Goal: Task Accomplishment & Management: Manage account settings

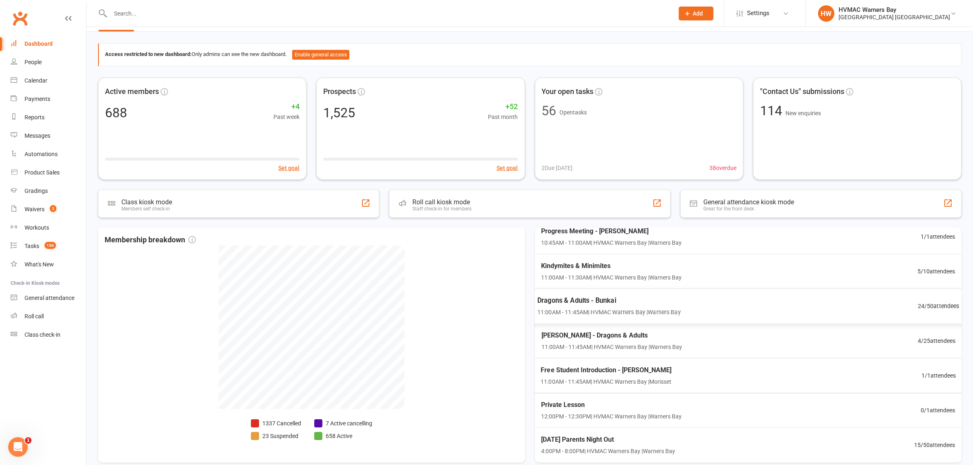
scroll to position [64, 0]
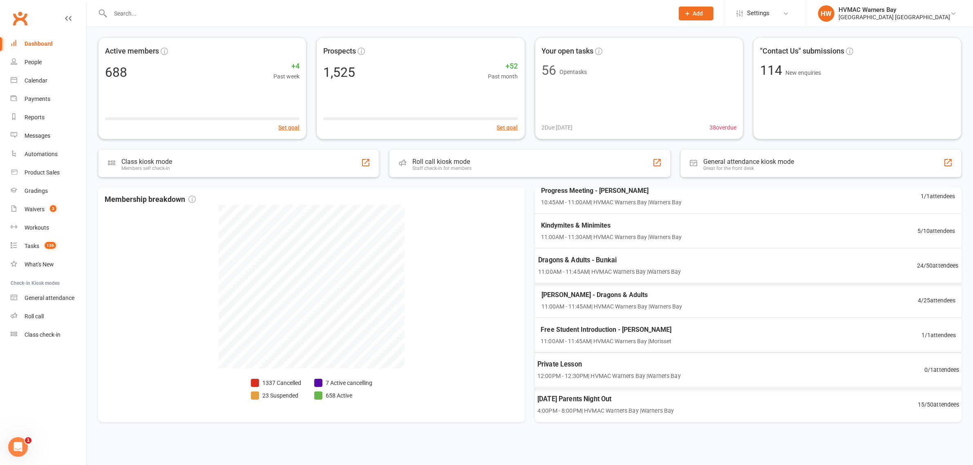
click at [624, 398] on span "Halloween Parents Night Out" at bounding box center [605, 399] width 137 height 11
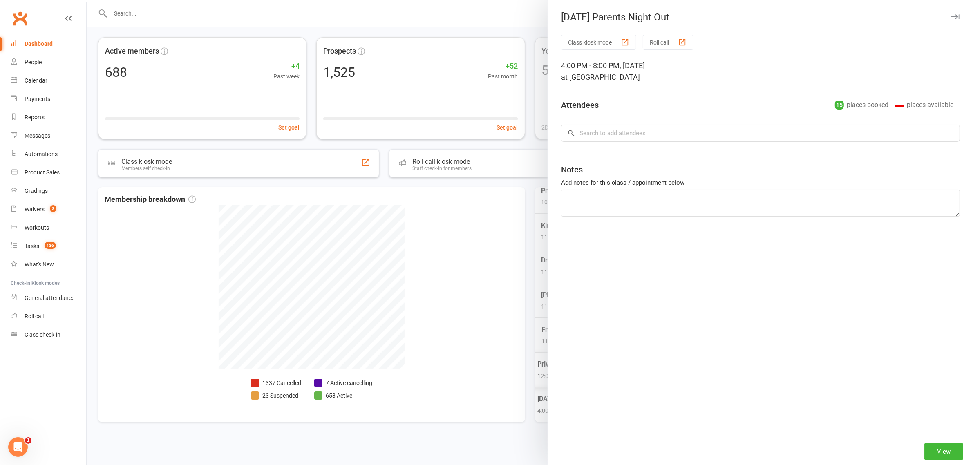
type textarea "Elijah to pay : Hazel to pay"
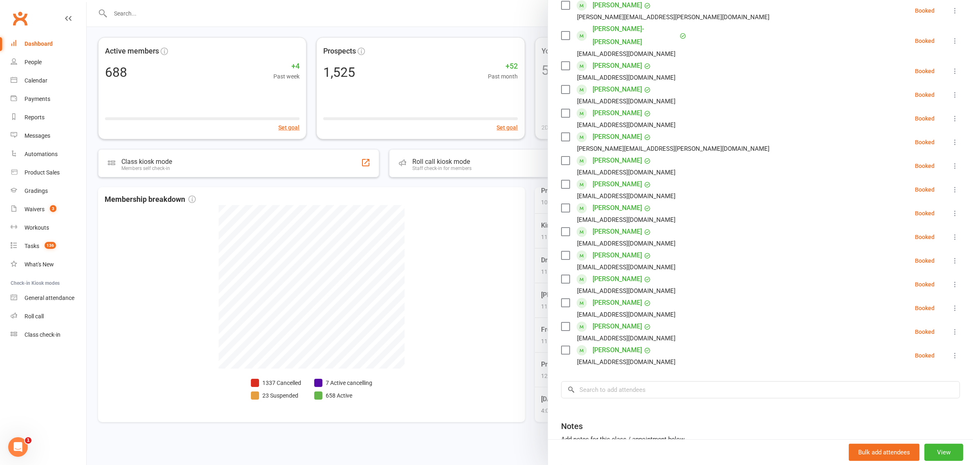
scroll to position [0, 0]
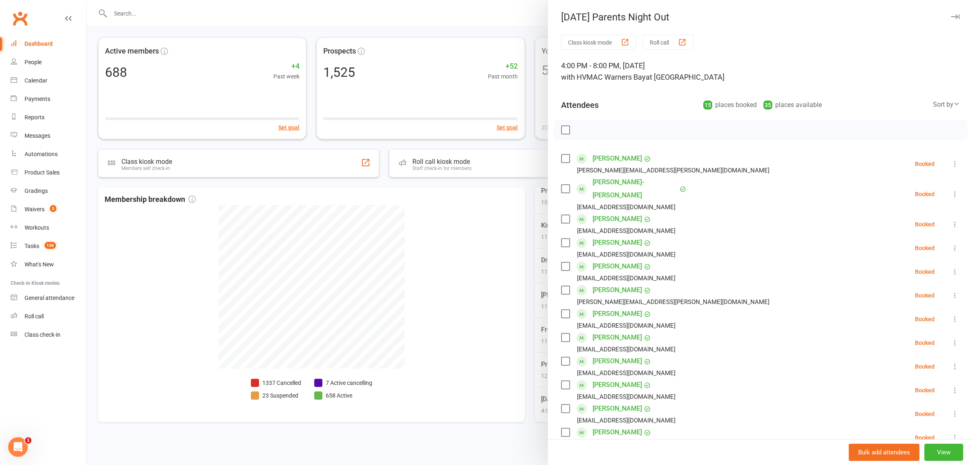
click at [484, 263] on div at bounding box center [530, 232] width 886 height 465
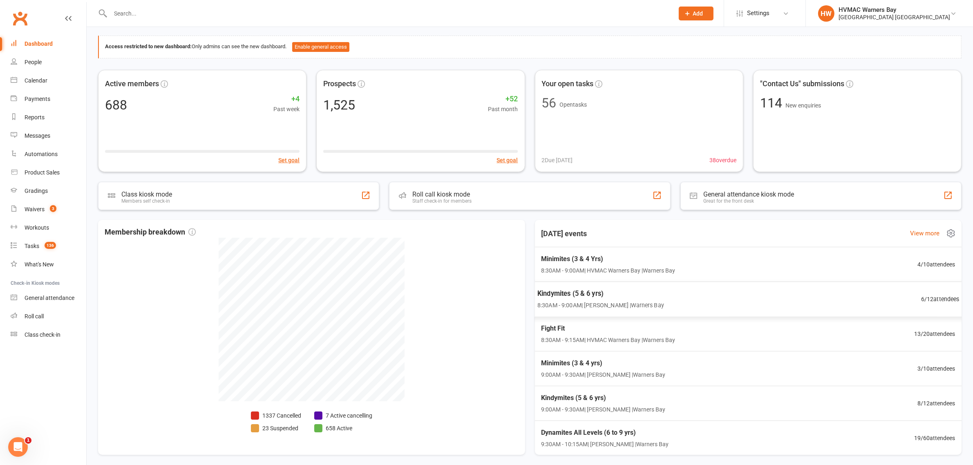
scroll to position [64, 0]
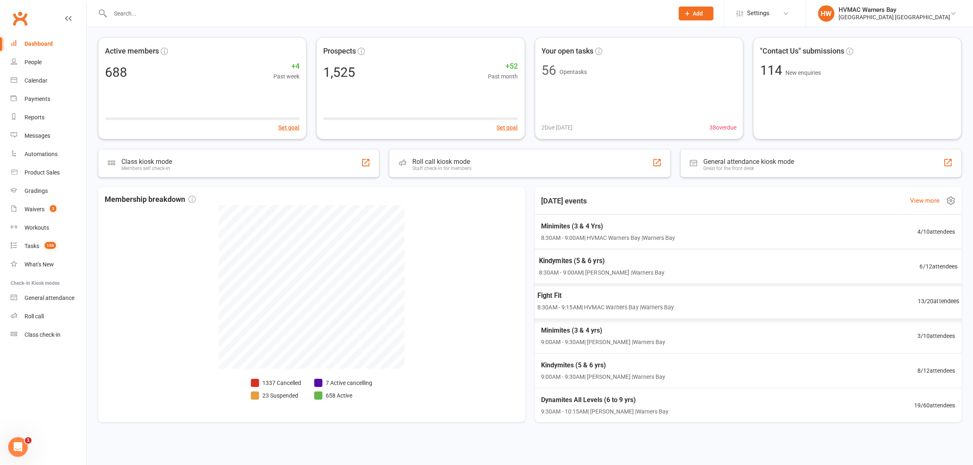
click at [597, 275] on span "8:30AM - 9:00AM | Joel Holland | Warners Bay" at bounding box center [602, 272] width 126 height 9
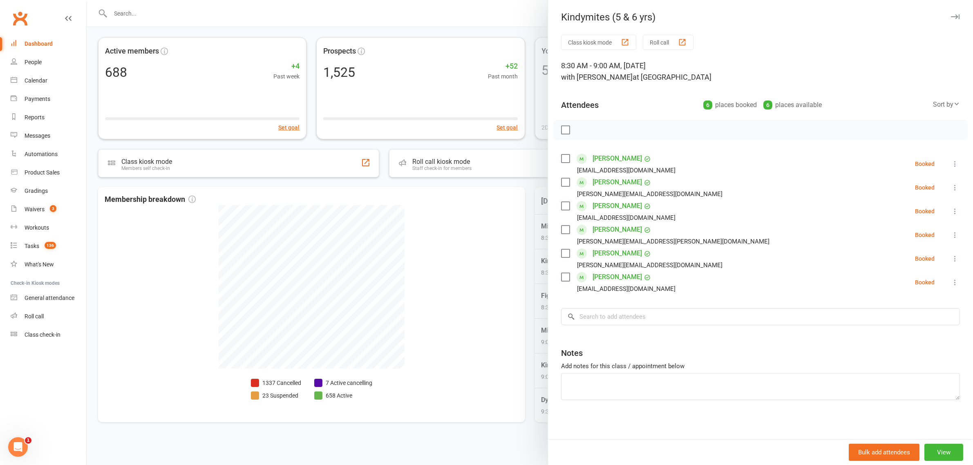
click at [416, 217] on div at bounding box center [530, 232] width 886 height 465
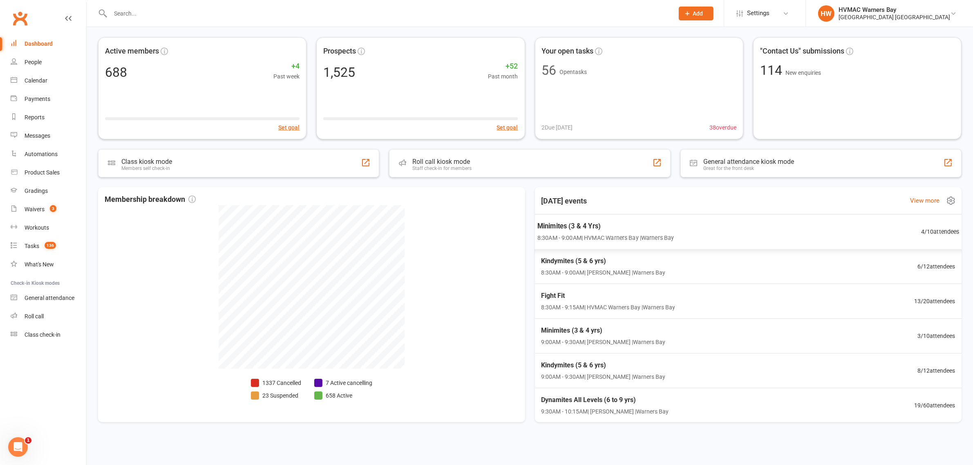
click at [590, 230] on span "Minimites (3 & 4 Yrs)" at bounding box center [605, 226] width 137 height 11
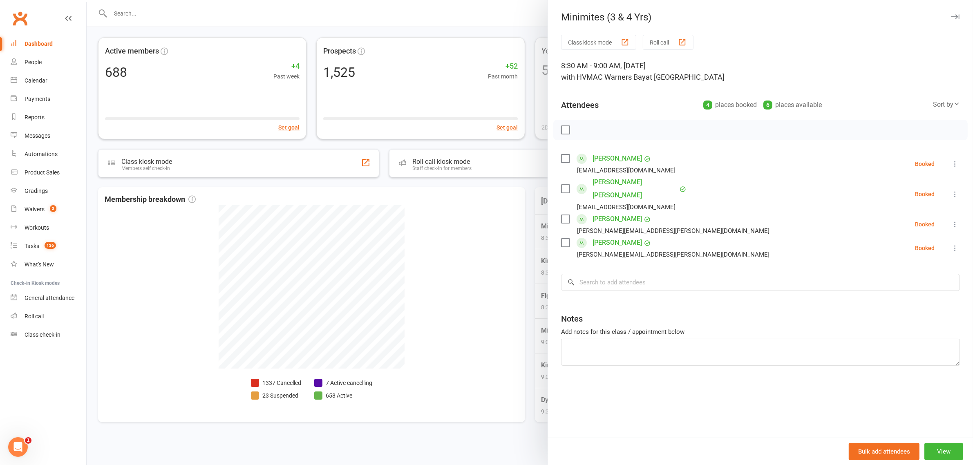
click at [443, 238] on div at bounding box center [530, 232] width 886 height 465
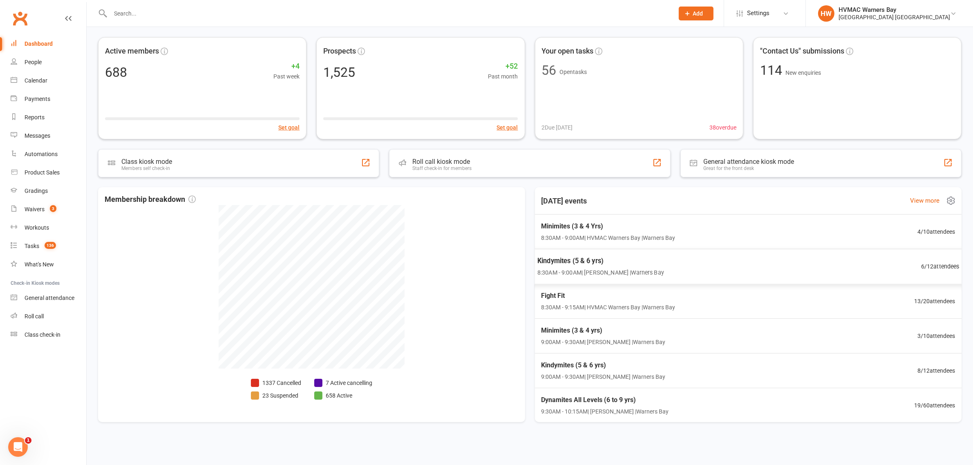
click at [581, 276] on span "8:30AM - 9:00AM | Joel Holland | Warners Bay" at bounding box center [600, 272] width 127 height 9
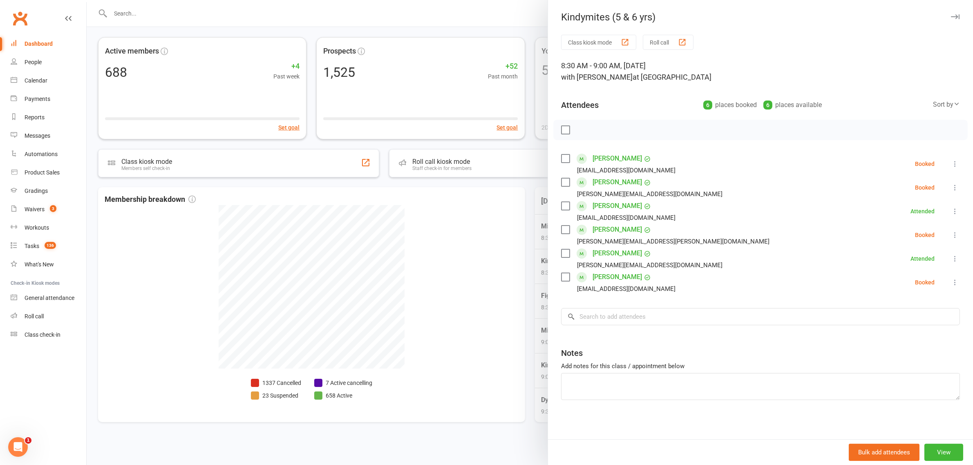
click at [462, 234] on div at bounding box center [530, 232] width 886 height 465
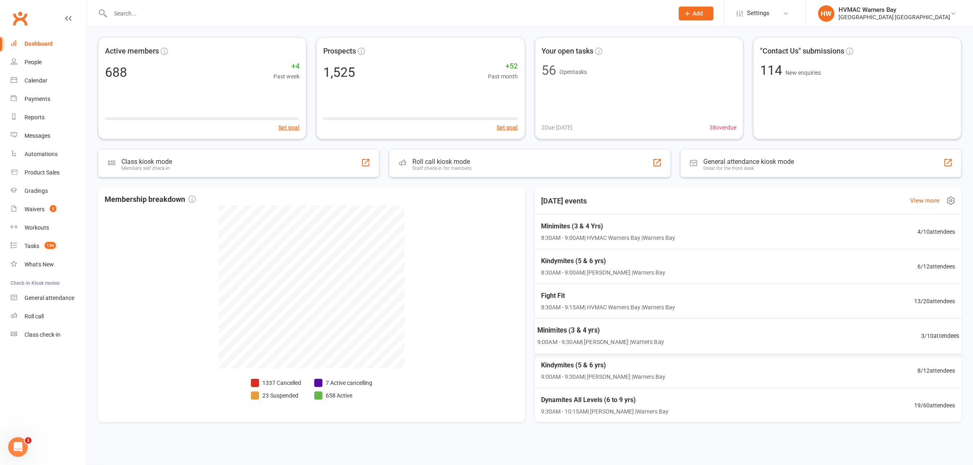
scroll to position [51, 0]
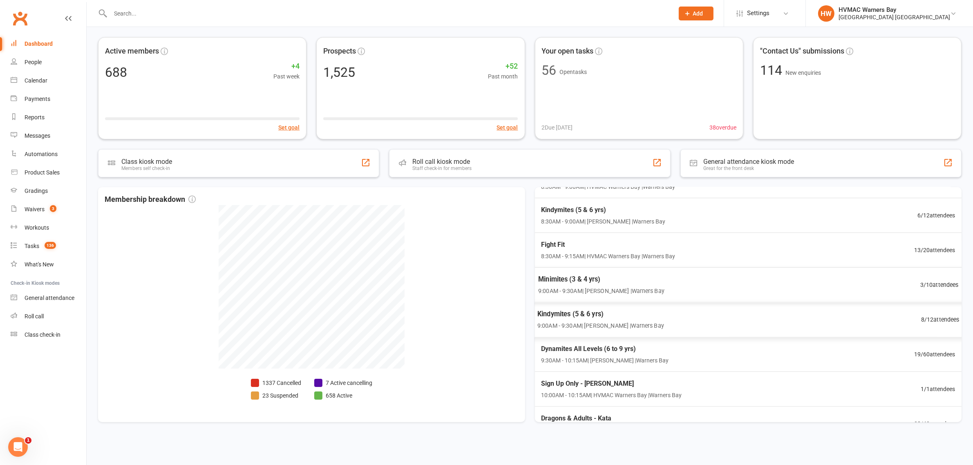
click at [583, 328] on span "9:00AM - 9:30AM | Joel Holland | Warners Bay" at bounding box center [600, 325] width 127 height 9
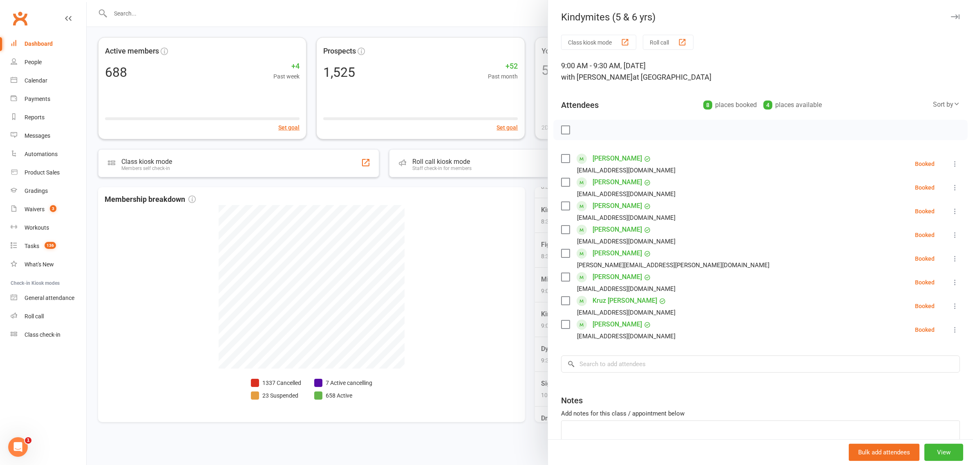
click at [452, 257] on div at bounding box center [530, 232] width 886 height 465
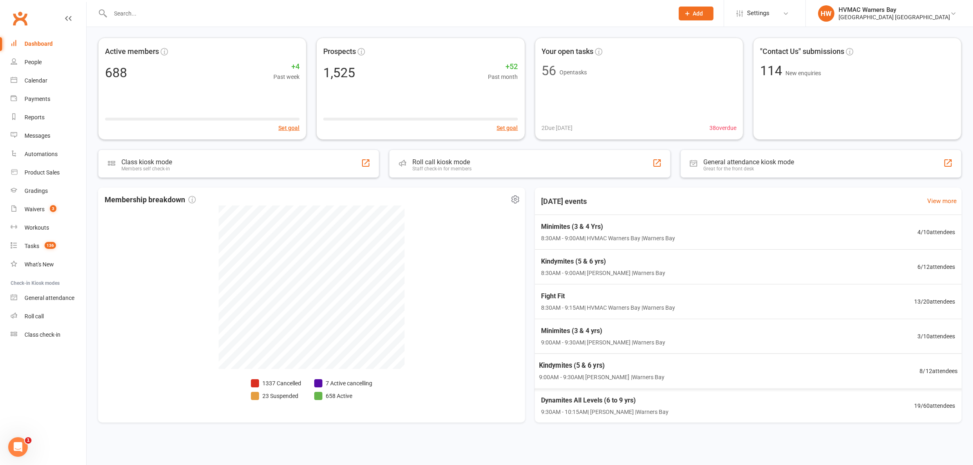
scroll to position [64, 0]
click at [37, 84] on div "Calendar" at bounding box center [36, 80] width 23 height 7
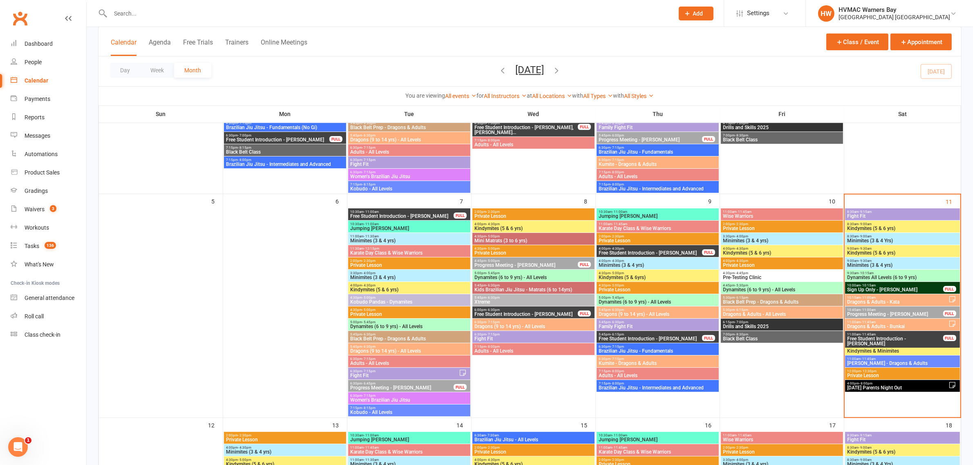
scroll to position [204, 0]
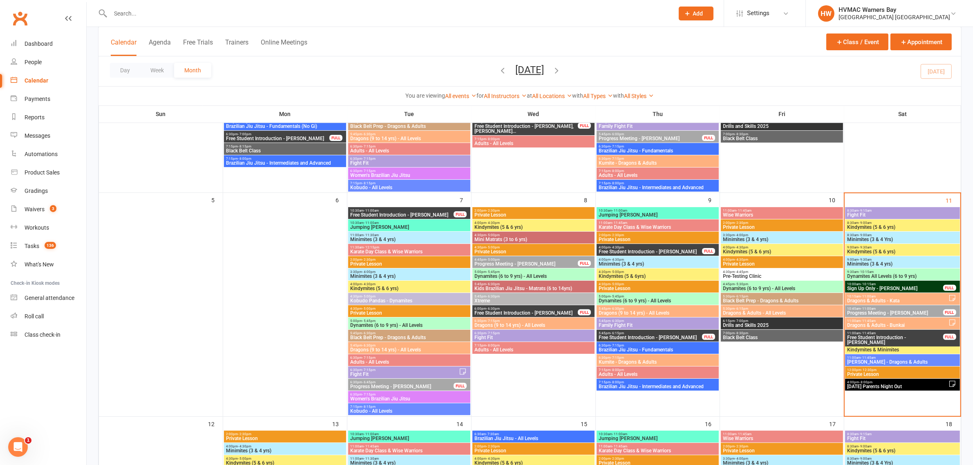
click at [869, 300] on span "Dragons & Adults - Kata" at bounding box center [897, 300] width 101 height 5
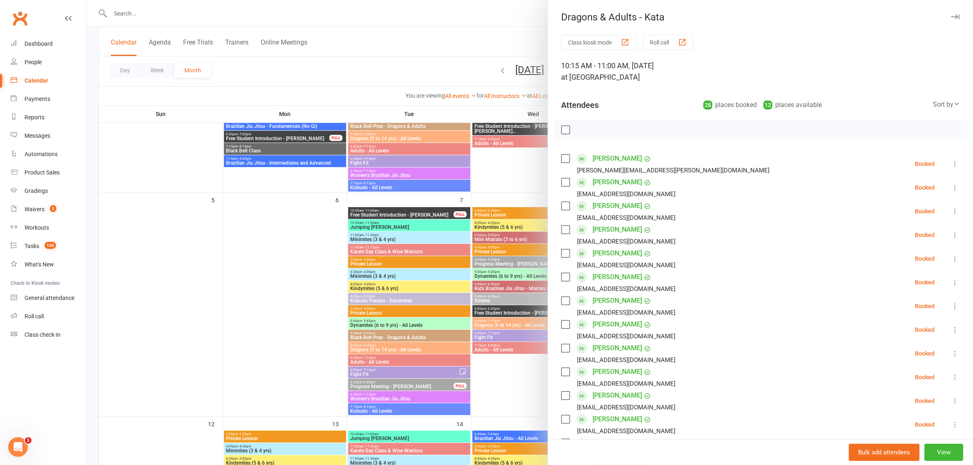
click at [493, 281] on div at bounding box center [530, 232] width 886 height 465
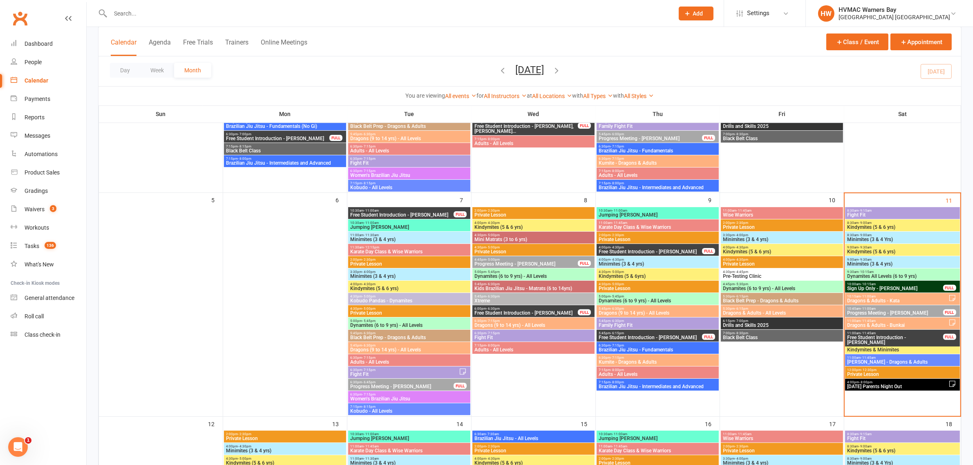
click at [848, 211] on span "8:30am - 9:15am" at bounding box center [902, 211] width 111 height 4
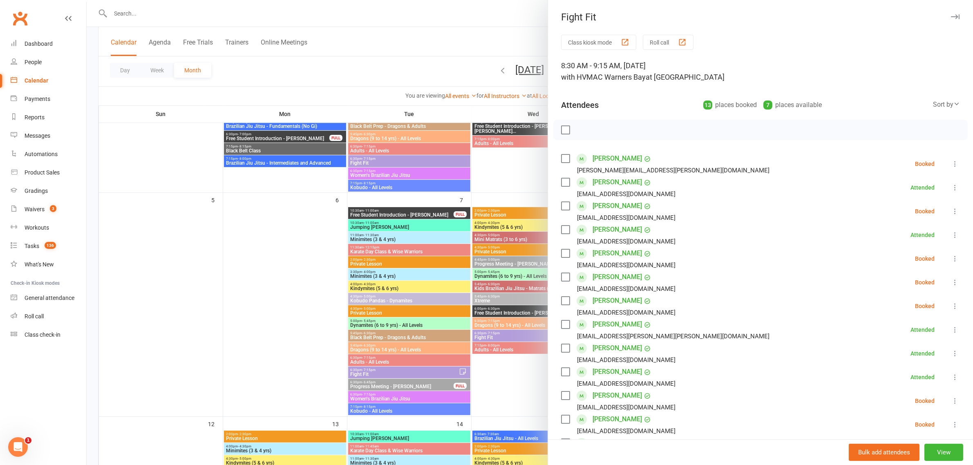
click at [429, 174] on div at bounding box center [530, 232] width 886 height 465
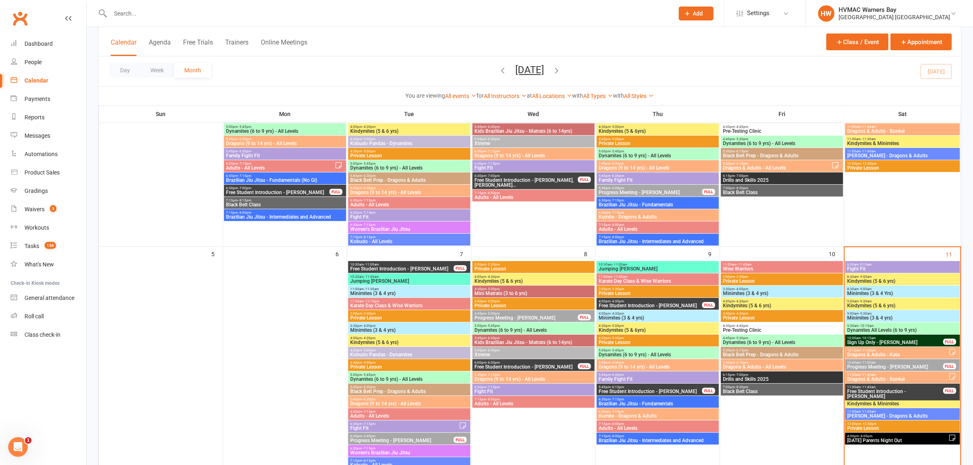
scroll to position [153, 0]
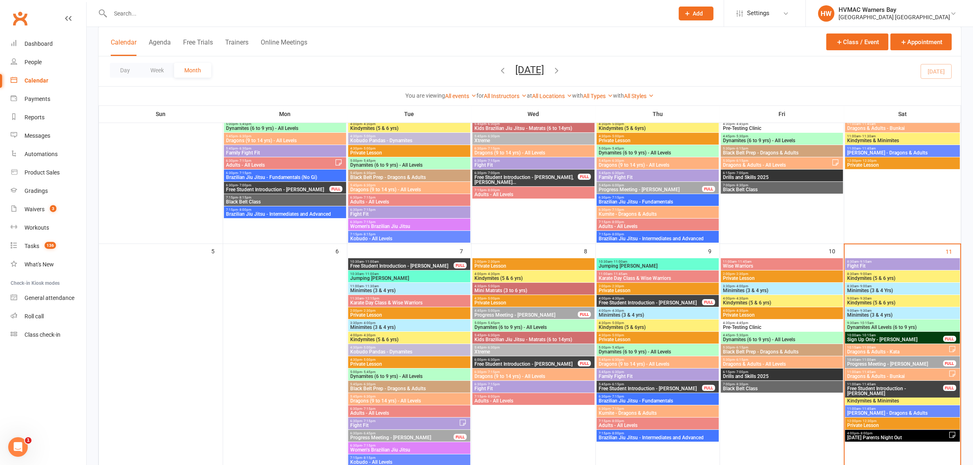
click at [864, 288] on span "Minimites (3 & 4 Yrs)" at bounding box center [902, 290] width 111 height 5
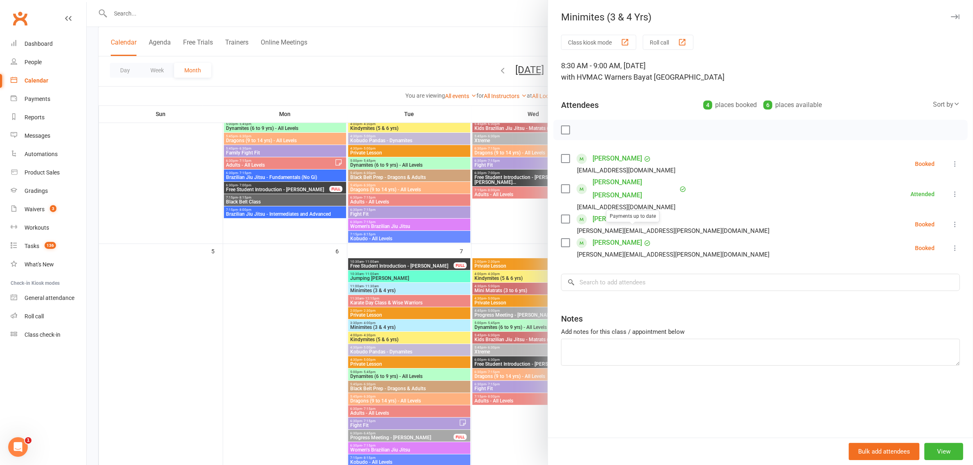
click at [508, 223] on div at bounding box center [530, 232] width 886 height 465
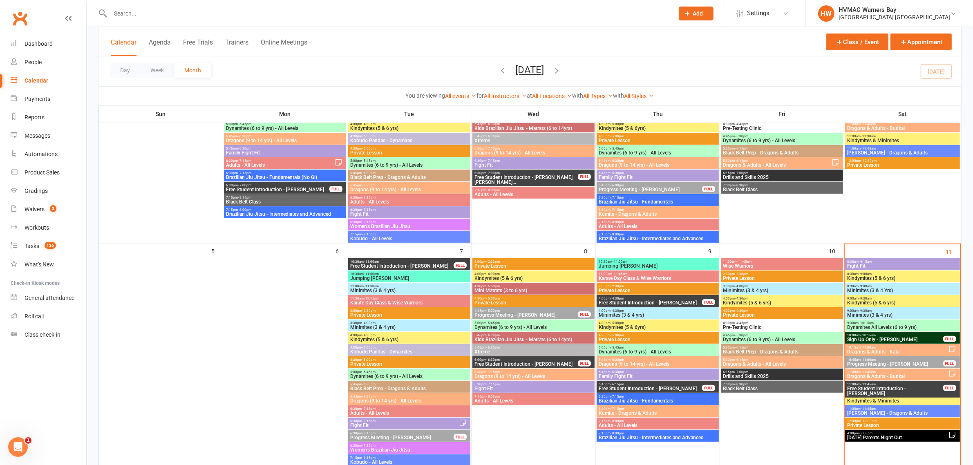
click at [127, 8] on input "text" at bounding box center [388, 13] width 560 height 11
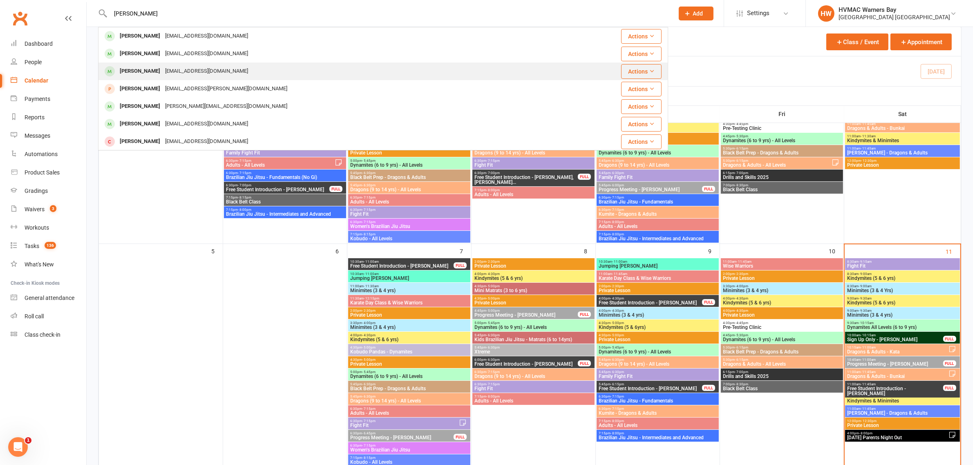
type input "zachary"
click at [147, 69] on div "Zachary Wilson" at bounding box center [139, 71] width 45 height 12
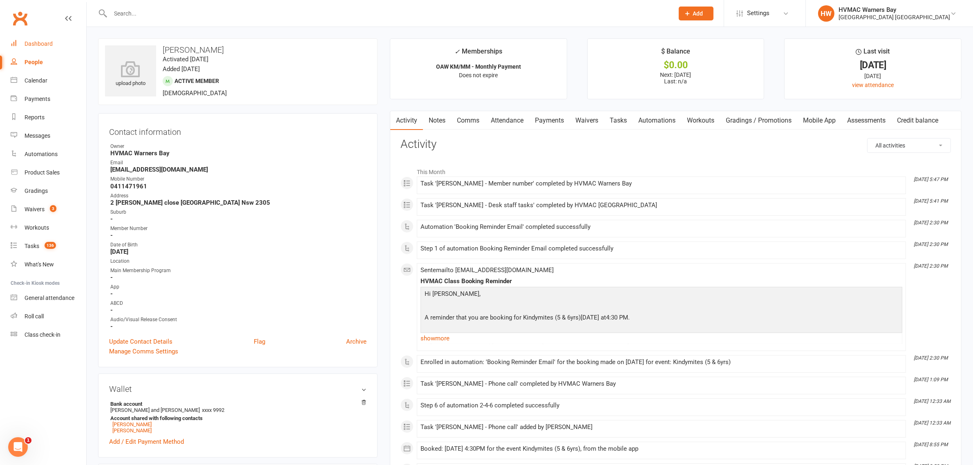
click at [48, 39] on link "Dashboard" at bounding box center [49, 44] width 76 height 18
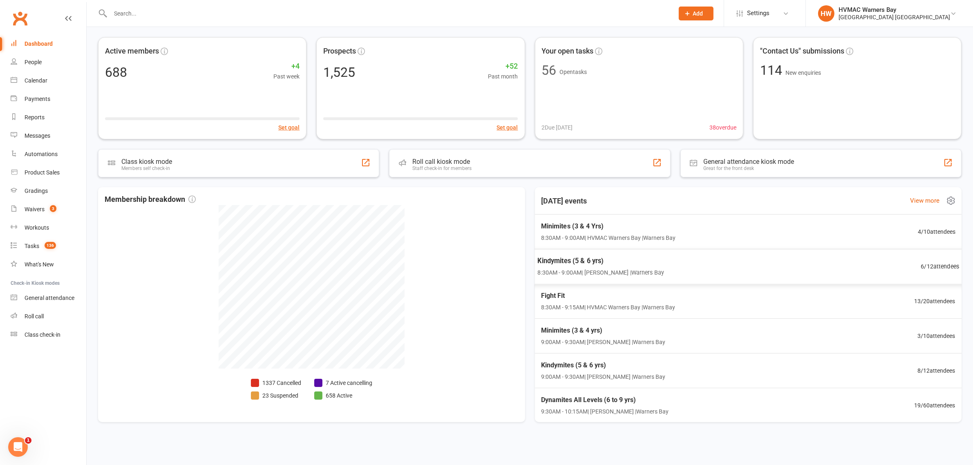
click at [642, 268] on span "8:30AM - 9:00AM | Joel Holland | Warners Bay" at bounding box center [600, 272] width 127 height 9
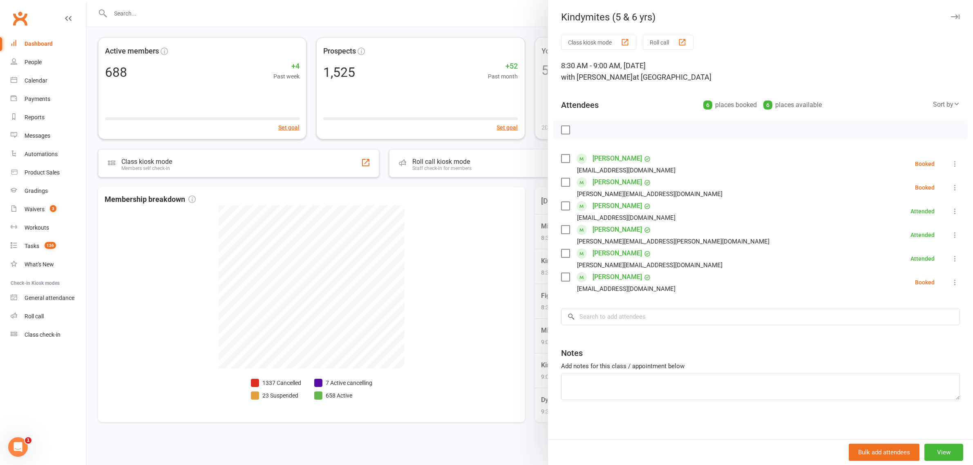
click at [458, 244] on div at bounding box center [530, 232] width 886 height 465
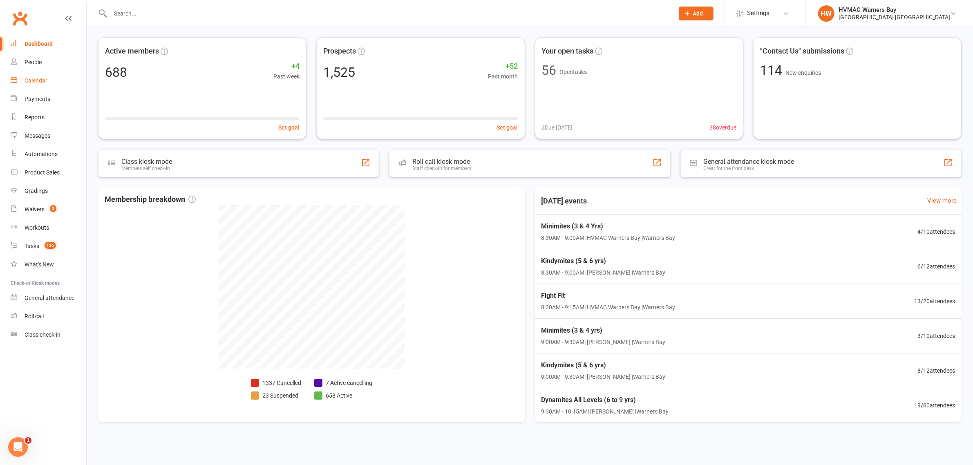
click at [31, 76] on link "Calendar" at bounding box center [49, 81] width 76 height 18
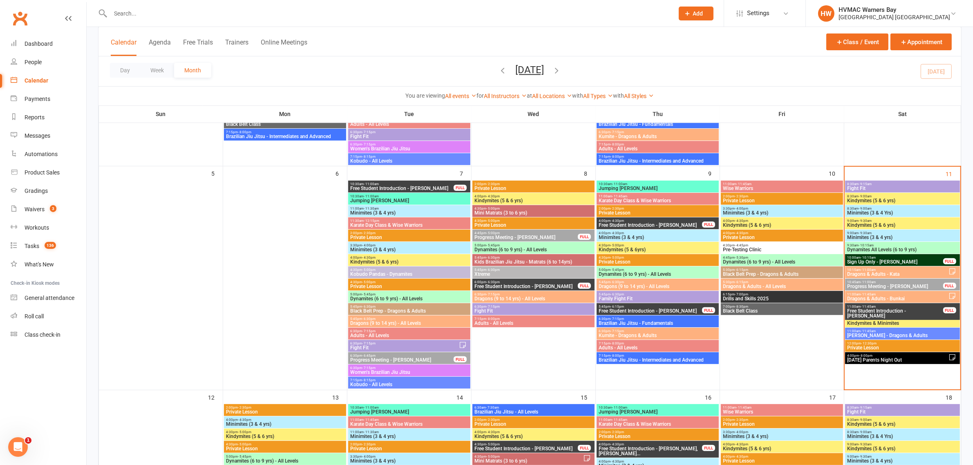
scroll to position [255, 0]
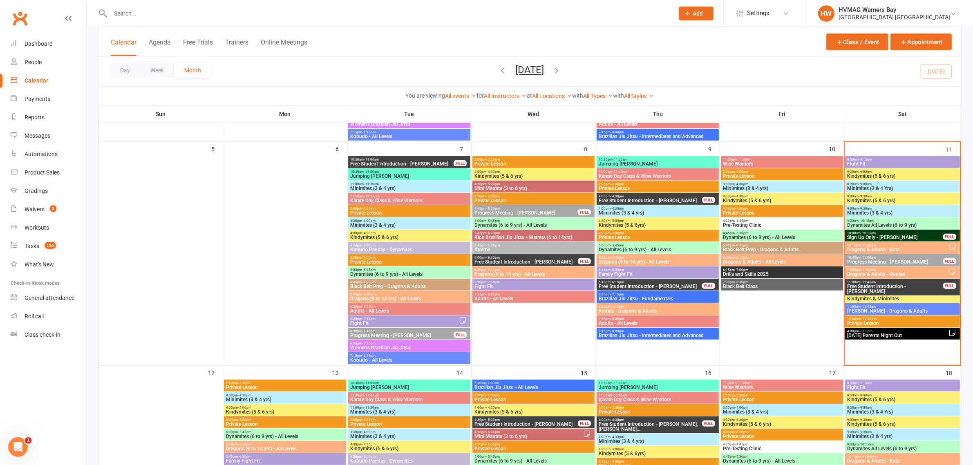
click at [872, 176] on span "Kindymites (5 & 6 yrs)" at bounding box center [902, 176] width 111 height 5
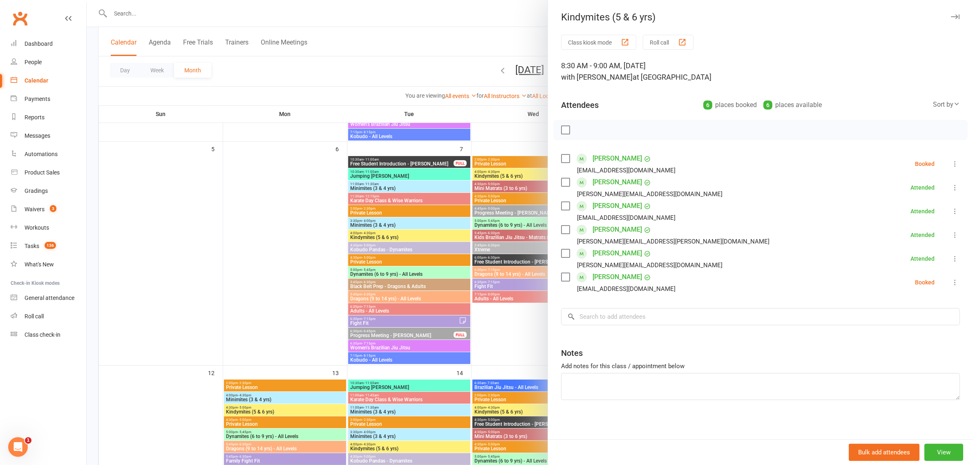
click at [408, 67] on div at bounding box center [530, 232] width 886 height 465
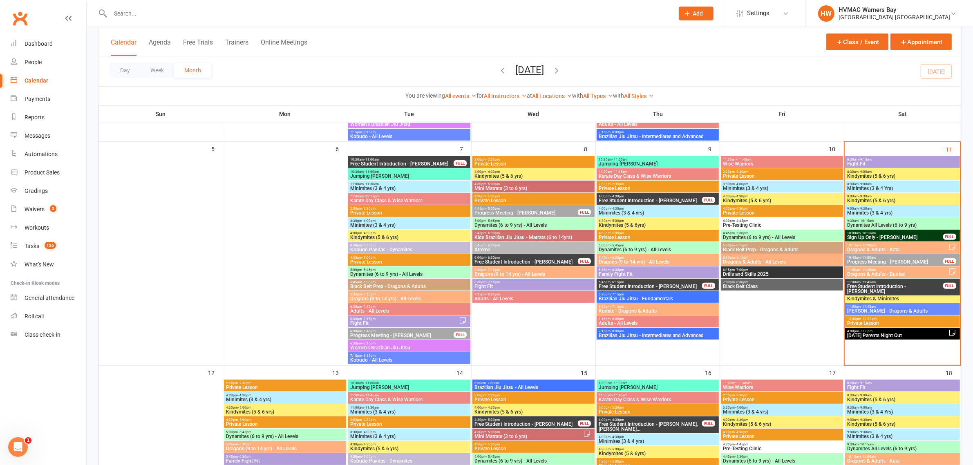
click at [869, 186] on span "Minimites (3 & 4 Yrs)" at bounding box center [902, 188] width 111 height 5
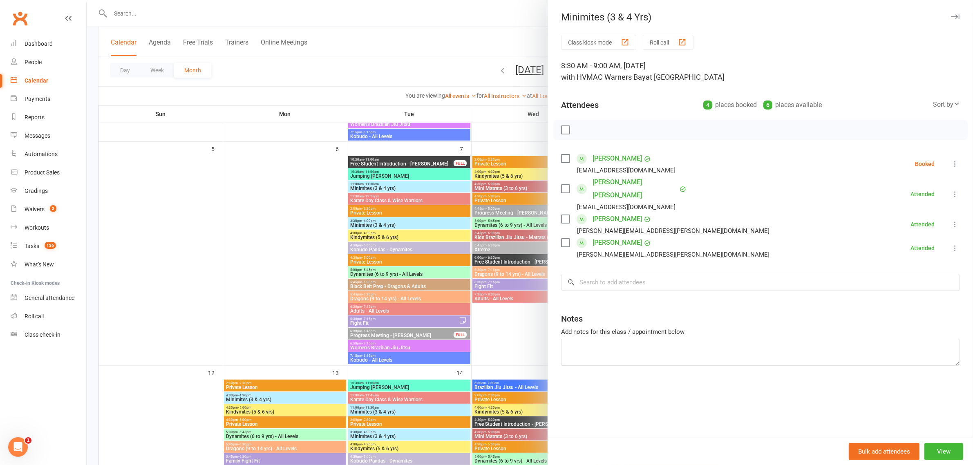
click at [393, 56] on div at bounding box center [530, 232] width 886 height 465
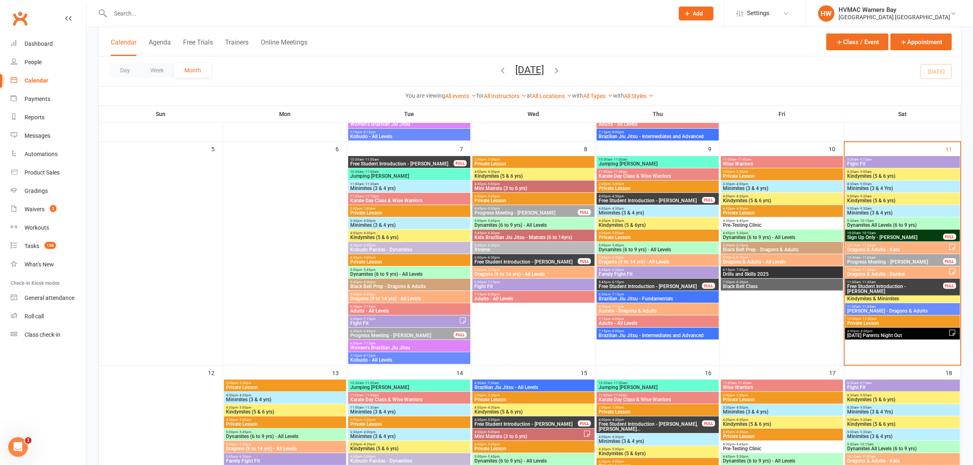
click at [876, 159] on span "8:30am - 9:15am" at bounding box center [902, 160] width 111 height 4
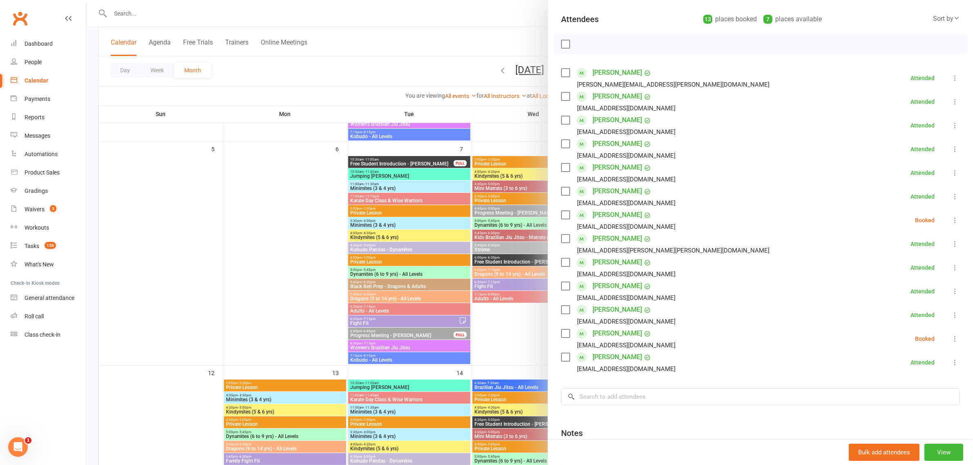
scroll to position [102, 0]
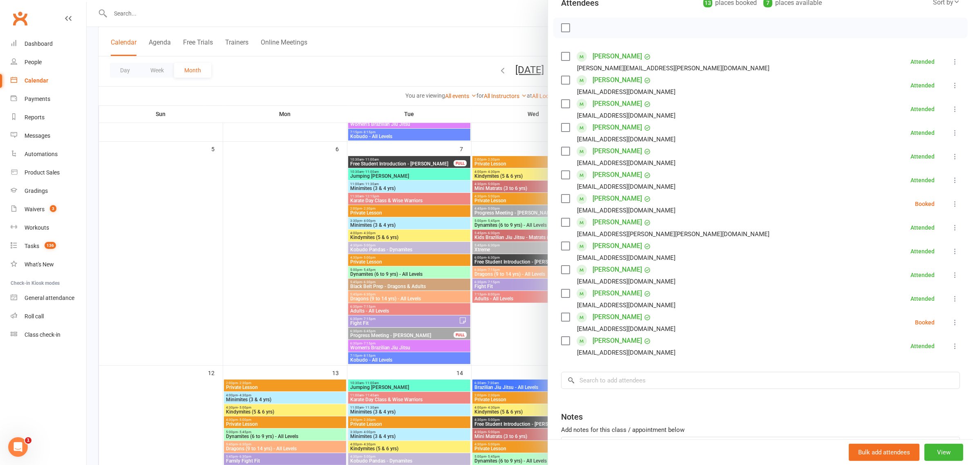
click at [951, 201] on icon at bounding box center [955, 204] width 8 height 8
click at [888, 256] on link "Check in" at bounding box center [916, 252] width 88 height 16
click at [444, 40] on div at bounding box center [530, 232] width 886 height 465
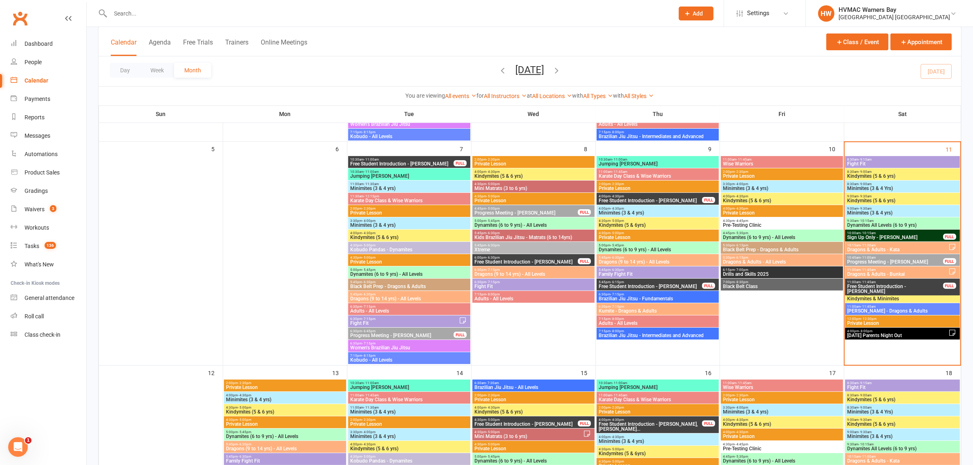
click at [865, 201] on span "Kindymites (5 & 6 yrs)" at bounding box center [902, 200] width 111 height 5
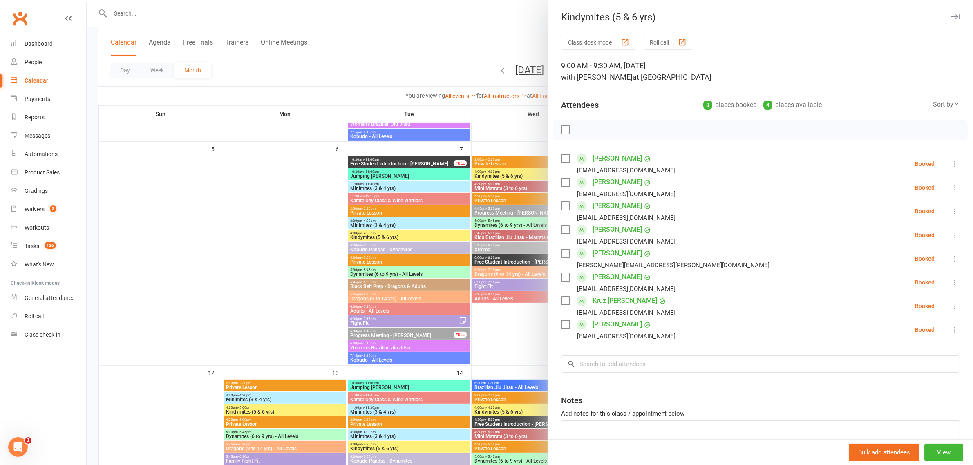
click at [421, 60] on div at bounding box center [530, 232] width 886 height 465
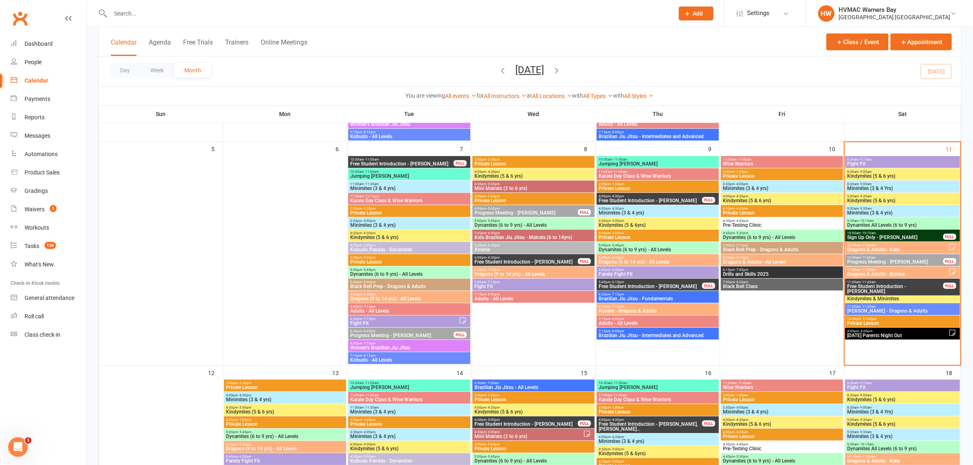
click at [874, 174] on span "Kindymites (5 & 6 yrs)" at bounding box center [902, 176] width 111 height 5
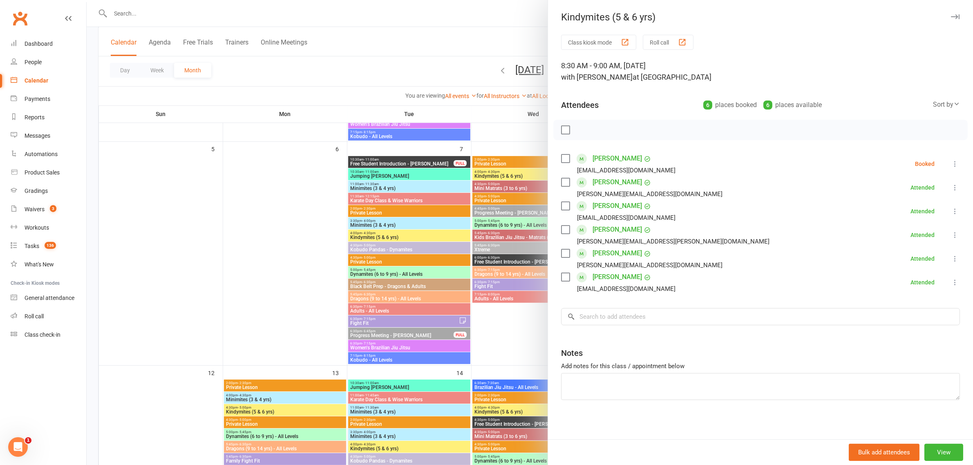
click at [481, 18] on div at bounding box center [530, 232] width 886 height 465
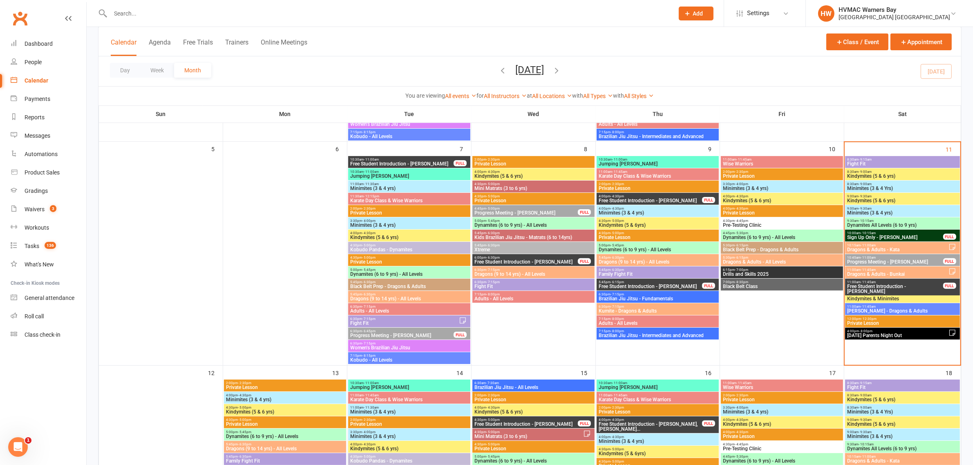
click at [893, 176] on span "Kindymites (5 & 6 yrs)" at bounding box center [902, 176] width 111 height 5
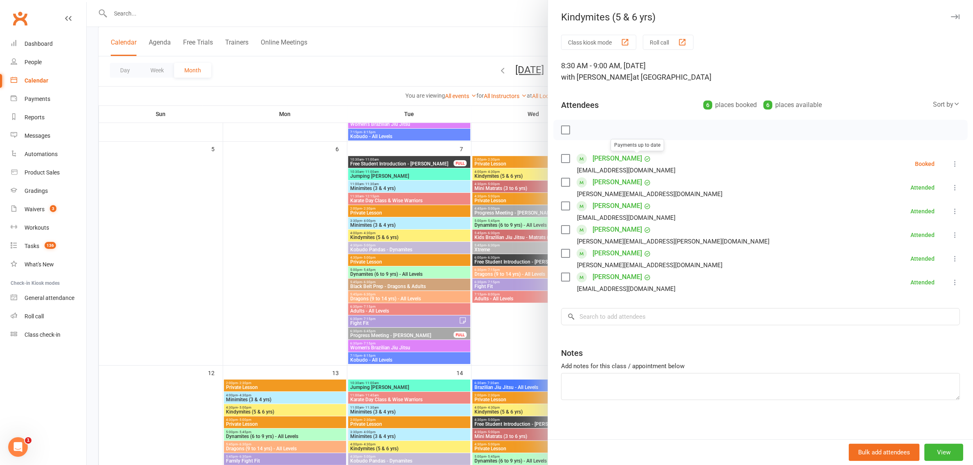
click at [627, 158] on link "Spencer Elkin" at bounding box center [617, 158] width 49 height 13
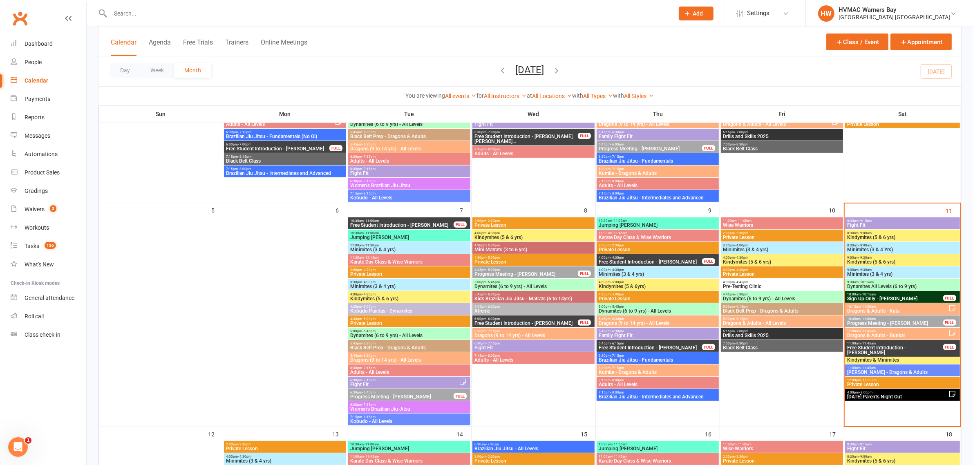
scroll to position [153, 0]
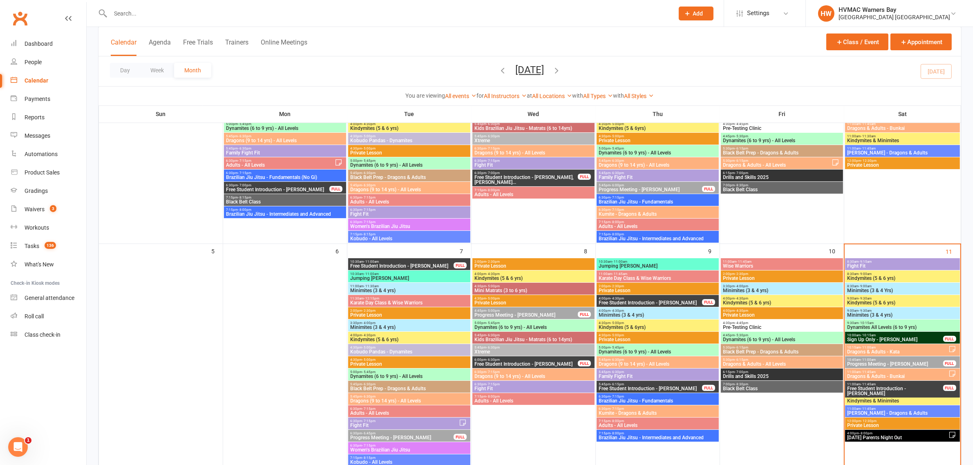
click at [885, 276] on span "Kindymites (5 & 6 yrs)" at bounding box center [902, 278] width 111 height 5
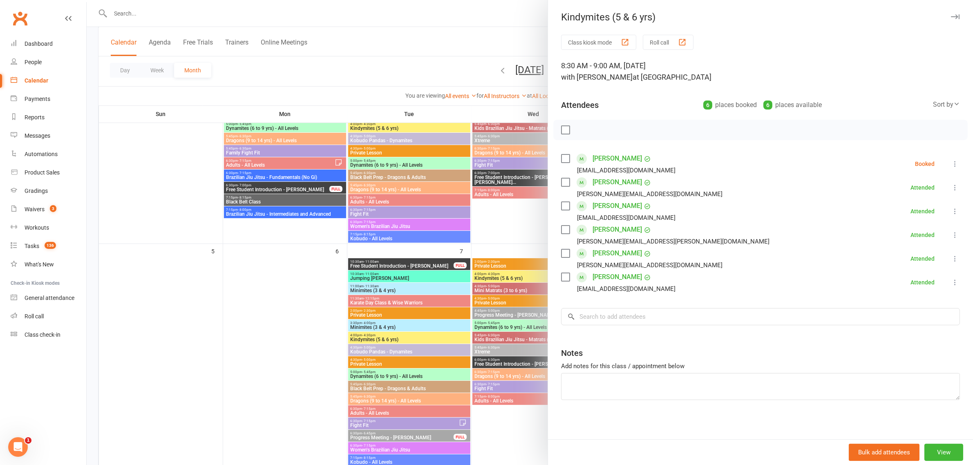
click at [561, 160] on label at bounding box center [565, 158] width 8 height 8
click at [577, 127] on button "button" at bounding box center [584, 130] width 14 height 14
click at [507, 42] on div at bounding box center [530, 232] width 886 height 465
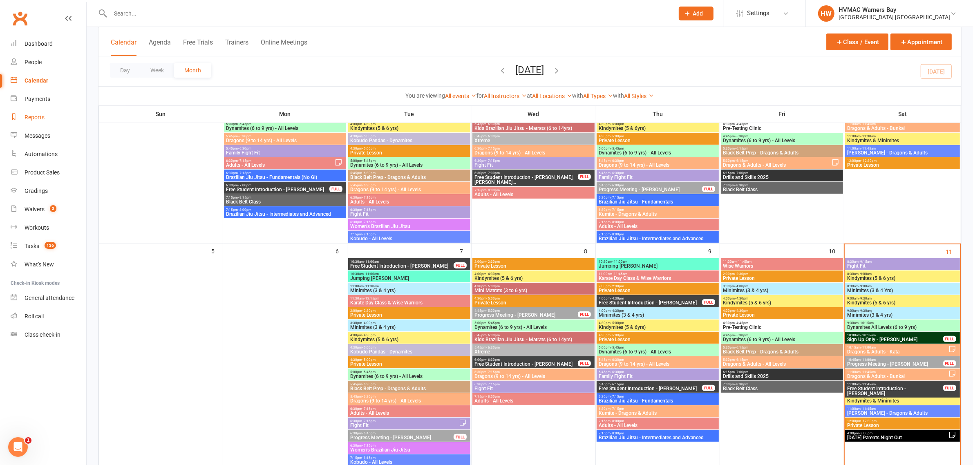
click at [50, 113] on link "Reports" at bounding box center [49, 117] width 76 height 18
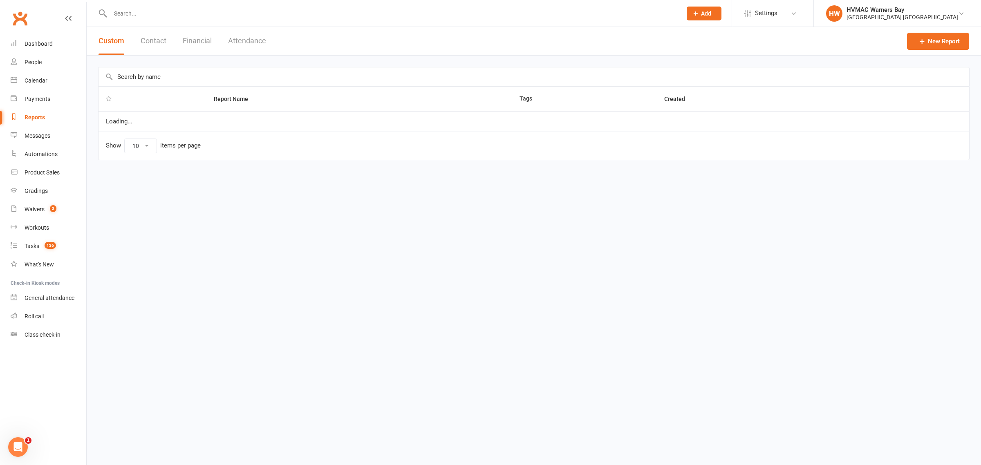
select select "100"
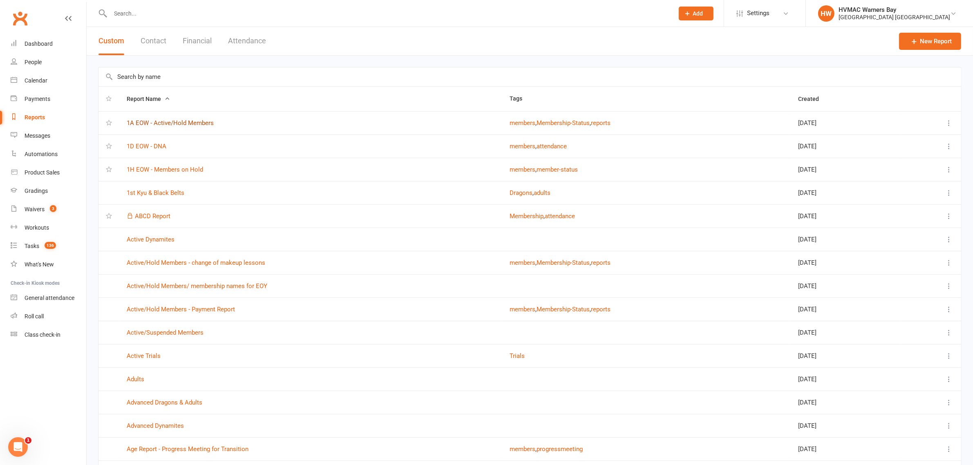
click at [174, 123] on link "1A EOW - Active/Hold Members" at bounding box center [170, 122] width 87 height 7
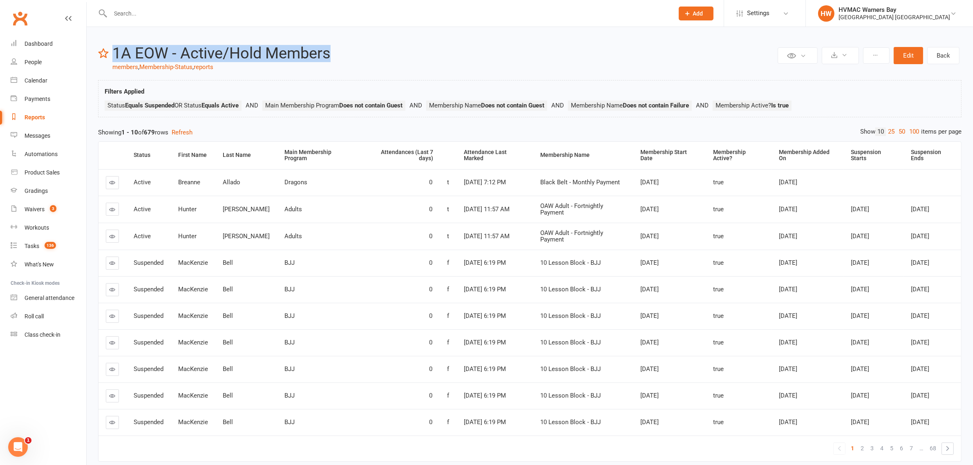
drag, startPoint x: 338, startPoint y: 51, endPoint x: 110, endPoint y: 54, distance: 227.6
click at [110, 54] on header "Private Report Only visible by me Public Report Visible to everyone Export to C…" at bounding box center [529, 58] width 863 height 27
click at [365, 41] on div "Private Report Only visible by me Public Report Visible to everyone Export to C…" at bounding box center [530, 258] width 886 height 462
drag, startPoint x: 364, startPoint y: 48, endPoint x: 112, endPoint y: 50, distance: 252.9
click at [112, 50] on h2 "1A EOW - Active/Hold Members" at bounding box center [443, 53] width 663 height 17
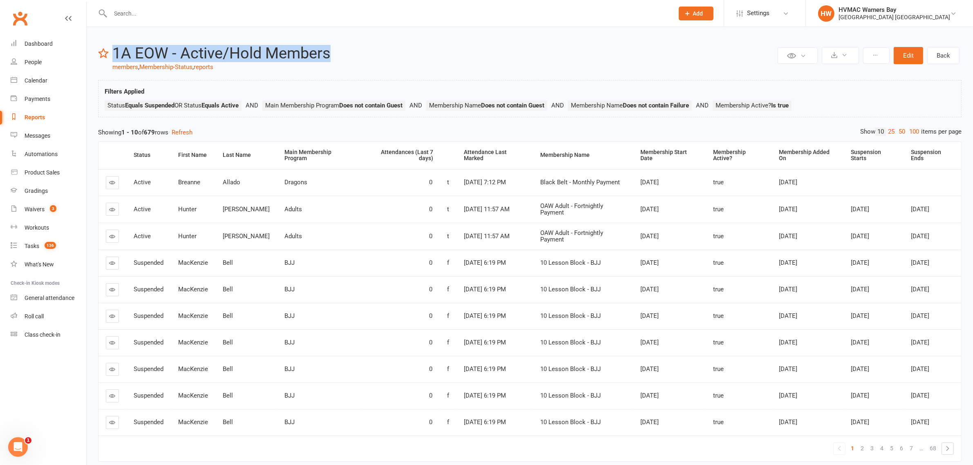
click at [334, 55] on h2 "1A EOW - Active/Hold Members" at bounding box center [443, 53] width 663 height 17
drag, startPoint x: 334, startPoint y: 55, endPoint x: 115, endPoint y: 52, distance: 219.0
click at [115, 52] on h2 "1A EOW - Active/Hold Members" at bounding box center [443, 53] width 663 height 17
drag, startPoint x: 115, startPoint y: 52, endPoint x: 341, endPoint y: 56, distance: 226.0
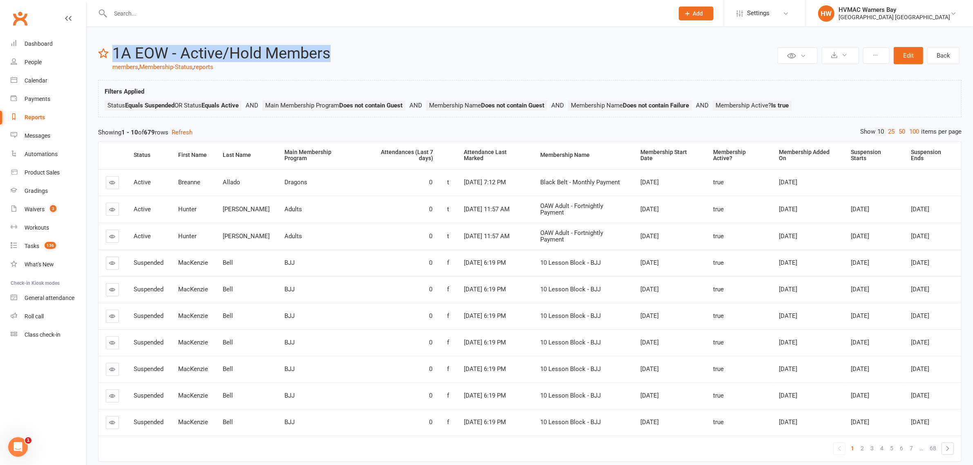
click at [341, 56] on h2 "1A EOW - Active/Hold Members" at bounding box center [443, 53] width 663 height 17
drag, startPoint x: 341, startPoint y: 56, endPoint x: 313, endPoint y: 60, distance: 28.8
click at [313, 60] on h2 "1A EOW - Active/Hold Members" at bounding box center [443, 53] width 663 height 17
click at [266, 54] on h2 "1A EOW - Active/Hold Members" at bounding box center [443, 53] width 663 height 17
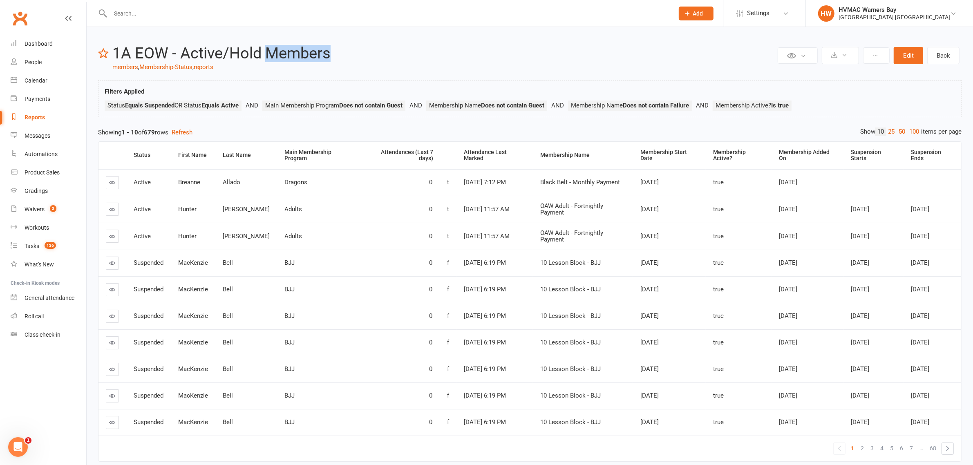
click at [266, 54] on h2 "1A EOW - Active/Hold Members" at bounding box center [443, 53] width 663 height 17
click at [302, 51] on h2 "1A EOW - Active/Hold Members" at bounding box center [443, 53] width 663 height 17
drag, startPoint x: 371, startPoint y: 52, endPoint x: 115, endPoint y: 50, distance: 255.8
click at [115, 50] on h2 "1A EOW - Active/Hold Members" at bounding box center [443, 53] width 663 height 17
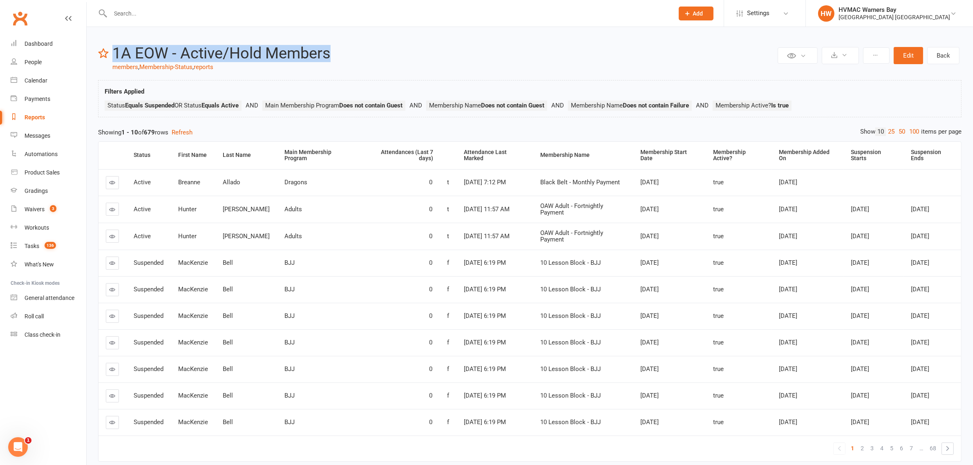
click at [115, 50] on h2 "1A EOW - Active/Hold Members" at bounding box center [443, 53] width 663 height 17
drag, startPoint x: 115, startPoint y: 50, endPoint x: 306, endPoint y: 53, distance: 191.7
click at [306, 53] on h2 "1A EOW - Active/Hold Members" at bounding box center [443, 53] width 663 height 17
click at [330, 54] on h2 "1A EOW - Active/Hold Members" at bounding box center [443, 53] width 663 height 17
drag, startPoint x: 343, startPoint y: 54, endPoint x: 132, endPoint y: 37, distance: 211.9
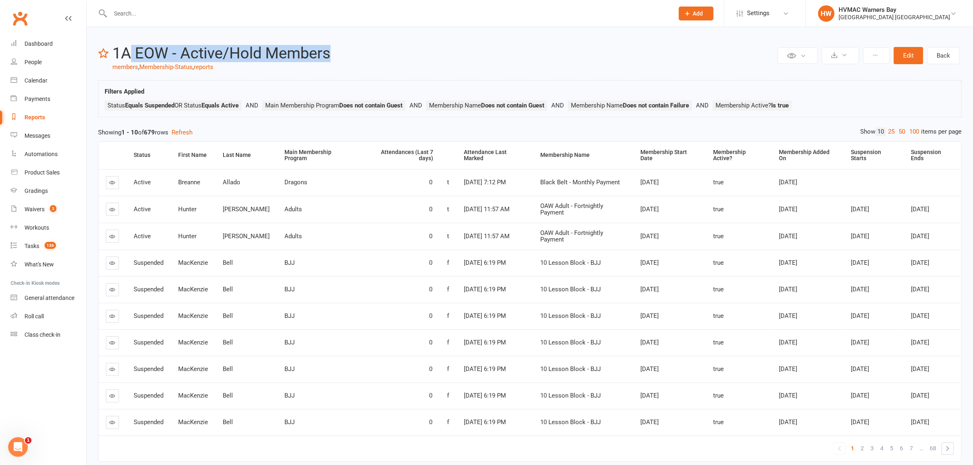
click at [132, 37] on div "Private Report Only visible by me Public Report Visible to everyone Export to C…" at bounding box center [530, 258] width 886 height 462
click at [116, 56] on h2 "1A EOW - Active/Hold Members" at bounding box center [443, 53] width 663 height 17
drag, startPoint x: 350, startPoint y: 56, endPoint x: 105, endPoint y: 56, distance: 244.4
click at [105, 56] on header "Private Report Only visible by me Public Report Visible to everyone Export to C…" at bounding box center [529, 58] width 863 height 27
click at [113, 56] on div "Un-star this report" at bounding box center [134, 53] width 44 height 9
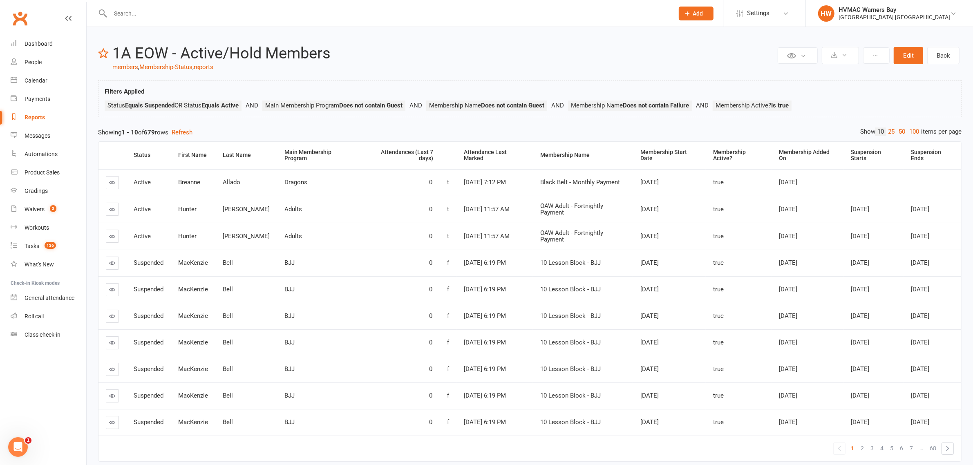
drag, startPoint x: 313, startPoint y: 31, endPoint x: 305, endPoint y: 27, distance: 8.8
drag, startPoint x: 305, startPoint y: 27, endPoint x: 278, endPoint y: 63, distance: 44.3
click at [278, 63] on header "Private Report Only visible by me Public Report Visible to everyone Export to C…" at bounding box center [529, 58] width 863 height 27
click at [884, 443] on link "4" at bounding box center [882, 448] width 10 height 11
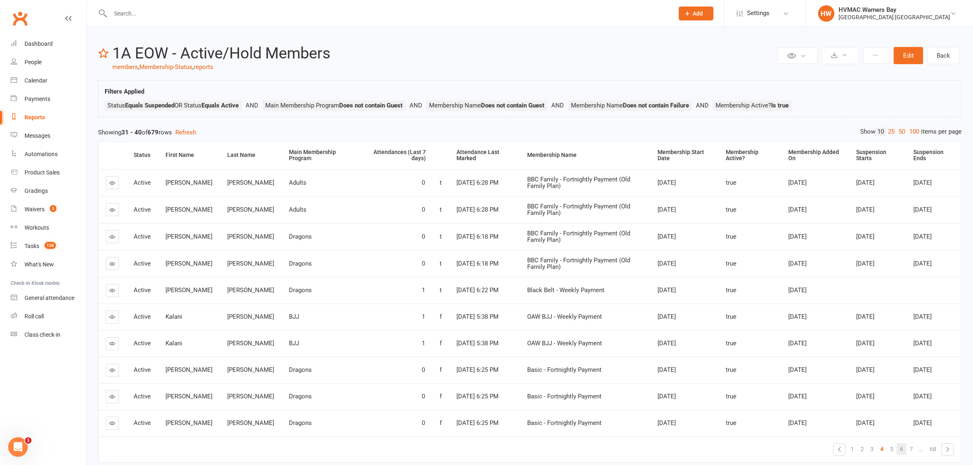
click at [897, 445] on link "6" at bounding box center [902, 448] width 10 height 11
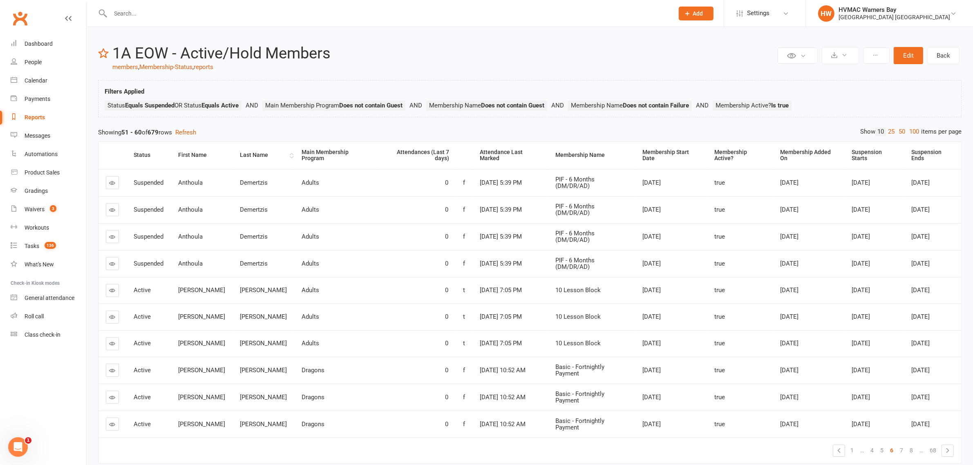
click at [237, 157] on th "Last Name" at bounding box center [264, 155] width 62 height 27
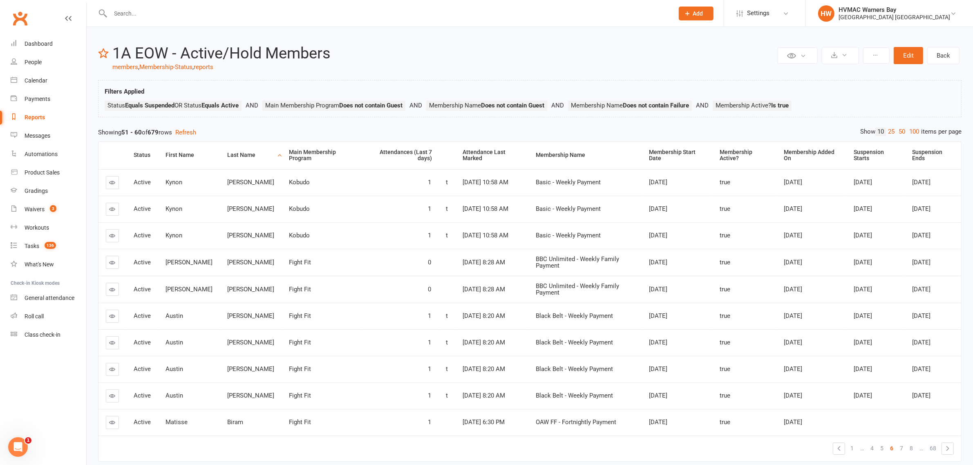
click at [921, 444] on link "…" at bounding box center [921, 448] width 10 height 11
click at [914, 443] on link "8" at bounding box center [911, 448] width 10 height 11
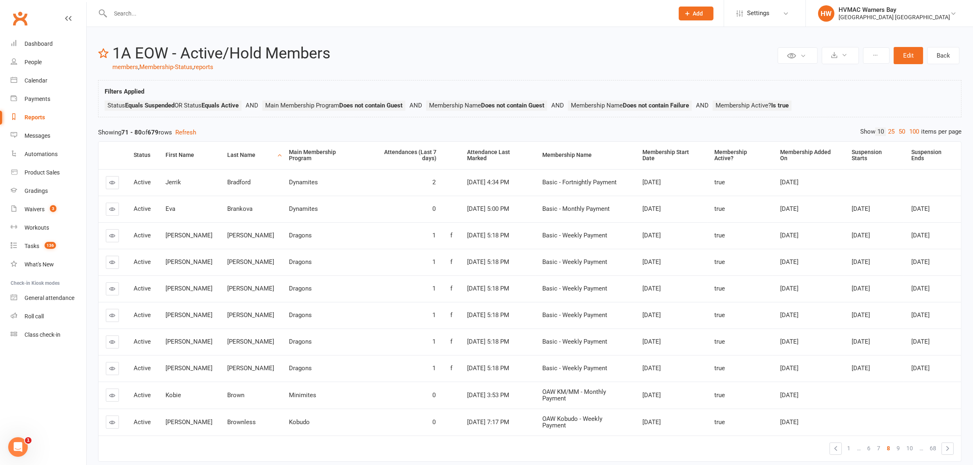
click at [914, 443] on link "10" at bounding box center [909, 448] width 13 height 11
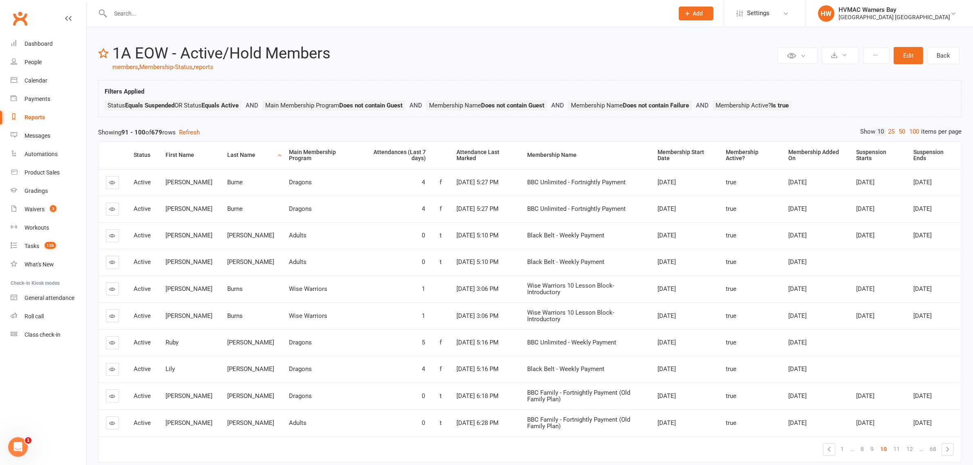
click at [914, 443] on link "12" at bounding box center [909, 448] width 13 height 11
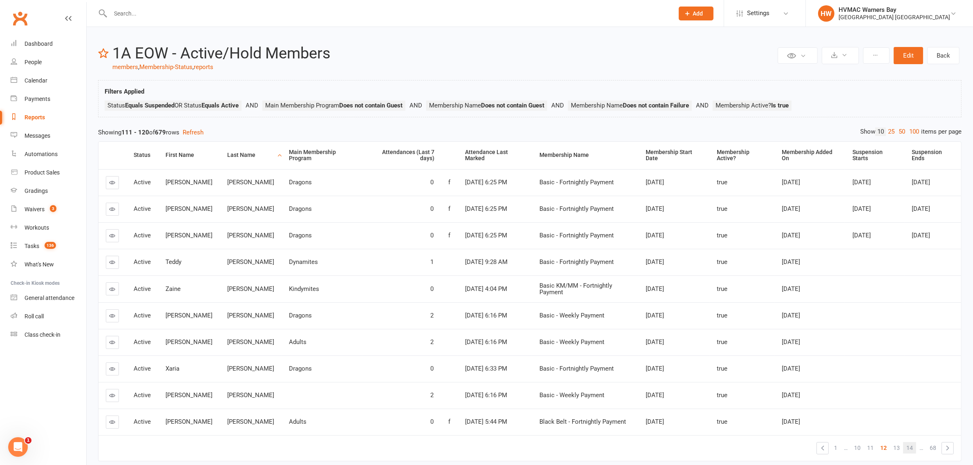
click at [914, 448] on link "14" at bounding box center [909, 447] width 13 height 11
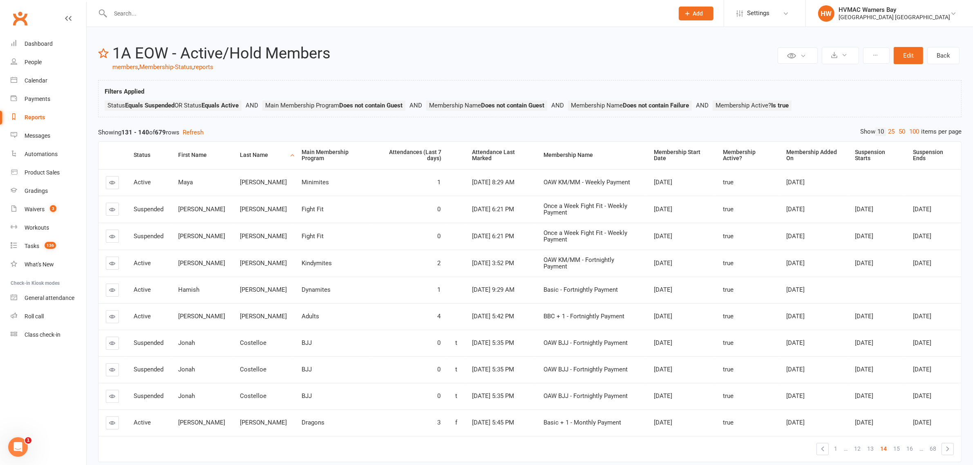
click at [914, 448] on link "16" at bounding box center [909, 448] width 13 height 11
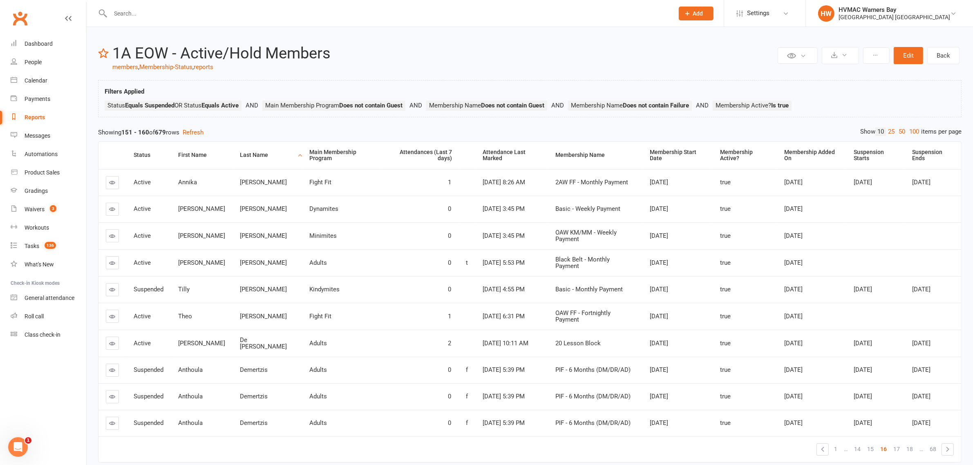
click at [914, 448] on link "18" at bounding box center [909, 448] width 13 height 11
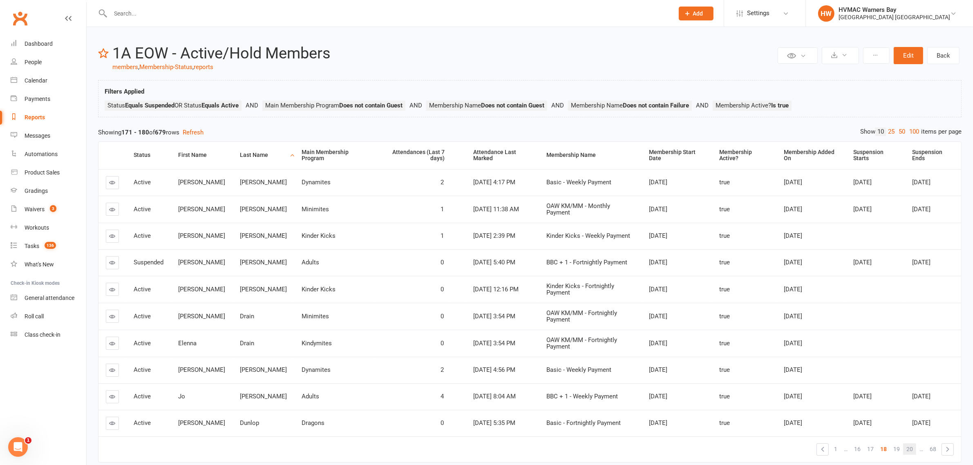
click at [914, 454] on link "20" at bounding box center [909, 448] width 13 height 11
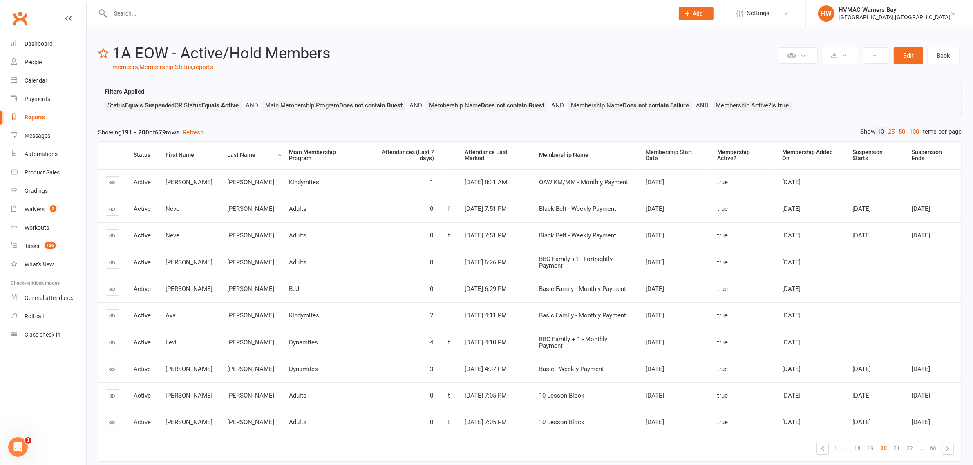
drag, startPoint x: 947, startPoint y: 228, endPoint x: 842, endPoint y: 201, distance: 107.9
click at [842, 201] on tbody "Active Spencer Elkin Kindymites 1 Oct 11, 2025 8:31 AM OAW KM/MM - Monthly Paym…" at bounding box center [529, 302] width 863 height 266
click at [846, 202] on td "Apr 5, 2025" at bounding box center [874, 209] width 59 height 27
drag, startPoint x: 846, startPoint y: 202, endPoint x: 949, endPoint y: 235, distance: 108.6
click at [949, 235] on tbody "Active Spencer Elkin Kindymites 1 Oct 11, 2025 8:31 AM OAW KM/MM - Monthly Paym…" at bounding box center [529, 302] width 863 height 266
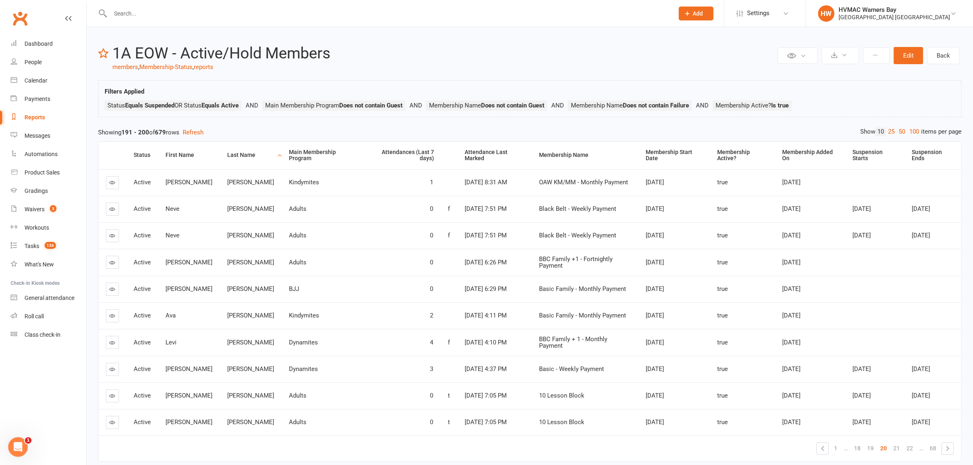
click at [949, 235] on td "Oct 4, 2025" at bounding box center [932, 235] width 57 height 27
click at [818, 447] on link "«" at bounding box center [822, 448] width 11 height 11
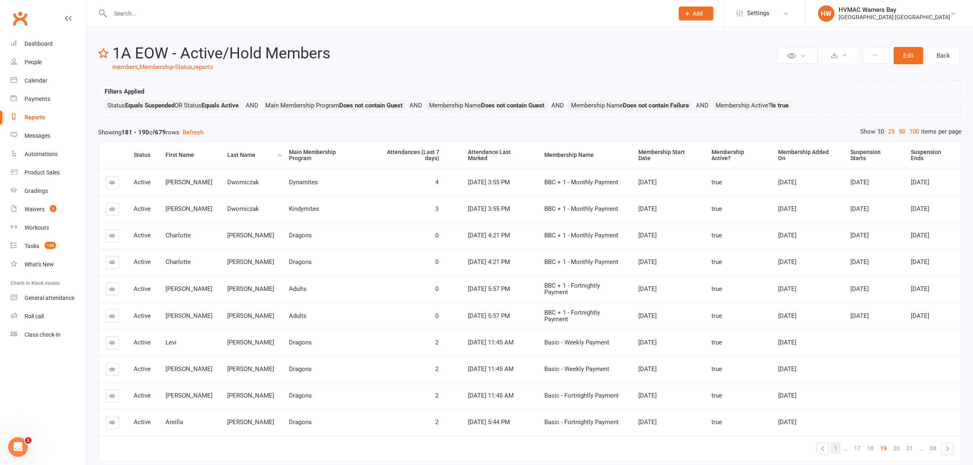
click at [833, 445] on link "1" at bounding box center [836, 448] width 10 height 11
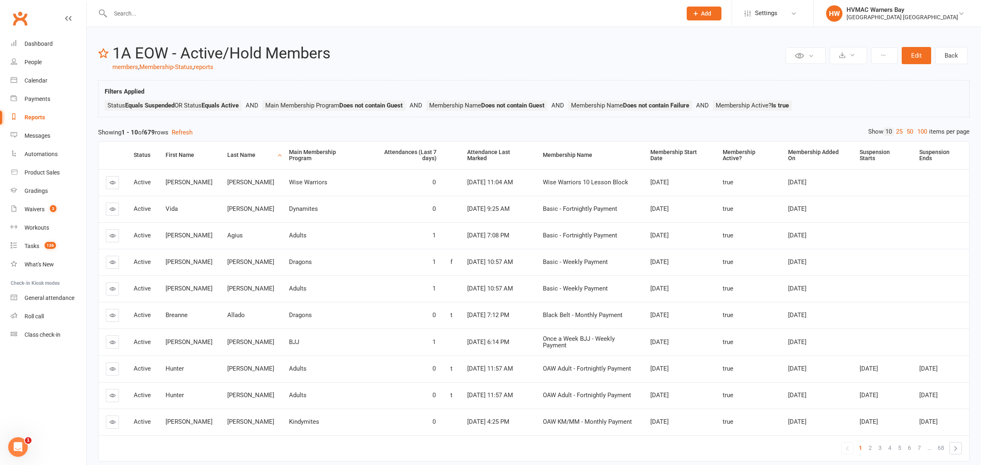
select select "100"
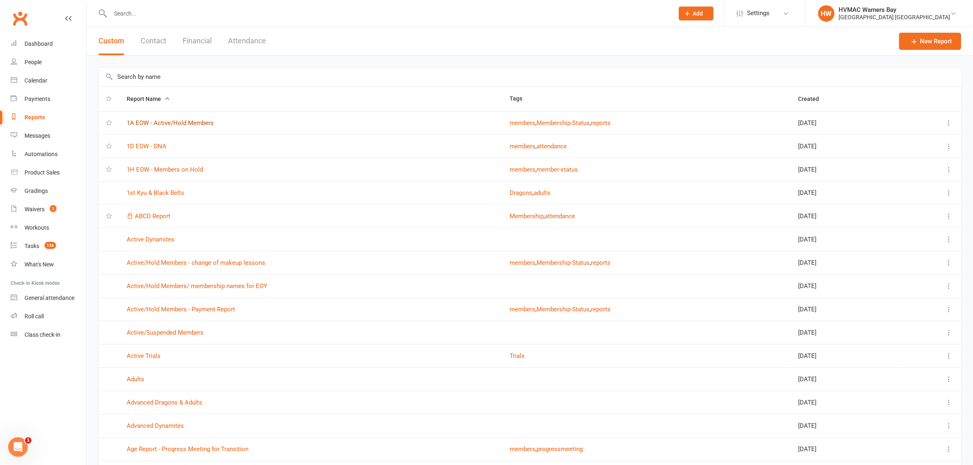
click at [173, 121] on link "1A EOW - Active/Hold Members" at bounding box center [170, 122] width 87 height 7
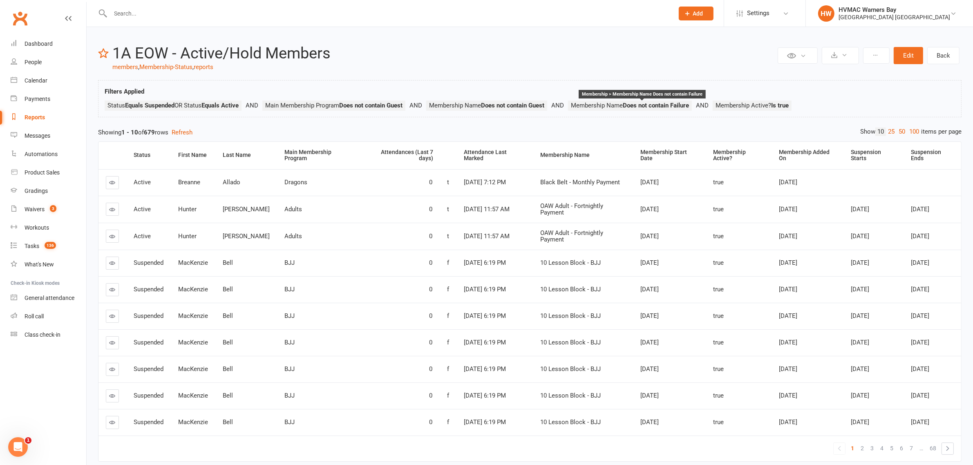
click at [673, 105] on strong "Does not contain Failure" at bounding box center [656, 105] width 66 height 7
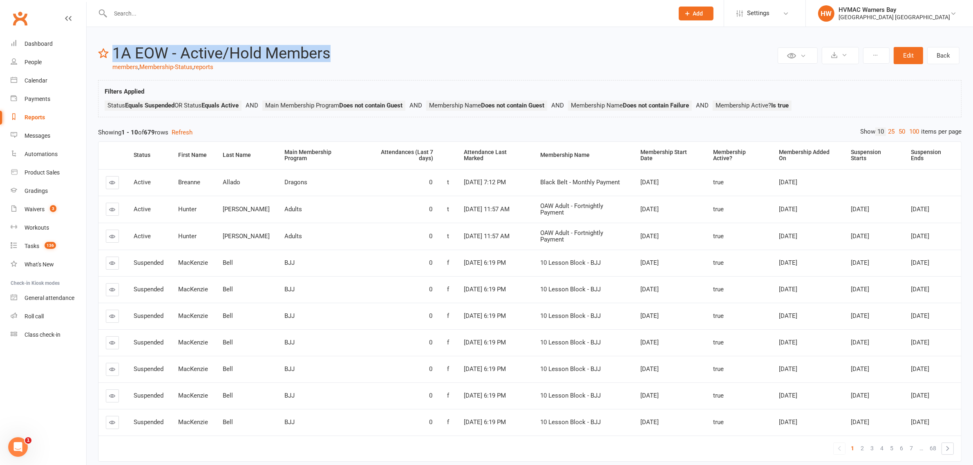
drag, startPoint x: 368, startPoint y: 46, endPoint x: 116, endPoint y: 50, distance: 252.6
click at [116, 50] on h2 "1A EOW - Active/Hold Members" at bounding box center [443, 53] width 663 height 17
click at [335, 52] on h2 "1A EOW - Active/Hold Members" at bounding box center [443, 53] width 663 height 17
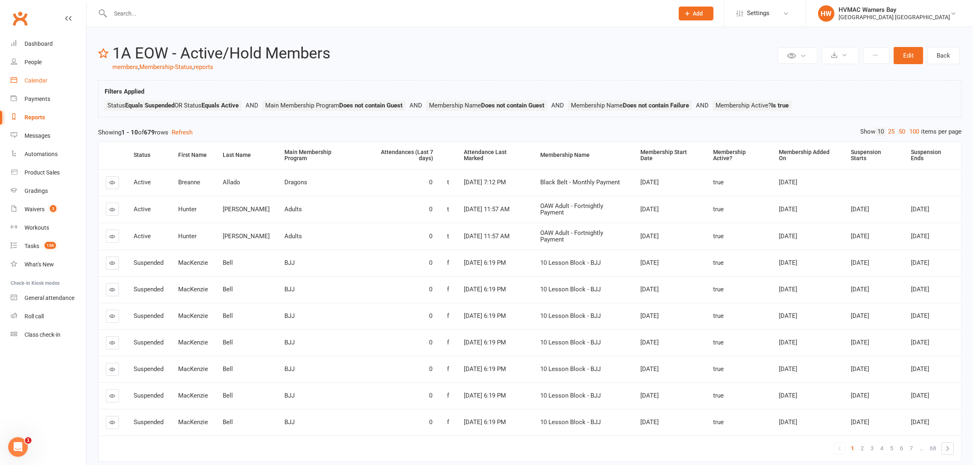
click at [49, 82] on link "Calendar" at bounding box center [49, 81] width 76 height 18
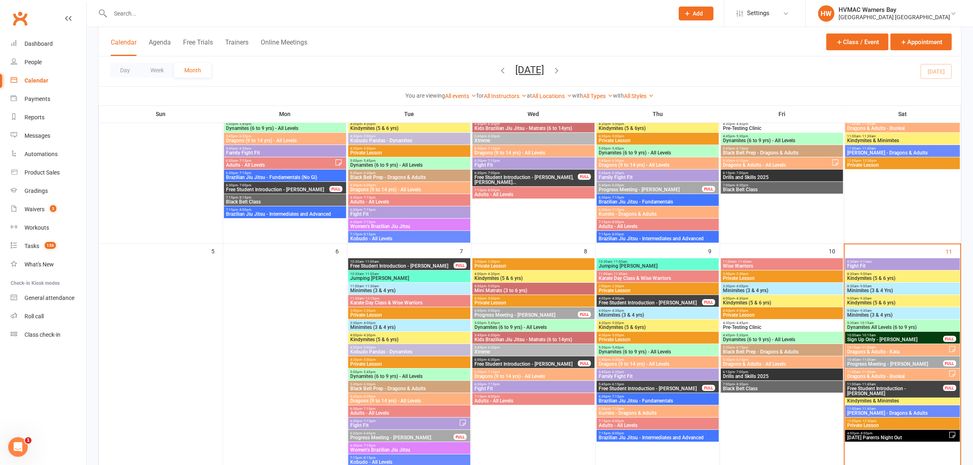
scroll to position [51, 0]
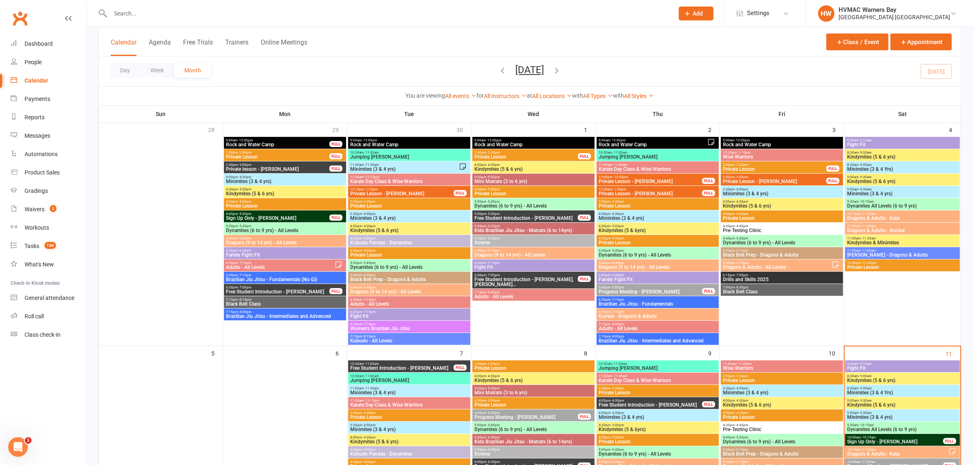
click at [289, 164] on span "2:30pm - 3:00pm" at bounding box center [278, 165] width 104 height 4
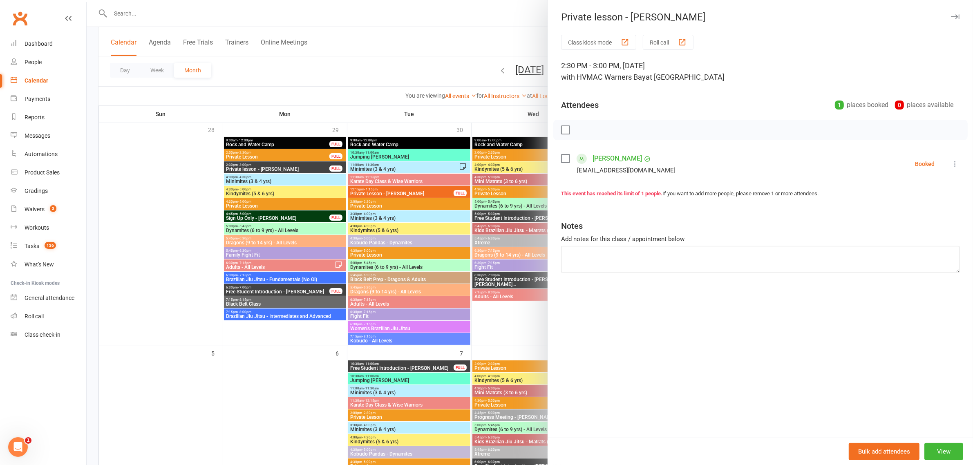
click at [301, 181] on div at bounding box center [530, 232] width 886 height 465
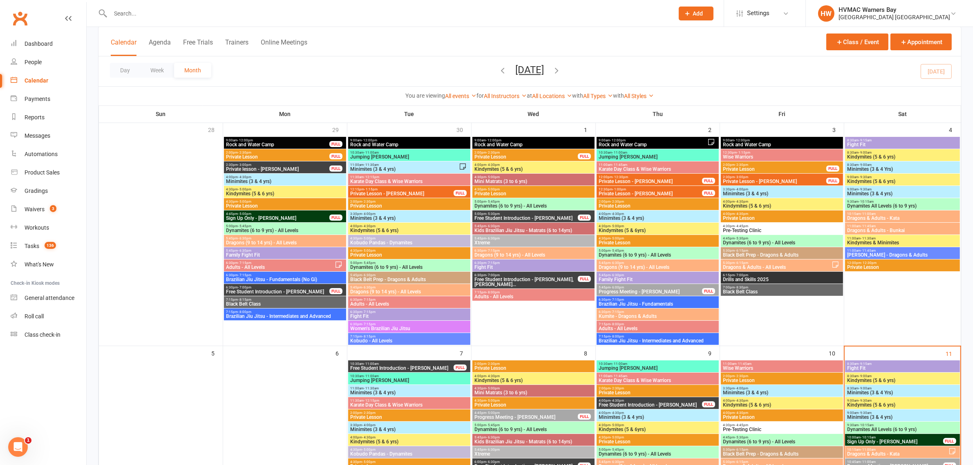
click at [304, 291] on span "Free Student Introduction - [PERSON_NAME]" at bounding box center [278, 291] width 104 height 5
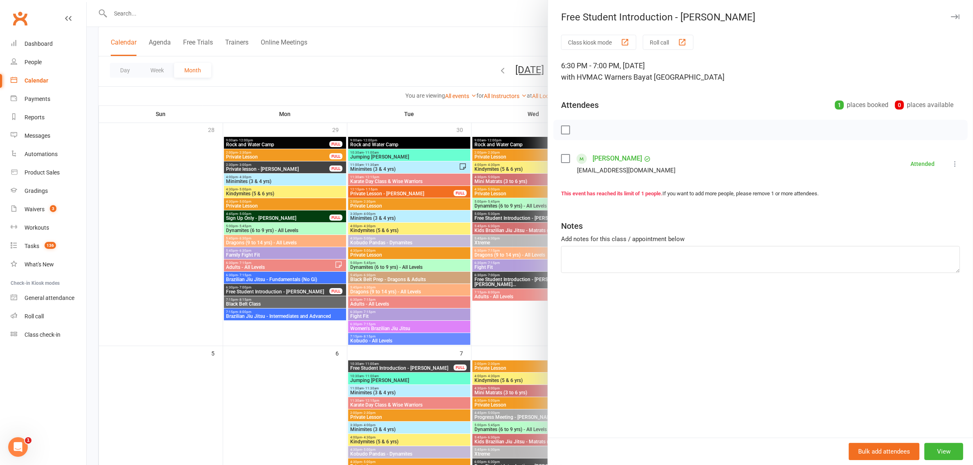
click at [304, 291] on div at bounding box center [530, 232] width 886 height 465
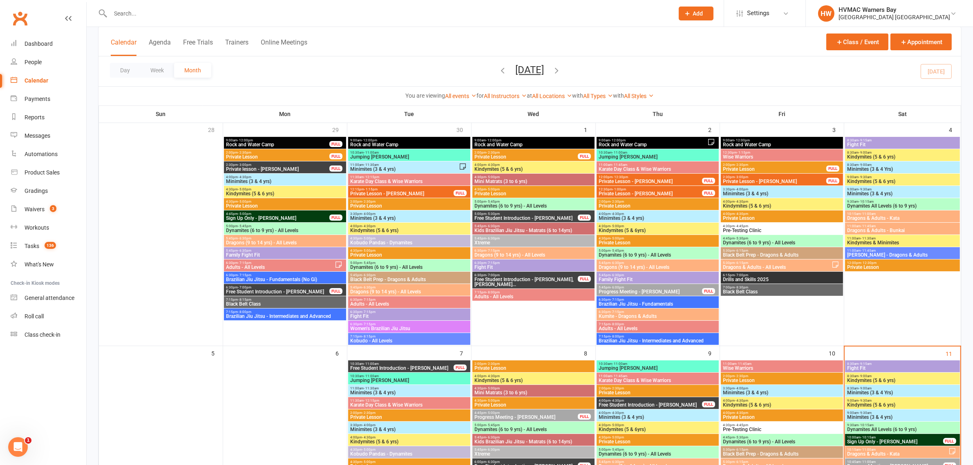
click at [558, 219] on span "Free Student Introduction - [PERSON_NAME]" at bounding box center [526, 218] width 104 height 5
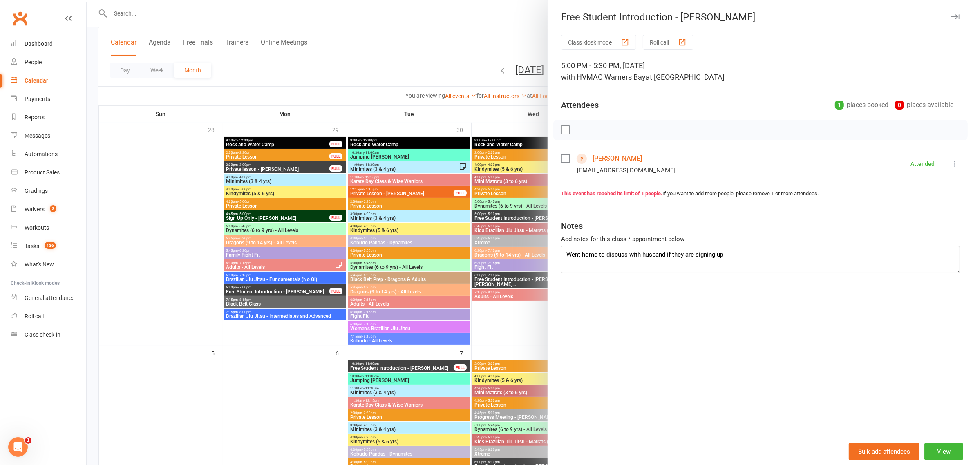
click at [370, 295] on div at bounding box center [530, 232] width 886 height 465
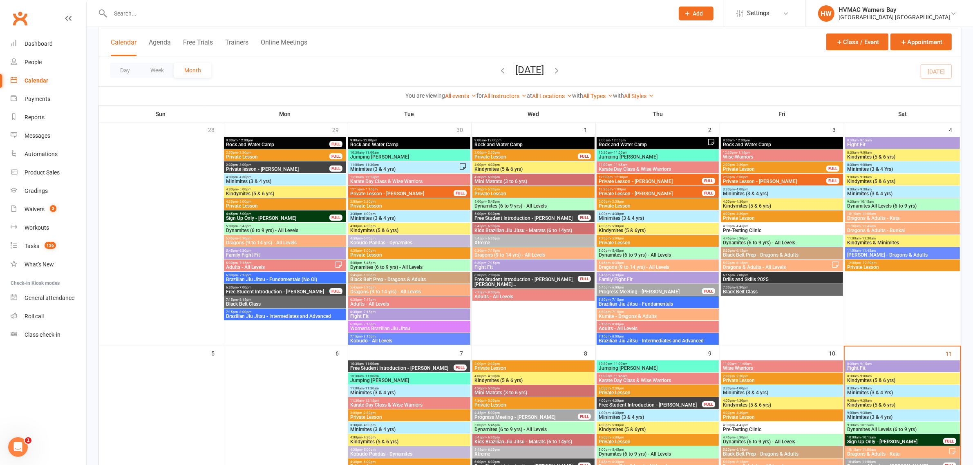
click at [540, 283] on span "Free Student Introduction - [PERSON_NAME], [PERSON_NAME]..." at bounding box center [526, 282] width 104 height 10
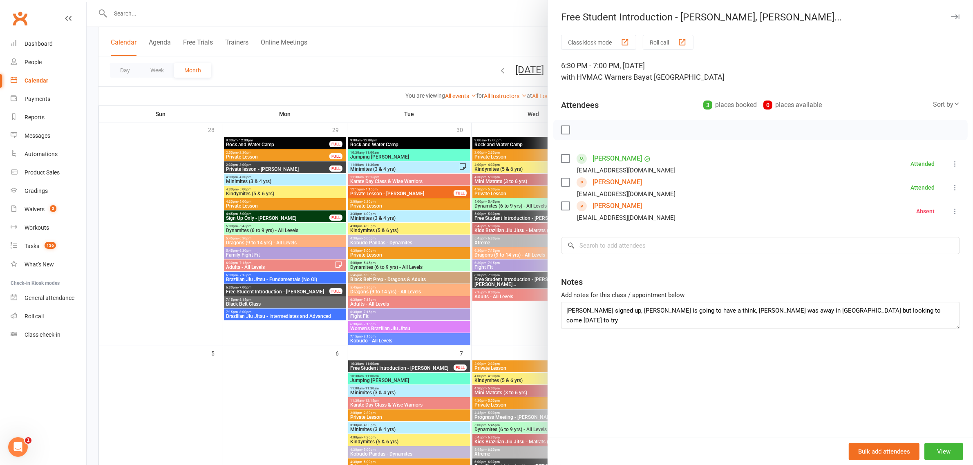
click at [507, 237] on div at bounding box center [530, 232] width 886 height 465
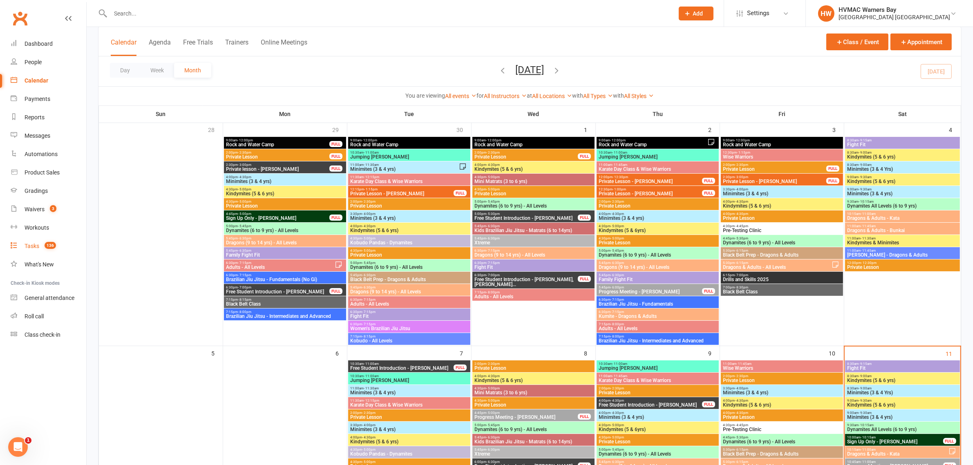
click at [48, 247] on span "136" at bounding box center [50, 245] width 11 height 7
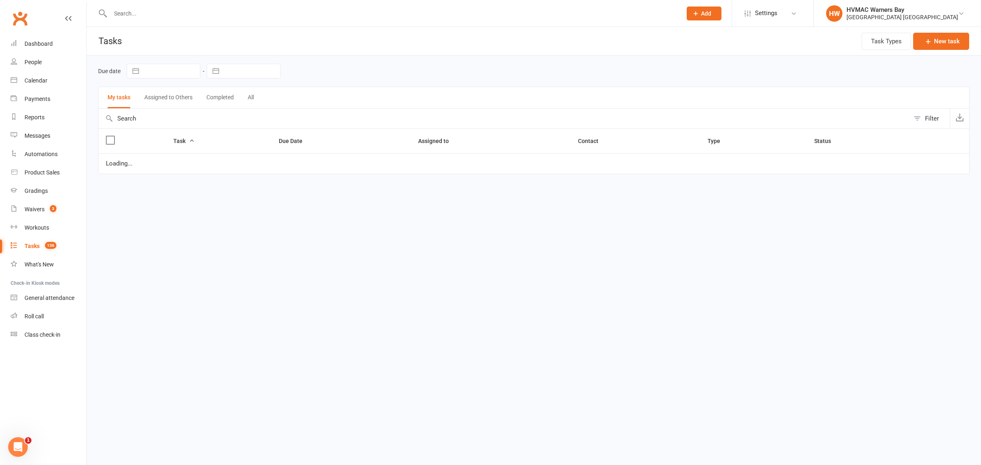
select select "started"
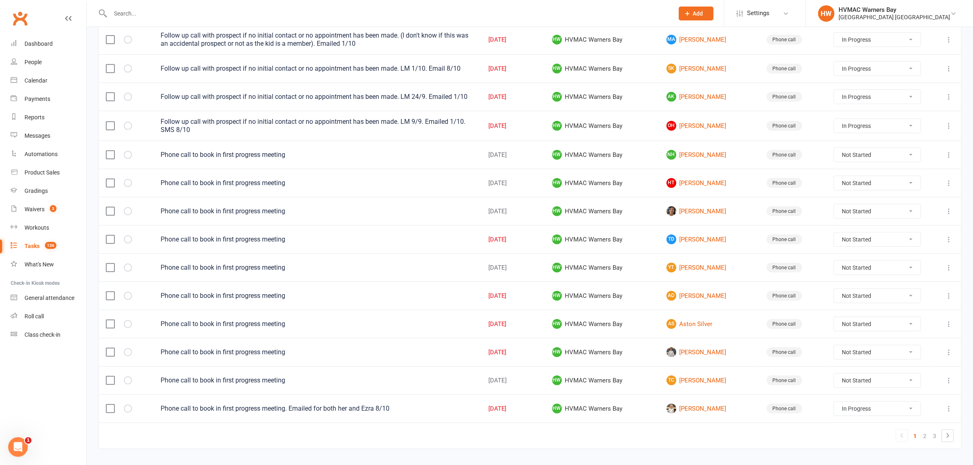
scroll to position [466, 0]
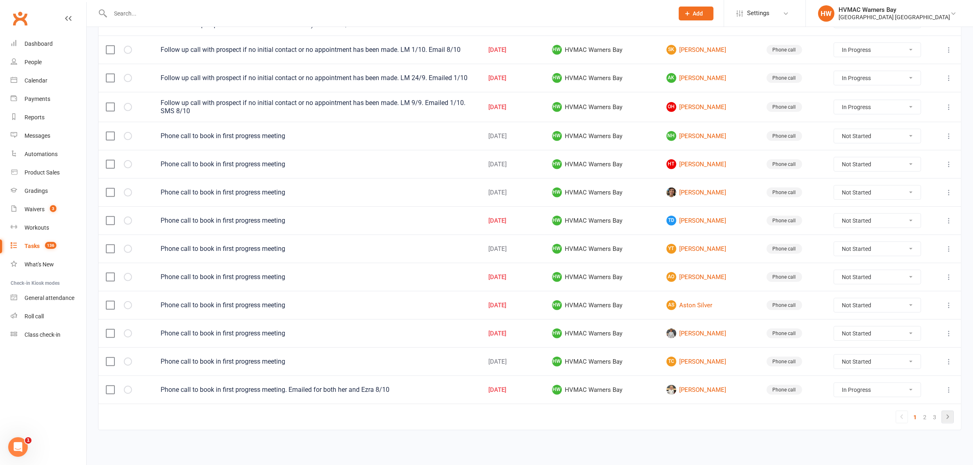
click at [947, 422] on li at bounding box center [947, 417] width 12 height 13
click at [946, 422] on link at bounding box center [947, 416] width 11 height 11
select select "started"
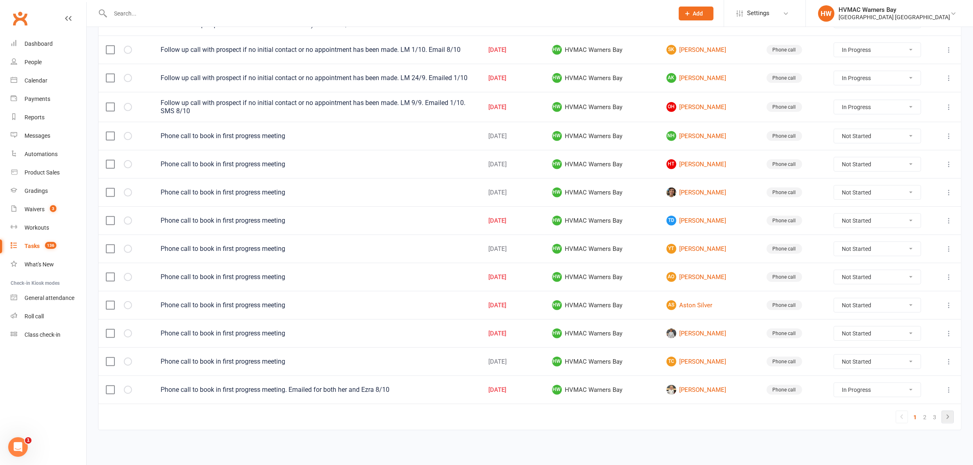
select select "started"
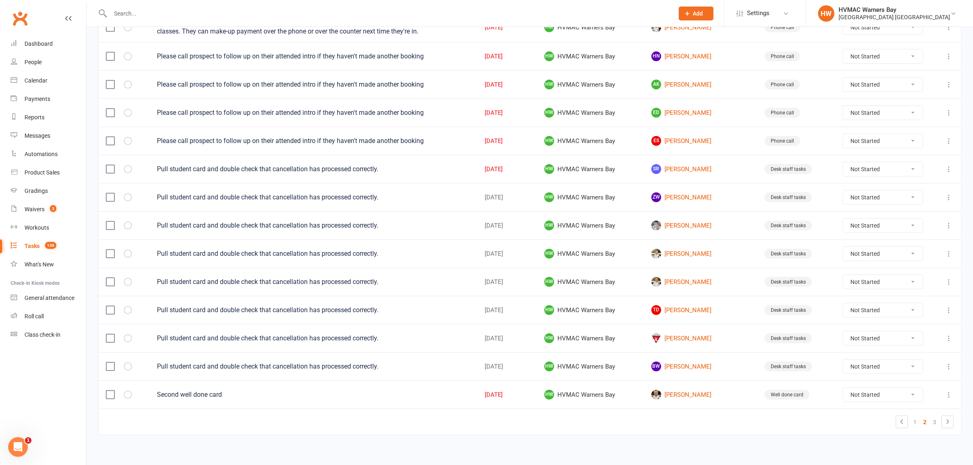
click at [877, 225] on select "Not Started In Progress Waiting Complete" at bounding box center [883, 226] width 80 height 14
click at [843, 223] on select "Not Started In Progress Waiting Complete" at bounding box center [883, 226] width 80 height 14
select select "unstarted"
select select "started"
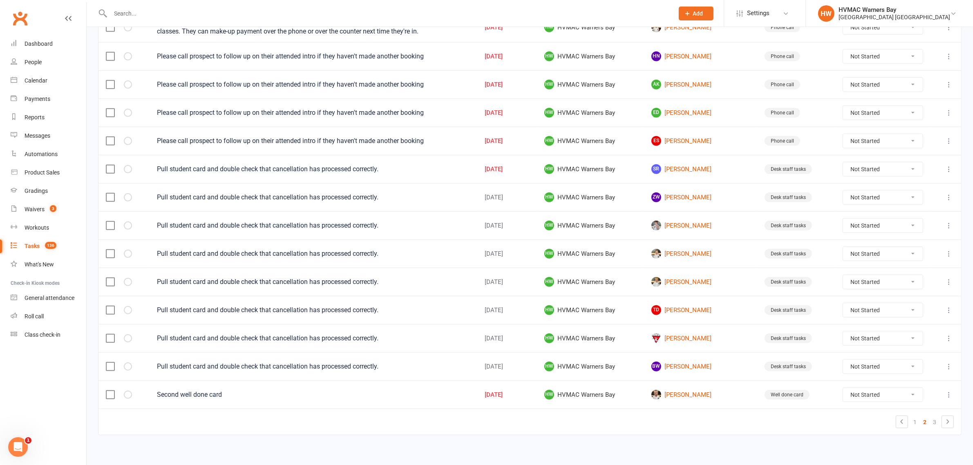
select select "started"
click at [45, 125] on link "Reports" at bounding box center [49, 117] width 76 height 18
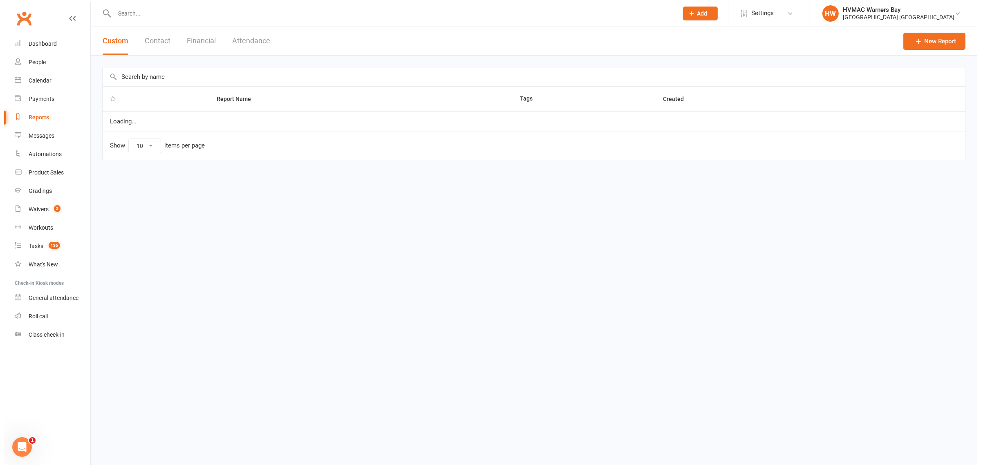
select select "100"
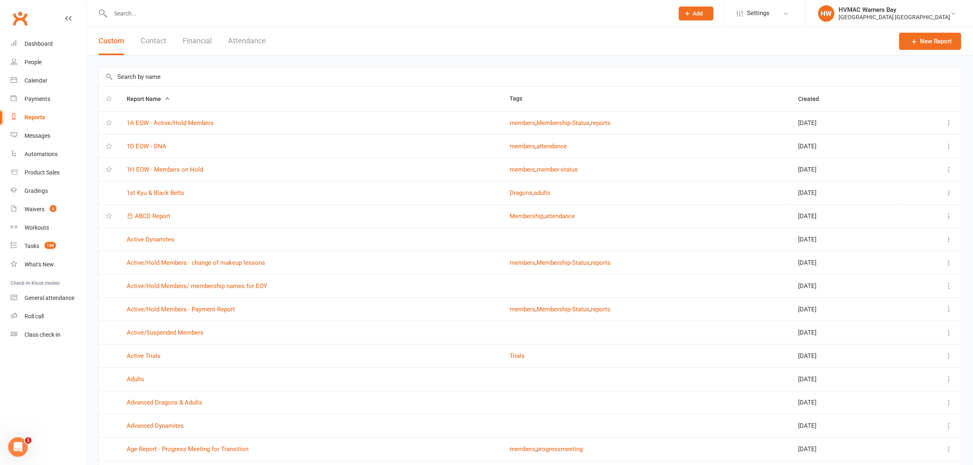
click at [145, 82] on input "text" at bounding box center [529, 76] width 863 height 19
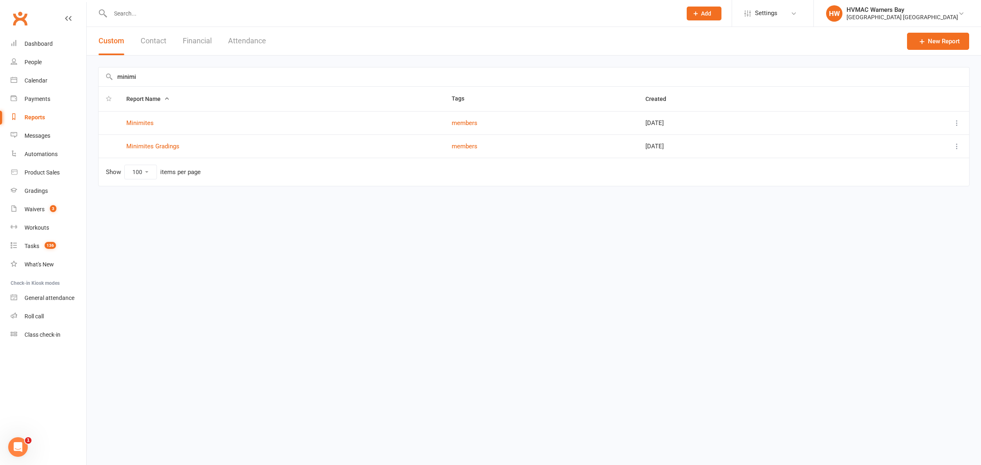
type input "minimi"
click at [161, 139] on td "Minimites Gradings" at bounding box center [281, 145] width 325 height 23
click at [165, 143] on link "Minimites Gradings" at bounding box center [152, 146] width 53 height 7
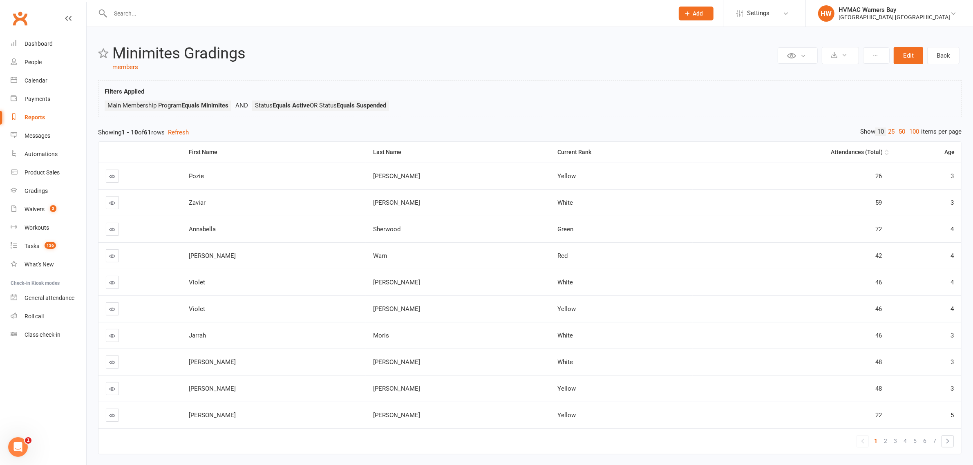
click at [850, 162] on th "Attendances (Total)" at bounding box center [791, 152] width 197 height 21
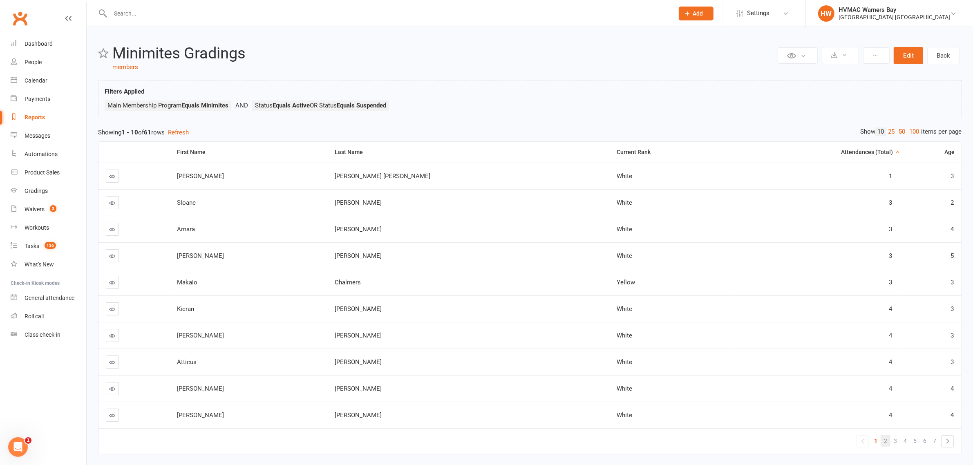
click at [885, 442] on span "2" at bounding box center [885, 440] width 3 height 11
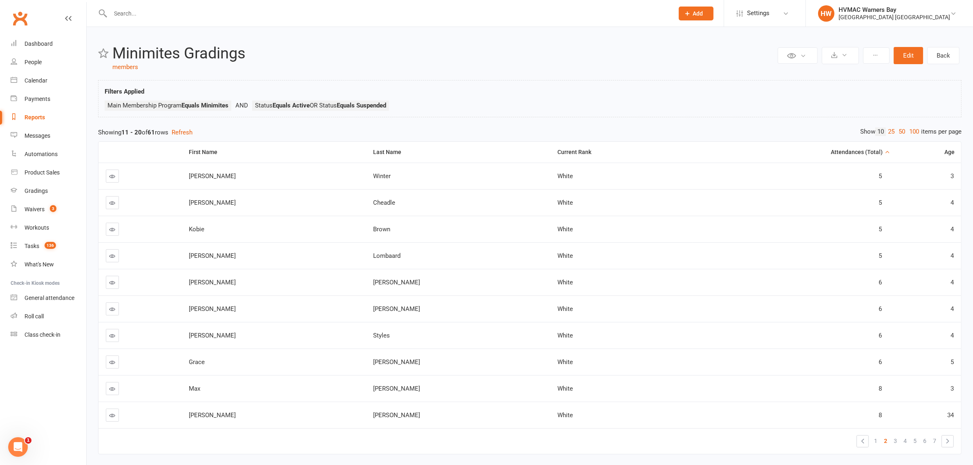
click at [894, 442] on span "3" at bounding box center [895, 440] width 3 height 11
click at [902, 443] on link "4" at bounding box center [905, 440] width 10 height 11
drag, startPoint x: 836, startPoint y: 285, endPoint x: 870, endPoint y: 316, distance: 45.7
click at [870, 316] on tbody "Hudson Huang White 14 3 Zoe Hodge White 14 4 Grace Stavros White 15 4 Raymond D…" at bounding box center [529, 296] width 863 height 266
click at [818, 326] on td "17" at bounding box center [791, 335] width 197 height 27
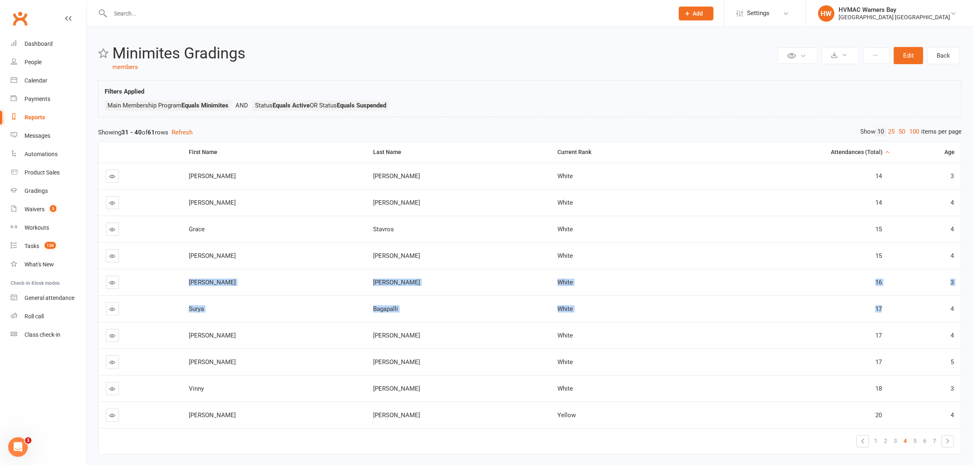
drag, startPoint x: 199, startPoint y: 281, endPoint x: 885, endPoint y: 319, distance: 686.7
click at [885, 319] on tbody "Hudson Huang White 14 3 Zoe Hodge White 14 4 Grace Stavros White 15 4 Raymond D…" at bounding box center [529, 296] width 863 height 266
click at [271, 329] on td "Murphy" at bounding box center [273, 335] width 184 height 27
click at [915, 440] on span "5" at bounding box center [914, 440] width 3 height 11
click at [922, 444] on link "6" at bounding box center [925, 440] width 10 height 11
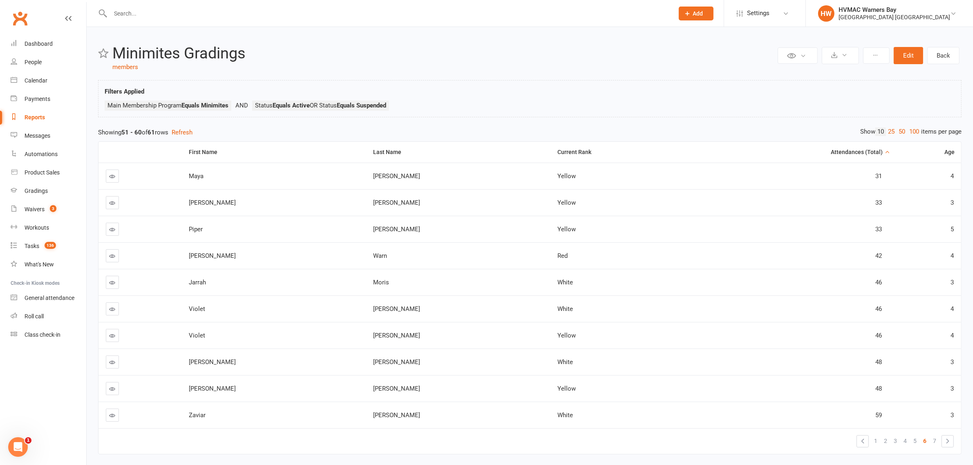
click at [107, 313] on link at bounding box center [112, 308] width 13 height 13
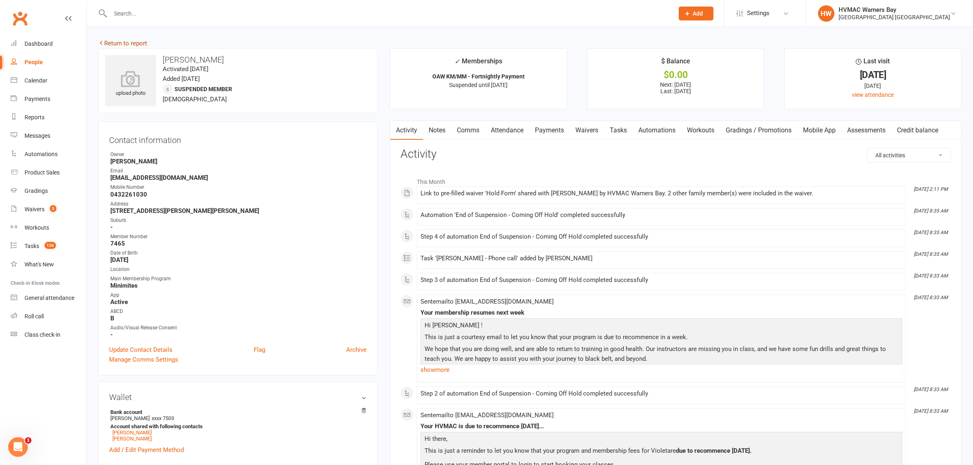
click at [119, 42] on link "Return to report" at bounding box center [122, 43] width 49 height 7
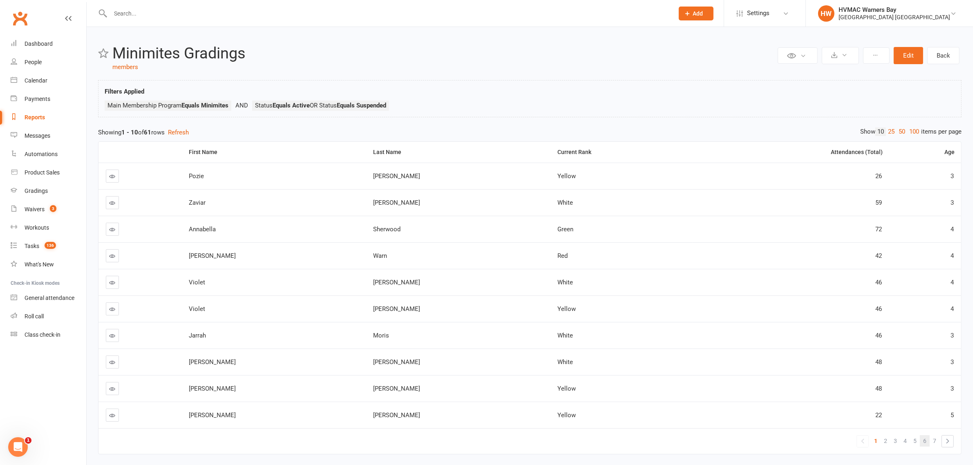
click at [923, 444] on span "6" at bounding box center [924, 440] width 3 height 11
click at [841, 152] on div "Attendances (Total)" at bounding box center [791, 152] width 183 height 6
click at [939, 441] on ul "« 1 2 3 4 5 6 7 »" at bounding box center [904, 441] width 97 height 12
click at [935, 443] on span "7" at bounding box center [934, 440] width 3 height 11
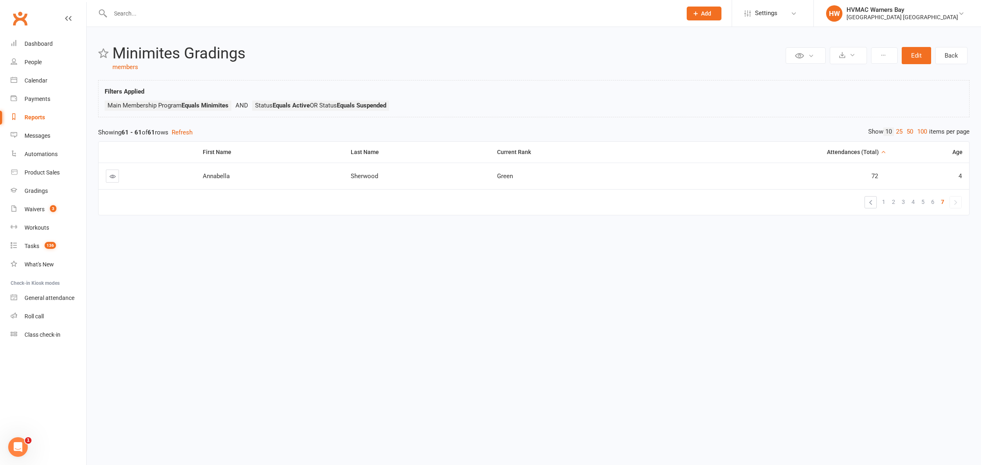
click at [115, 182] on link at bounding box center [112, 176] width 13 height 13
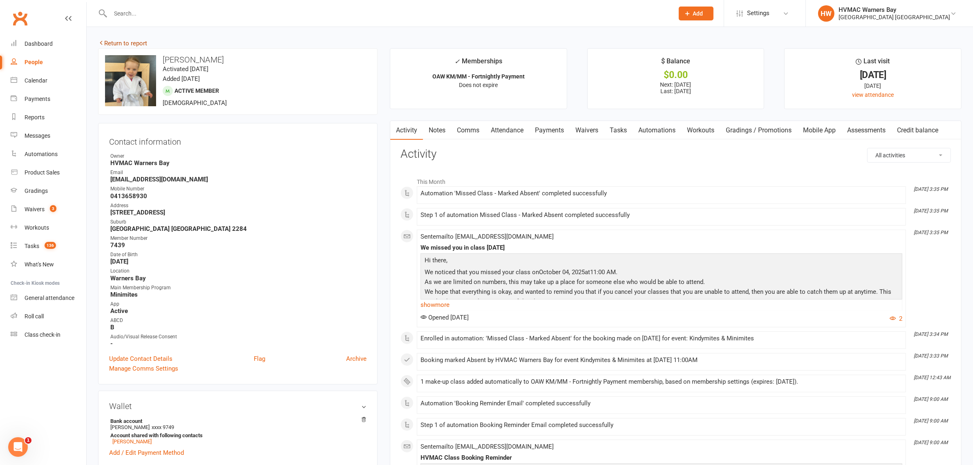
click at [133, 41] on link "Return to report" at bounding box center [122, 43] width 49 height 7
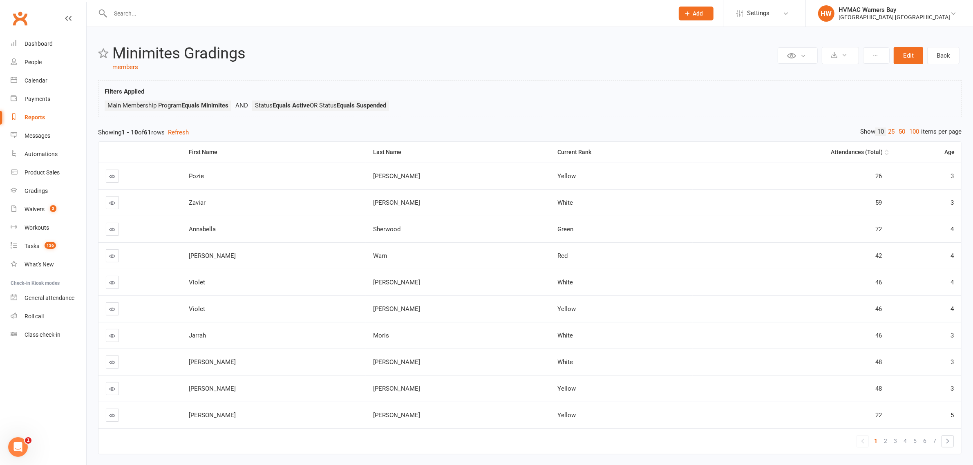
click at [830, 160] on th "Attendances (Total)" at bounding box center [791, 152] width 197 height 21
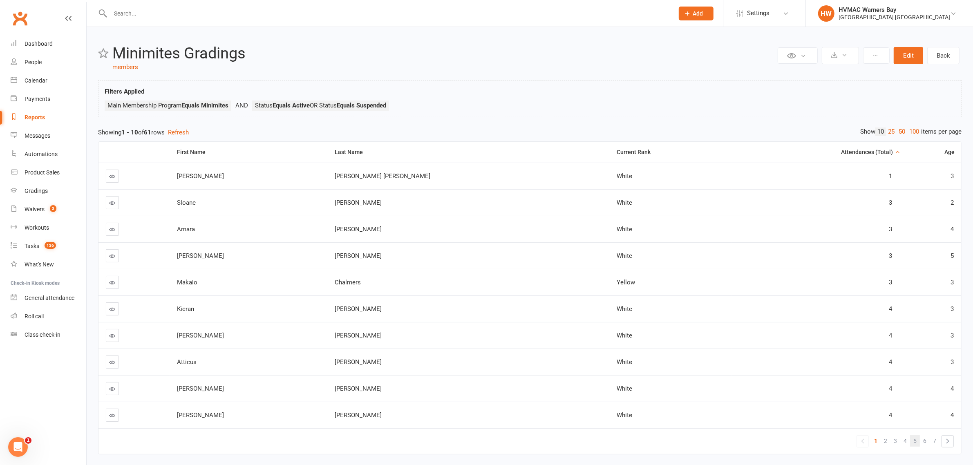
click at [919, 440] on link "5" at bounding box center [915, 440] width 10 height 11
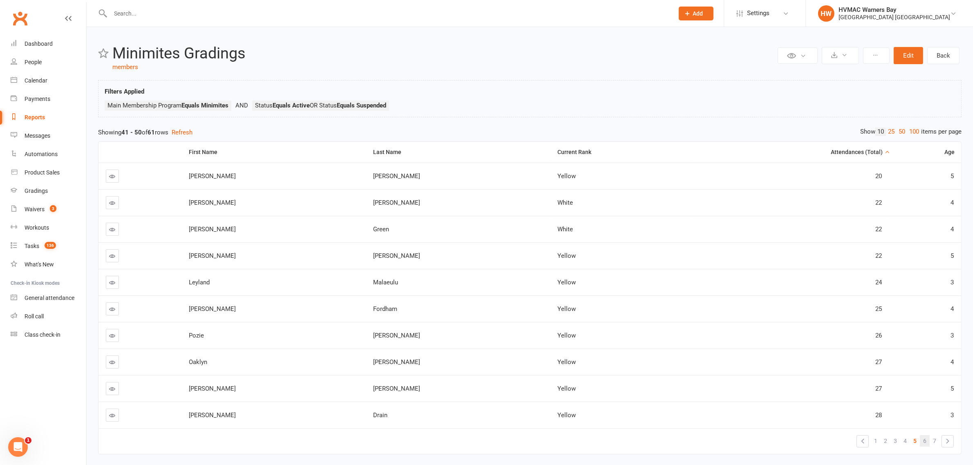
click at [926, 444] on link "6" at bounding box center [925, 440] width 10 height 11
click at [112, 414] on icon at bounding box center [113, 415] width 6 height 6
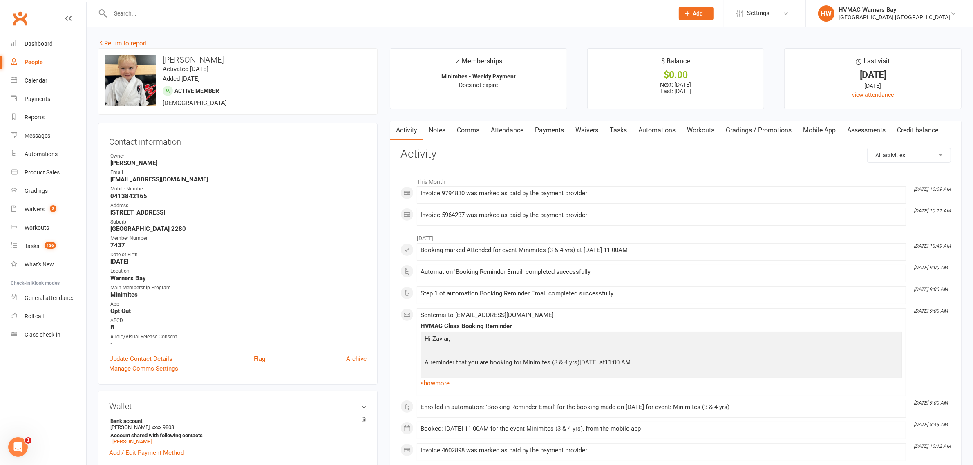
click at [119, 40] on link "Return to report" at bounding box center [122, 43] width 49 height 7
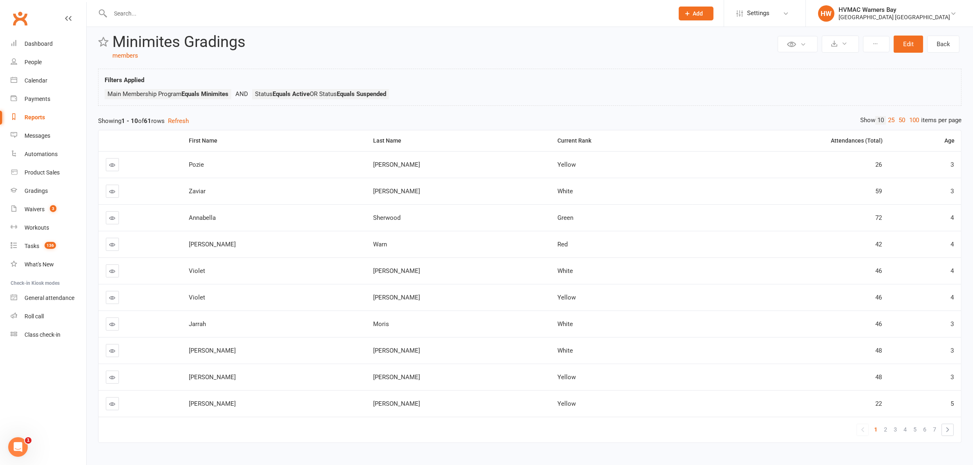
scroll to position [29, 0]
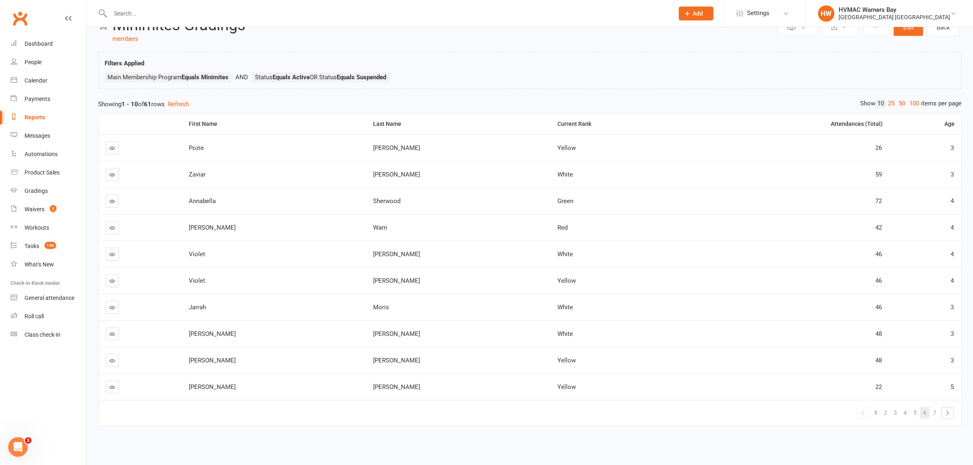
click at [920, 411] on link "6" at bounding box center [925, 412] width 10 height 11
click at [847, 127] on th "Attendances (Total)" at bounding box center [791, 124] width 197 height 21
click at [117, 356] on link at bounding box center [112, 360] width 13 height 13
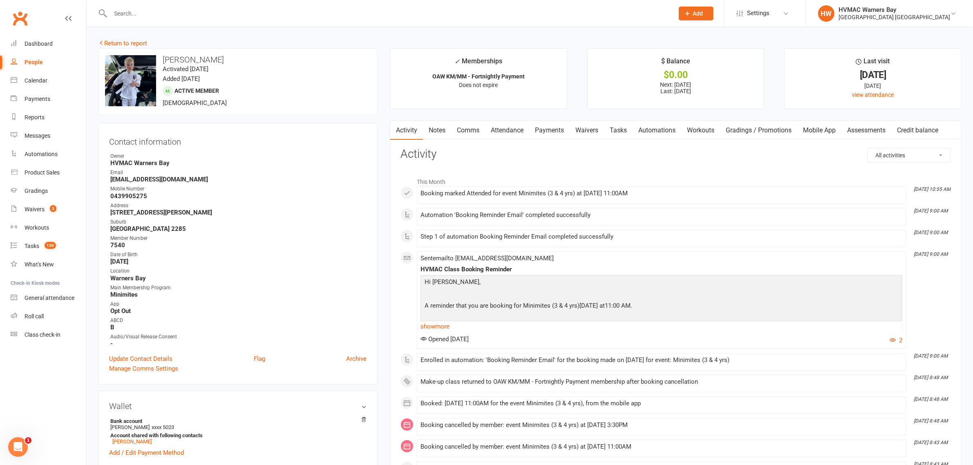
click at [142, 44] on link "Return to report" at bounding box center [122, 43] width 49 height 7
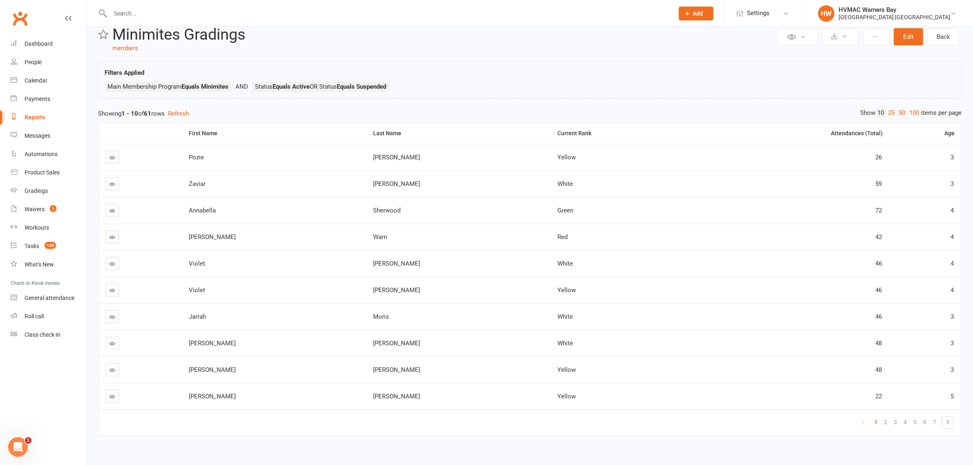
scroll to position [29, 0]
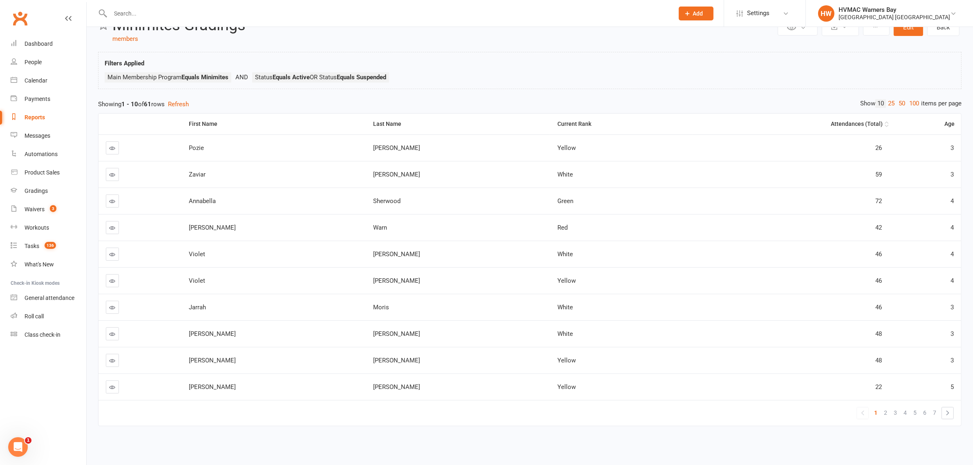
click at [853, 121] on div "Attendances (Total)" at bounding box center [791, 124] width 183 height 6
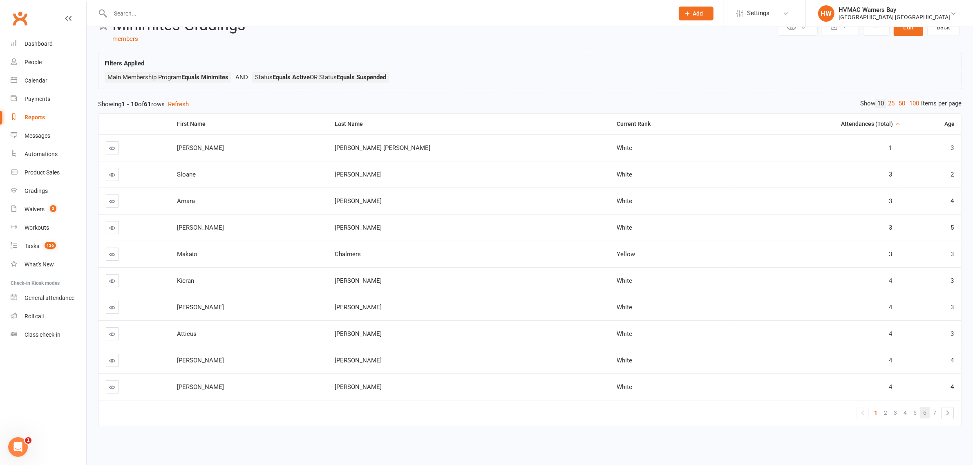
click at [926, 418] on link "6" at bounding box center [925, 412] width 10 height 11
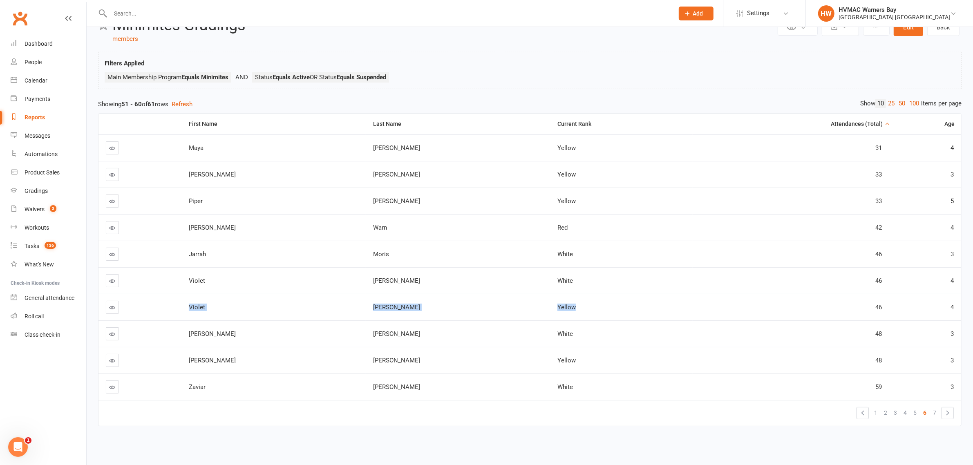
drag, startPoint x: 202, startPoint y: 306, endPoint x: 585, endPoint y: 313, distance: 383.0
click at [585, 313] on tr "Violet Magin Yellow 46 4" at bounding box center [529, 307] width 863 height 27
click at [156, 299] on td at bounding box center [139, 307] width 83 height 27
click at [112, 308] on icon at bounding box center [113, 307] width 6 height 6
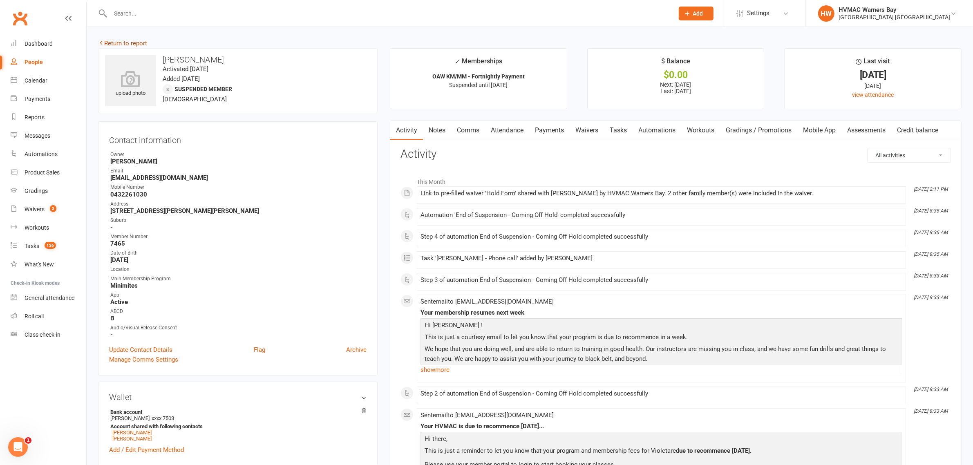
click at [134, 40] on link "Return to report" at bounding box center [122, 43] width 49 height 7
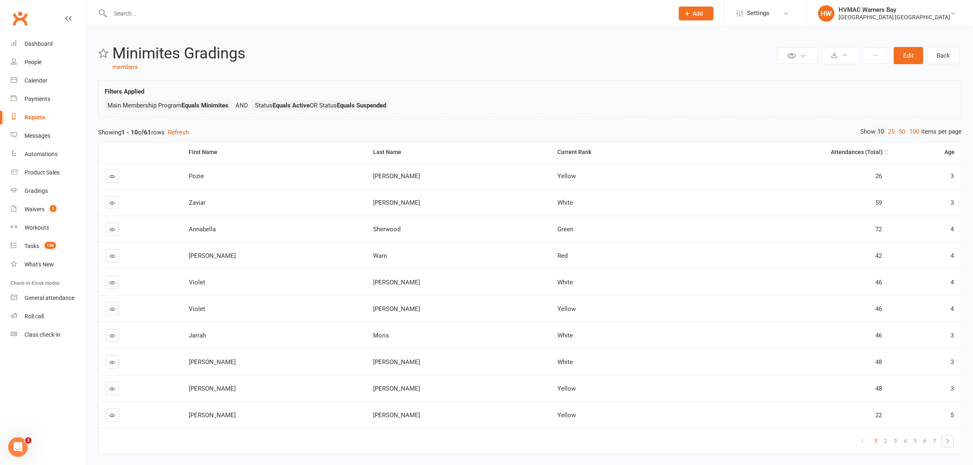
click at [867, 155] on div "Attendances (Total)" at bounding box center [791, 152] width 183 height 6
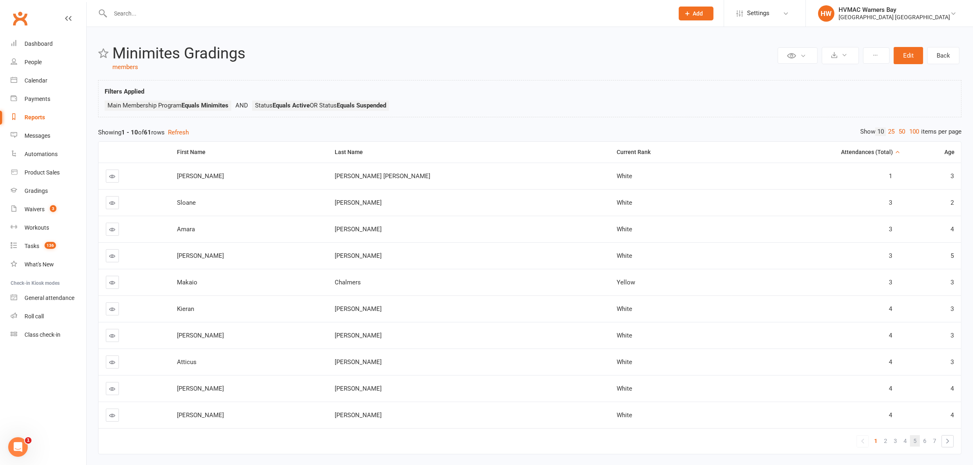
click at [917, 440] on link "5" at bounding box center [915, 440] width 10 height 11
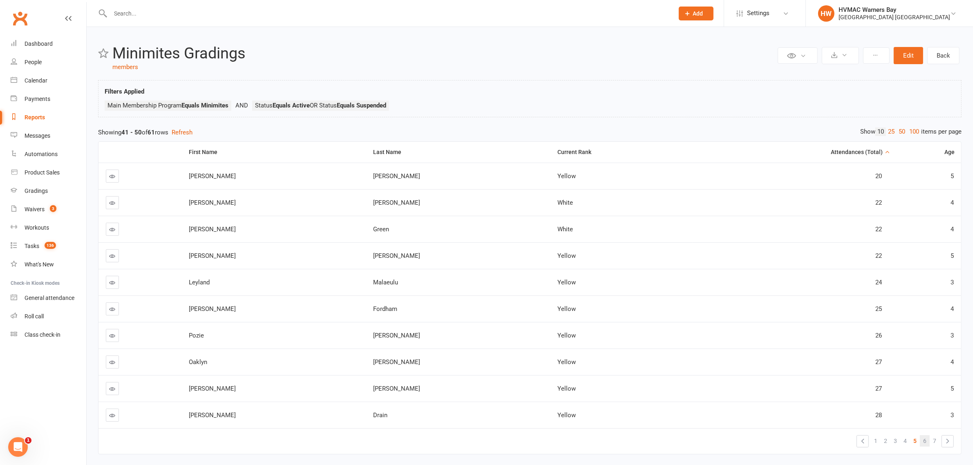
click at [928, 447] on link "6" at bounding box center [925, 440] width 10 height 11
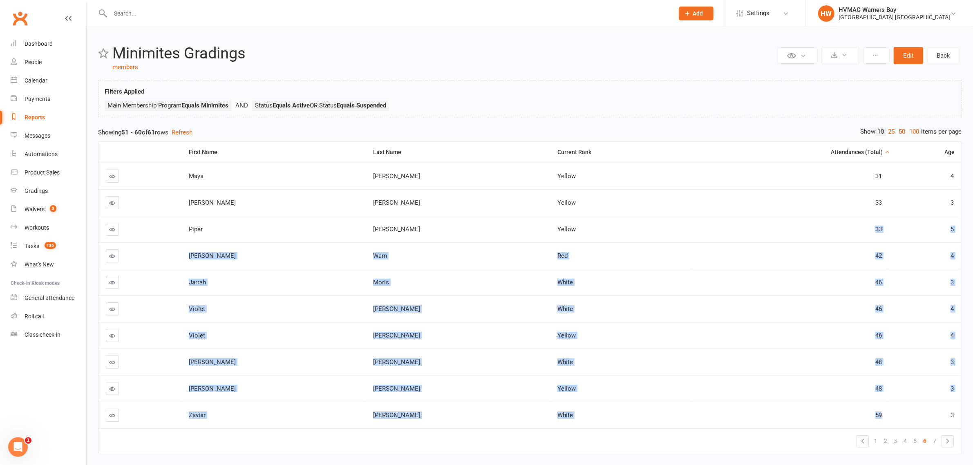
drag, startPoint x: 889, startPoint y: 422, endPoint x: 832, endPoint y: 233, distance: 197.5
click at [832, 233] on tbody "Maya Condron Yellow 31 4 Evan Barry Yellow 33 3 Piper Barry Yellow 33 5 Emilia …" at bounding box center [529, 296] width 863 height 266
click at [917, 444] on link "5" at bounding box center [915, 440] width 10 height 11
click at [830, 372] on td "27" at bounding box center [791, 362] width 197 height 27
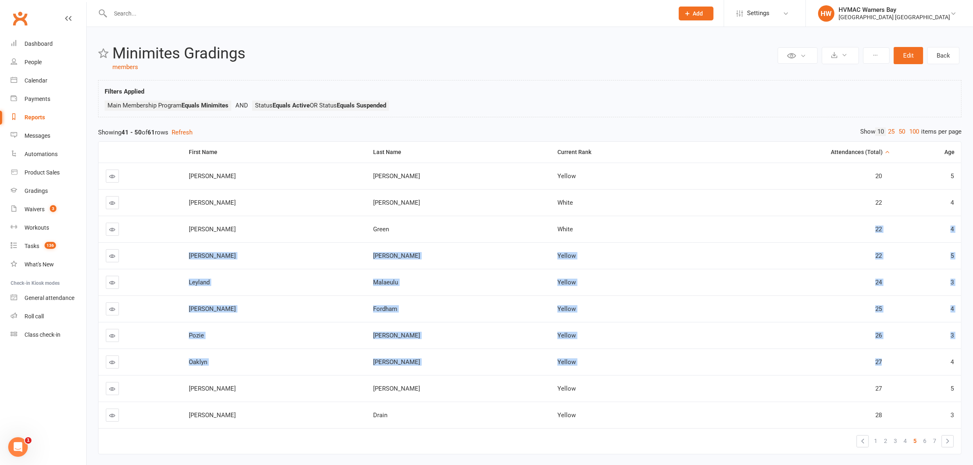
drag, startPoint x: 886, startPoint y: 369, endPoint x: 847, endPoint y: 203, distance: 170.4
click at [838, 216] on tbody "Archie Garroway Yellow 20 5 Quinn Kiely White 22 4 Leonard Green White 22 4 Eme…" at bounding box center [529, 296] width 863 height 266
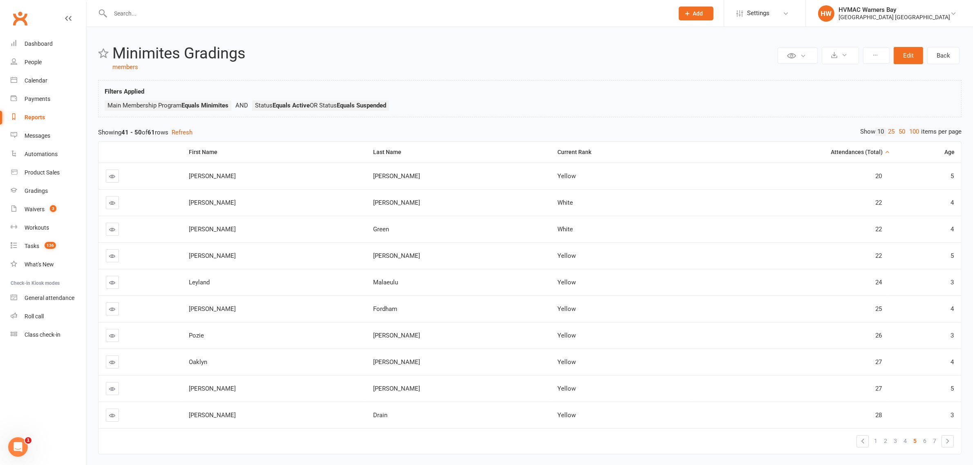
click at [858, 172] on td "20" at bounding box center [791, 176] width 197 height 27
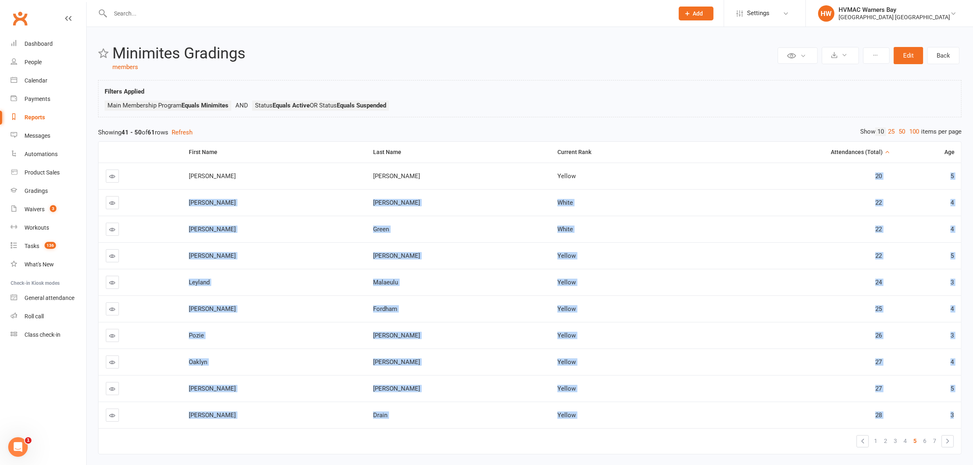
drag, startPoint x: 858, startPoint y: 172, endPoint x: 879, endPoint y: 427, distance: 256.2
click at [879, 427] on tbody "Archie Garroway Yellow 20 5 Quinn Kiely White 22 4 Leonard Green White 22 4 Eme…" at bounding box center [529, 296] width 863 height 266
click at [957, 414] on td "3" at bounding box center [925, 415] width 72 height 27
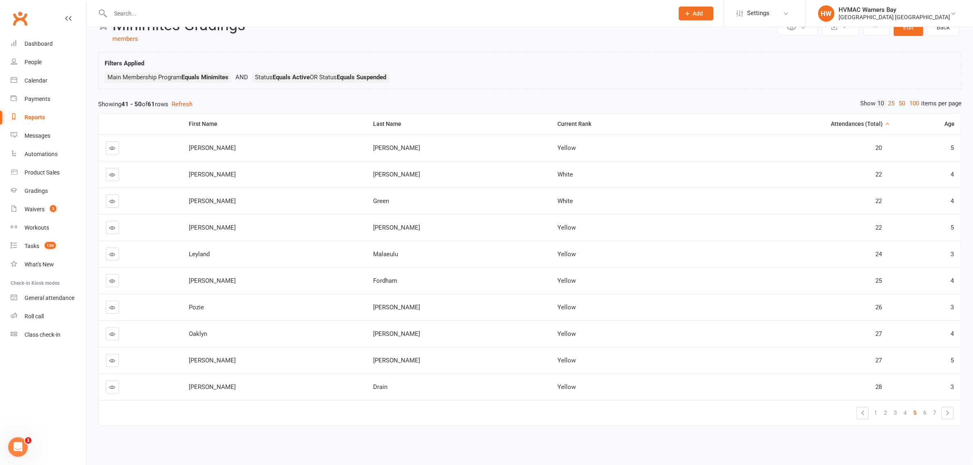
scroll to position [29, 0]
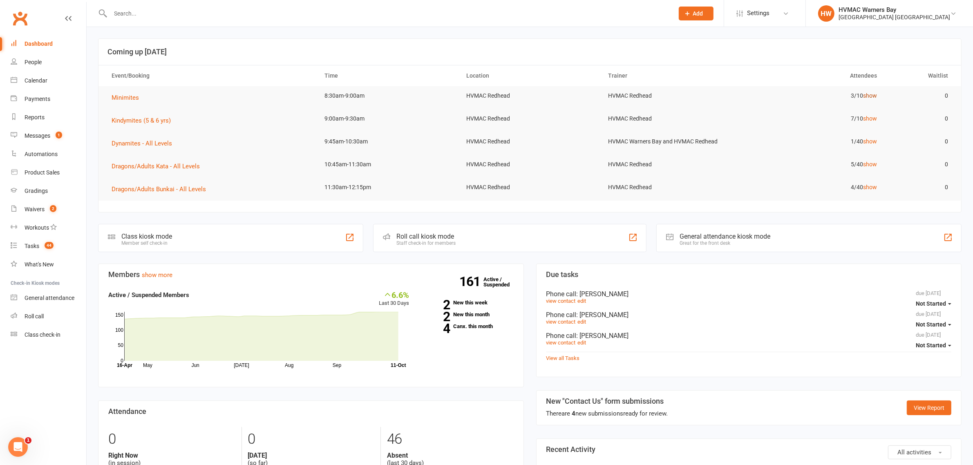
click at [872, 98] on link "show" at bounding box center [870, 95] width 14 height 7
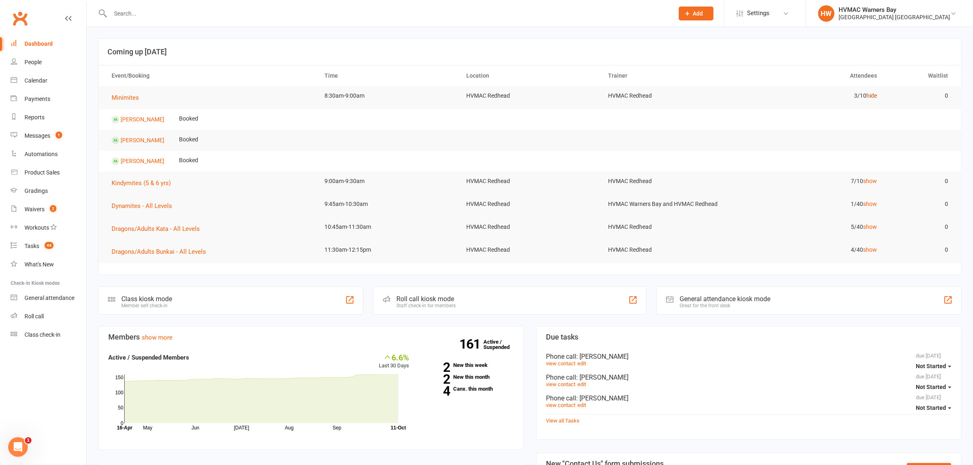
click at [872, 98] on link "hide" at bounding box center [871, 95] width 11 height 7
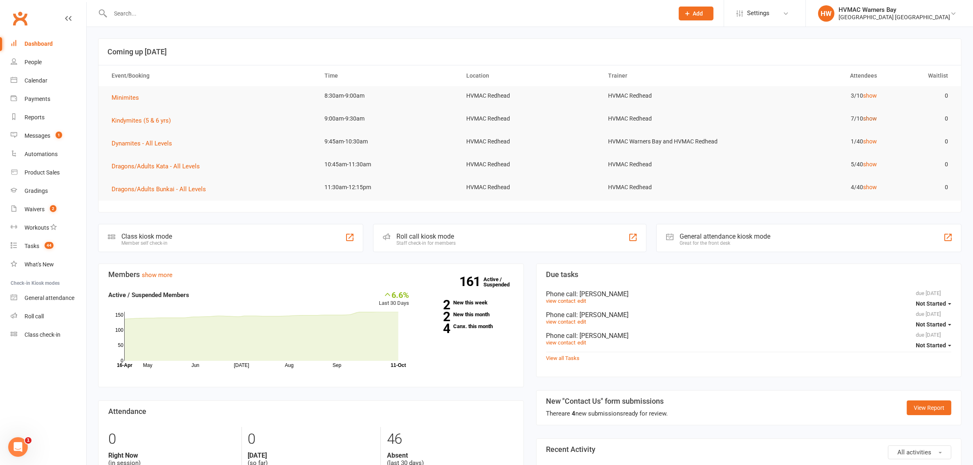
click at [871, 118] on link "show" at bounding box center [870, 118] width 14 height 7
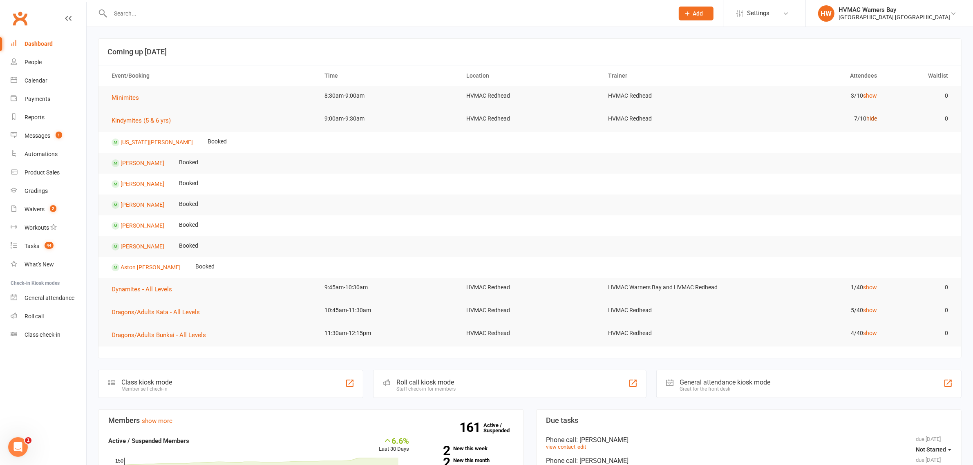
click at [871, 118] on link "hide" at bounding box center [871, 118] width 11 height 7
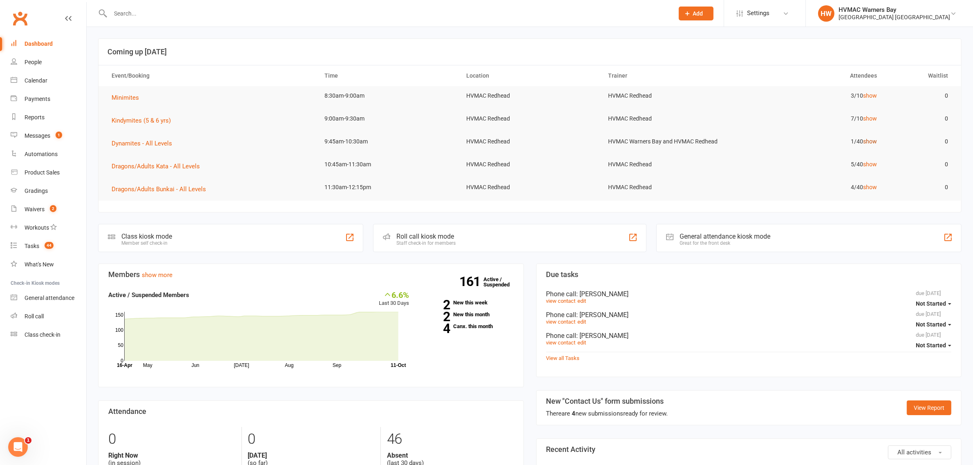
click at [869, 141] on link "show" at bounding box center [870, 141] width 14 height 7
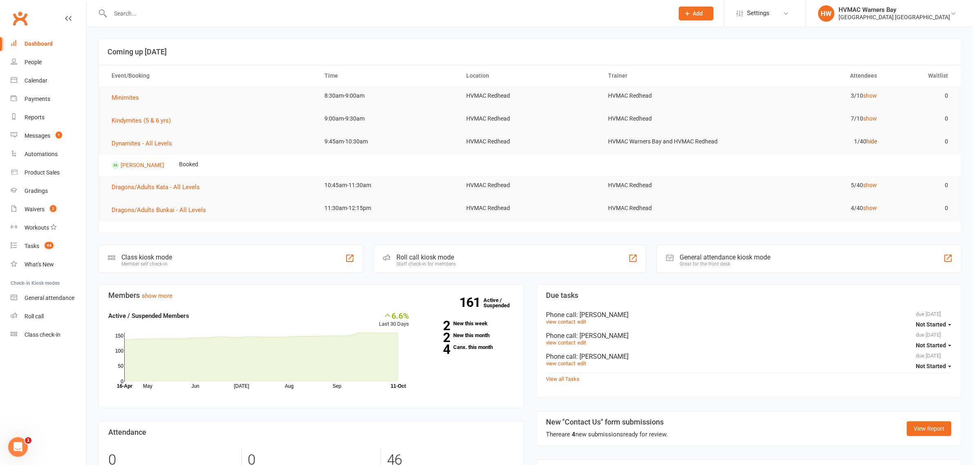
click at [869, 141] on link "hide" at bounding box center [871, 141] width 11 height 7
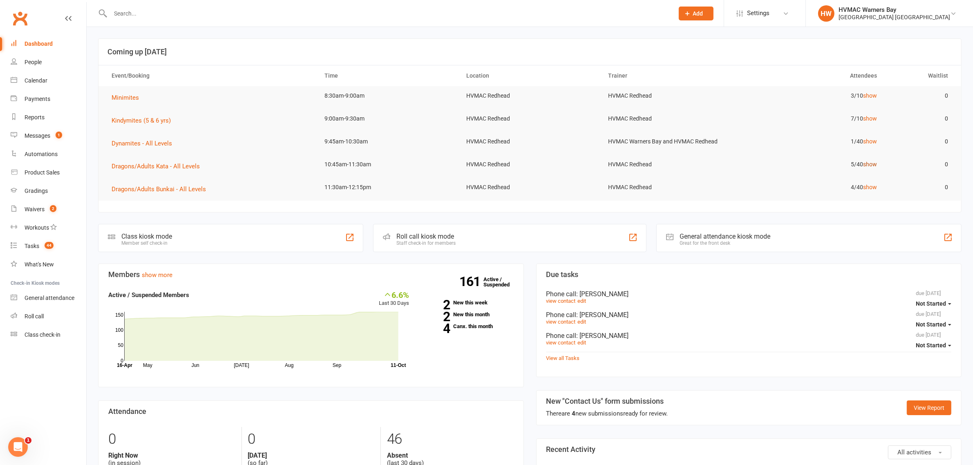
click at [872, 165] on link "show" at bounding box center [870, 164] width 14 height 7
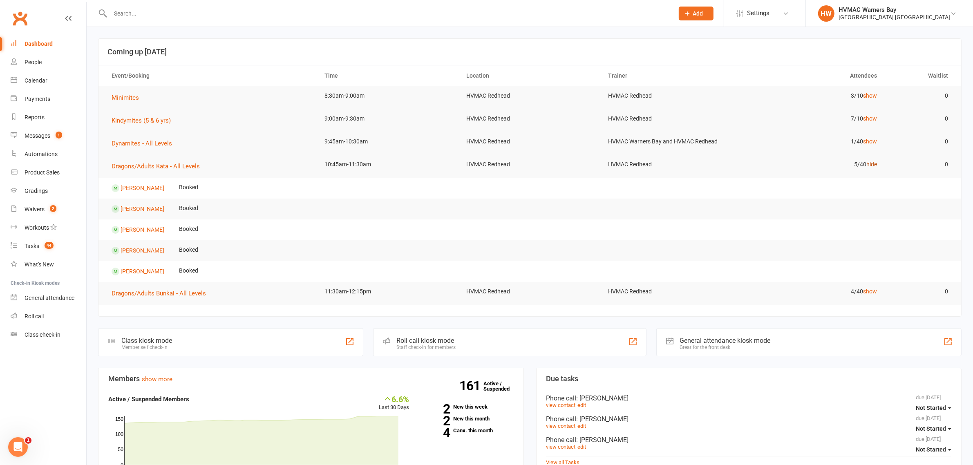
click at [872, 165] on link "hide" at bounding box center [871, 164] width 11 height 7
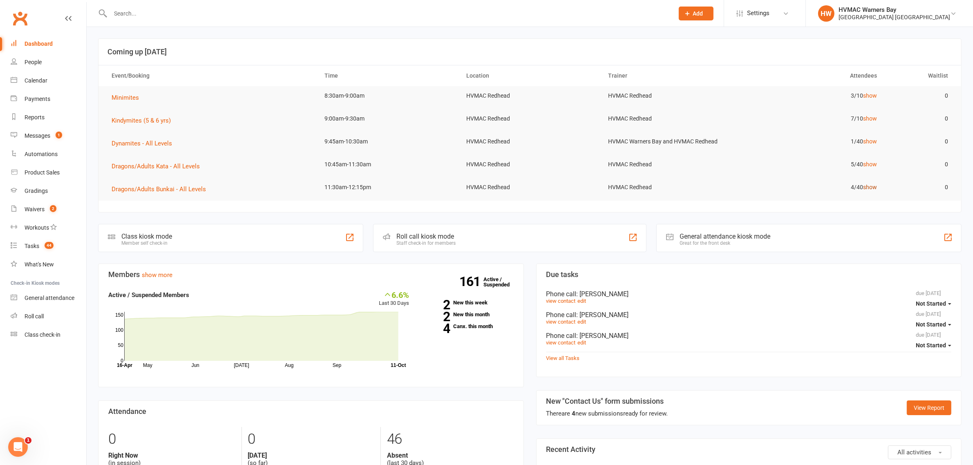
click at [872, 186] on link "show" at bounding box center [870, 187] width 14 height 7
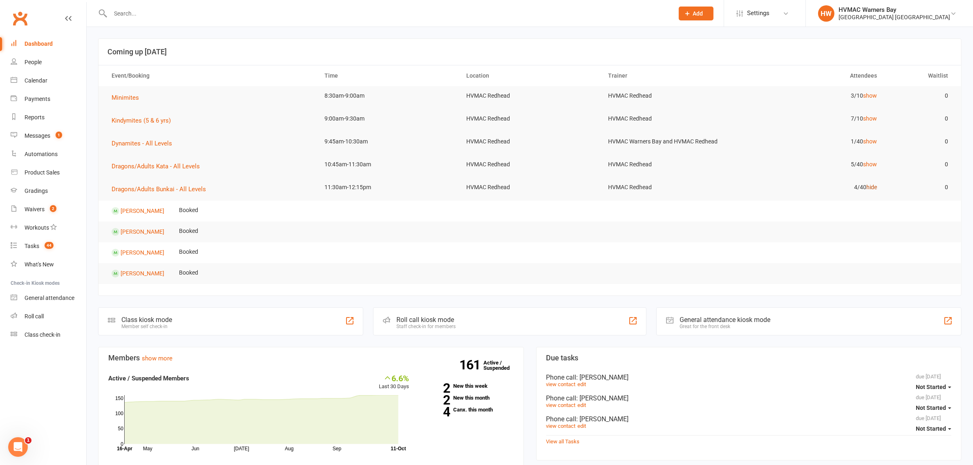
click at [872, 186] on link "hide" at bounding box center [871, 187] width 11 height 7
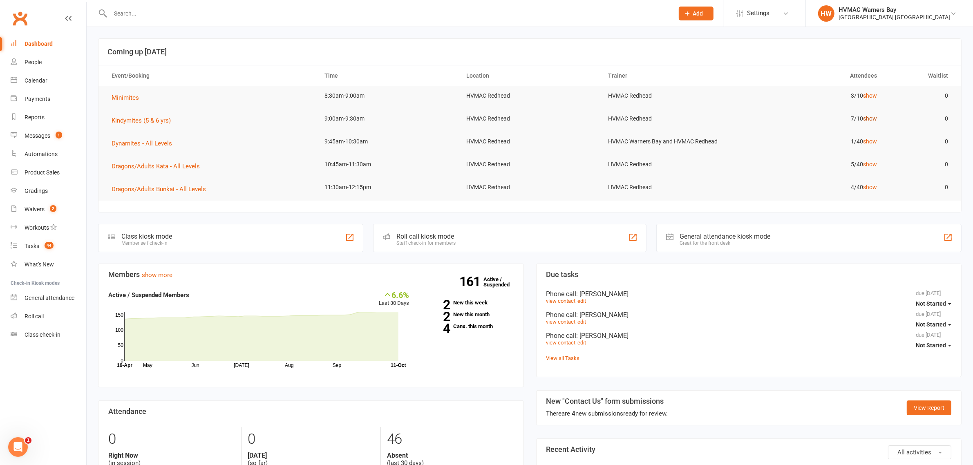
click at [867, 121] on link "show" at bounding box center [870, 118] width 14 height 7
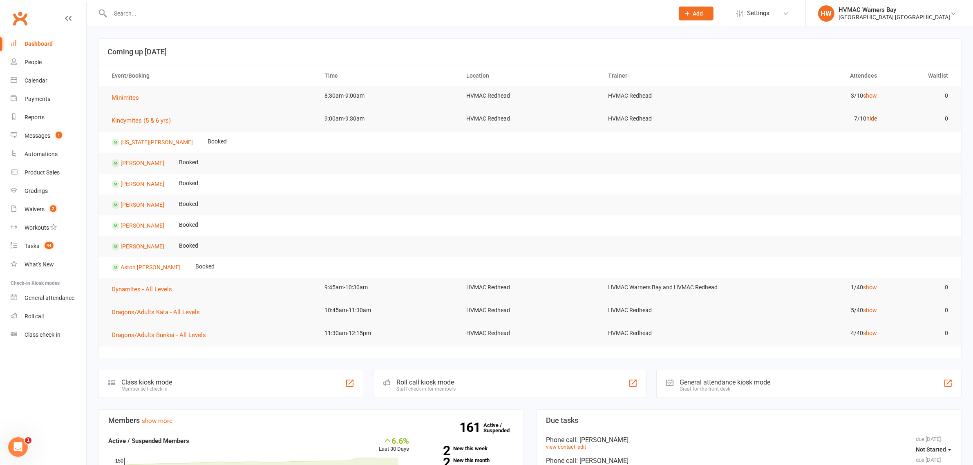
click at [867, 121] on link "hide" at bounding box center [871, 118] width 11 height 7
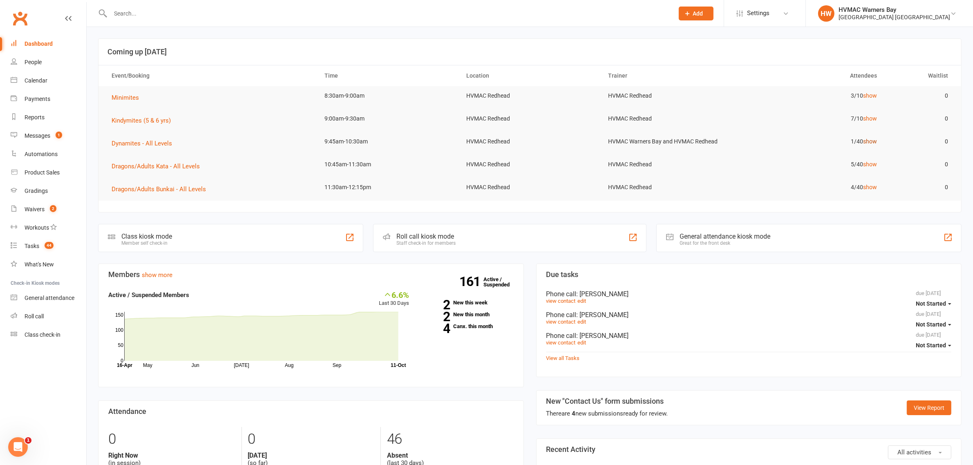
click at [868, 145] on link "show" at bounding box center [870, 141] width 14 height 7
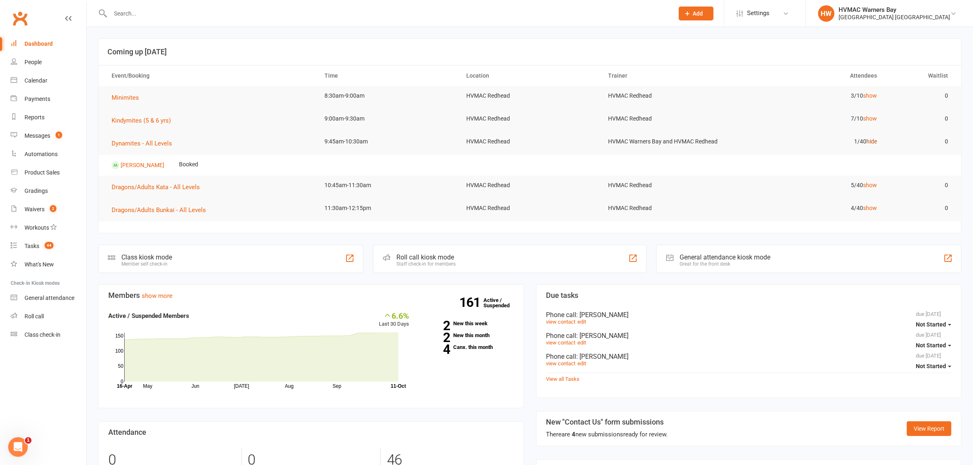
click at [868, 145] on link "hide" at bounding box center [871, 141] width 11 height 7
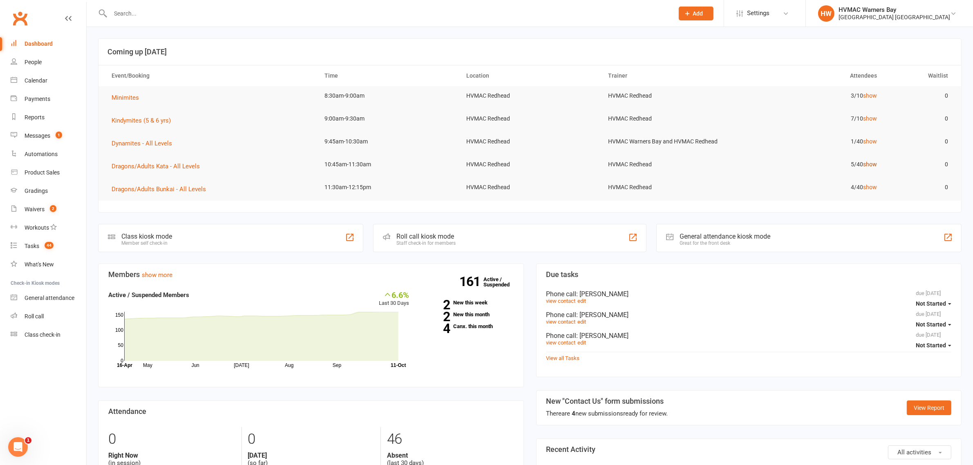
click at [870, 164] on link "show" at bounding box center [870, 164] width 14 height 7
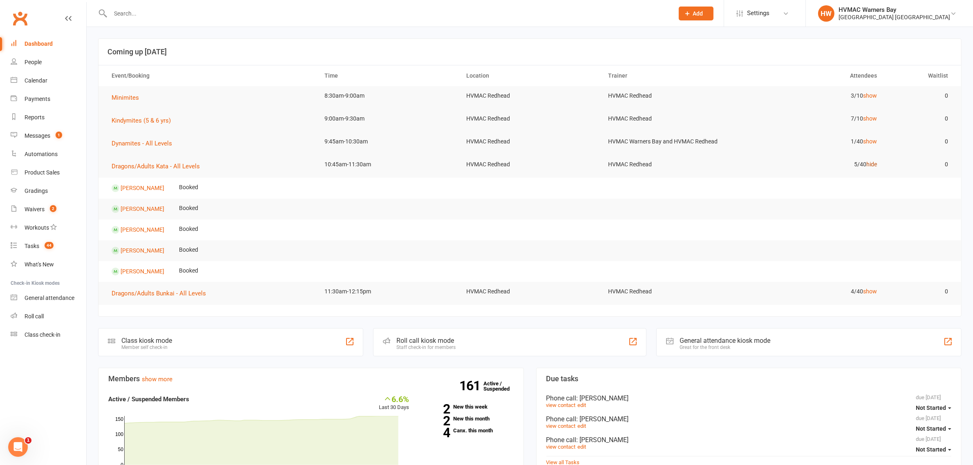
click at [870, 164] on link "hide" at bounding box center [871, 164] width 11 height 7
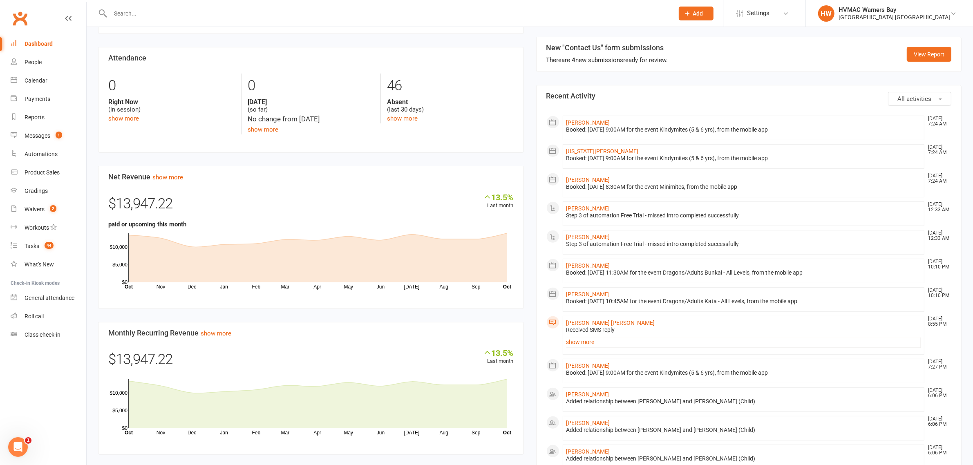
scroll to position [460, 0]
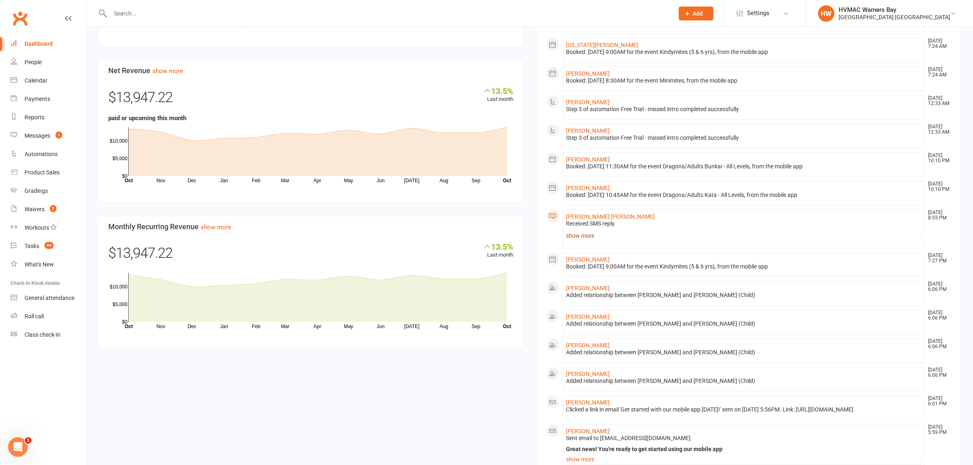
click at [591, 238] on link "show more" at bounding box center [743, 235] width 355 height 11
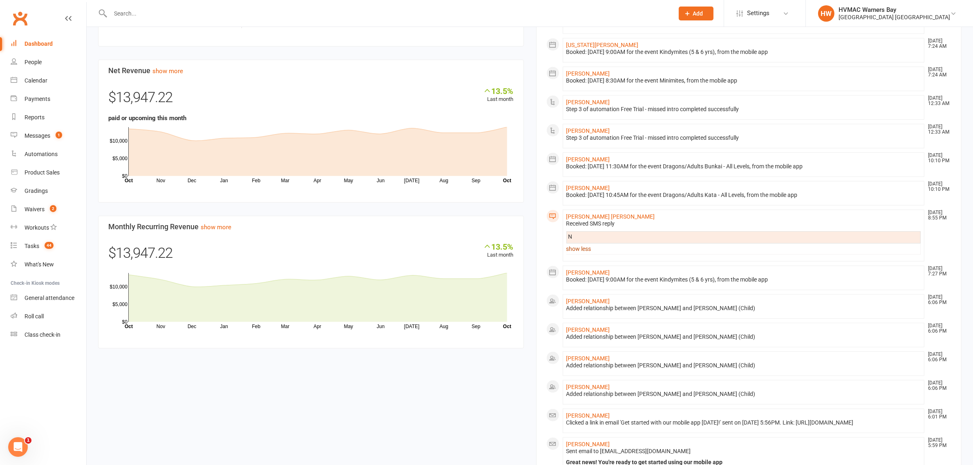
click at [585, 250] on link "show less" at bounding box center [743, 248] width 355 height 11
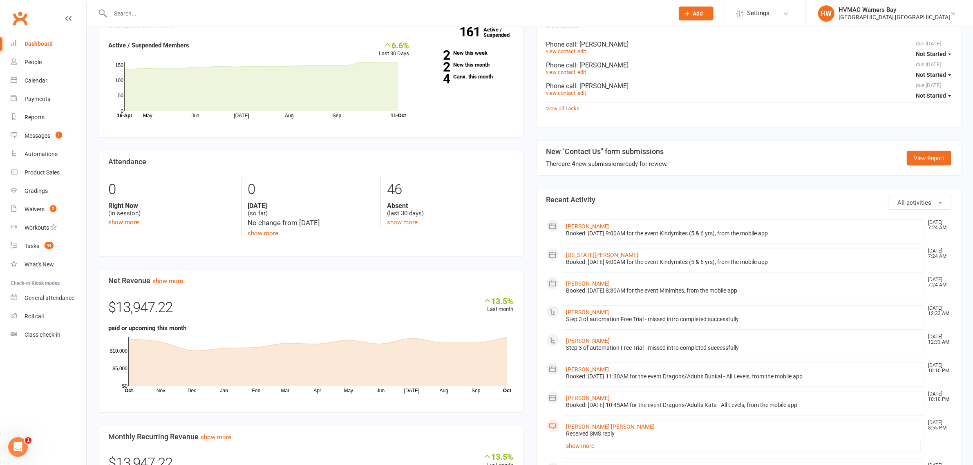
scroll to position [0, 0]
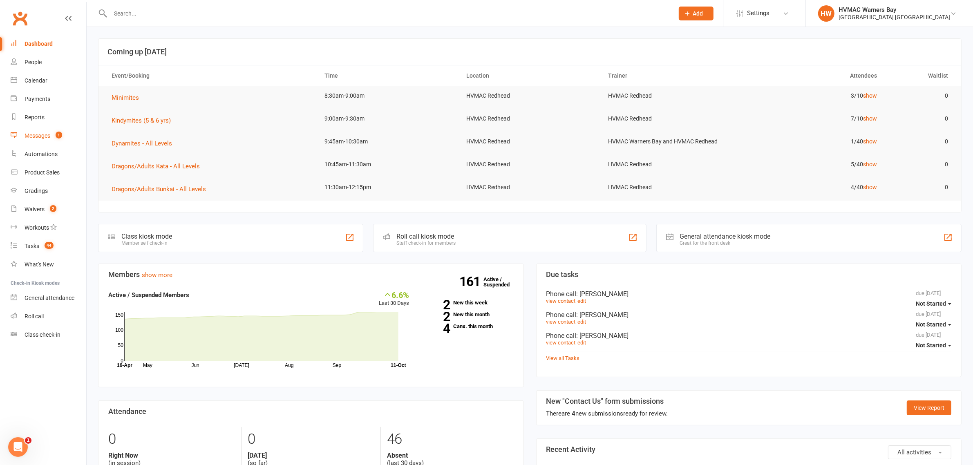
click at [57, 136] on span "1" at bounding box center [59, 135] width 7 height 7
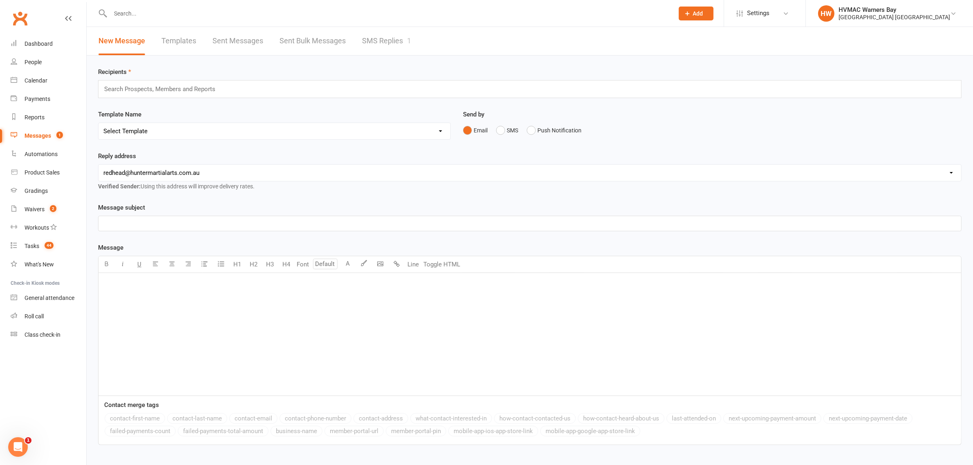
click at [371, 44] on link "SMS Replies 1" at bounding box center [386, 41] width 49 height 28
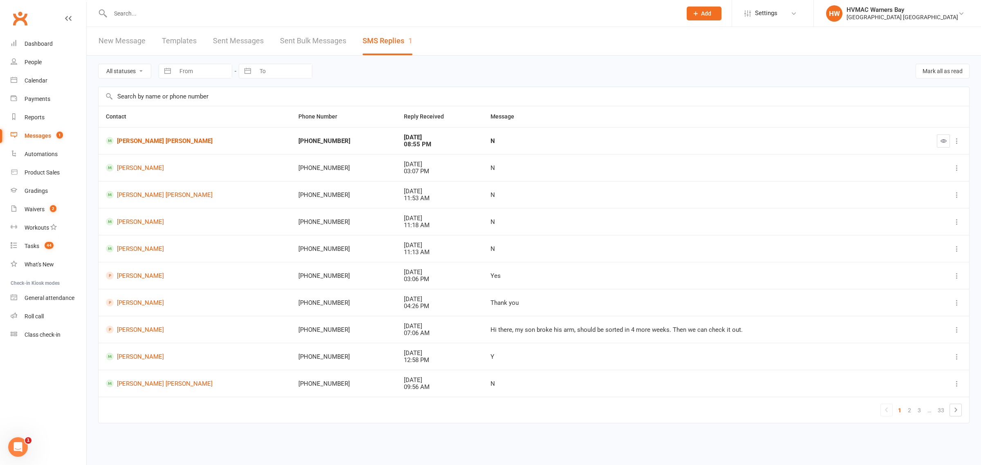
click at [934, 139] on div at bounding box center [937, 140] width 48 height 13
click at [937, 141] on button "button" at bounding box center [943, 140] width 13 height 13
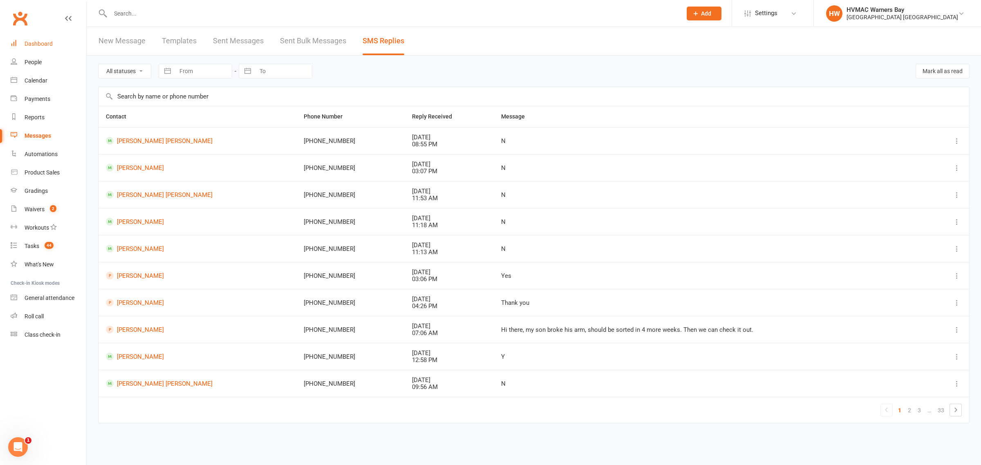
click at [35, 47] on div "Dashboard" at bounding box center [39, 43] width 28 height 7
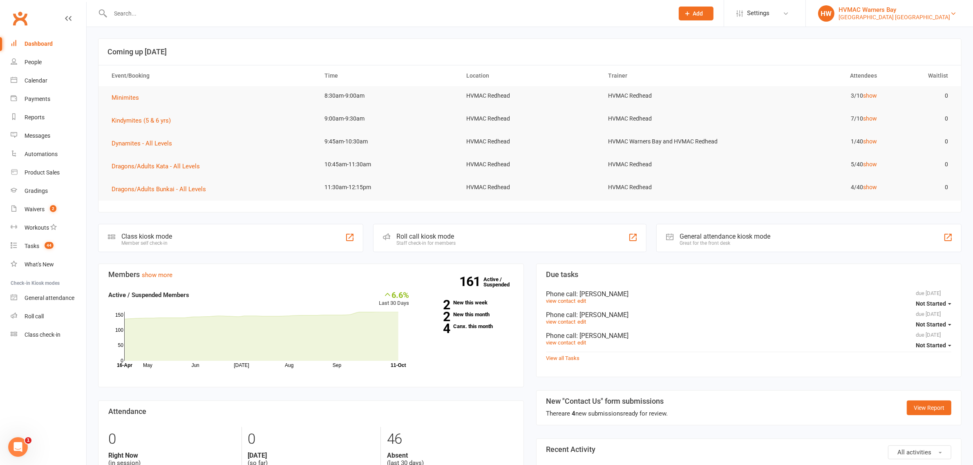
click at [908, 11] on div "HVMAC Warners Bay" at bounding box center [894, 9] width 112 height 7
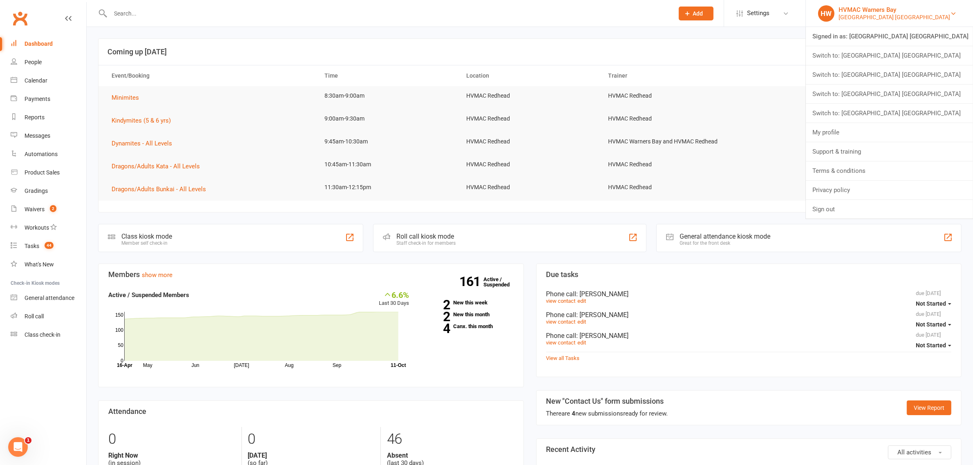
click at [908, 11] on div "HVMAC Warners Bay" at bounding box center [894, 9] width 112 height 7
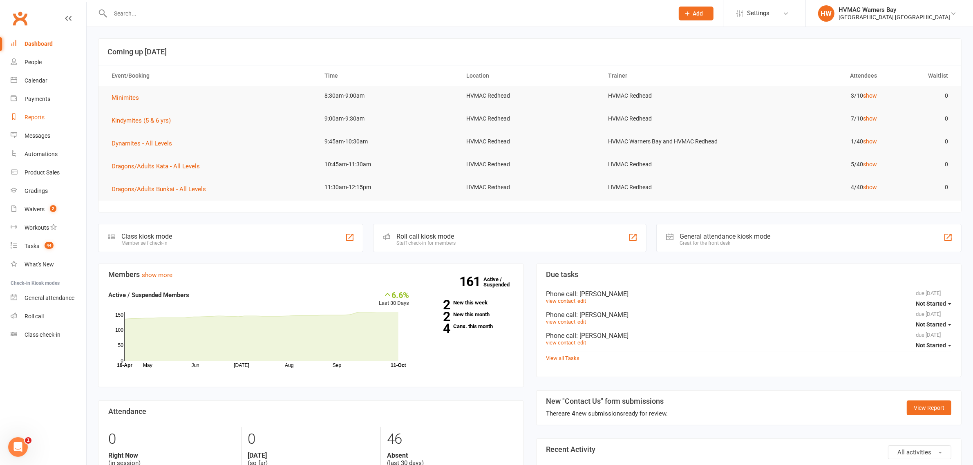
click at [31, 113] on link "Reports" at bounding box center [49, 117] width 76 height 18
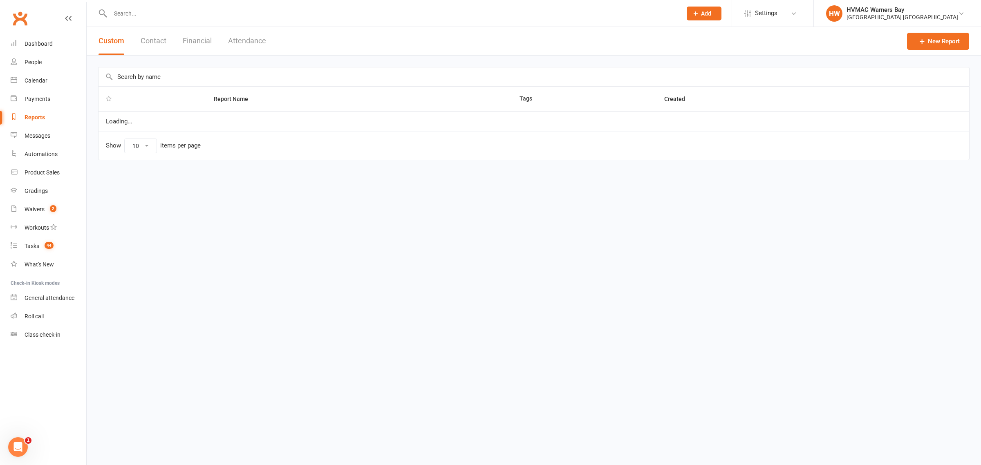
select select "100"
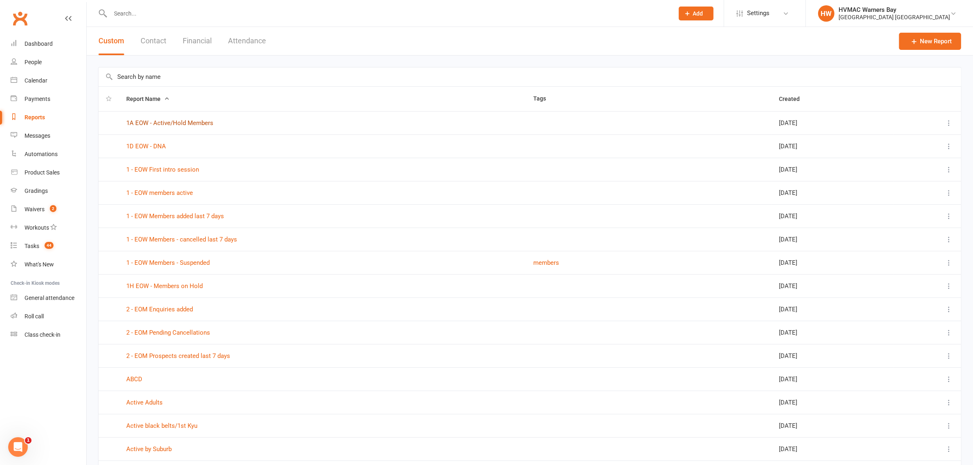
click at [176, 120] on link "1A EOW - Active/Hold Members" at bounding box center [169, 122] width 87 height 7
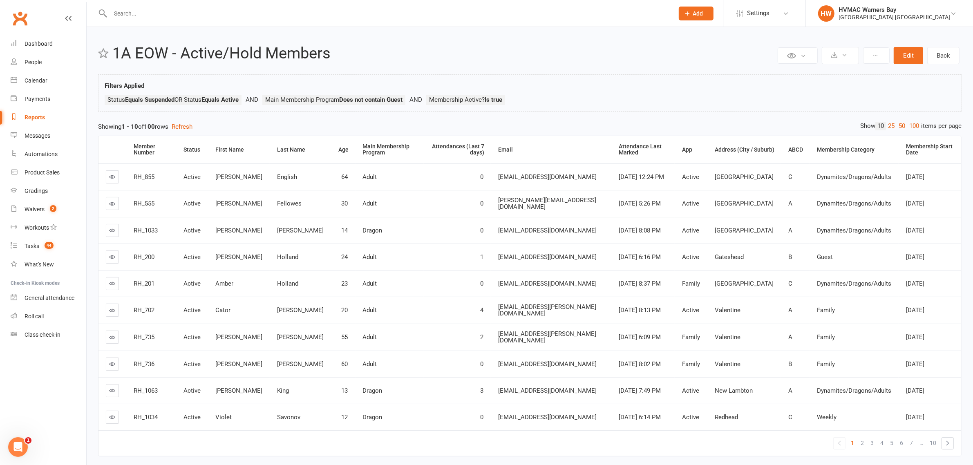
click at [901, 2] on li "HW HVMAC Warners Bay Hunter Valley Martial Arts Centre Redhead Signed in as: Hu…" at bounding box center [889, 13] width 168 height 27
click at [17, 17] on link "Clubworx" at bounding box center [20, 18] width 20 height 20
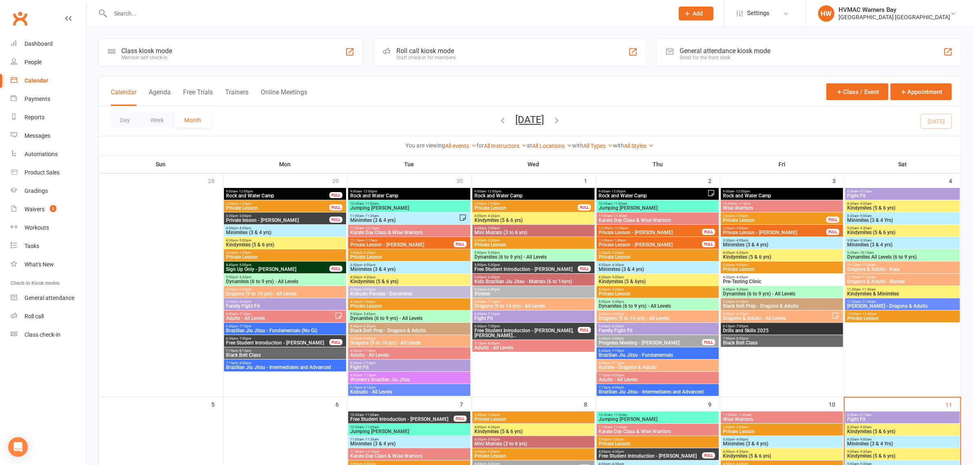
click at [160, 15] on input "text" at bounding box center [388, 13] width 560 height 11
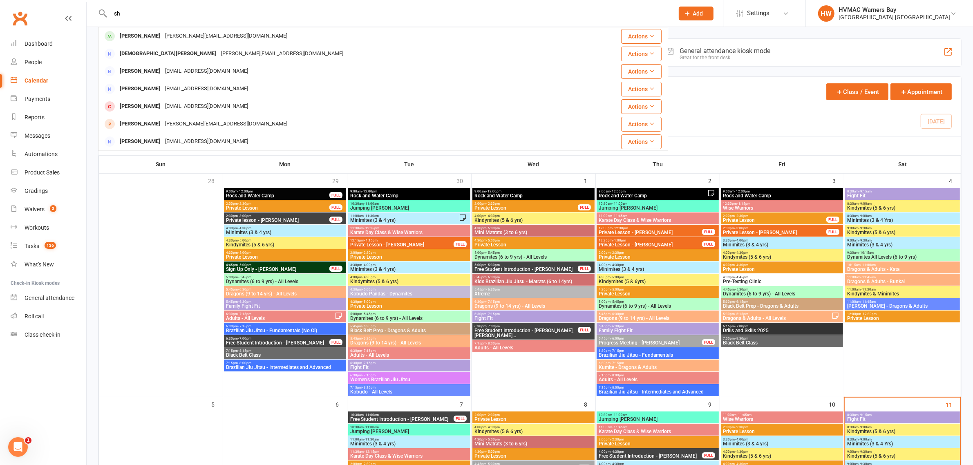
type input "s"
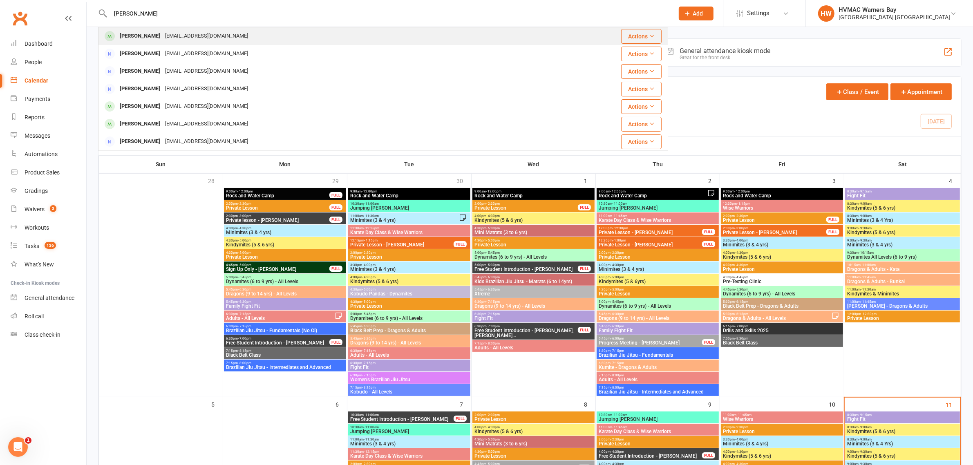
type input "zacgary wilson"
click at [186, 31] on div "Becci_00@hotmail.com" at bounding box center [207, 36] width 88 height 12
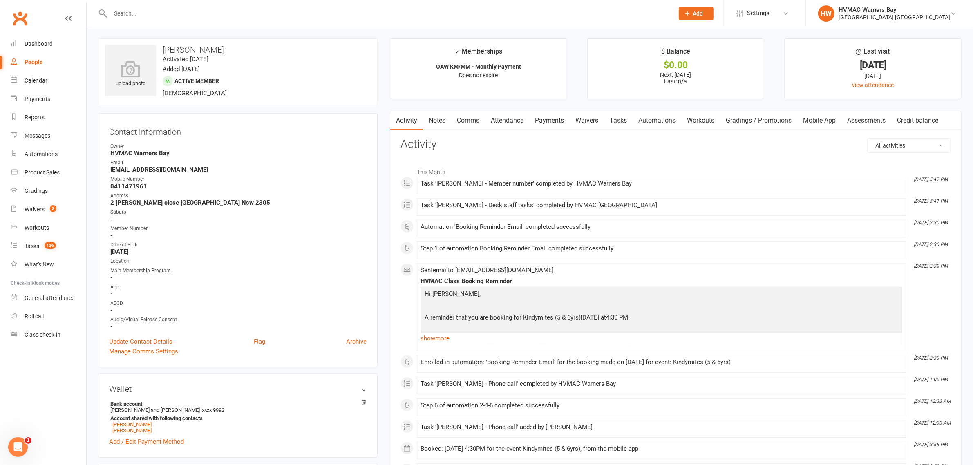
click at [134, 9] on input "text" at bounding box center [388, 13] width 560 height 11
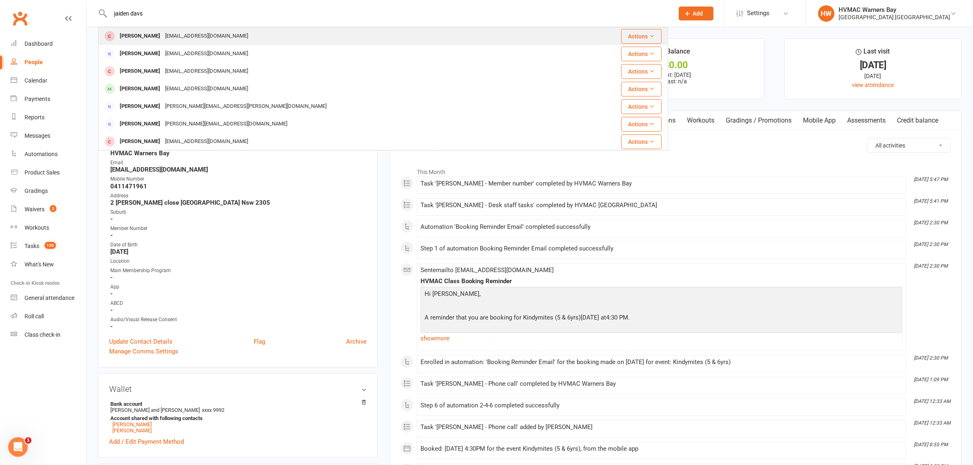
type input "jaiden davs"
click at [162, 42] on div "Jaiden Davis usherblue@hotmail.com" at bounding box center [335, 36] width 473 height 17
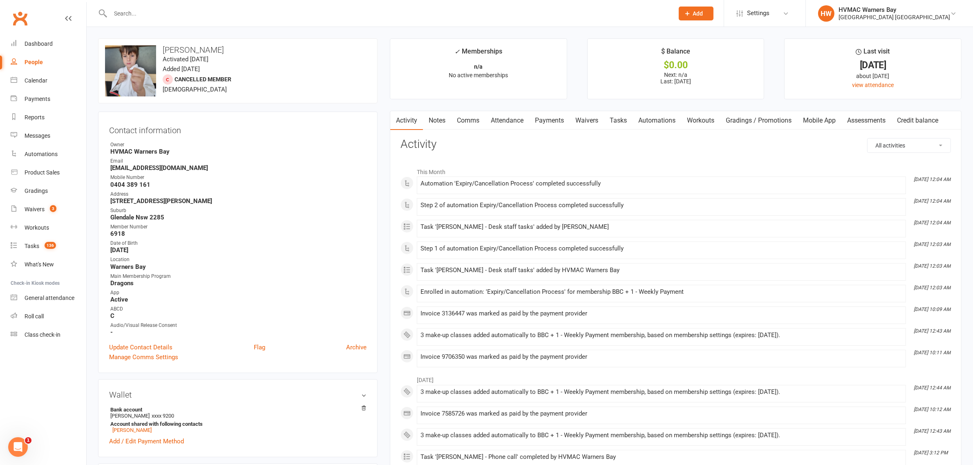
click at [824, 119] on link "Mobile App" at bounding box center [819, 120] width 44 height 19
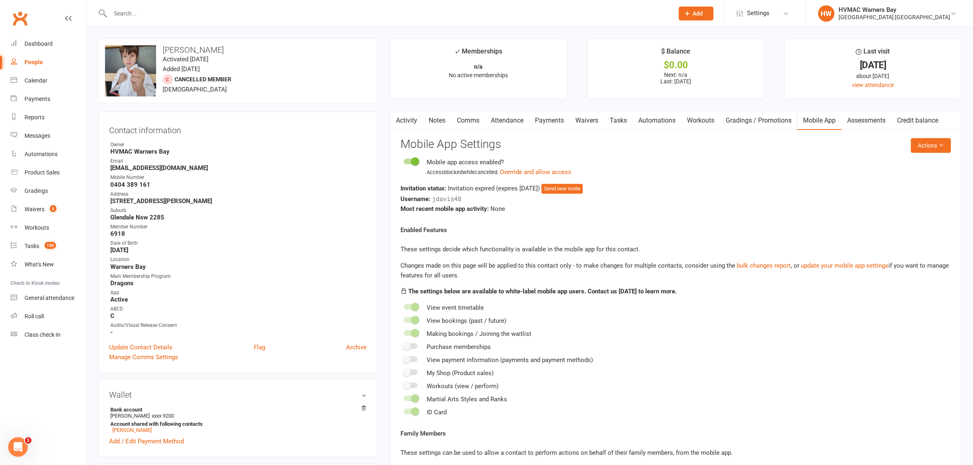
click at [417, 159] on span at bounding box center [415, 161] width 8 height 8
click at [404, 160] on input "checkbox" at bounding box center [404, 160] width 0 height 0
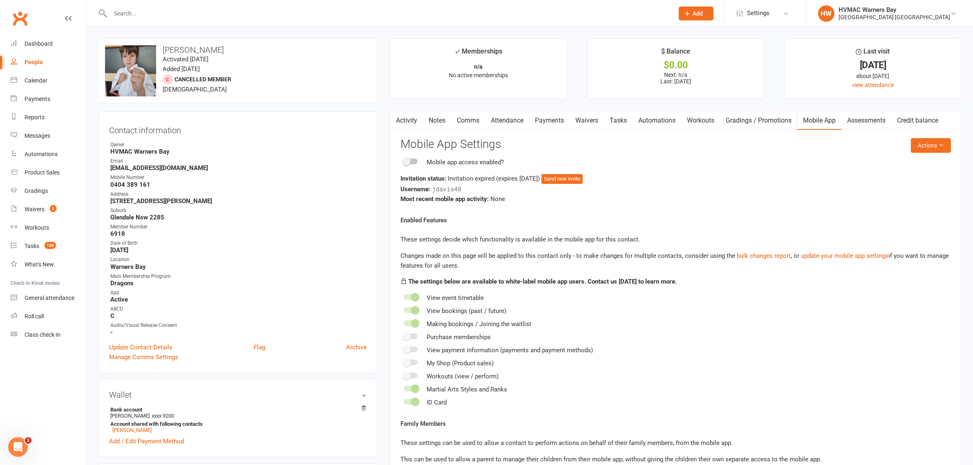
click at [623, 121] on link "Tasks" at bounding box center [618, 120] width 29 height 19
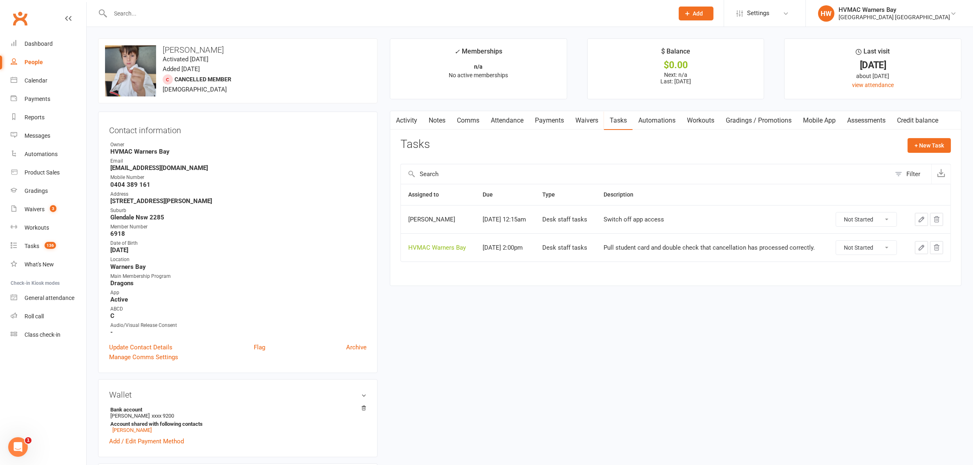
drag, startPoint x: 858, startPoint y: 217, endPoint x: 863, endPoint y: 227, distance: 10.4
click at [858, 217] on select "Not Started In Progress Waiting Complete" at bounding box center [866, 219] width 60 height 14
click at [839, 213] on select "Not Started In Progress Waiting Complete" at bounding box center [866, 219] width 60 height 14
select select "unstarted"
click at [41, 58] on link "People" at bounding box center [49, 62] width 76 height 18
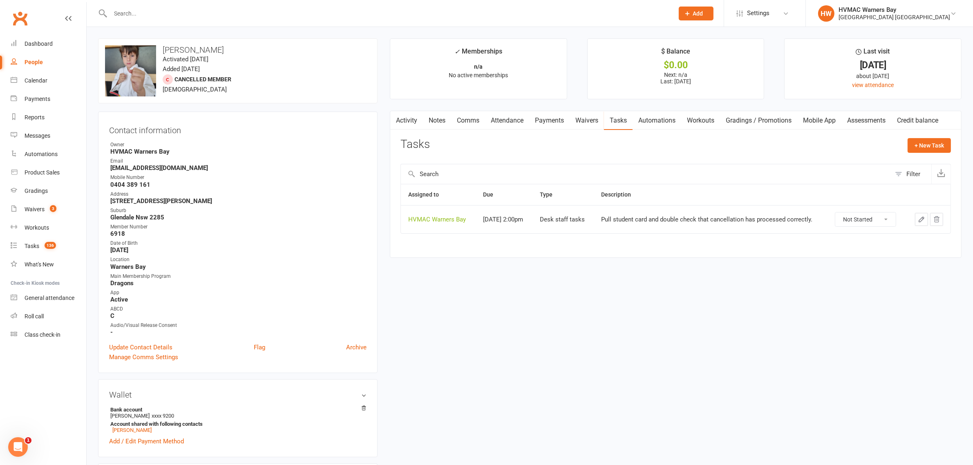
select select "100"
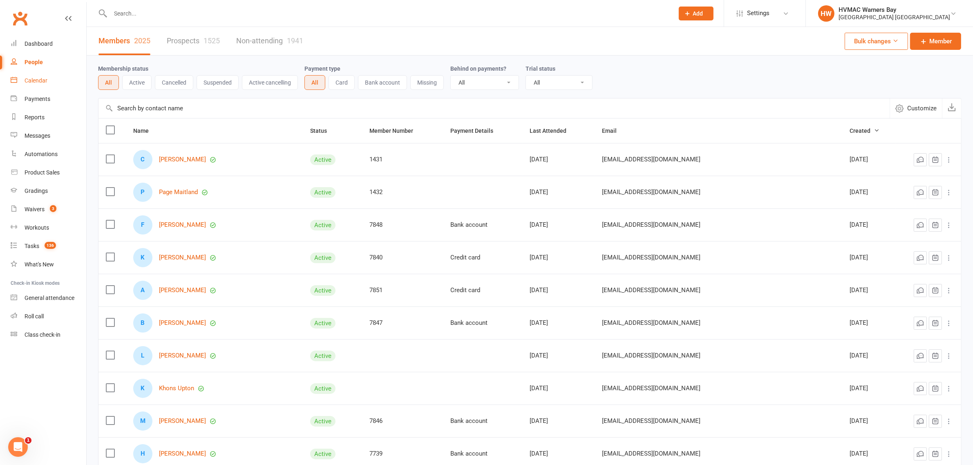
click at [39, 78] on div "Calendar" at bounding box center [36, 80] width 23 height 7
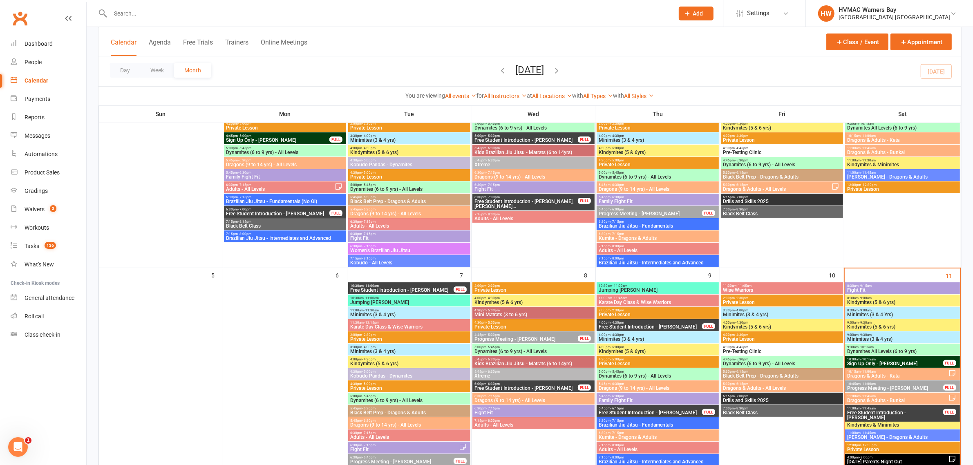
scroll to position [204, 0]
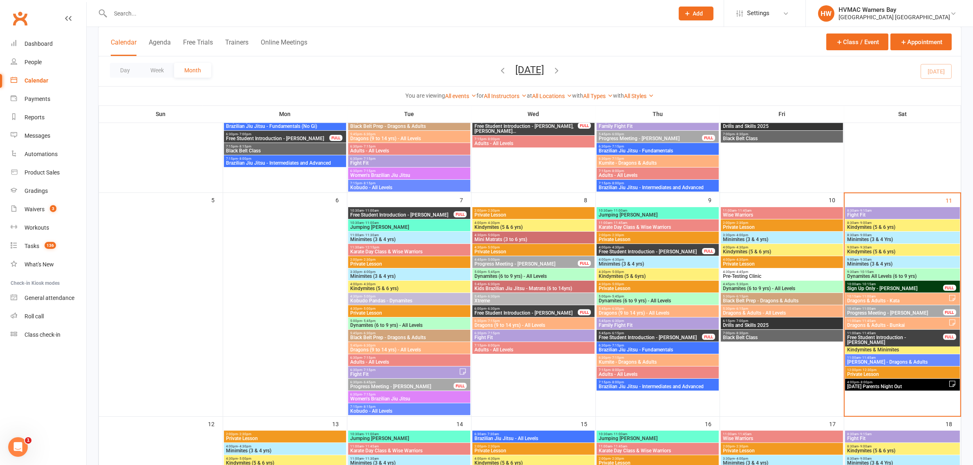
click at [736, 237] on span "Minimites (3 & 4 yrs)" at bounding box center [781, 239] width 119 height 5
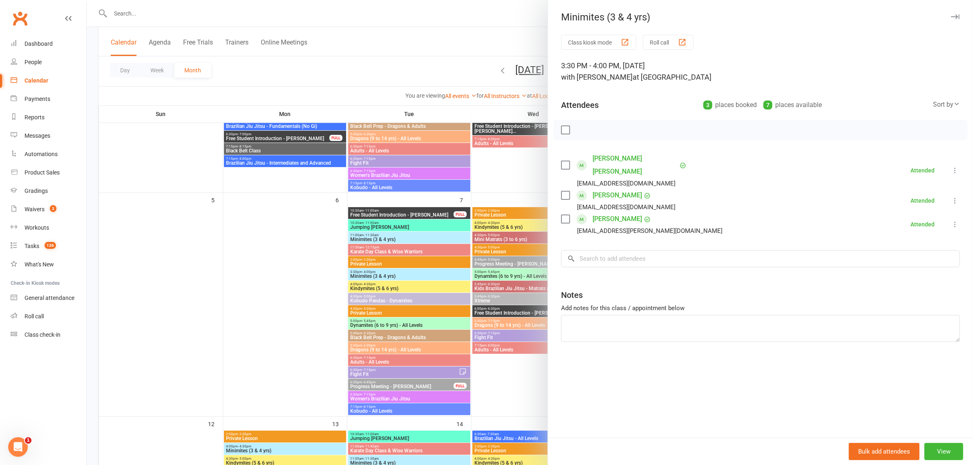
click at [515, 170] on div at bounding box center [530, 232] width 886 height 465
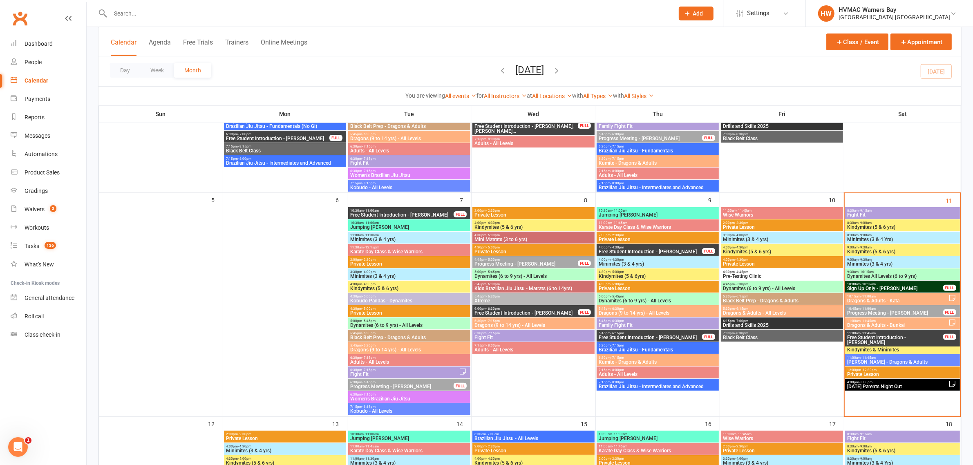
click at [640, 262] on span "Minimites (3 & 4 yrs)" at bounding box center [657, 264] width 119 height 5
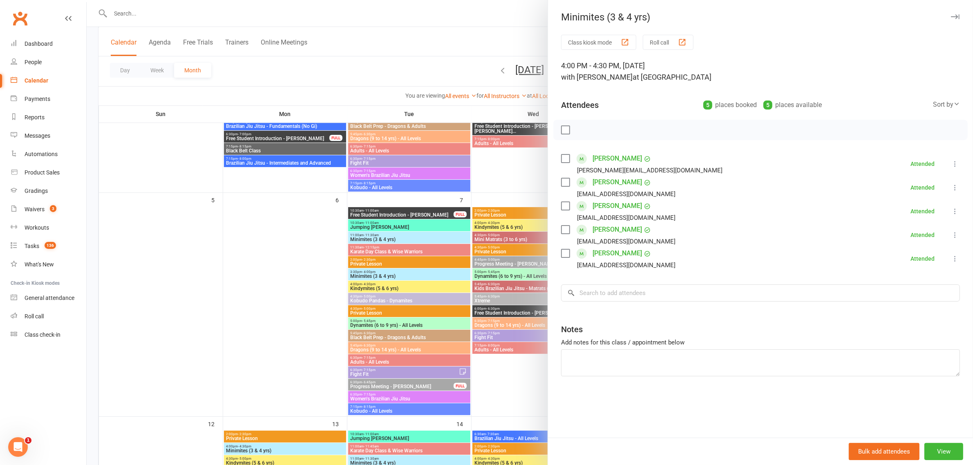
click at [508, 179] on div at bounding box center [530, 232] width 886 height 465
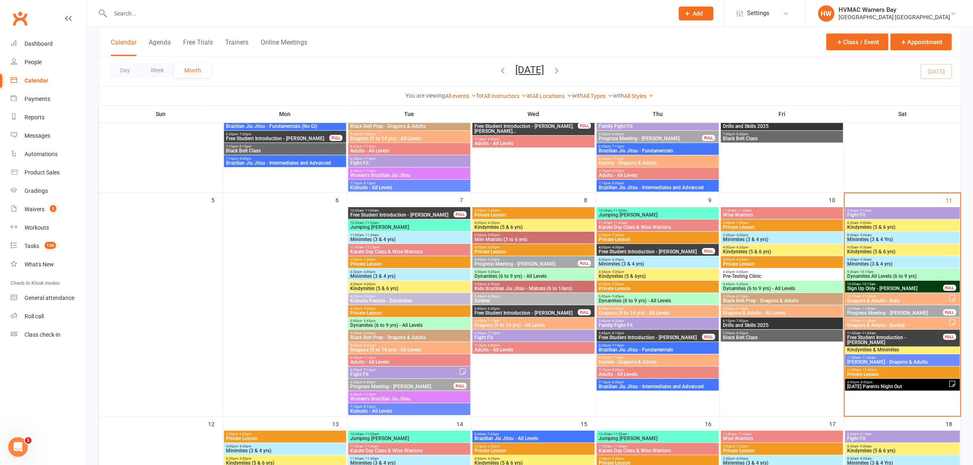
click at [623, 214] on span "Jumping [PERSON_NAME]" at bounding box center [657, 214] width 119 height 5
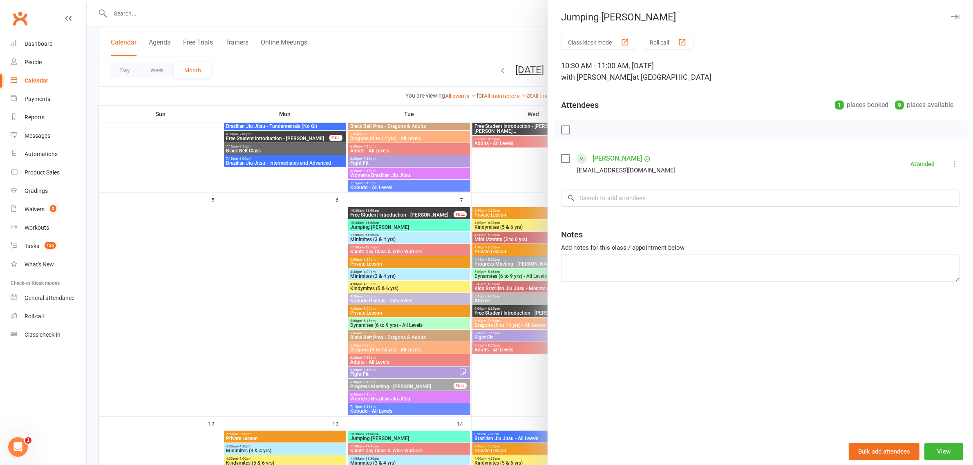
drag, startPoint x: 535, startPoint y: 159, endPoint x: 540, endPoint y: 190, distance: 31.4
click at [534, 159] on div at bounding box center [530, 232] width 886 height 465
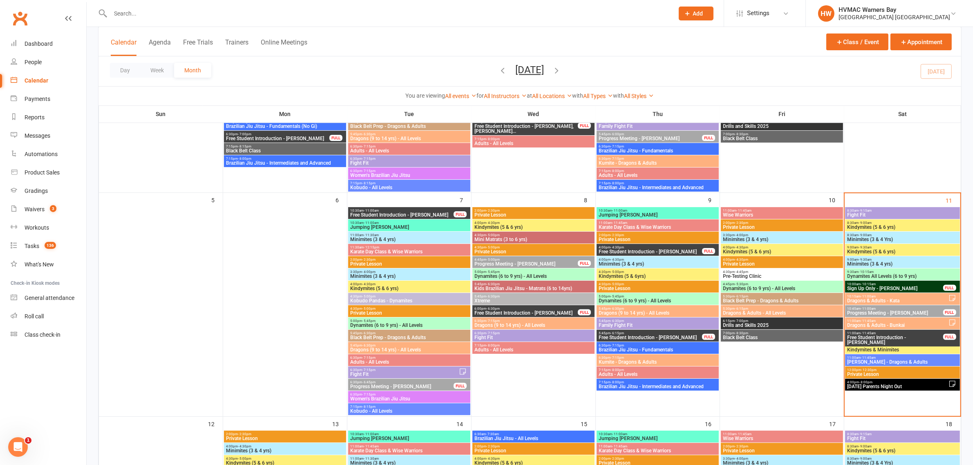
click at [379, 240] on span "Minimites (3 & 4 yrs)" at bounding box center [409, 239] width 119 height 5
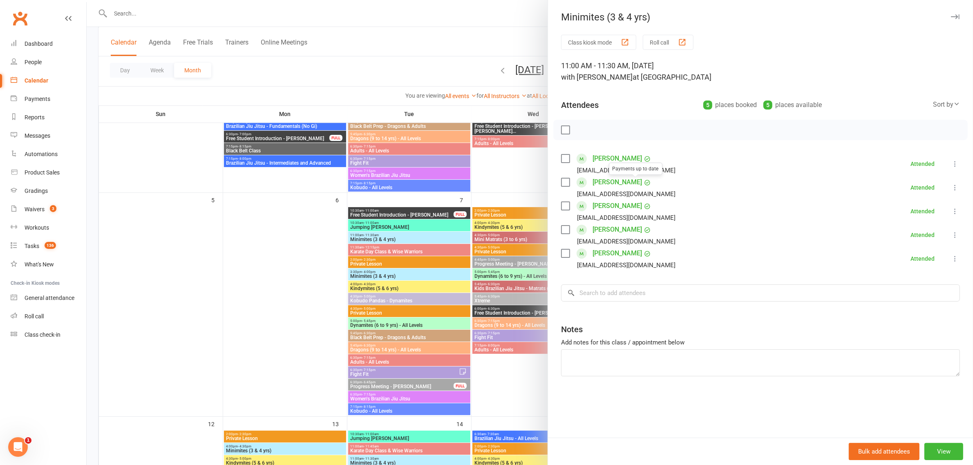
click at [454, 210] on div at bounding box center [530, 232] width 886 height 465
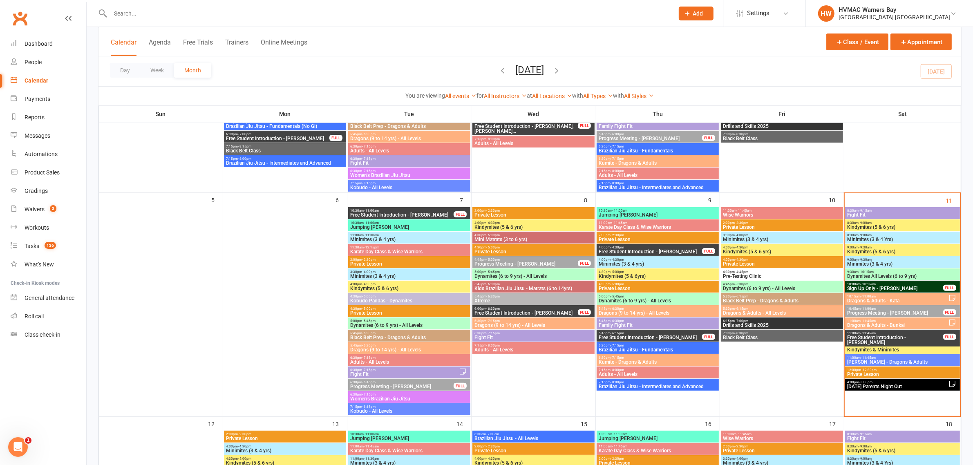
click at [415, 276] on span "Minimites (3 & 4 yrs)" at bounding box center [409, 276] width 119 height 5
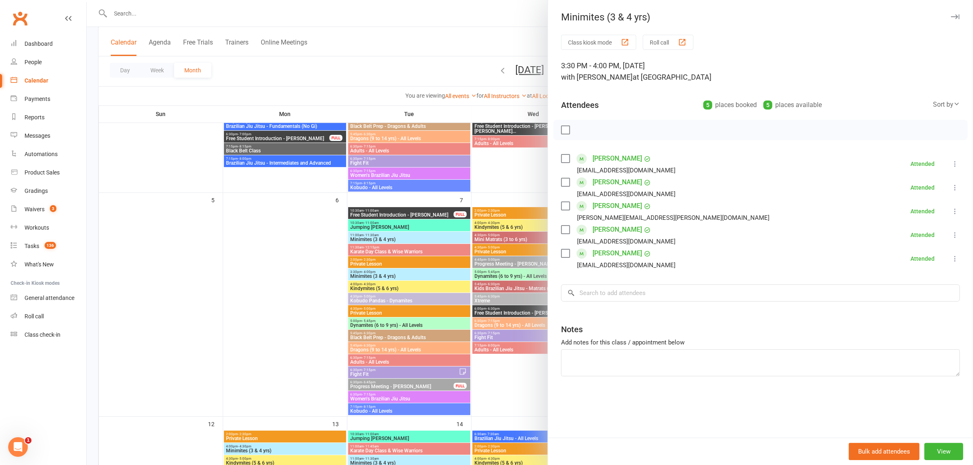
click at [614, 180] on link "Piper Barry" at bounding box center [617, 182] width 49 height 13
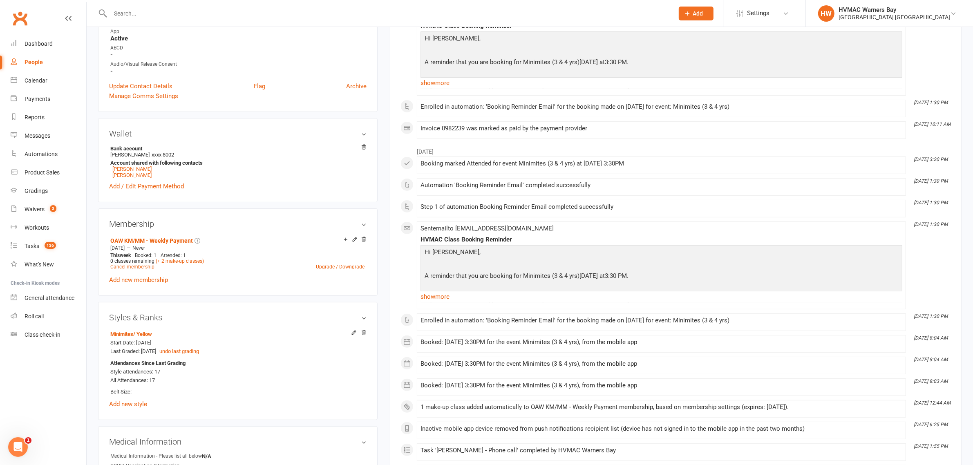
scroll to position [102, 0]
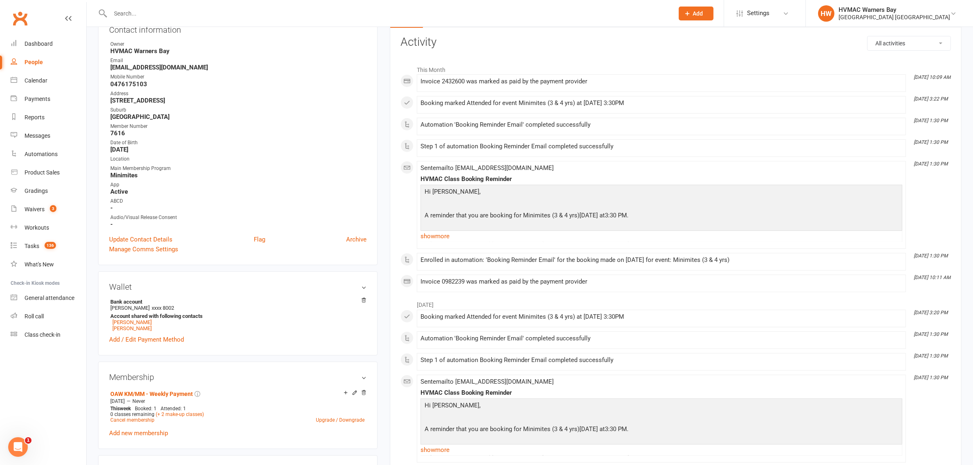
click at [123, 24] on div at bounding box center [383, 13] width 570 height 27
click at [123, 21] on div at bounding box center [383, 13] width 570 height 27
click at [127, 13] on input "text" at bounding box center [388, 13] width 560 height 11
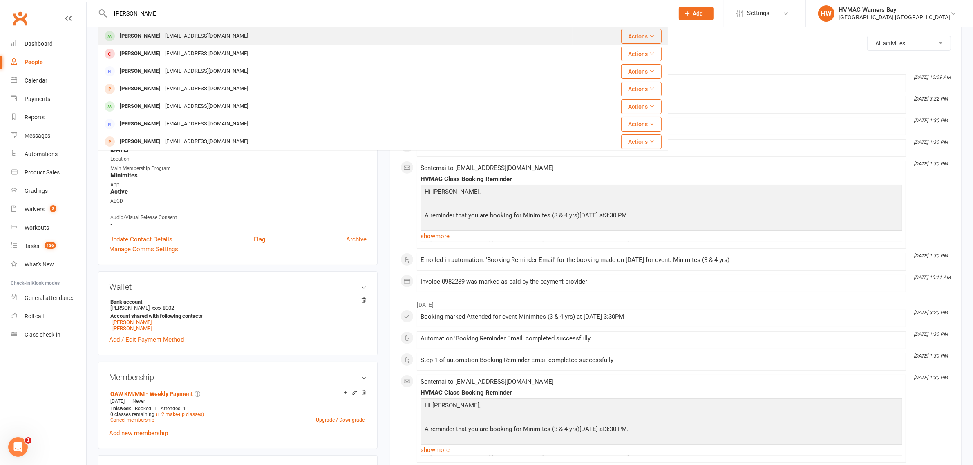
type input "leon ash"
click at [166, 29] on div "Leon Ashcroft emmaashcroft91@outlook.com" at bounding box center [335, 36] width 473 height 17
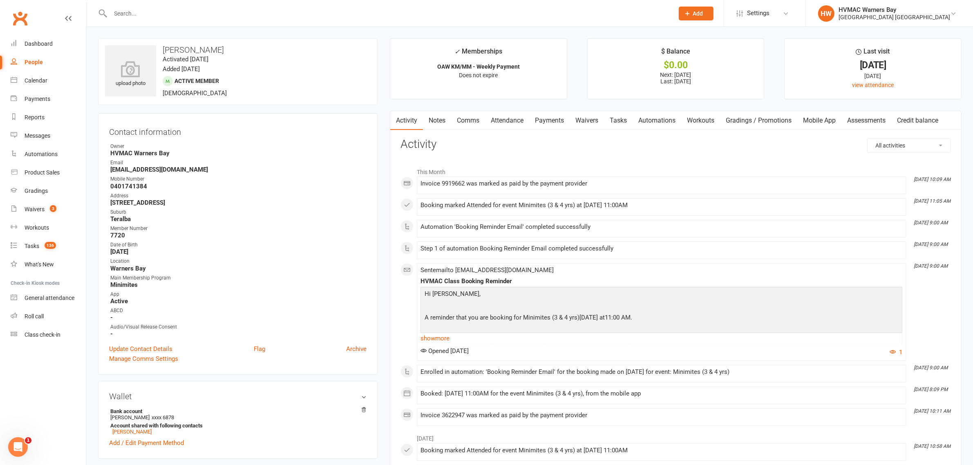
click at [132, 13] on input "text" at bounding box center [388, 13] width 560 height 11
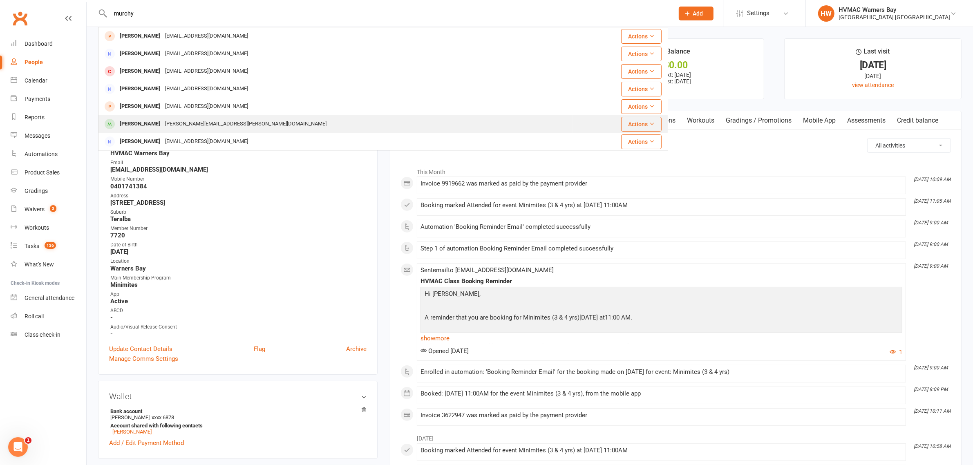
type input "murohy"
click at [146, 116] on div "Murphy Parsons joey.t.parsons@gmail.com" at bounding box center [335, 124] width 473 height 17
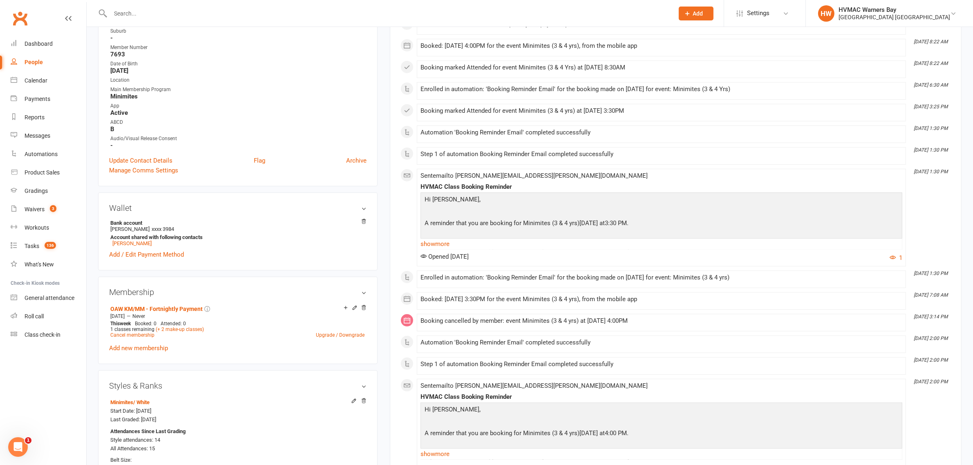
scroll to position [204, 0]
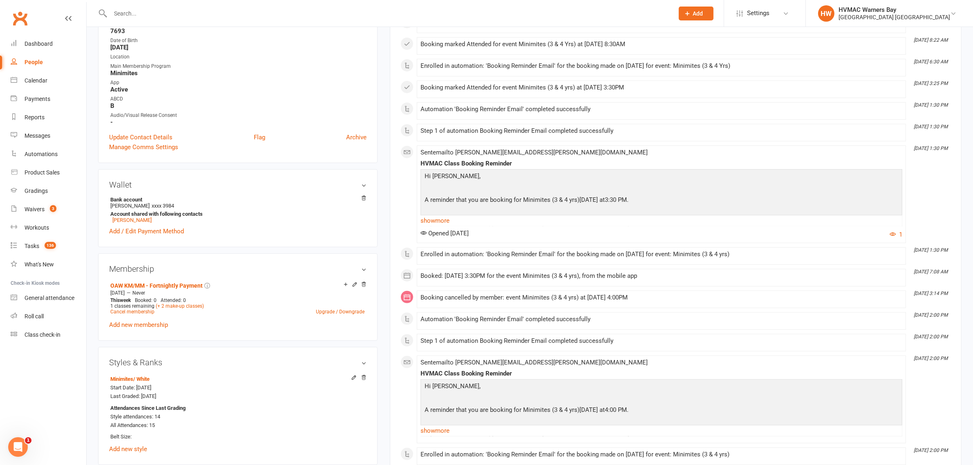
click at [127, 19] on input "text" at bounding box center [388, 13] width 560 height 11
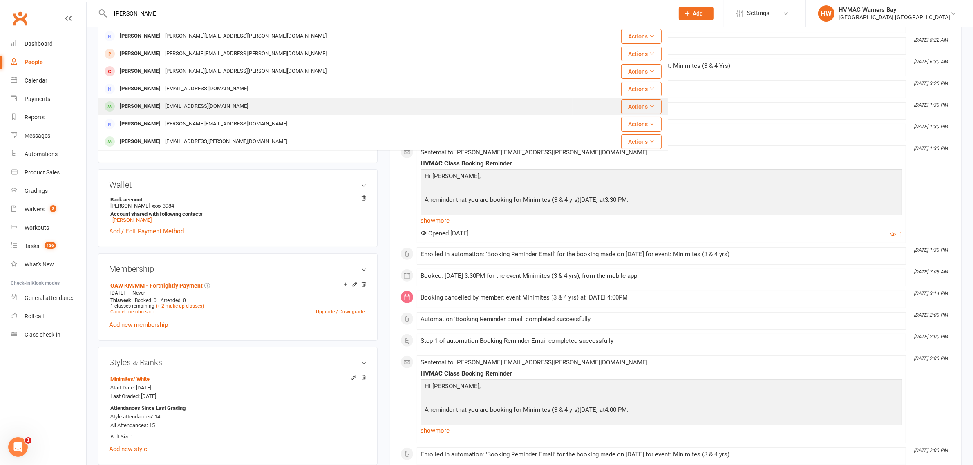
type input "hayman"
click at [186, 105] on div "Terrystefhayman@gmail.com" at bounding box center [207, 107] width 88 height 12
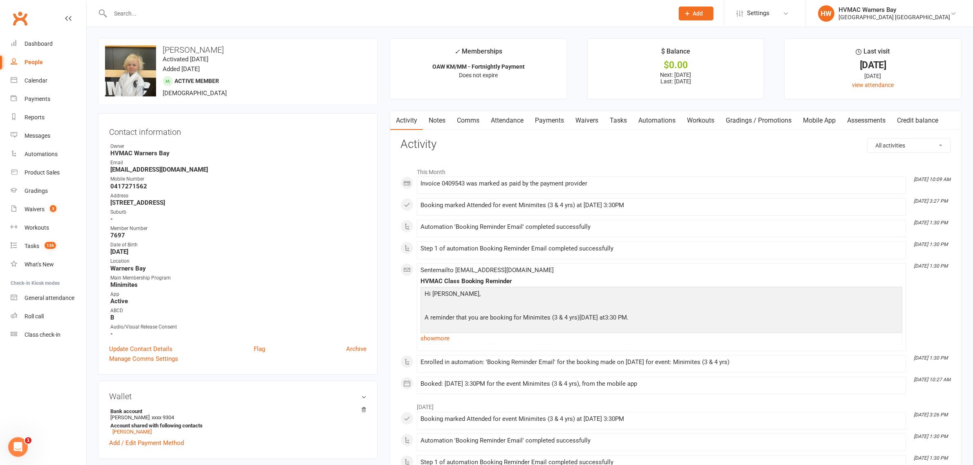
click at [545, 121] on link "Payments" at bounding box center [549, 120] width 40 height 19
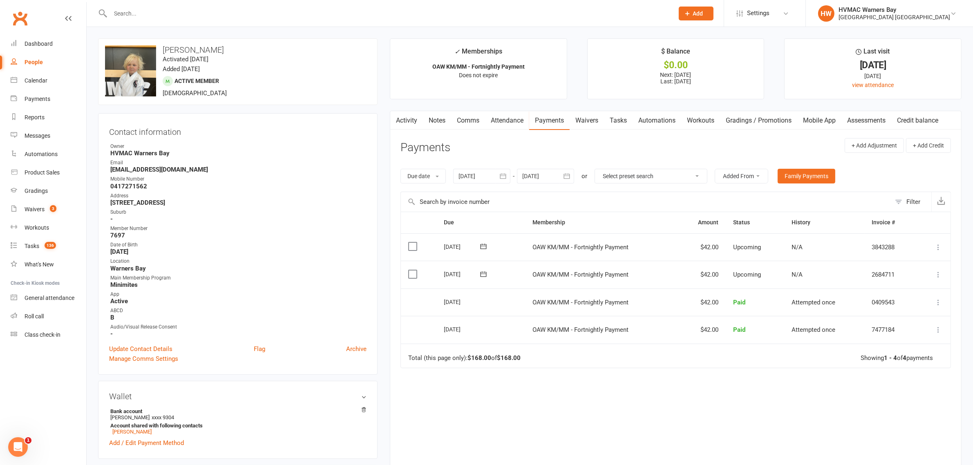
click at [500, 117] on link "Attendance" at bounding box center [507, 120] width 44 height 19
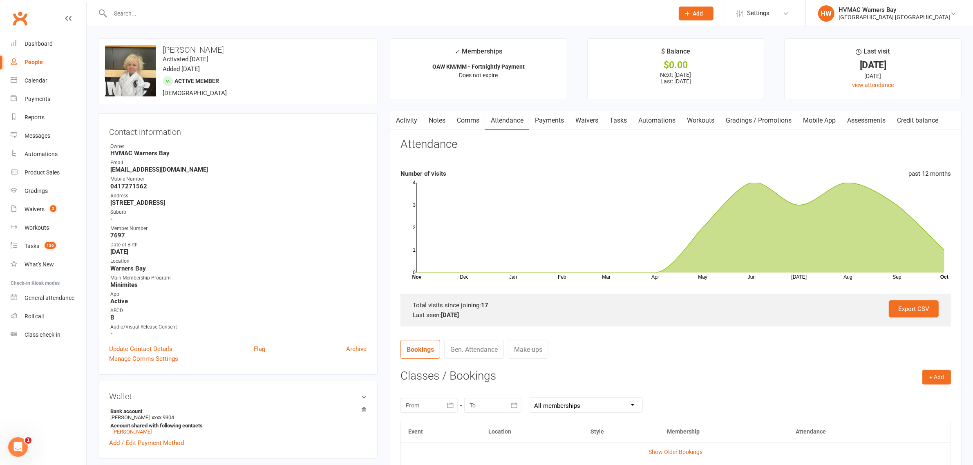
click at [125, 12] on input "text" at bounding box center [388, 13] width 560 height 11
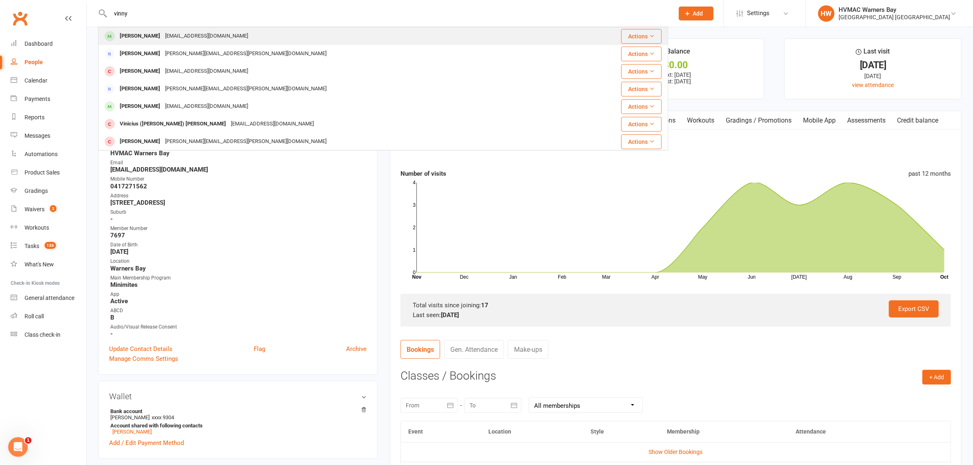
type input "vinny"
click at [190, 28] on div "Vinny Gorman nikimoodie@gmail.com" at bounding box center [335, 36] width 473 height 17
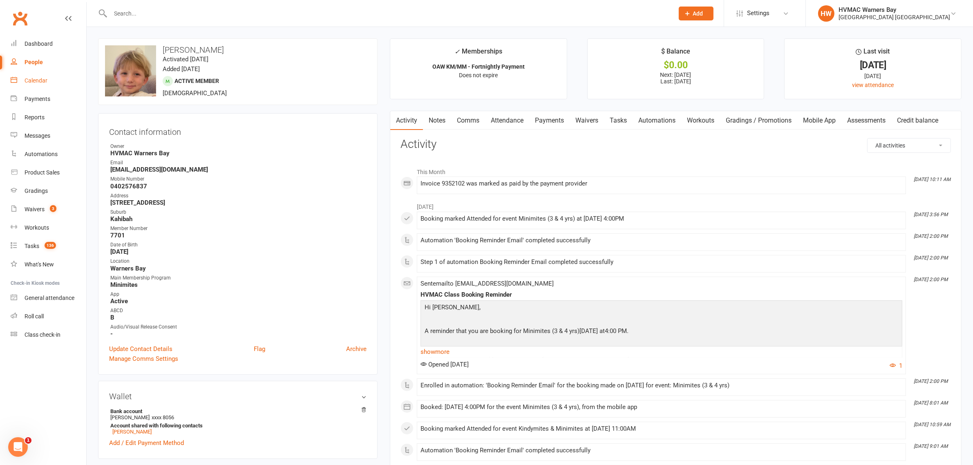
click at [49, 78] on link "Calendar" at bounding box center [49, 81] width 76 height 18
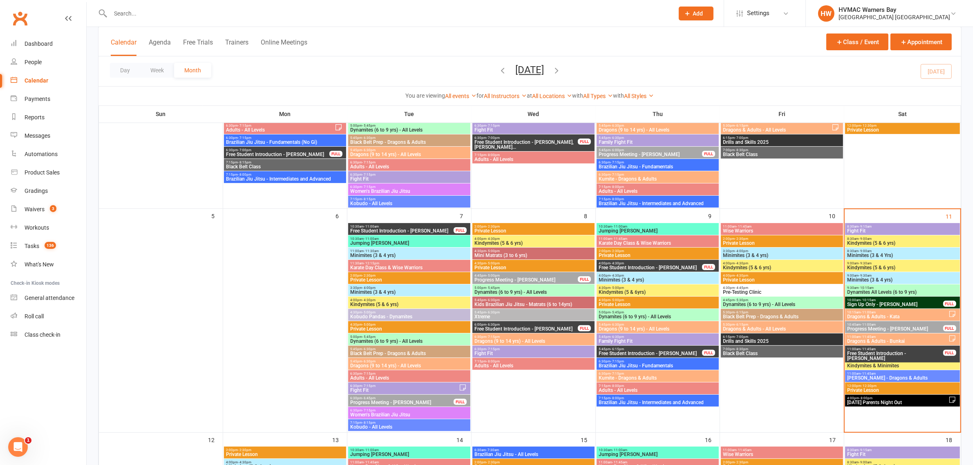
scroll to position [204, 0]
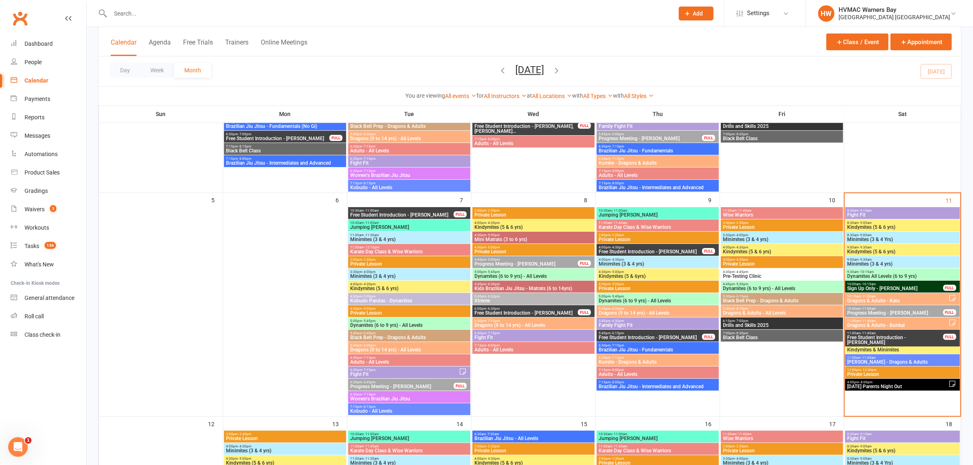
click at [885, 298] on span "Dragons & Adults - Kata" at bounding box center [897, 300] width 101 height 5
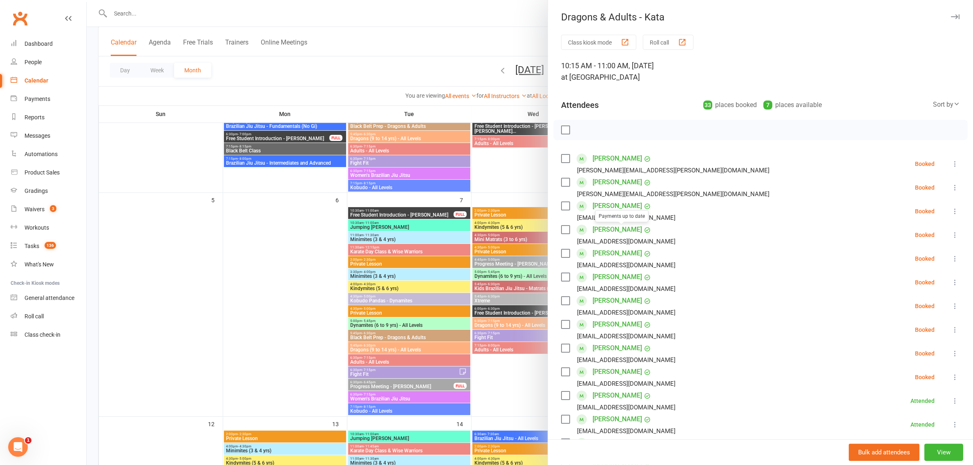
click at [422, 196] on div at bounding box center [530, 232] width 886 height 465
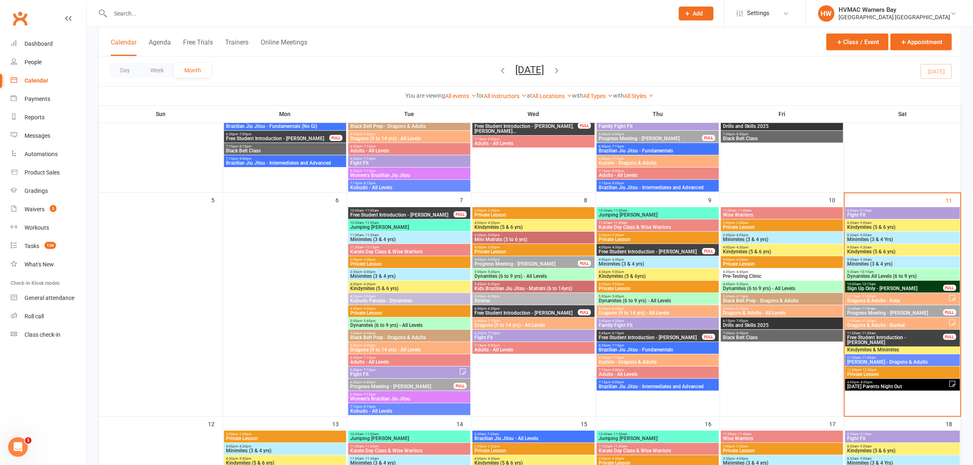
click at [888, 299] on span "Dragons & Adults - Kata" at bounding box center [897, 300] width 101 height 5
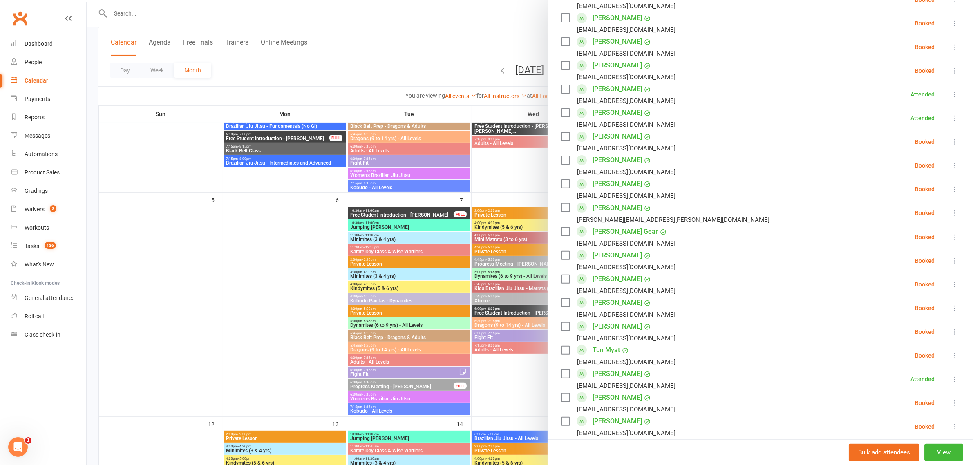
scroll to position [613, 0]
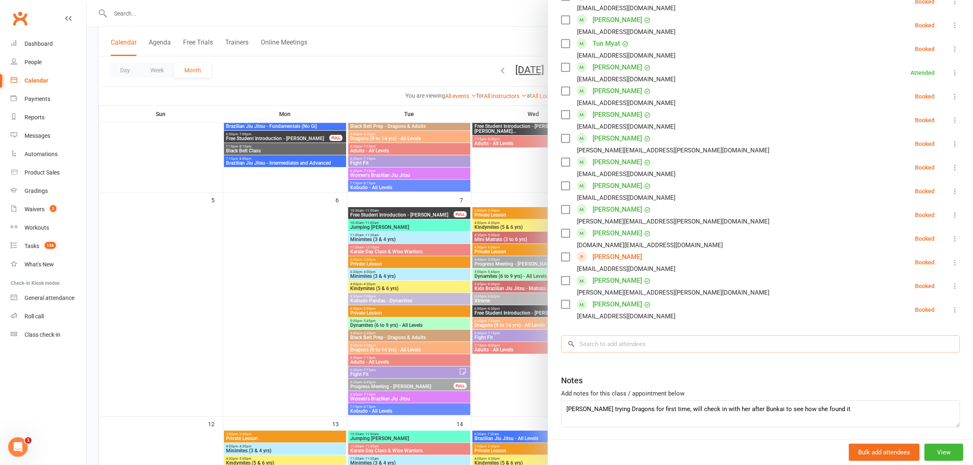
click at [624, 347] on input "search" at bounding box center [760, 343] width 399 height 17
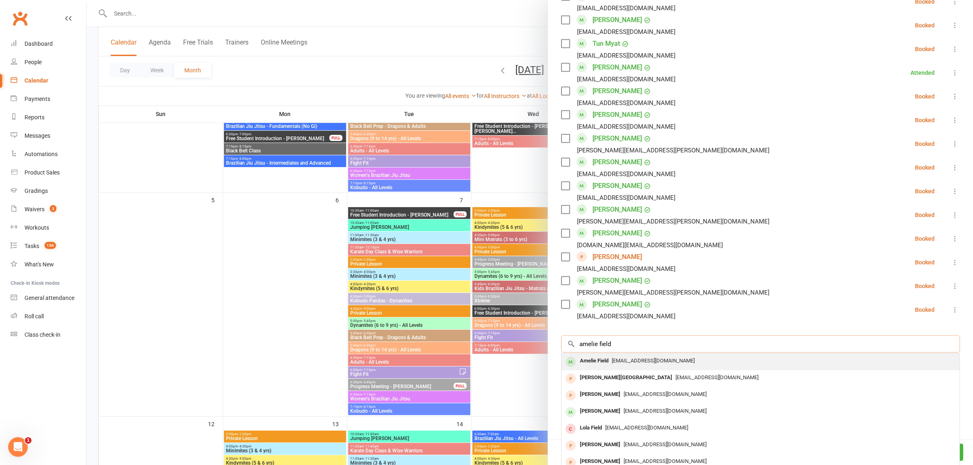
type input "amelie field"
click at [635, 367] on div "[EMAIL_ADDRESS][DOMAIN_NAME]" at bounding box center [760, 361] width 391 height 12
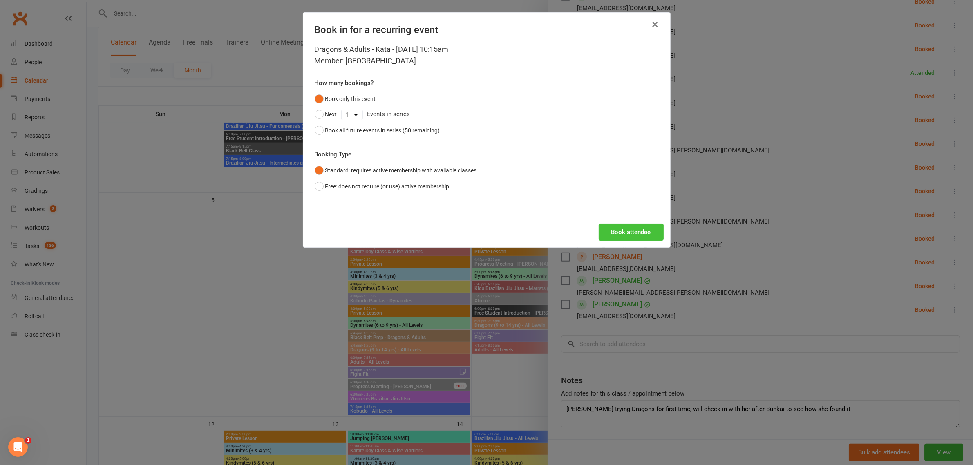
click at [605, 233] on button "Book attendee" at bounding box center [631, 232] width 65 height 17
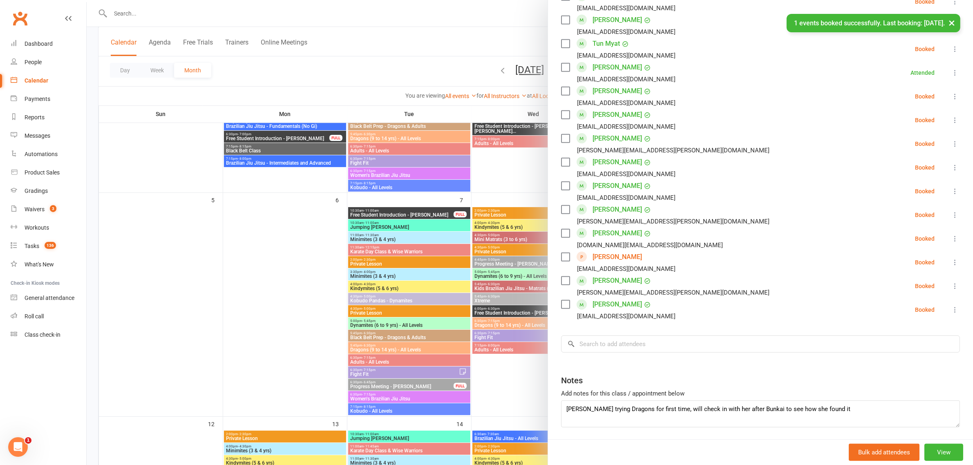
scroll to position [636, 0]
click at [516, 255] on div at bounding box center [530, 232] width 886 height 465
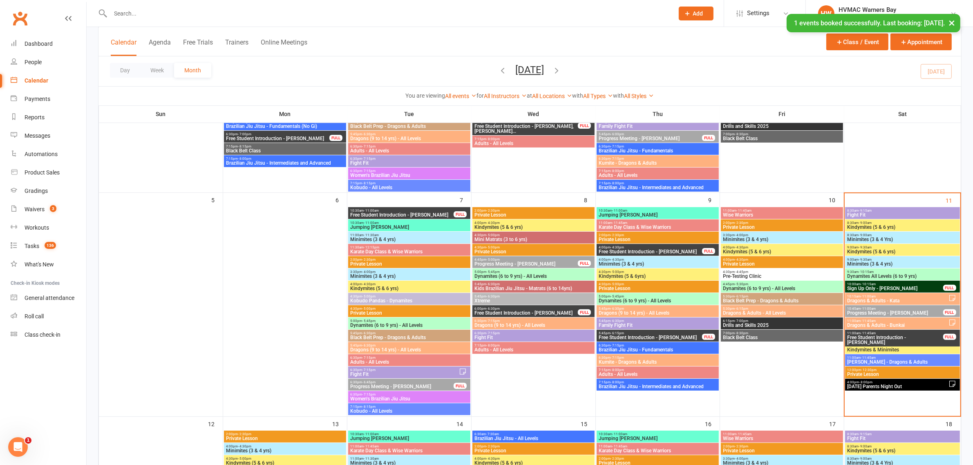
click at [901, 324] on span "Dragons & Adults - Bunkai" at bounding box center [897, 325] width 101 height 5
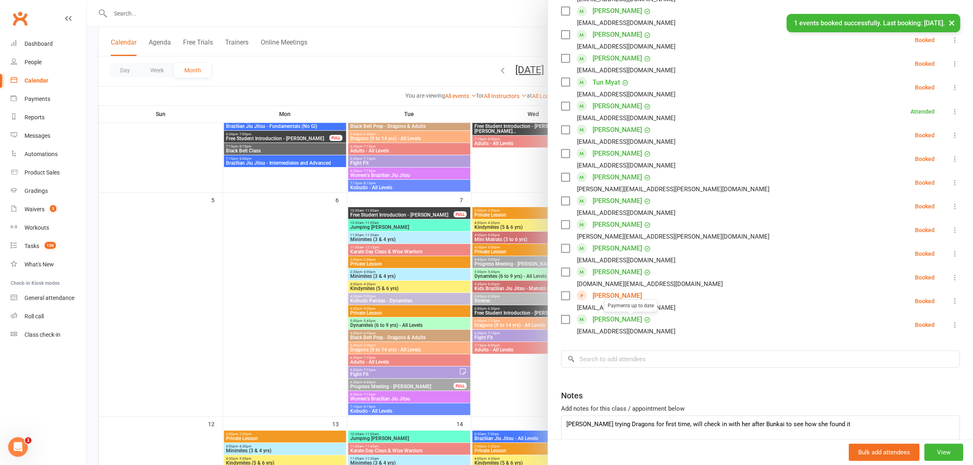
scroll to position [476, 0]
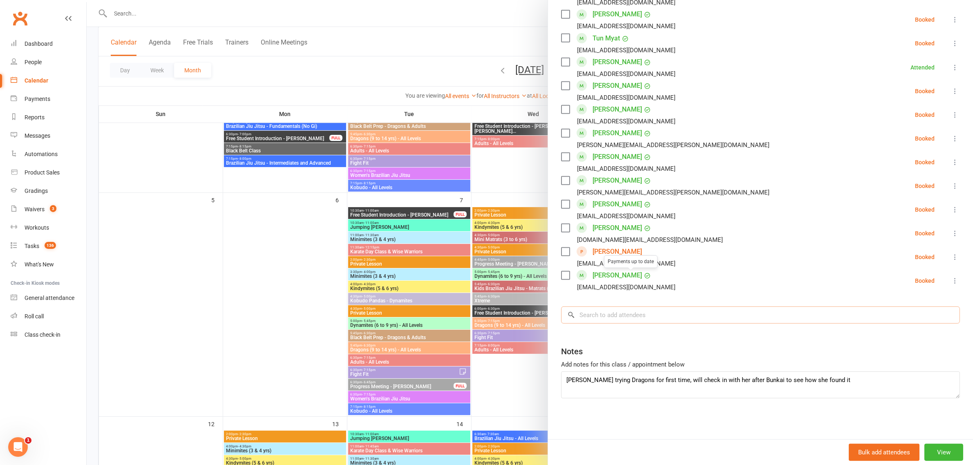
click at [624, 308] on input "search" at bounding box center [760, 314] width 399 height 17
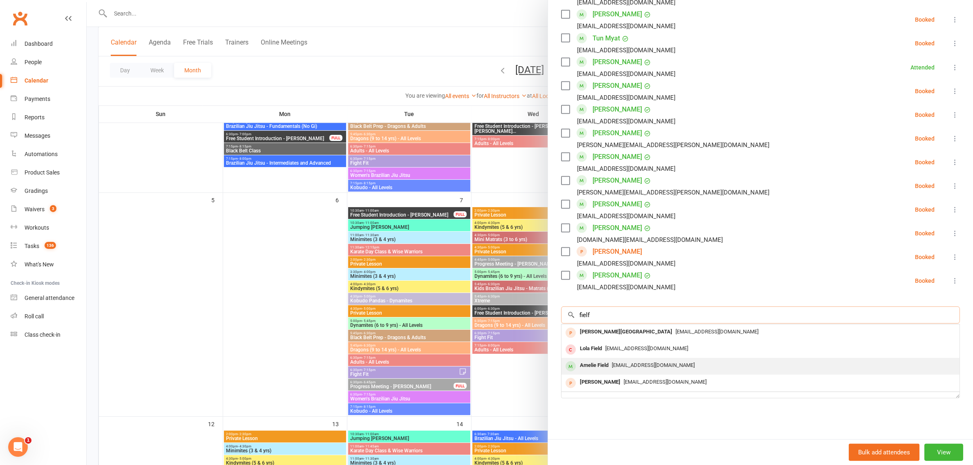
type input "fielf"
click at [612, 362] on span "[EMAIL_ADDRESS][DOMAIN_NAME]" at bounding box center [653, 365] width 83 height 6
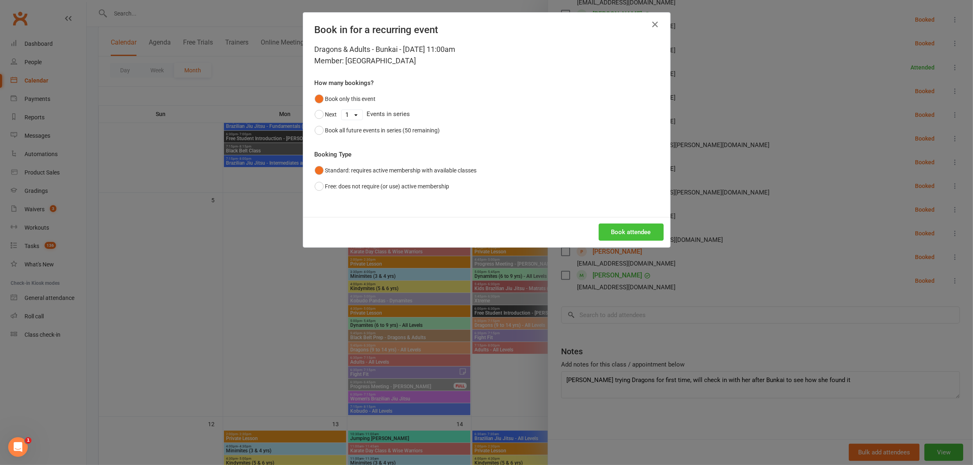
click at [602, 230] on button "Book attendee" at bounding box center [631, 232] width 65 height 17
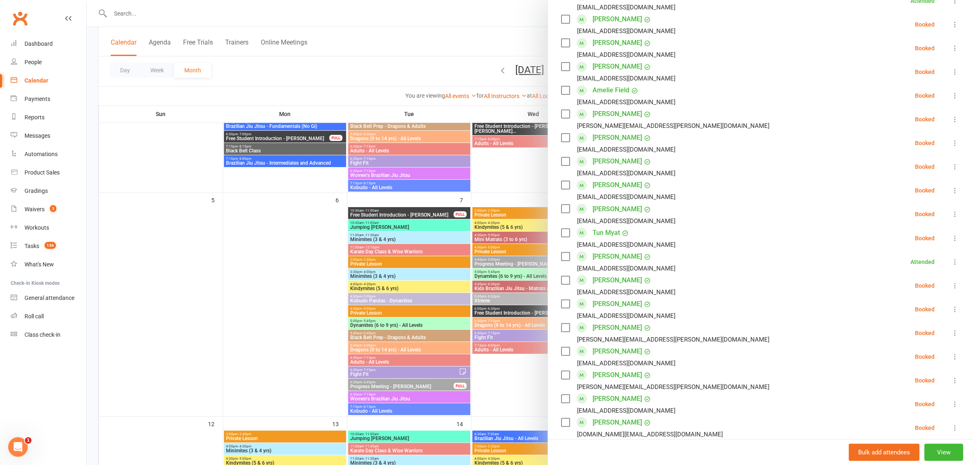
scroll to position [295, 0]
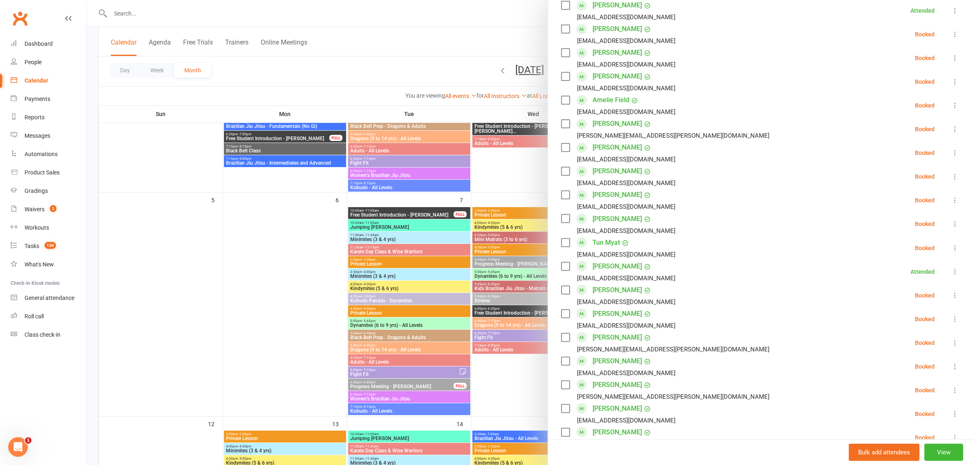
click at [601, 99] on link "Amelie Field" at bounding box center [611, 100] width 37 height 13
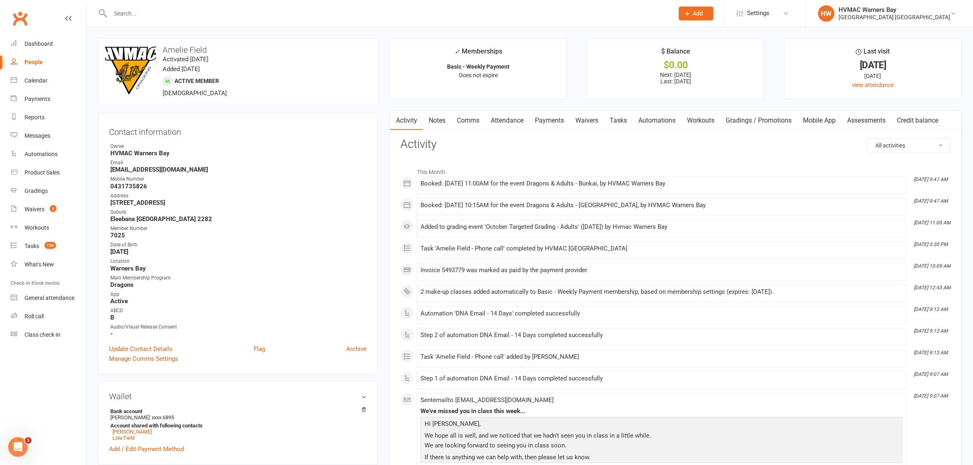
click at [823, 127] on link "Mobile App" at bounding box center [819, 120] width 44 height 19
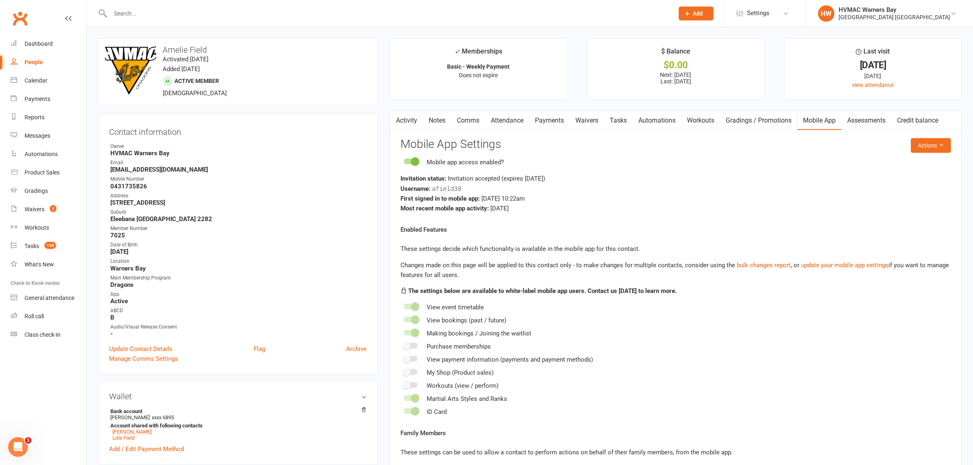
click at [823, 127] on link "Mobile App" at bounding box center [819, 120] width 44 height 19
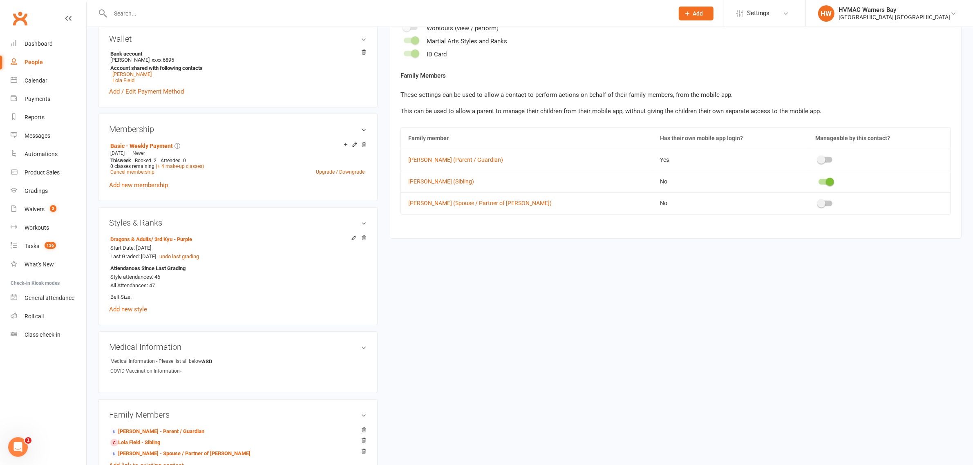
scroll to position [613, 0]
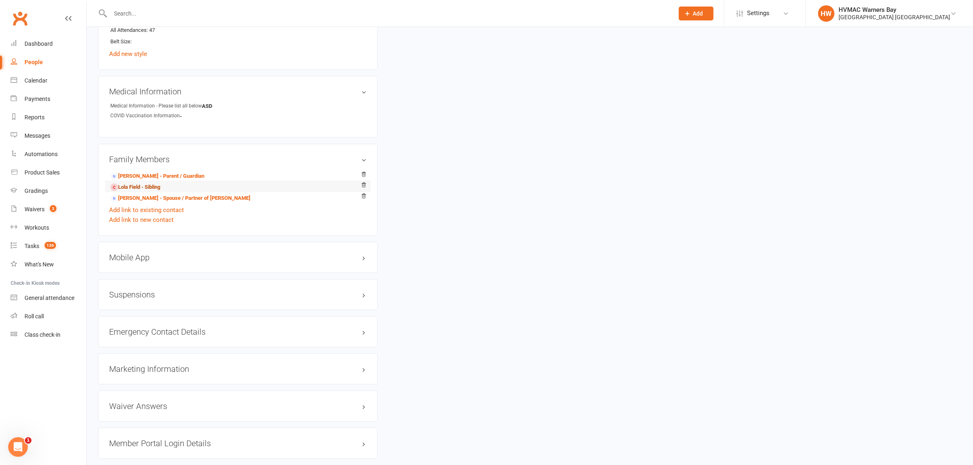
click at [158, 185] on link "Lola Field - Sibling" at bounding box center [135, 187] width 50 height 9
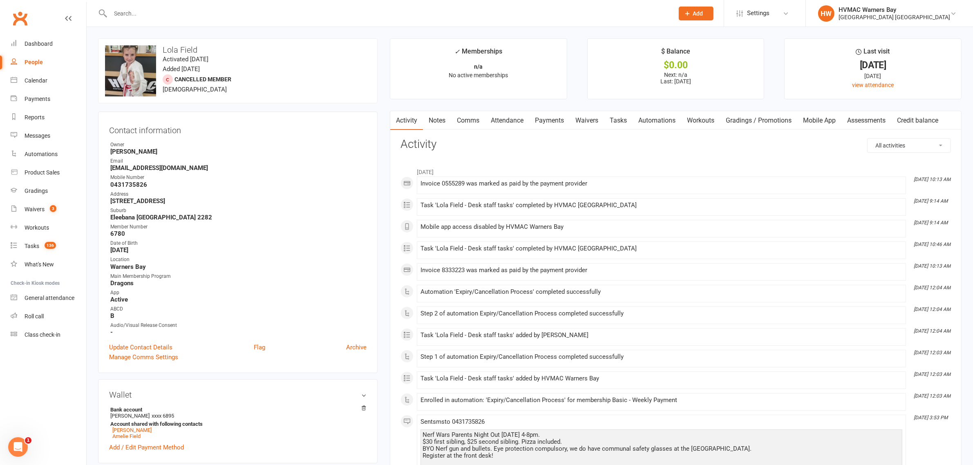
click at [825, 121] on link "Mobile App" at bounding box center [819, 120] width 44 height 19
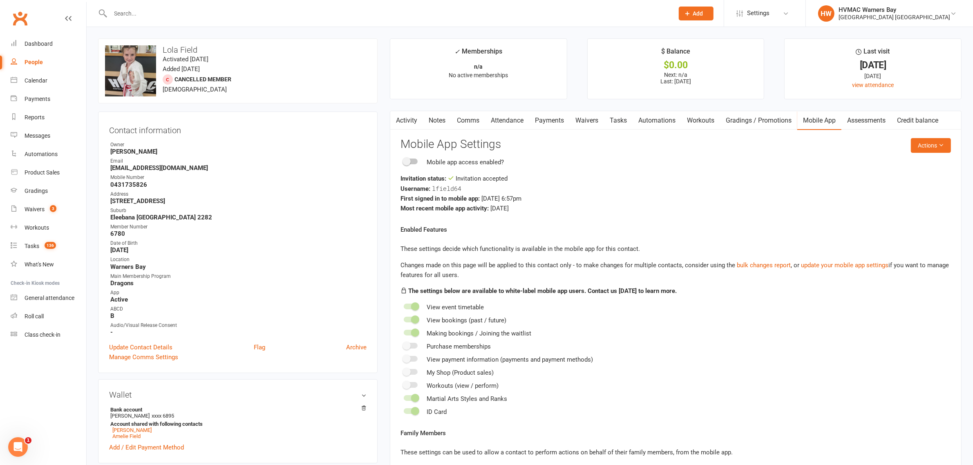
click at [411, 161] on span at bounding box center [406, 161] width 8 height 8
click at [404, 160] on input "checkbox" at bounding box center [404, 160] width 0 height 0
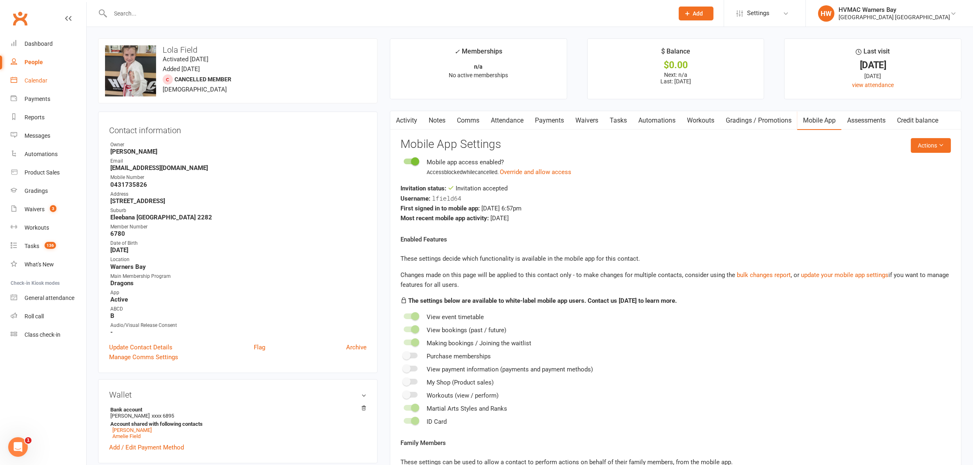
click at [48, 83] on link "Calendar" at bounding box center [49, 81] width 76 height 18
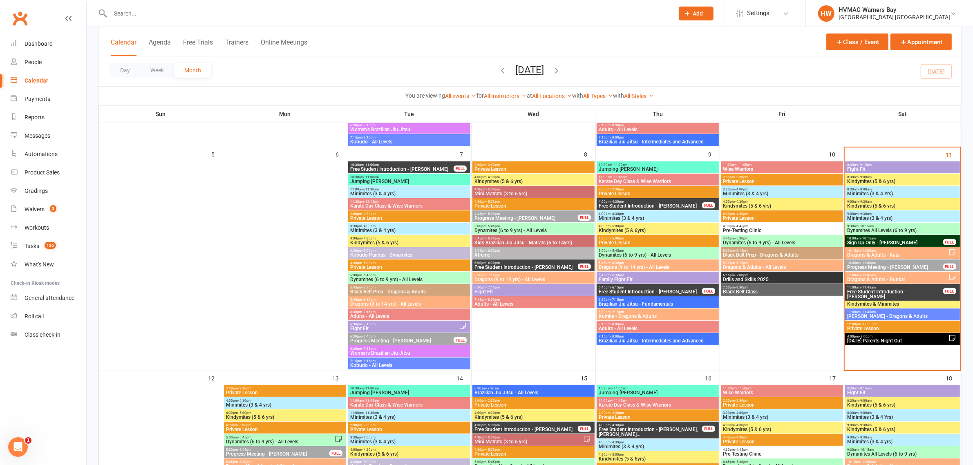
scroll to position [306, 0]
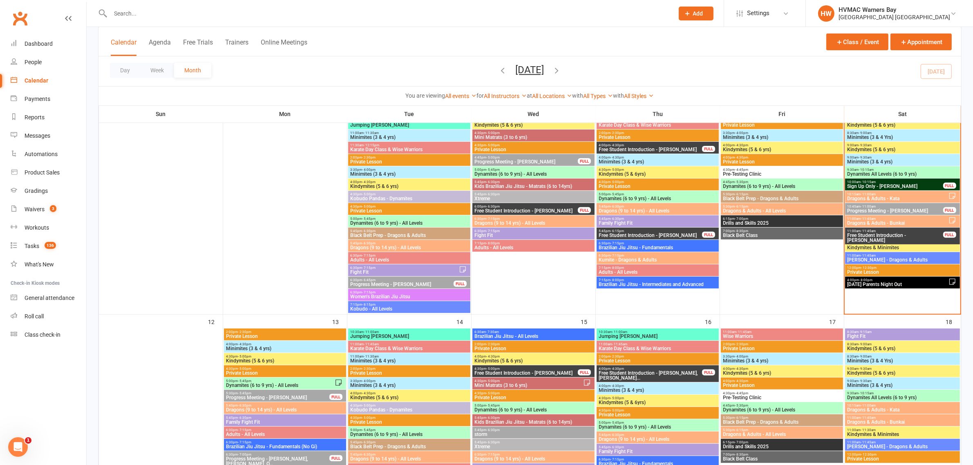
click at [909, 200] on span "Dragons & Adults - Kata" at bounding box center [897, 198] width 101 height 5
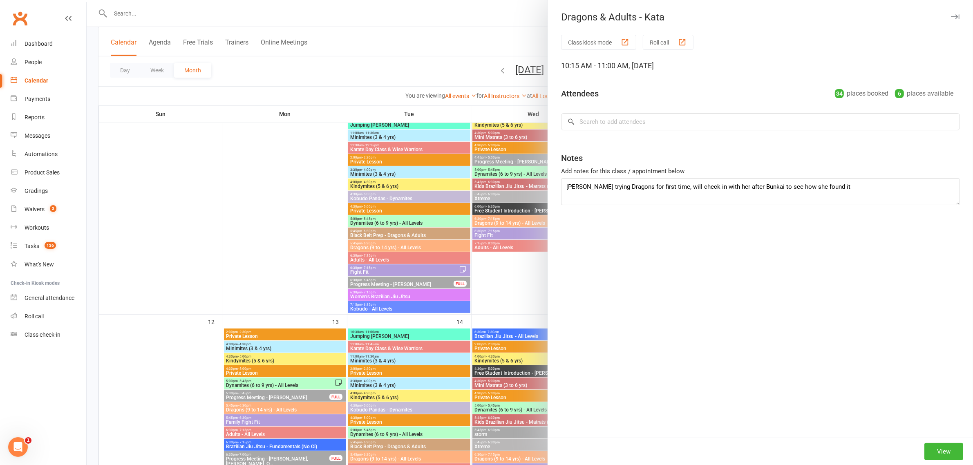
click at [417, 127] on div at bounding box center [530, 232] width 886 height 465
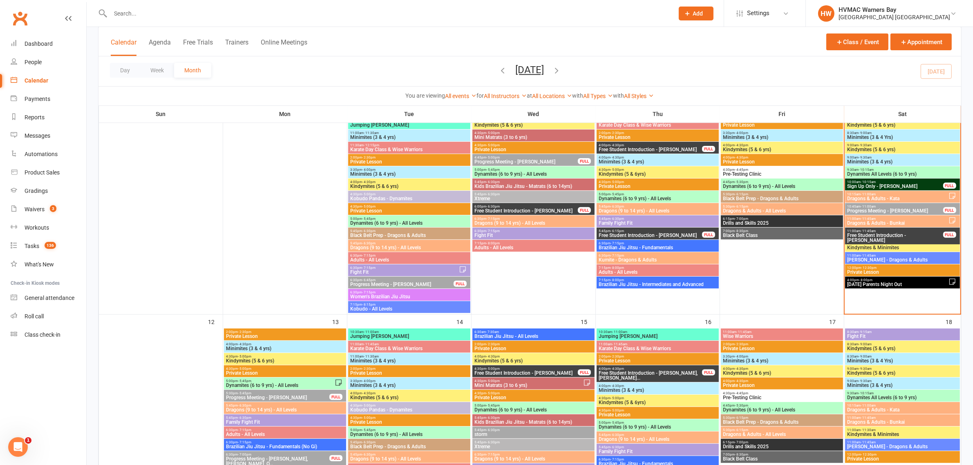
click at [900, 192] on div "10:15am - 11:00am Dragons & Adults - [GEOGRAPHIC_DATA]" at bounding box center [902, 197] width 114 height 12
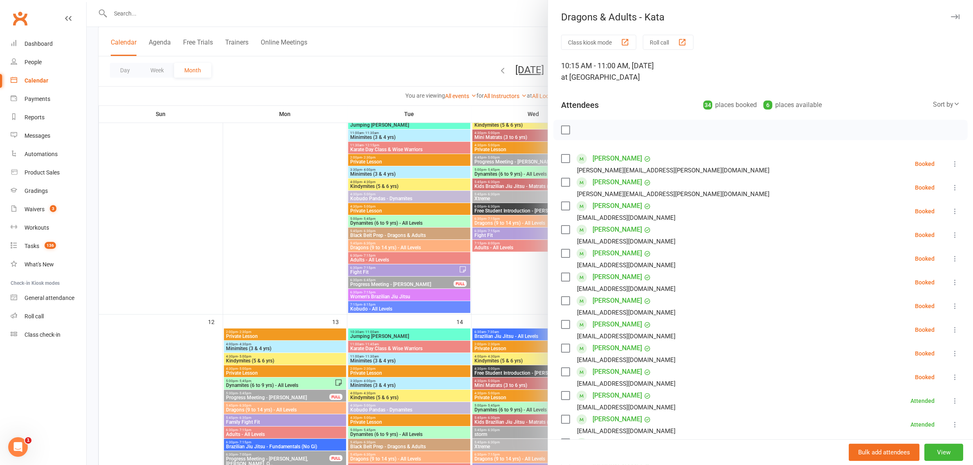
click at [503, 234] on div at bounding box center [530, 232] width 886 height 465
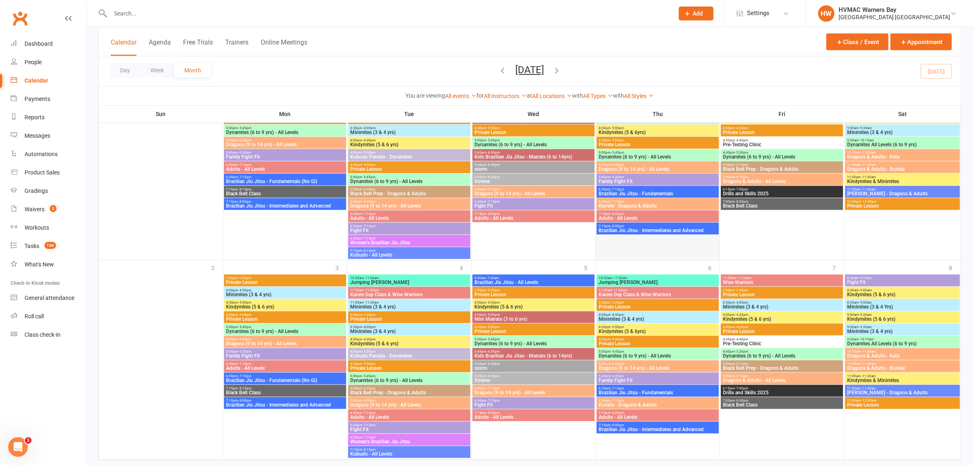
scroll to position [988, 0]
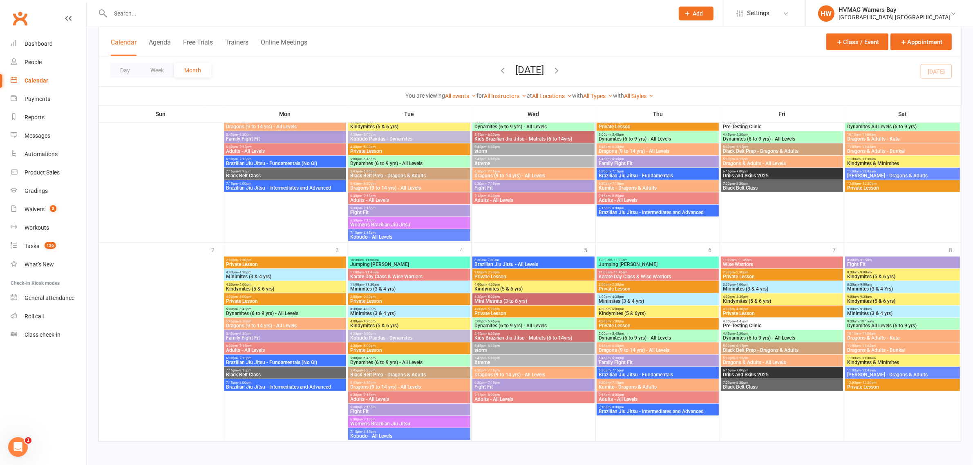
click at [387, 434] on span "Kobudo - All Levels" at bounding box center [409, 436] width 119 height 5
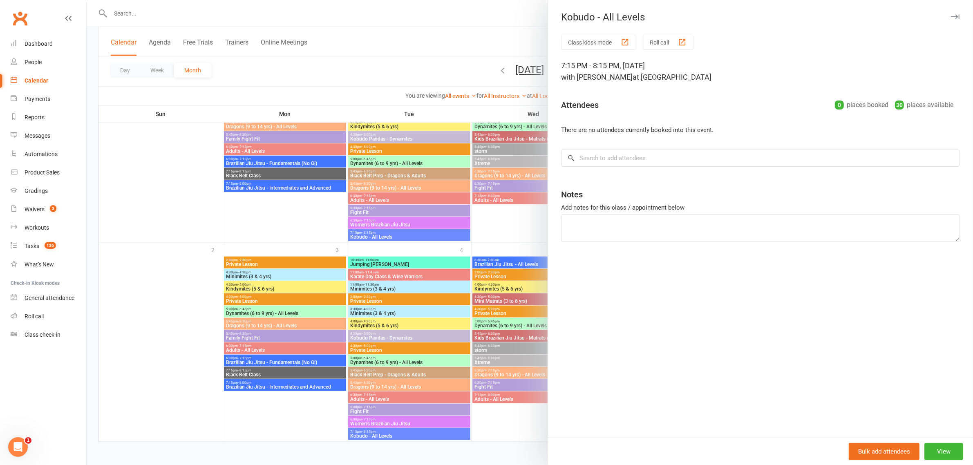
click at [499, 299] on div at bounding box center [530, 232] width 886 height 465
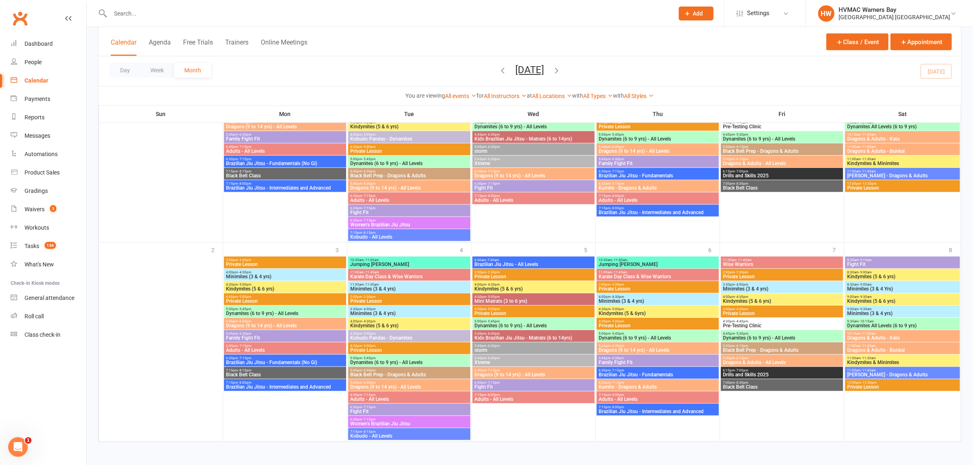
click at [377, 437] on span "Kobudo - All Levels" at bounding box center [409, 436] width 119 height 5
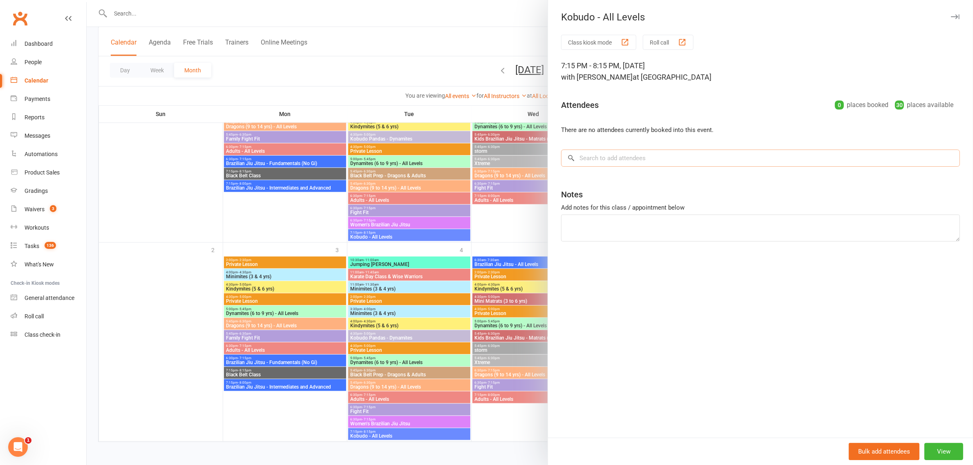
click at [642, 156] on input "search" at bounding box center [760, 158] width 399 height 17
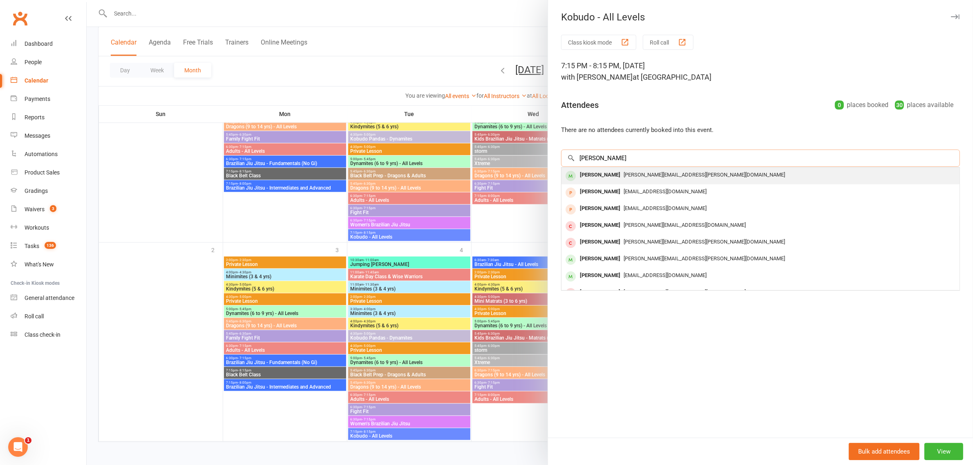
type input "[PERSON_NAME]"
click at [624, 178] on span "[PERSON_NAME][EMAIL_ADDRESS][PERSON_NAME][DOMAIN_NAME]" at bounding box center [704, 175] width 161 height 6
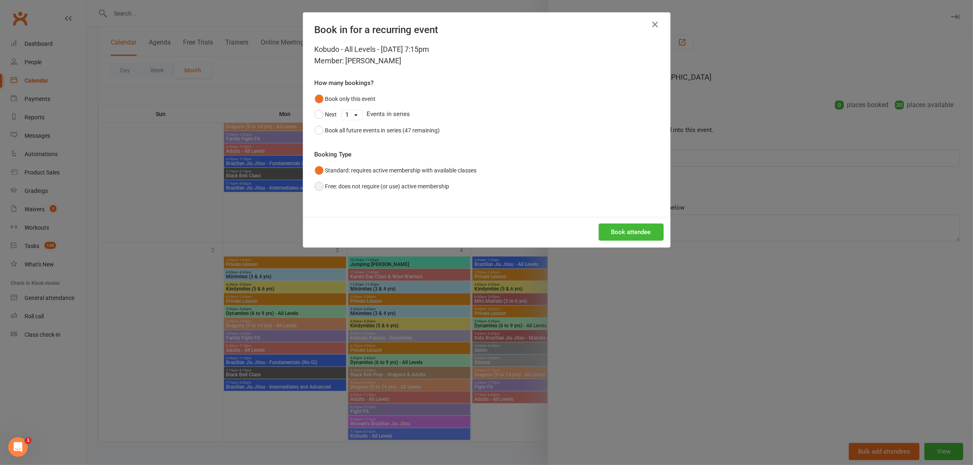
click at [385, 181] on button "Free: does not require (or use) active membership" at bounding box center [382, 187] width 135 height 16
click at [627, 229] on button "Book attendee" at bounding box center [631, 232] width 65 height 17
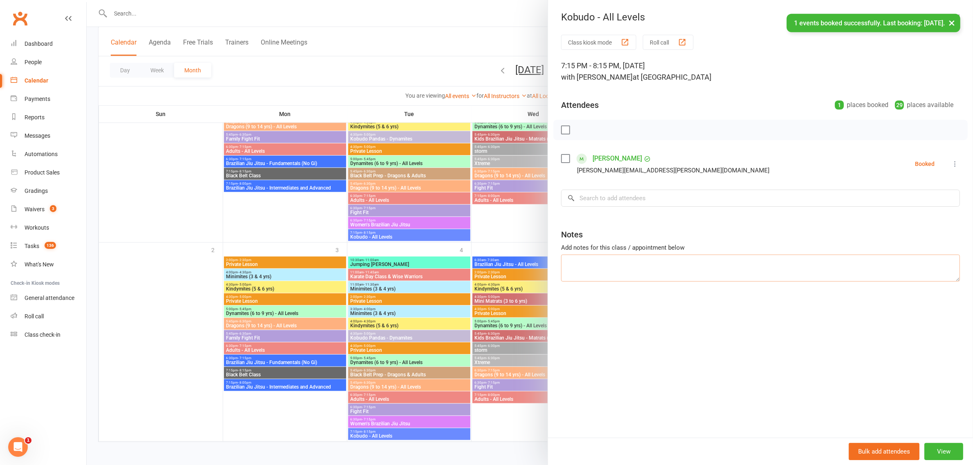
click at [615, 265] on textarea at bounding box center [760, 268] width 399 height 27
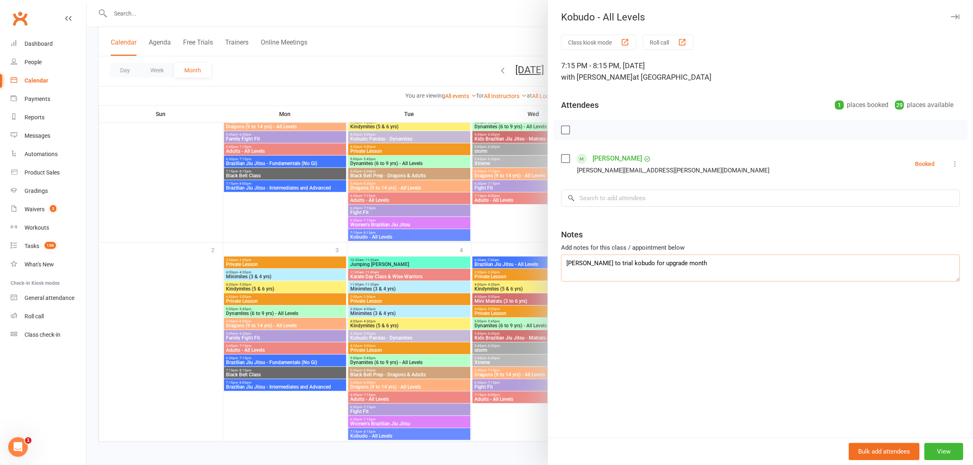
type textarea "[PERSON_NAME] to trial kobudo for upgrade month"
click at [475, 264] on div at bounding box center [530, 232] width 886 height 465
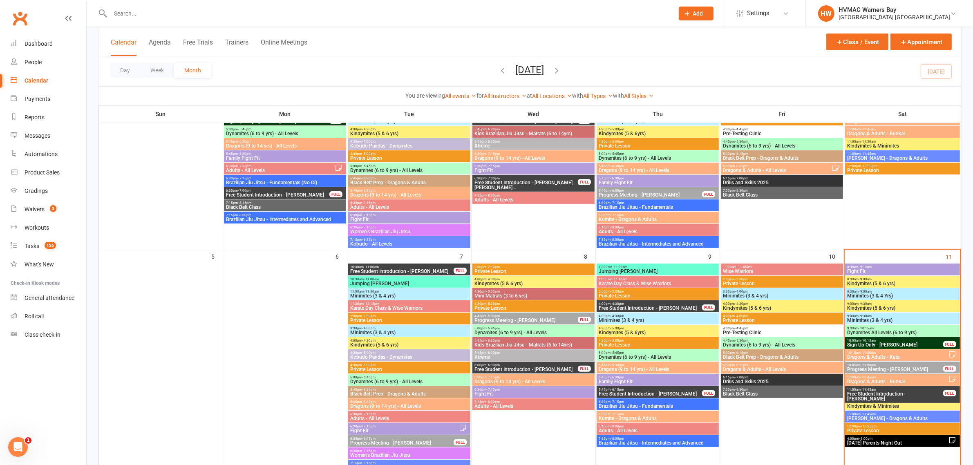
scroll to position [153, 0]
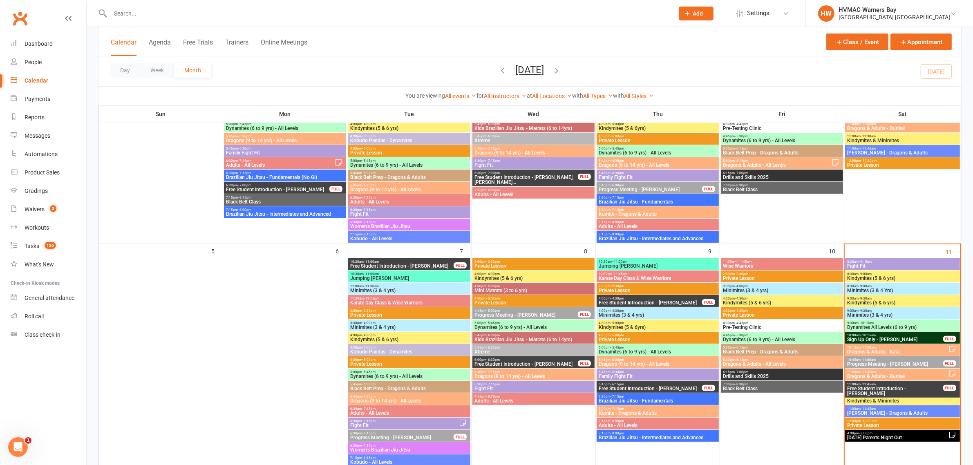
click at [908, 436] on span "[DATE] Parents Night Out" at bounding box center [897, 437] width 101 height 5
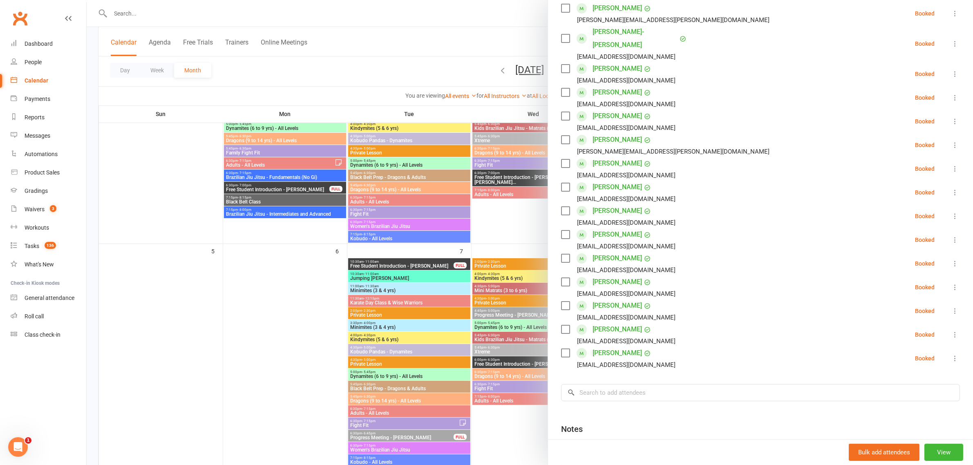
scroll to position [215, 0]
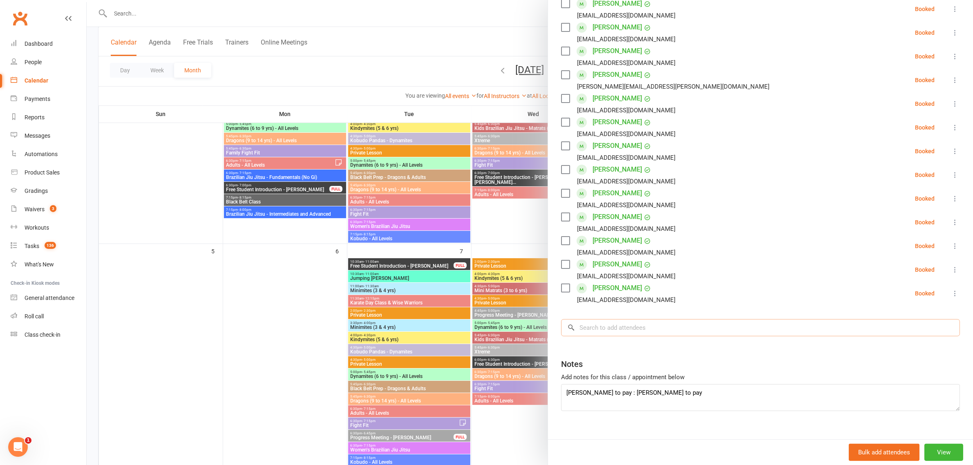
click at [610, 319] on input "search" at bounding box center [760, 327] width 399 height 17
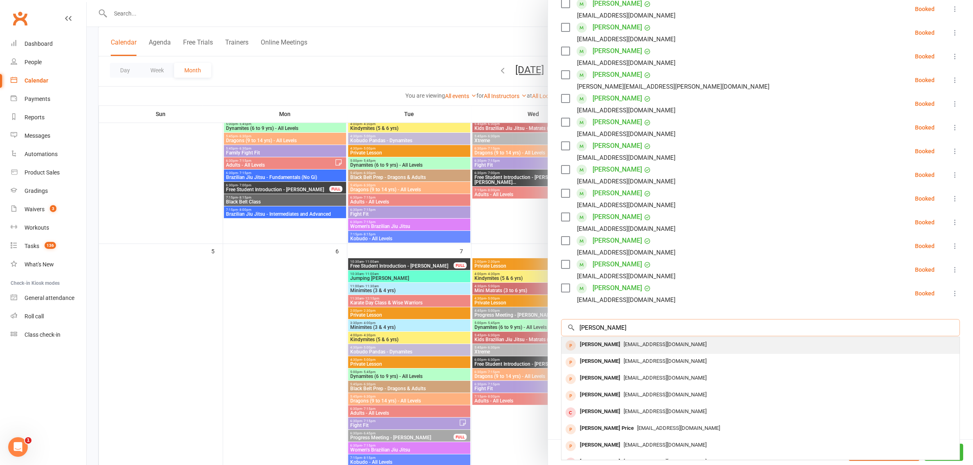
type input "[PERSON_NAME]"
click at [616, 339] on div "[EMAIL_ADDRESS][DOMAIN_NAME]" at bounding box center [760, 345] width 391 height 12
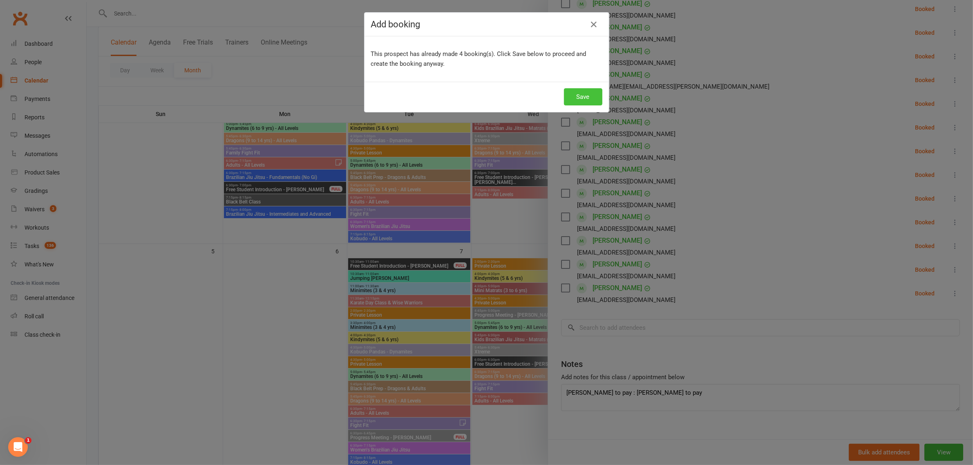
click at [575, 97] on button "Save" at bounding box center [583, 96] width 38 height 17
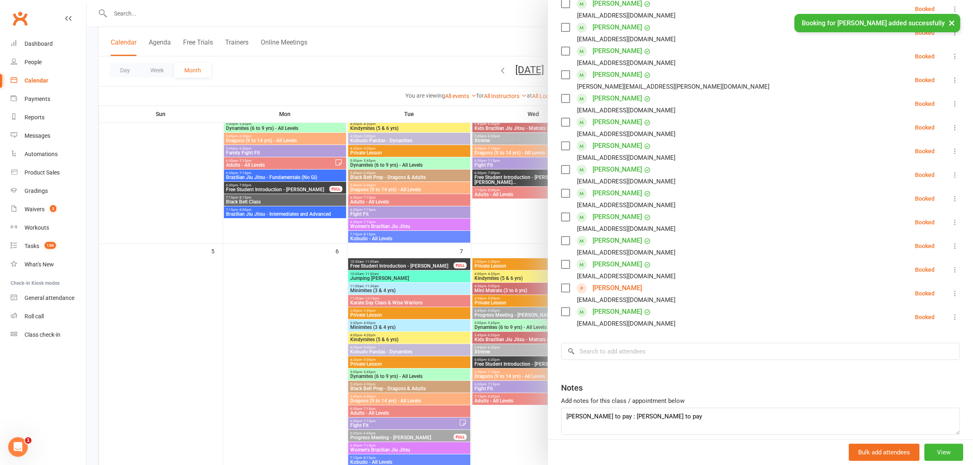
click at [476, 203] on div at bounding box center [530, 232] width 886 height 465
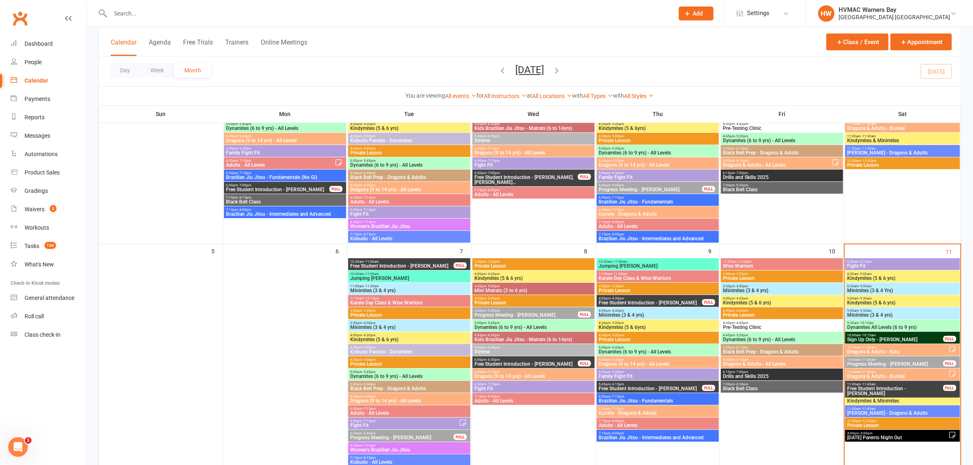
click at [902, 348] on span "10:15am - 11:00am" at bounding box center [897, 348] width 101 height 4
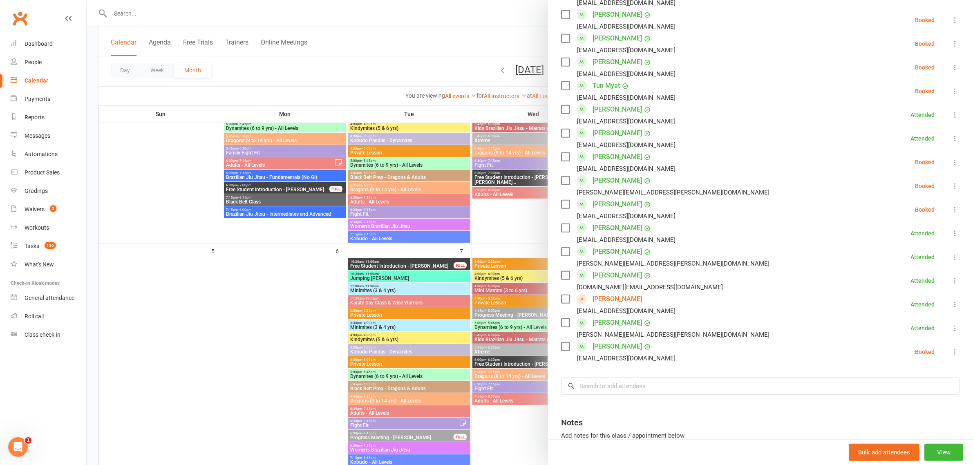
scroll to position [666, 0]
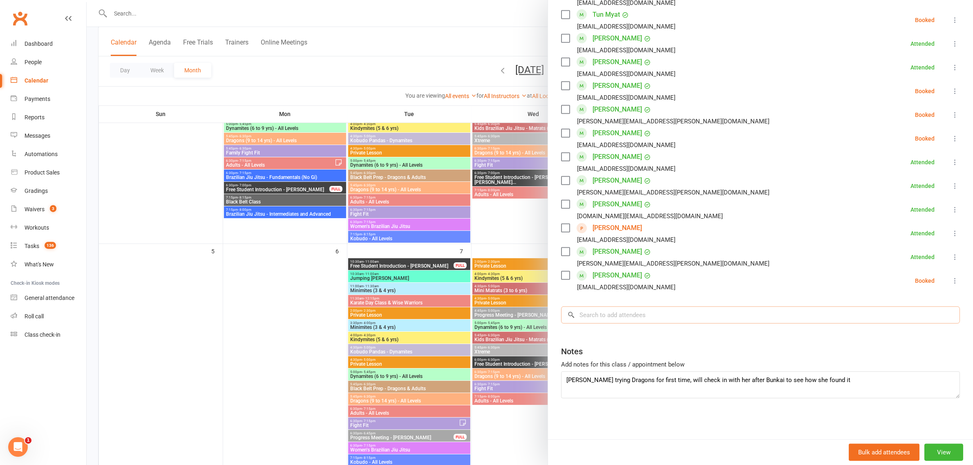
click at [616, 311] on input "search" at bounding box center [760, 314] width 399 height 17
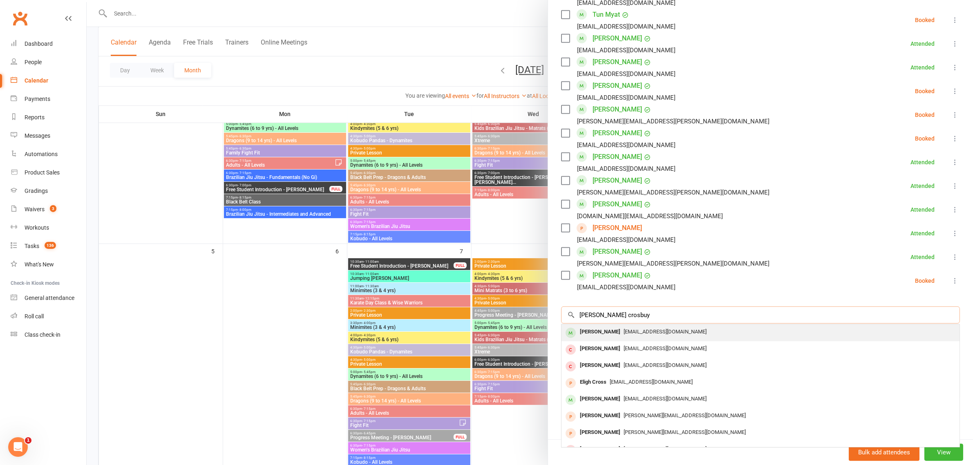
type input "[PERSON_NAME] crosbuy"
click at [627, 324] on div "[PERSON_NAME] [EMAIL_ADDRESS][DOMAIN_NAME]" at bounding box center [760, 332] width 398 height 17
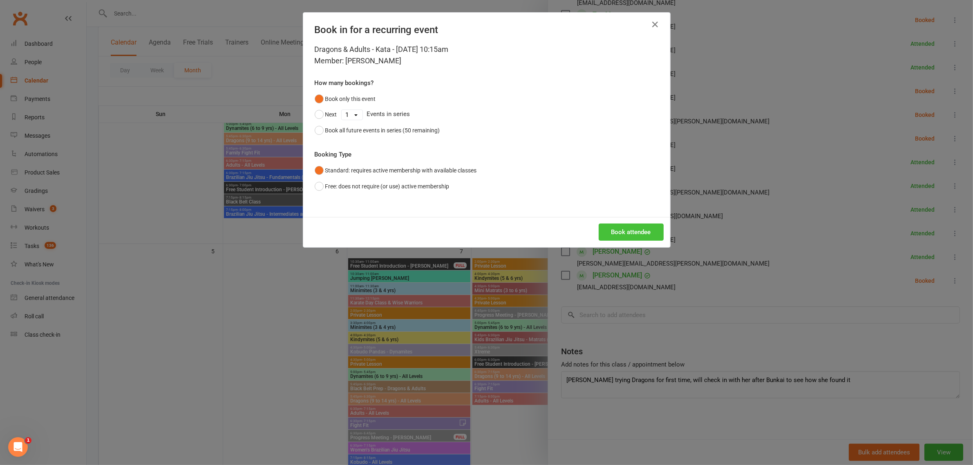
click at [626, 227] on button "Book attendee" at bounding box center [631, 232] width 65 height 17
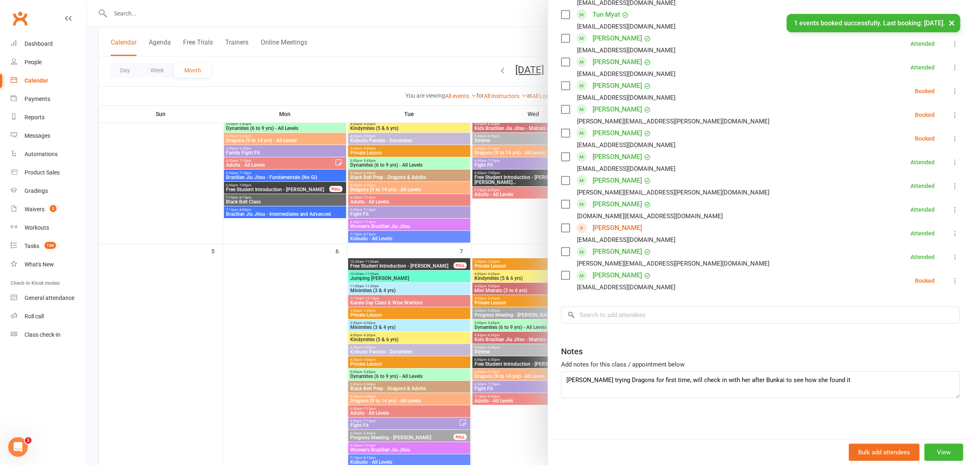
scroll to position [690, 0]
click at [426, 320] on div at bounding box center [530, 232] width 886 height 465
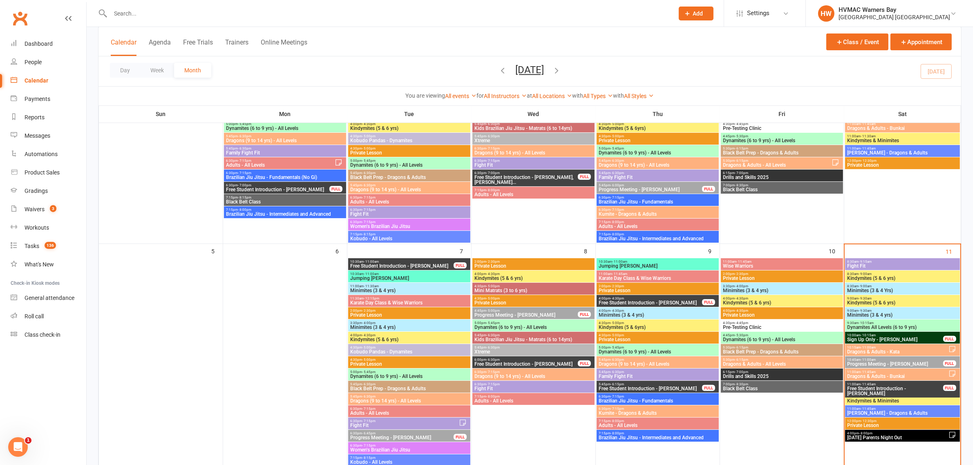
click at [877, 413] on span "[PERSON_NAME] - Dragons & Adults" at bounding box center [902, 413] width 111 height 5
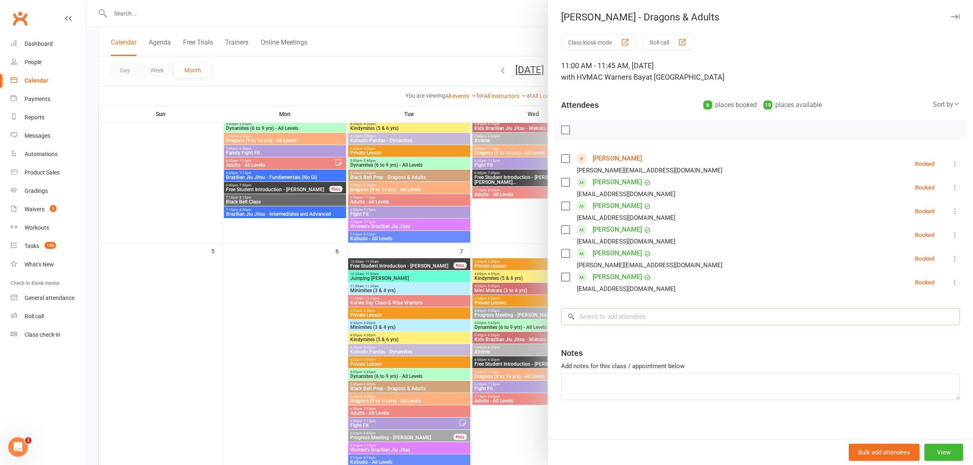
click at [622, 319] on input "search" at bounding box center [760, 316] width 399 height 17
type input "r"
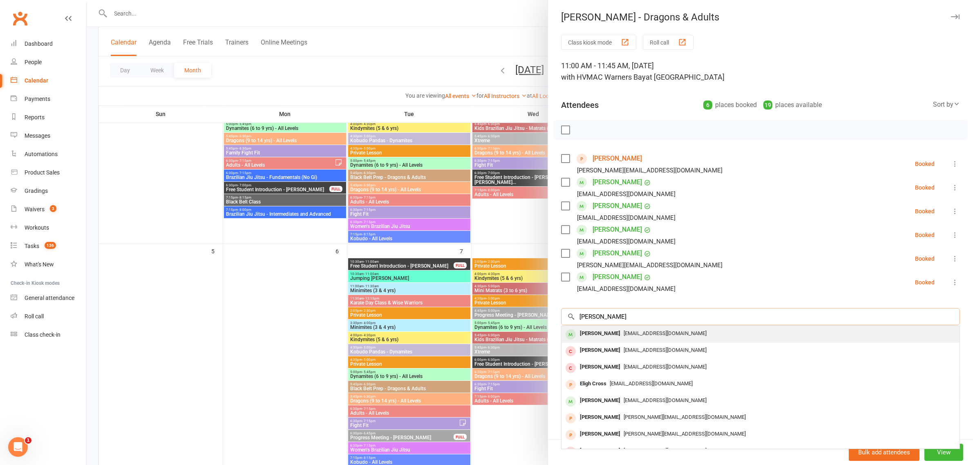
type input "[PERSON_NAME]"
click at [599, 339] on div "[PERSON_NAME]" at bounding box center [600, 334] width 47 height 12
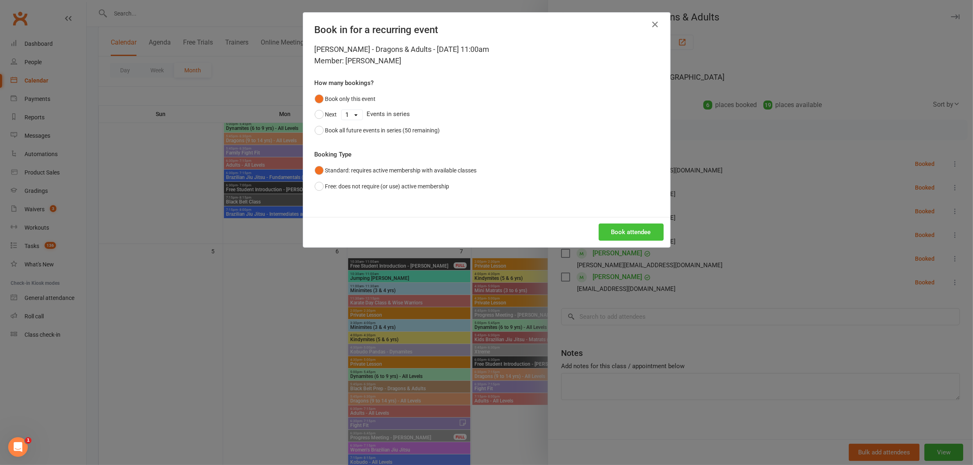
click at [639, 235] on button "Book attendee" at bounding box center [631, 232] width 65 height 17
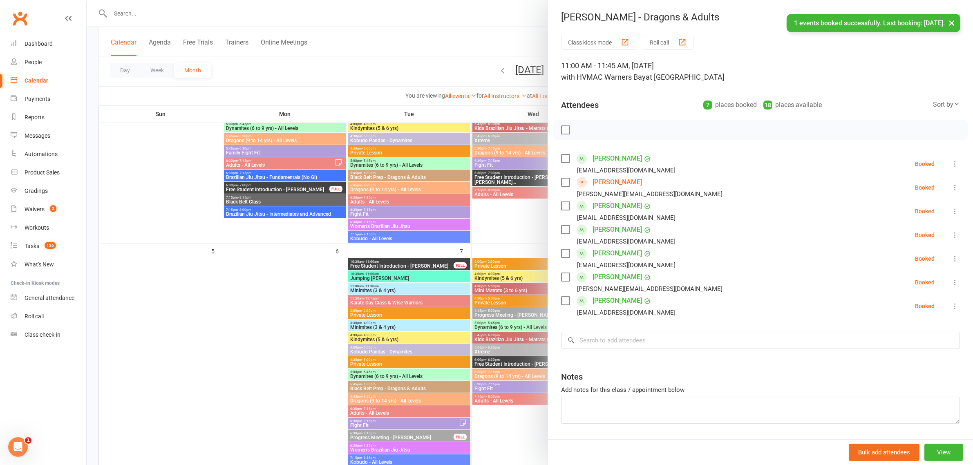
drag, startPoint x: 462, startPoint y: 237, endPoint x: 456, endPoint y: 236, distance: 5.6
click at [462, 237] on div at bounding box center [530, 232] width 886 height 465
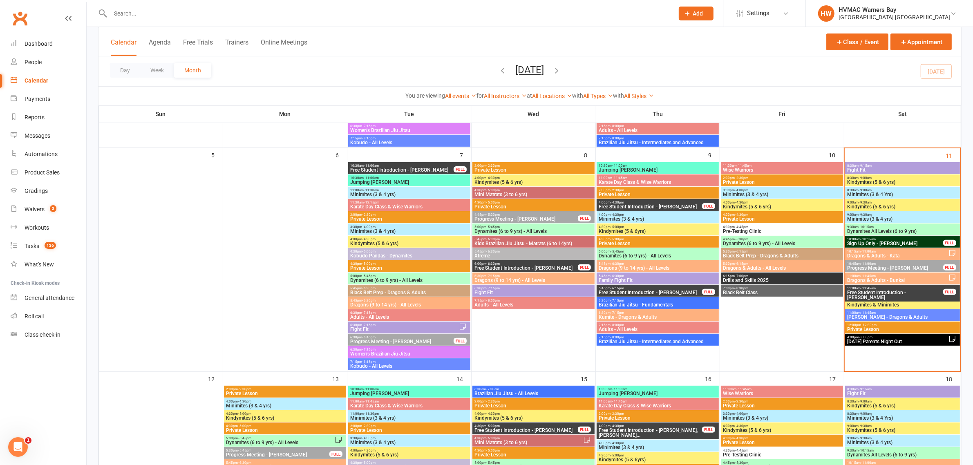
scroll to position [255, 0]
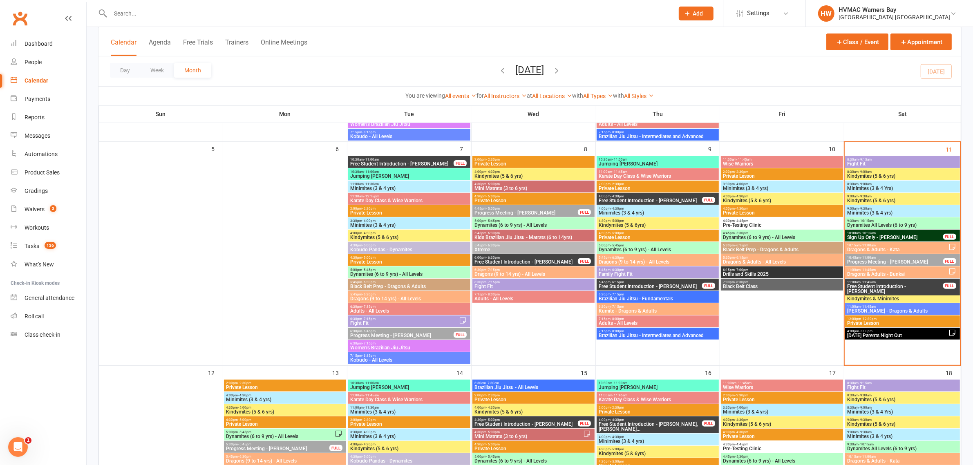
click at [863, 260] on span "Progress Meeting - [PERSON_NAME]" at bounding box center [895, 261] width 96 height 5
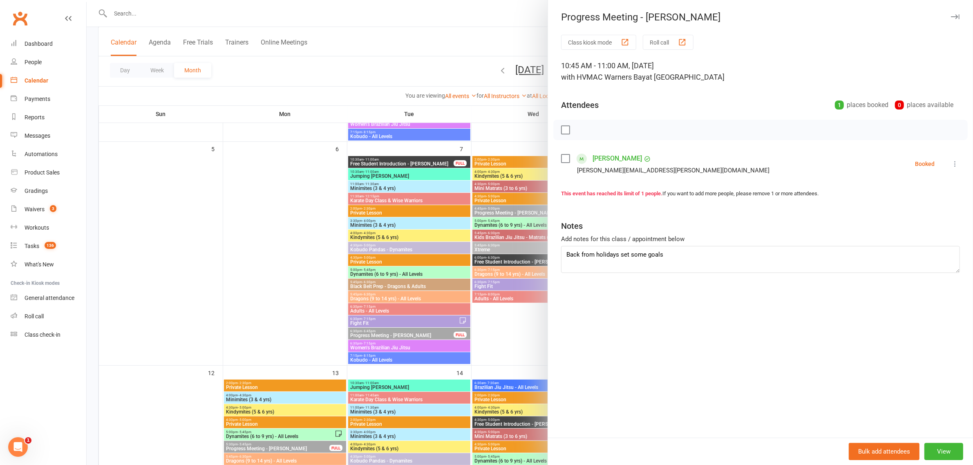
click at [471, 280] on div at bounding box center [530, 232] width 886 height 465
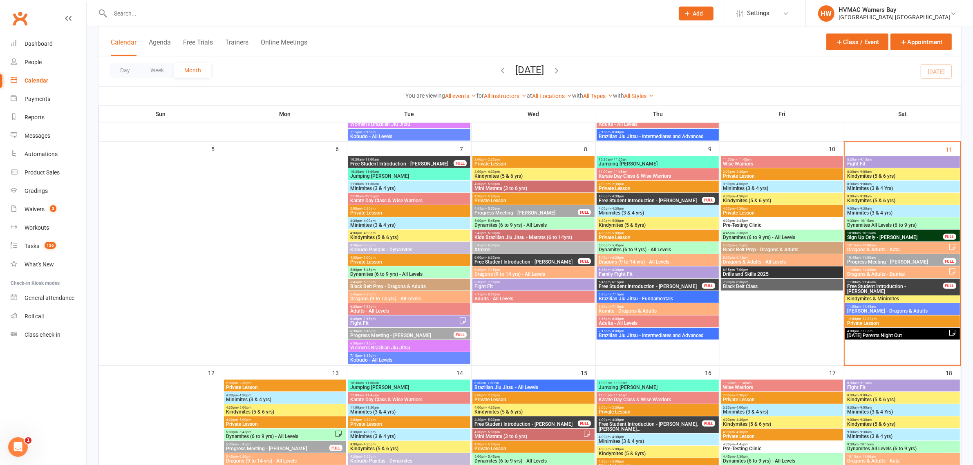
click at [870, 273] on span "Dragons & Adults - Bunkai" at bounding box center [897, 274] width 101 height 5
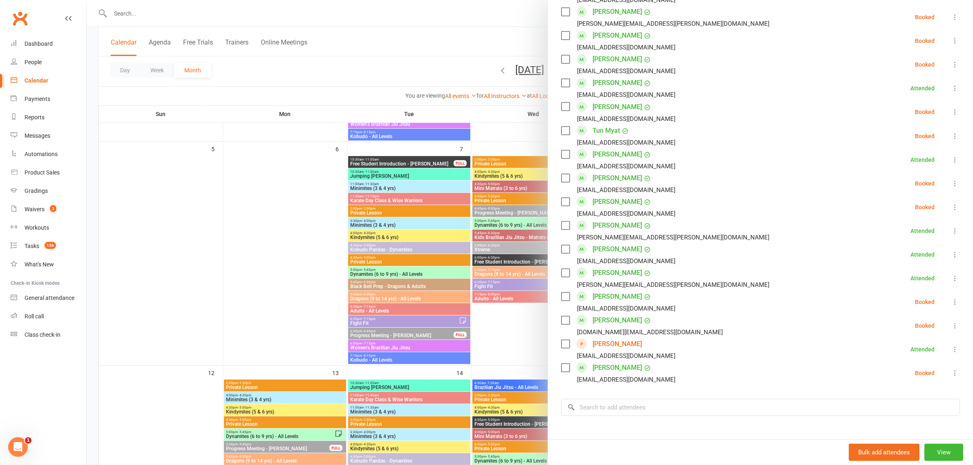
scroll to position [409, 0]
drag, startPoint x: 430, startPoint y: 272, endPoint x: 468, endPoint y: 266, distance: 38.5
click at [430, 272] on div at bounding box center [530, 232] width 886 height 465
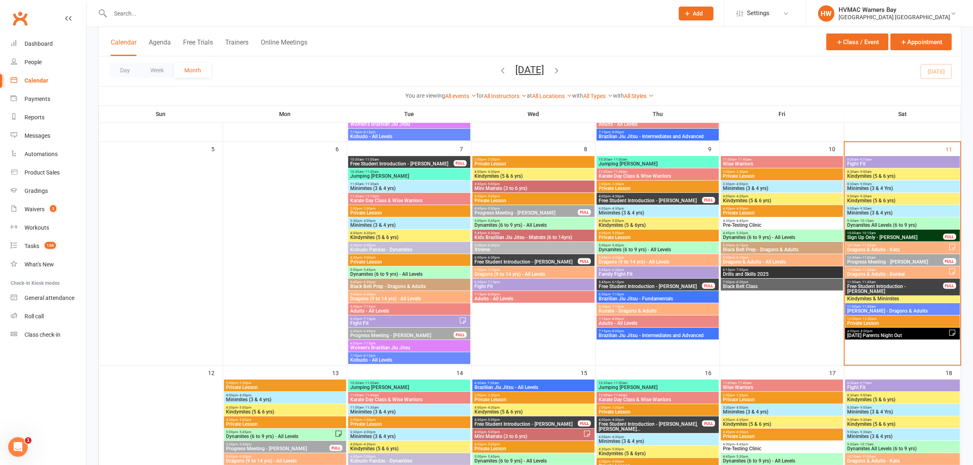
click at [599, 383] on span "10:30am - 11:00am" at bounding box center [657, 383] width 119 height 4
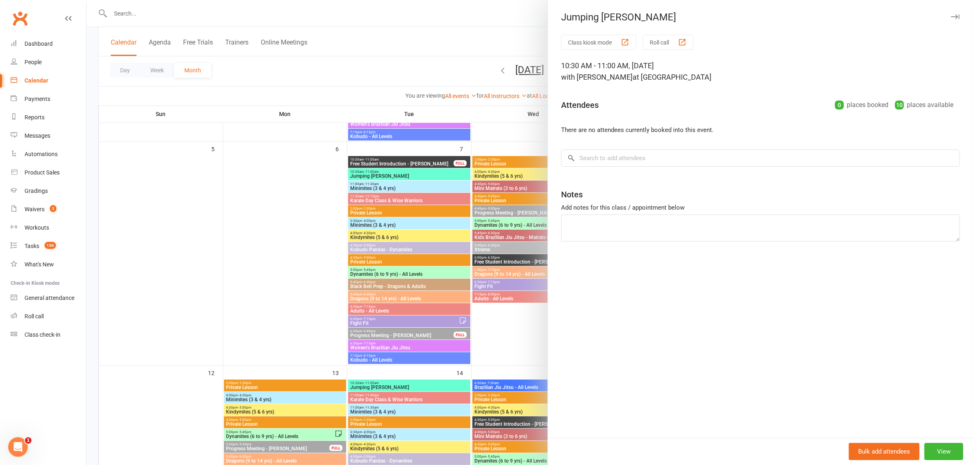
click at [343, 293] on div at bounding box center [530, 232] width 886 height 465
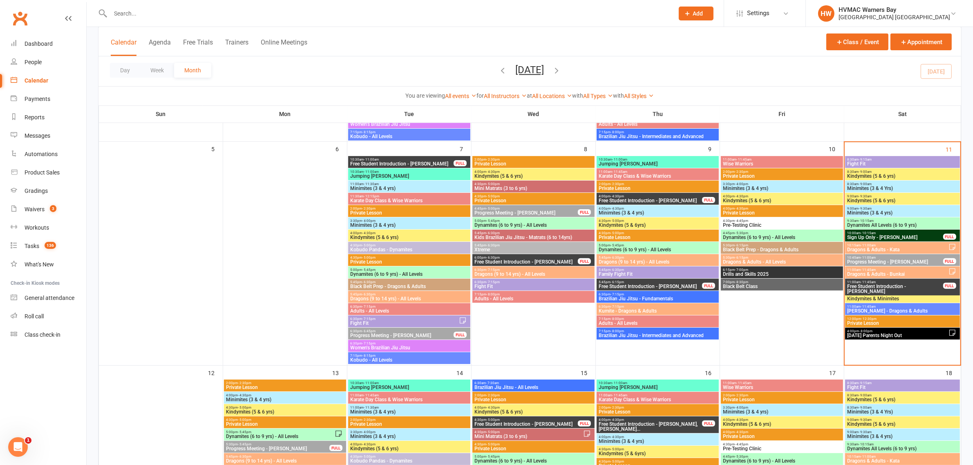
drag, startPoint x: 616, startPoint y: 333, endPoint x: 639, endPoint y: 315, distance: 29.6
click at [619, 330] on div "7:15pm - 8:00pm Brazilian Jiu Jitsu - Intermediates and Advanced" at bounding box center [658, 334] width 122 height 12
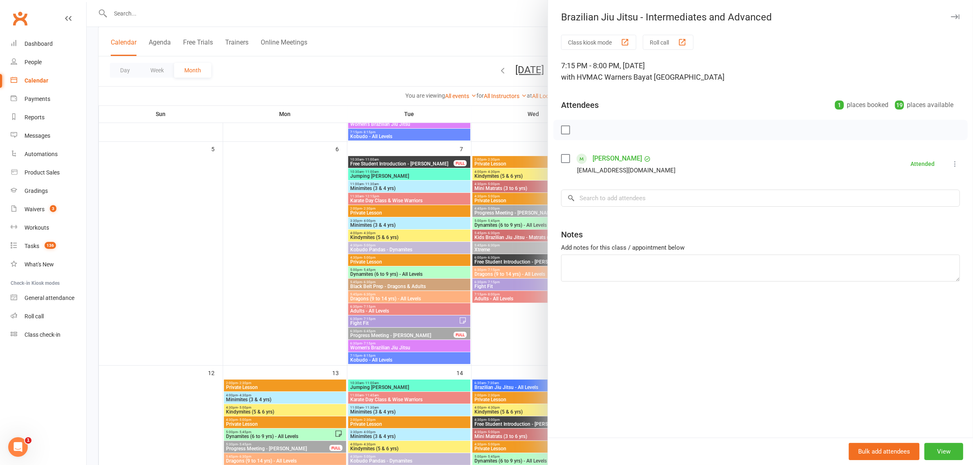
drag, startPoint x: 477, startPoint y: 188, endPoint x: 463, endPoint y: 256, distance: 69.7
click at [470, 193] on div at bounding box center [530, 232] width 886 height 465
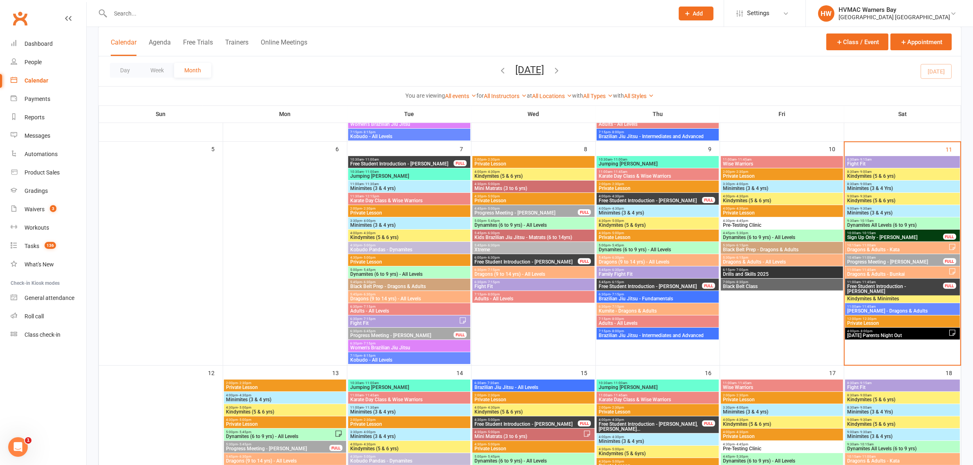
click at [893, 247] on span "Dragons & Adults - Kata" at bounding box center [897, 249] width 101 height 5
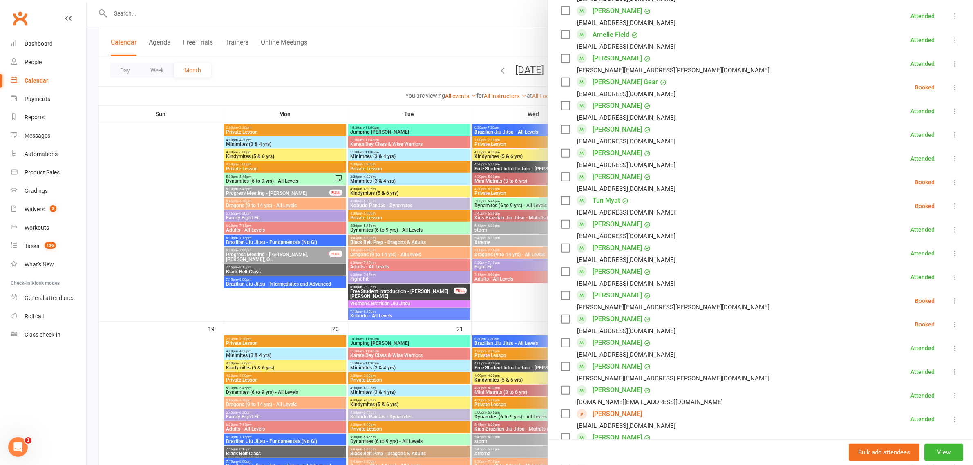
scroll to position [664, 0]
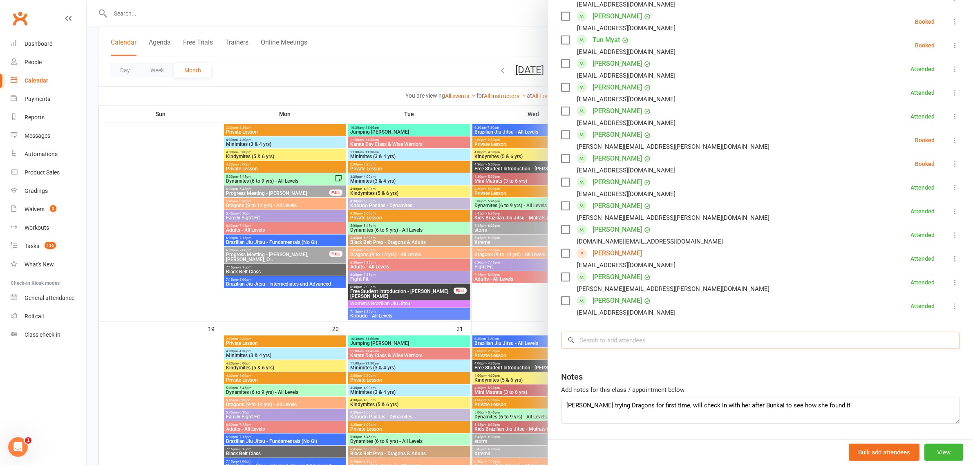
click at [586, 344] on input "search" at bounding box center [760, 340] width 399 height 17
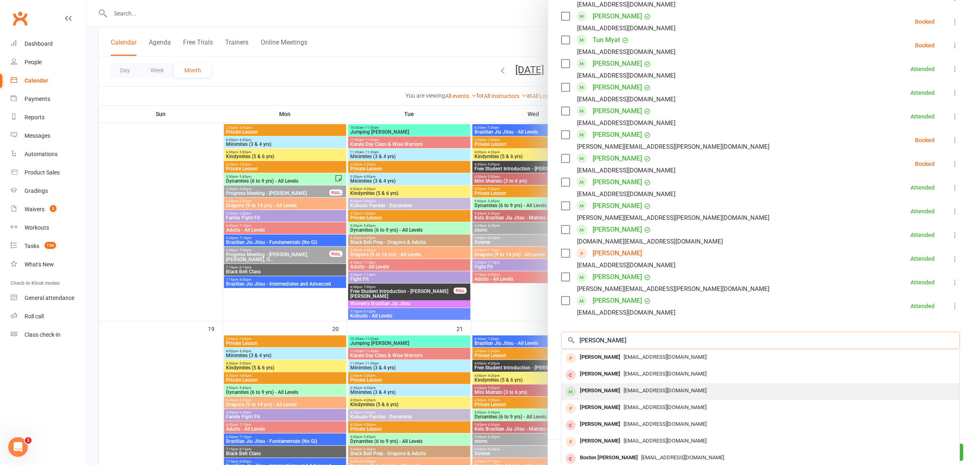
type input "[PERSON_NAME]"
click at [598, 394] on div "[PERSON_NAME]" at bounding box center [600, 391] width 47 height 12
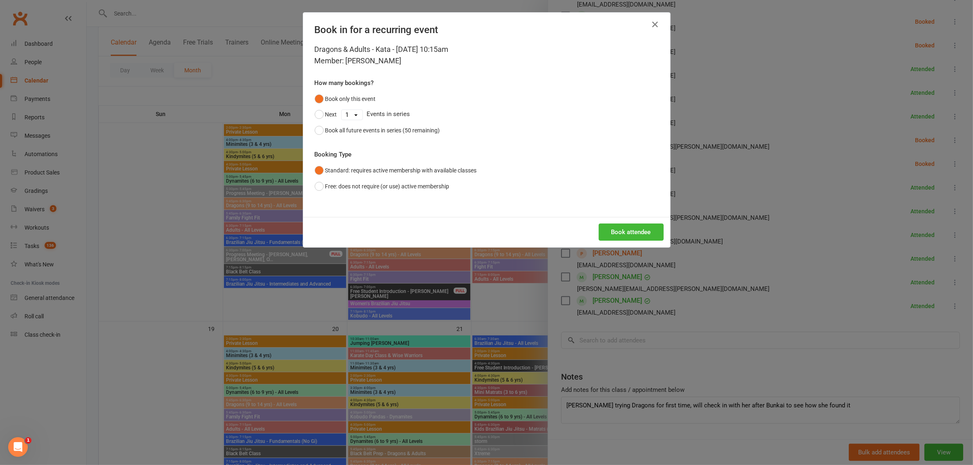
click at [608, 244] on div "Book attendee" at bounding box center [486, 232] width 367 height 30
click at [619, 235] on button "Book attendee" at bounding box center [631, 232] width 65 height 17
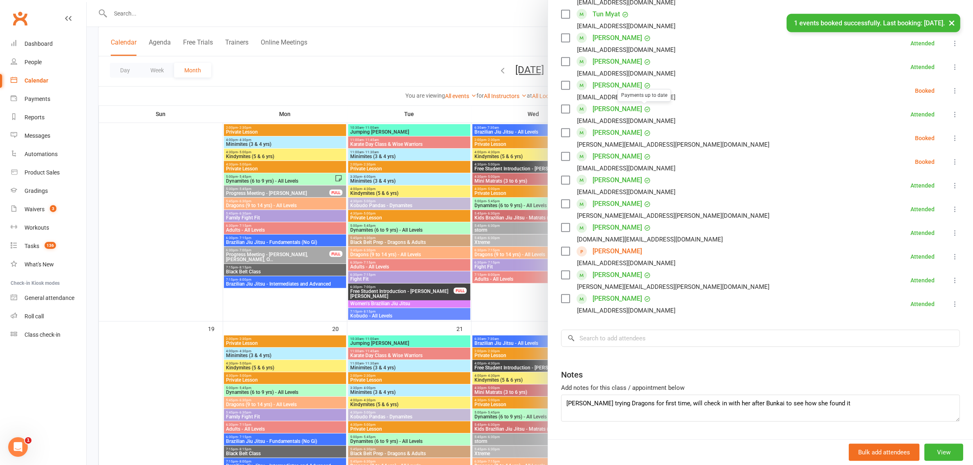
scroll to position [713, 0]
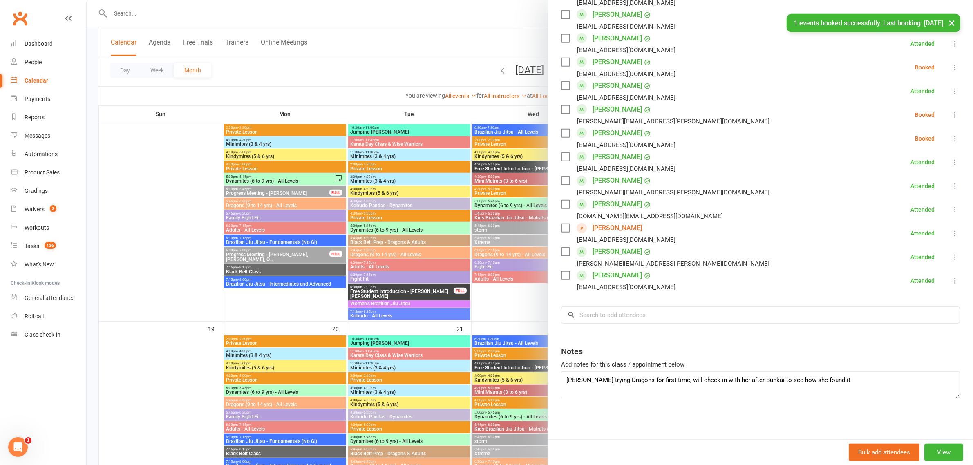
click at [402, 171] on div at bounding box center [530, 232] width 886 height 465
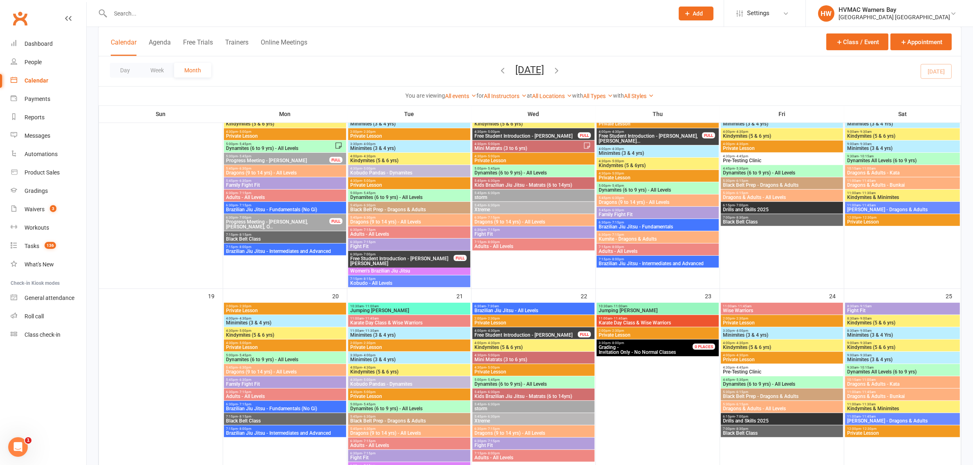
scroll to position [562, 0]
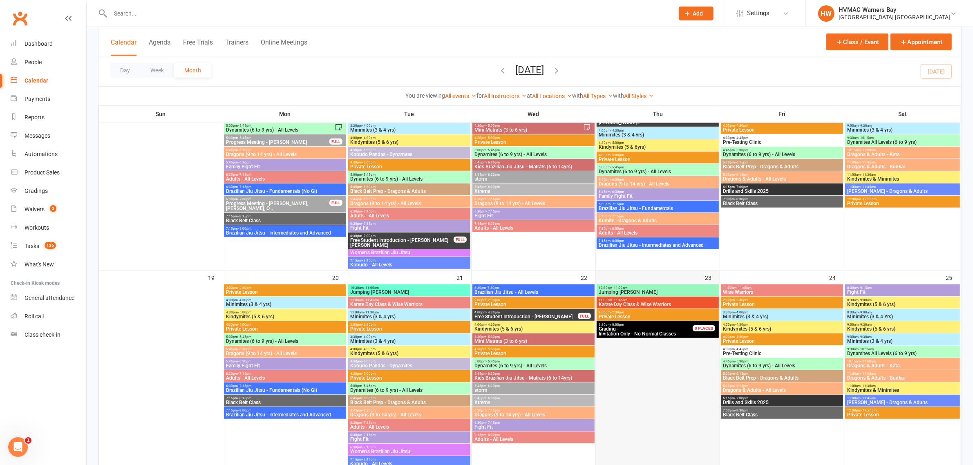
click at [679, 401] on div at bounding box center [658, 377] width 122 height 184
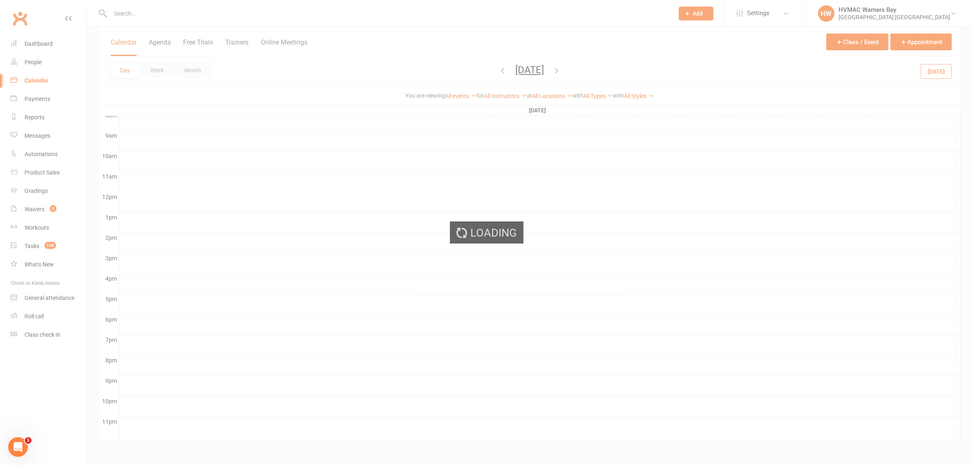
scroll to position [219, 0]
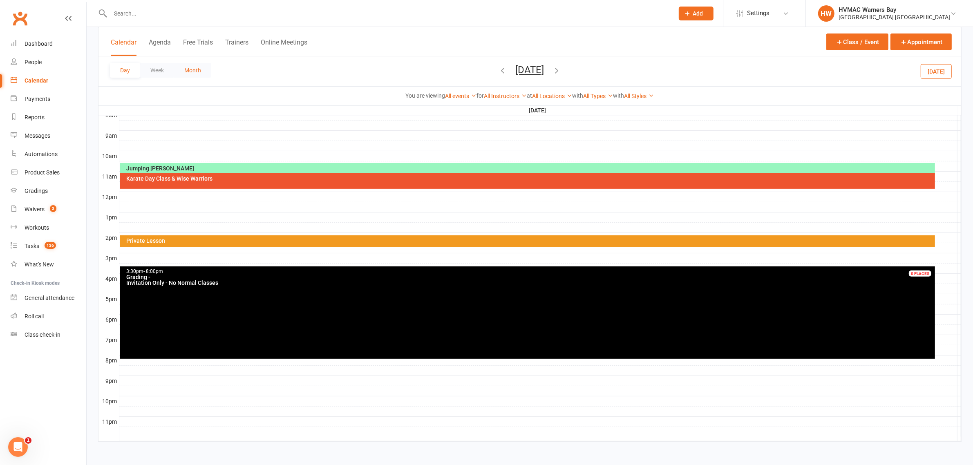
click at [181, 70] on button "Month" at bounding box center [192, 70] width 37 height 15
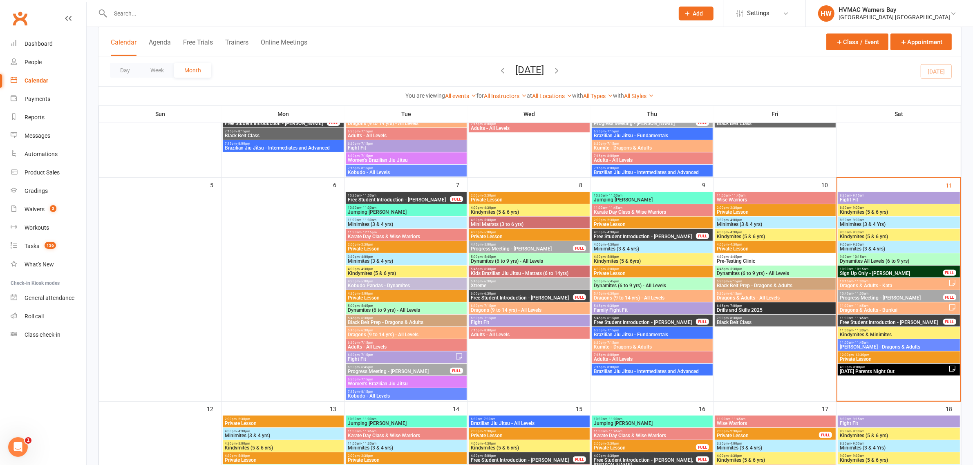
click at [887, 260] on span "Dynamites All Levels (6 to 9 yrs)" at bounding box center [898, 261] width 119 height 5
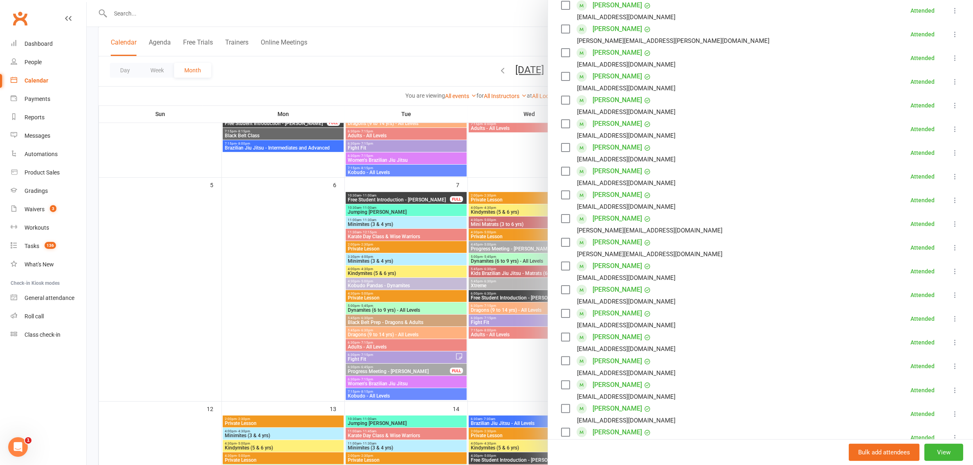
scroll to position [204, 0]
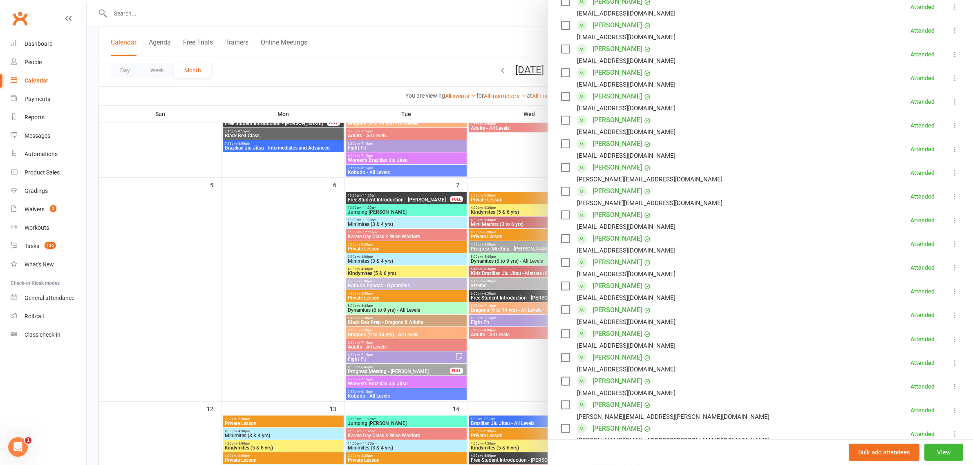
click at [562, 288] on label at bounding box center [565, 286] width 8 height 8
click at [563, 311] on label at bounding box center [565, 310] width 8 height 8
click at [562, 29] on label at bounding box center [565, 25] width 8 height 8
click at [561, 4] on label at bounding box center [565, 2] width 8 height 8
click at [556, 45] on div "Class kiosk mode Roll call 9:30 AM - 10:15 AM, [DATE] with [PERSON_NAME] at [GE…" at bounding box center [760, 229] width 425 height 799
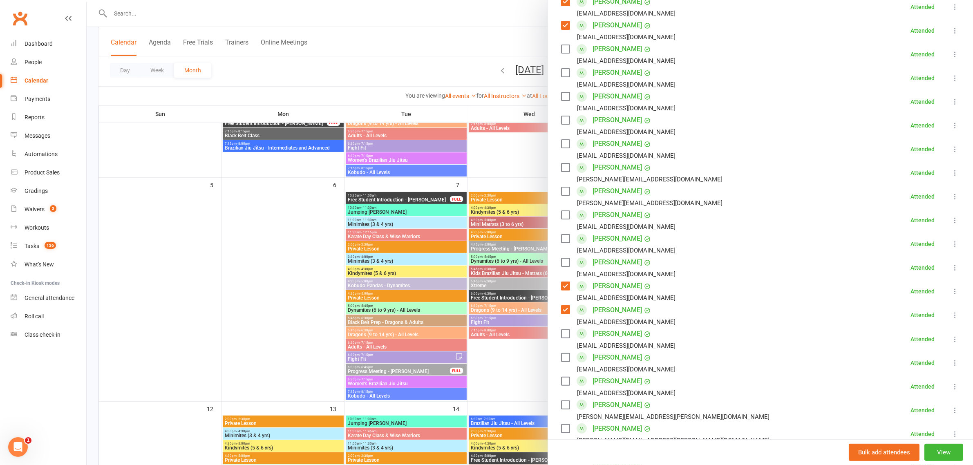
click at [561, 47] on label at bounding box center [565, 49] width 8 height 8
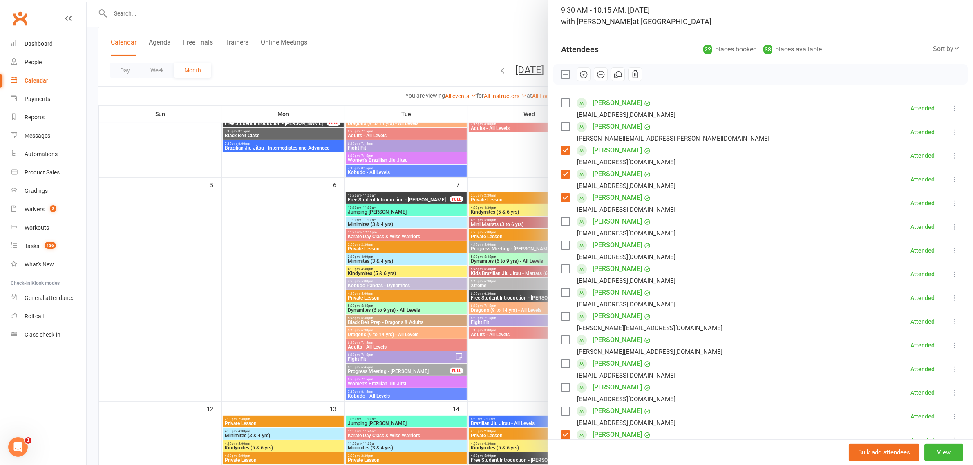
scroll to position [51, 0]
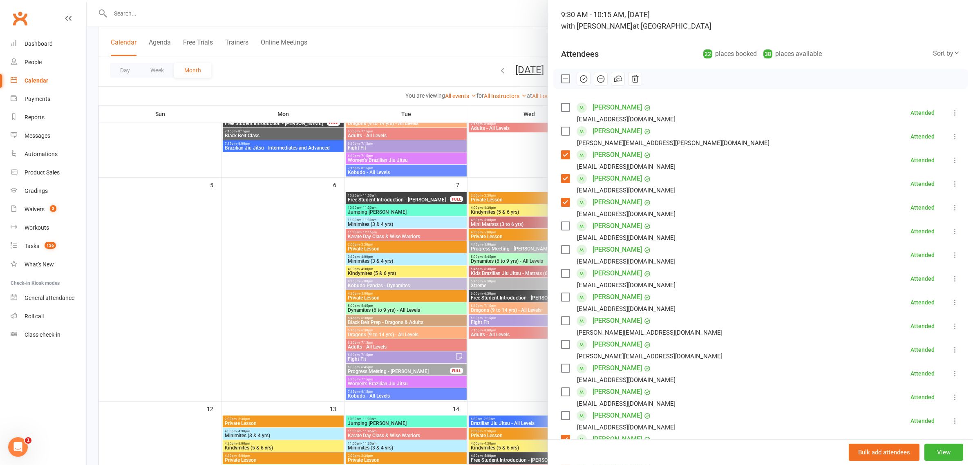
click at [561, 107] on label at bounding box center [565, 107] width 8 height 8
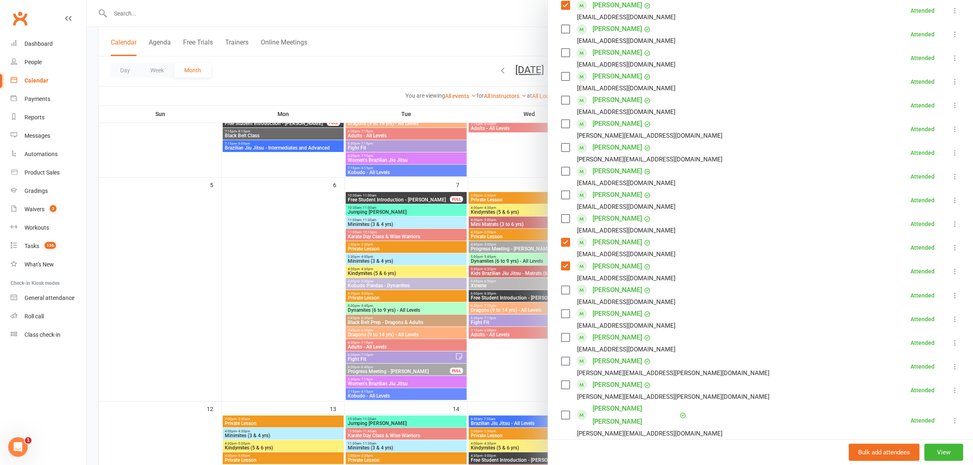
scroll to position [306, 0]
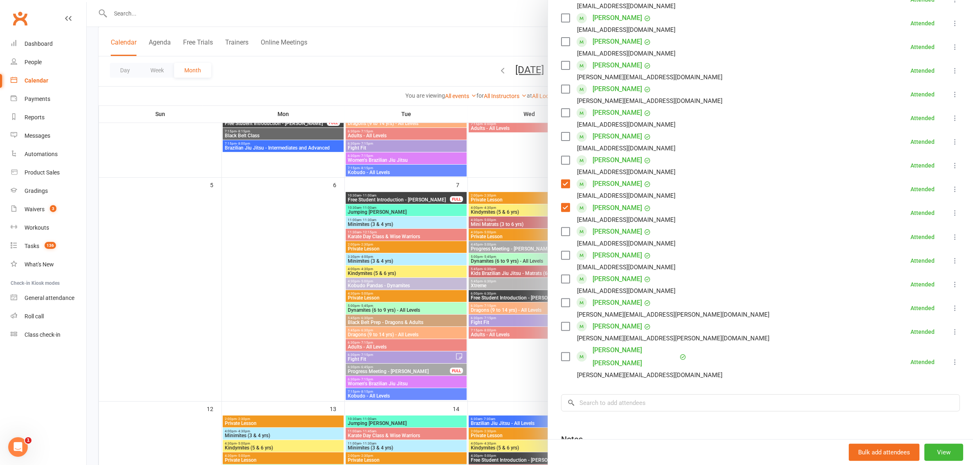
click at [562, 309] on div "[PERSON_NAME] Taylor [EMAIL_ADDRESS][PERSON_NAME][DOMAIN_NAME]" at bounding box center [667, 308] width 212 height 24
click at [562, 301] on label at bounding box center [565, 303] width 8 height 8
click at [561, 353] on label at bounding box center [565, 357] width 8 height 8
click at [561, 234] on label at bounding box center [565, 232] width 8 height 8
click at [561, 44] on label at bounding box center [565, 42] width 8 height 8
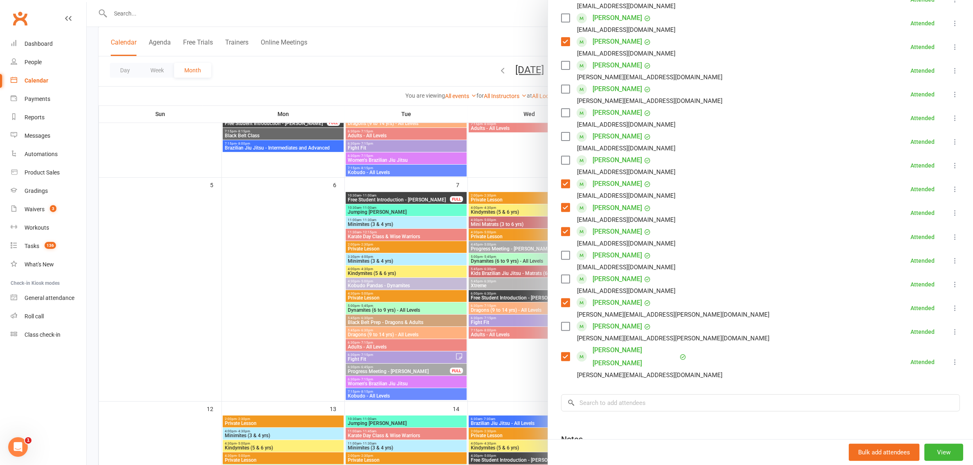
click at [561, 110] on label at bounding box center [565, 113] width 8 height 8
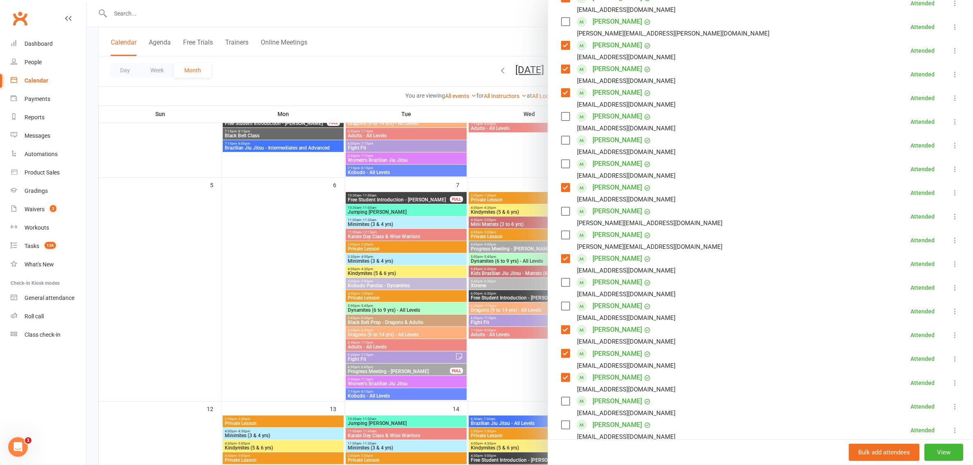
scroll to position [153, 0]
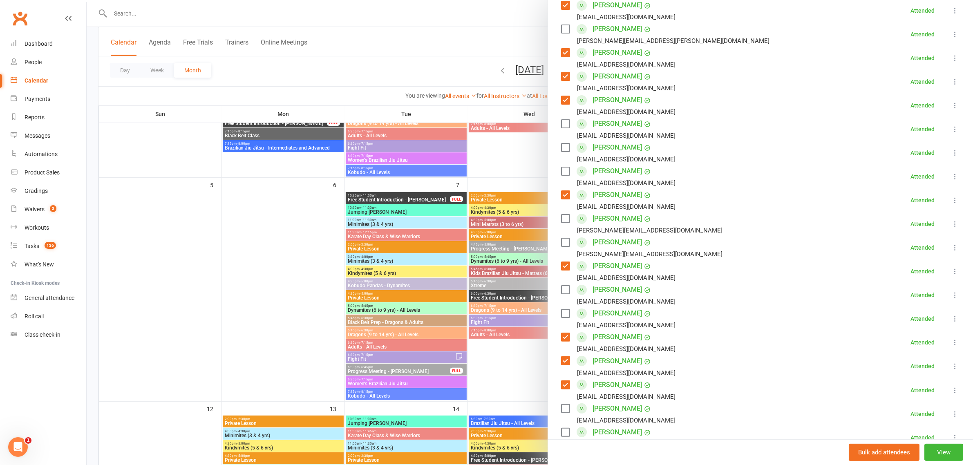
click at [561, 123] on label at bounding box center [565, 124] width 8 height 8
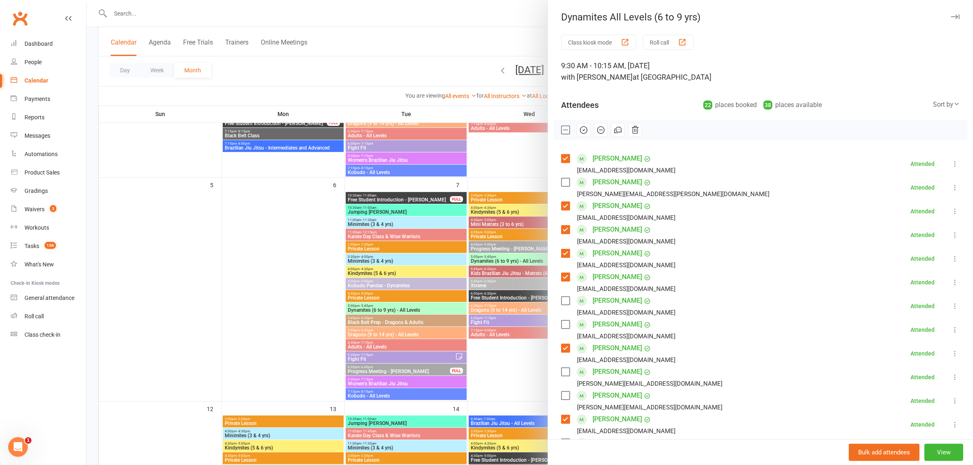
click at [561, 185] on label at bounding box center [565, 182] width 8 height 8
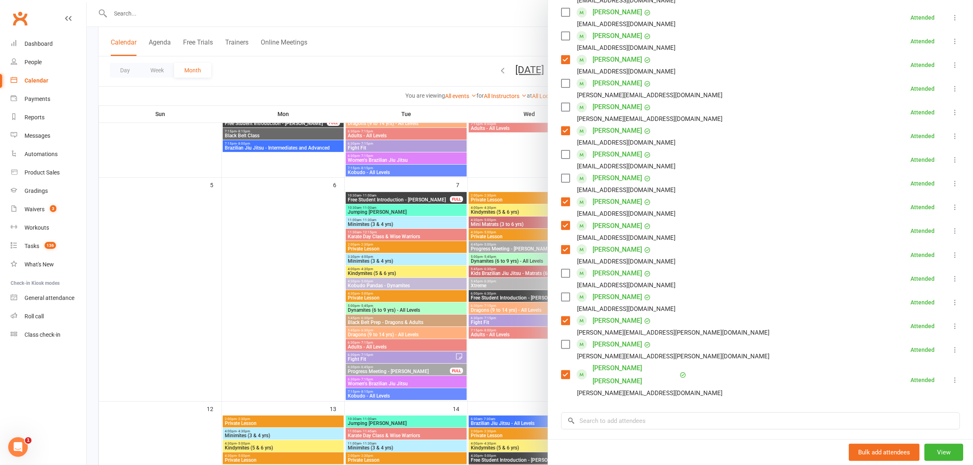
scroll to position [306, 0]
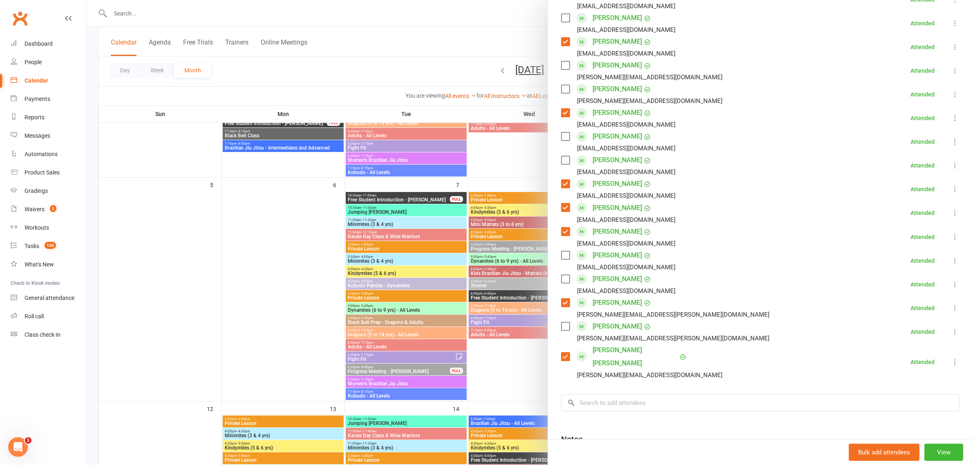
click at [563, 259] on label at bounding box center [565, 255] width 8 height 8
click at [561, 159] on label at bounding box center [565, 160] width 8 height 8
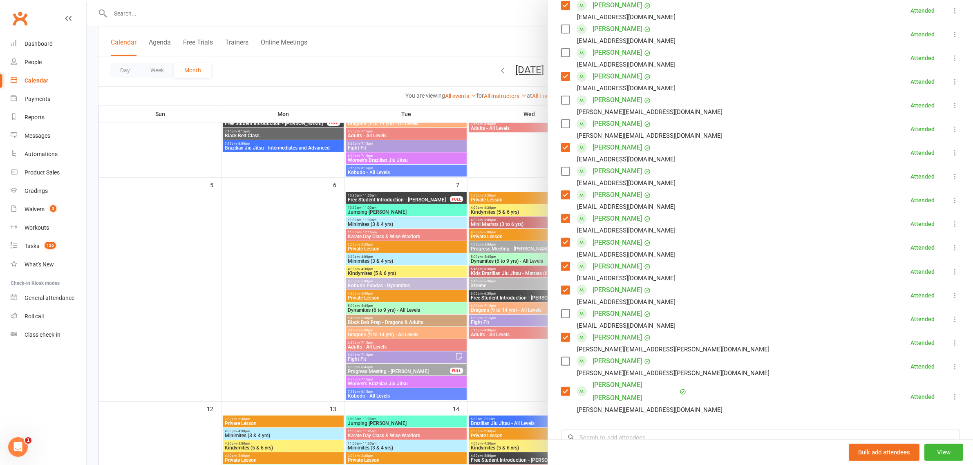
scroll to position [204, 0]
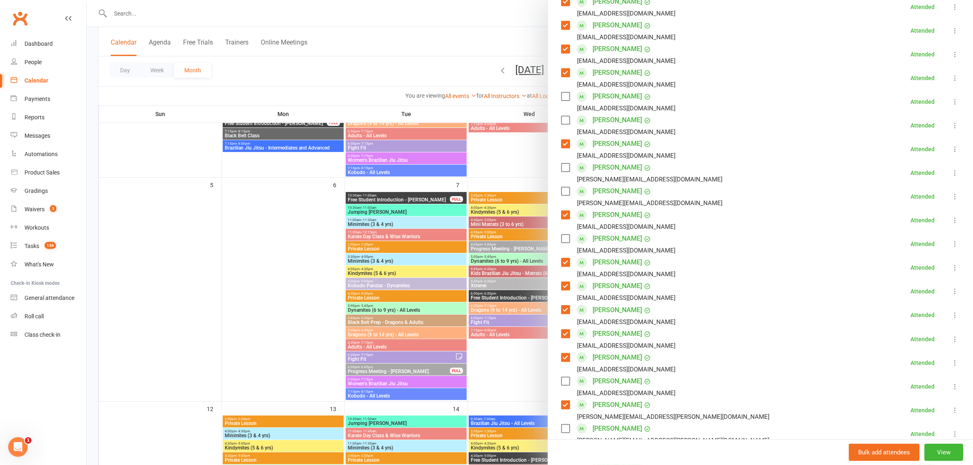
click at [566, 98] on div "[PERSON_NAME] [EMAIL_ADDRESS][DOMAIN_NAME]" at bounding box center [620, 102] width 118 height 24
click at [562, 98] on label at bounding box center [565, 96] width 8 height 8
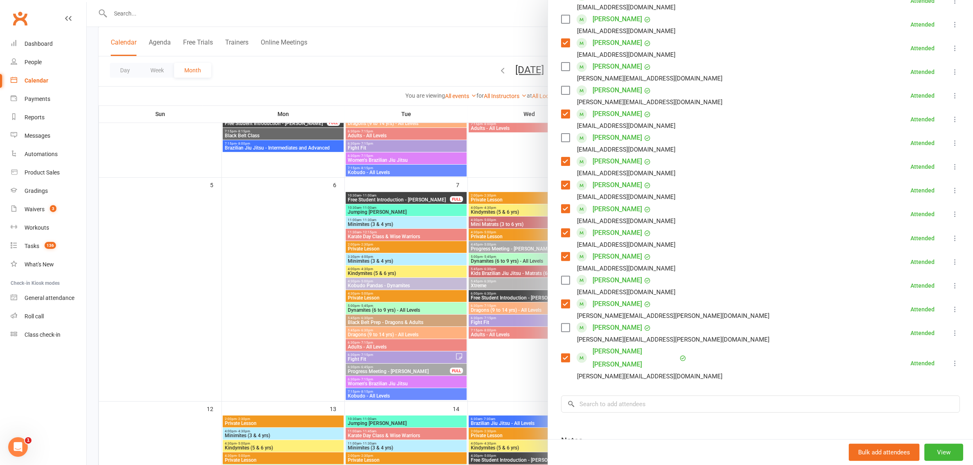
scroll to position [306, 0]
click at [561, 328] on label at bounding box center [565, 326] width 8 height 8
click at [561, 69] on label at bounding box center [565, 65] width 8 height 8
click at [561, 17] on label at bounding box center [565, 18] width 8 height 8
drag, startPoint x: 559, startPoint y: 128, endPoint x: 559, endPoint y: 133, distance: 4.9
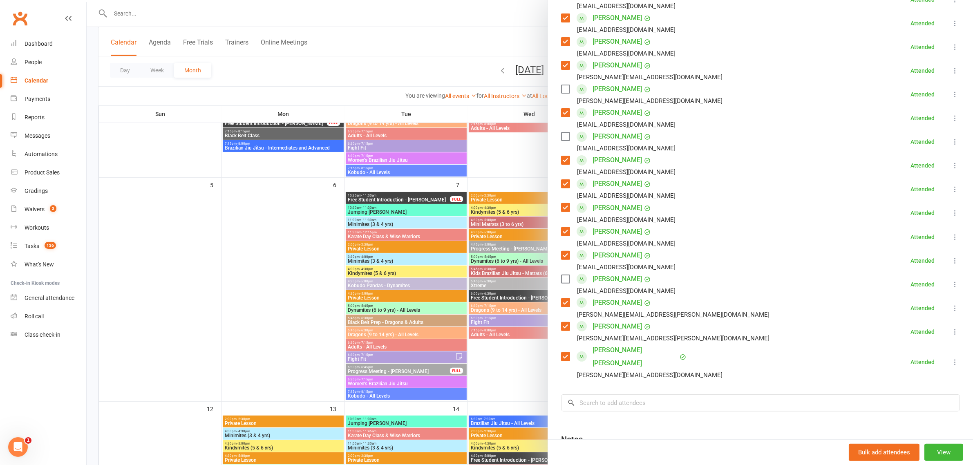
click at [561, 128] on div "[EMAIL_ADDRESS][DOMAIN_NAME]" at bounding box center [620, 124] width 118 height 11
click at [561, 278] on label at bounding box center [565, 279] width 8 height 8
click at [561, 135] on label at bounding box center [565, 136] width 8 height 8
click at [564, 90] on label at bounding box center [565, 89] width 8 height 8
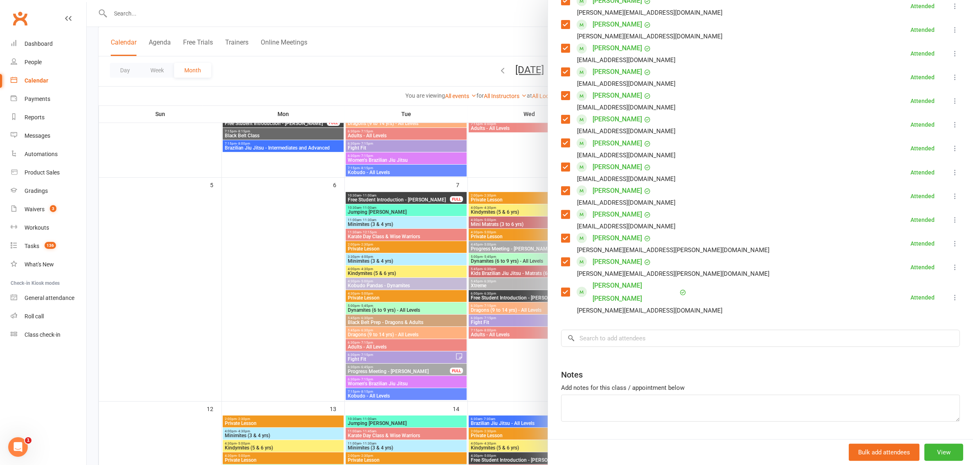
scroll to position [381, 0]
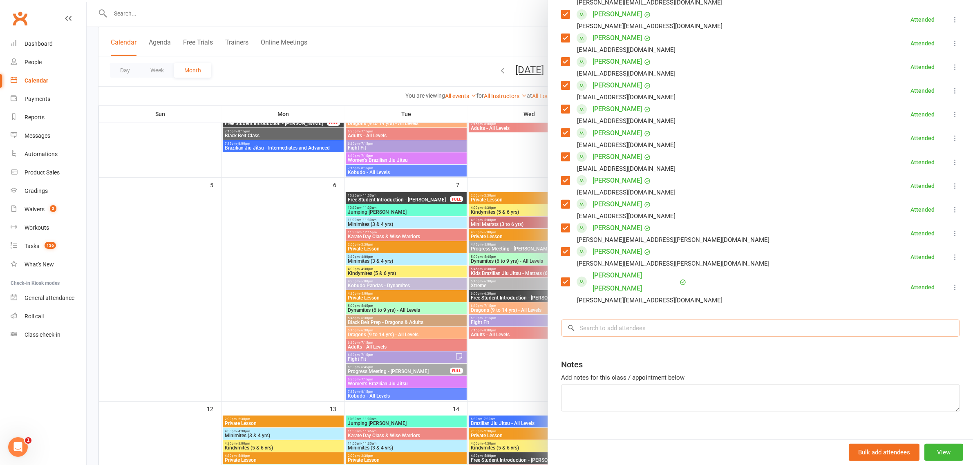
click at [632, 320] on input "search" at bounding box center [760, 328] width 399 height 17
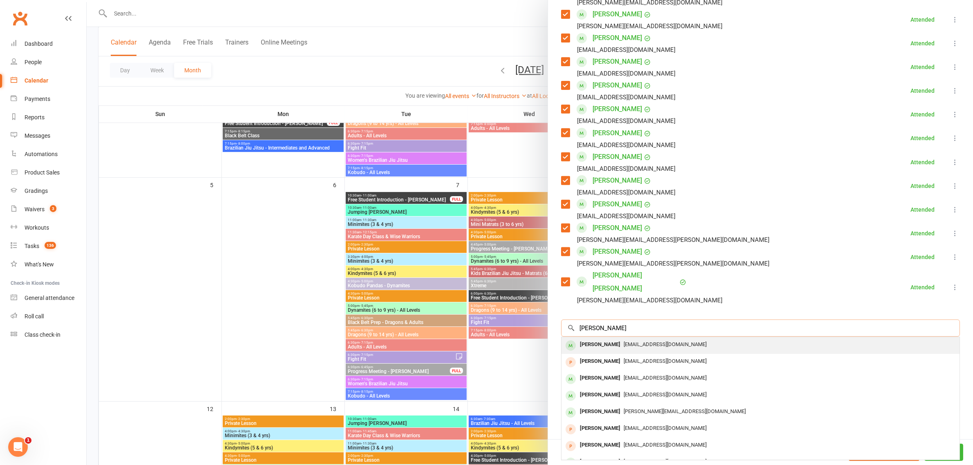
type input "[PERSON_NAME]"
click at [630, 338] on div "[PERSON_NAME] [EMAIL_ADDRESS][DOMAIN_NAME]" at bounding box center [760, 345] width 398 height 17
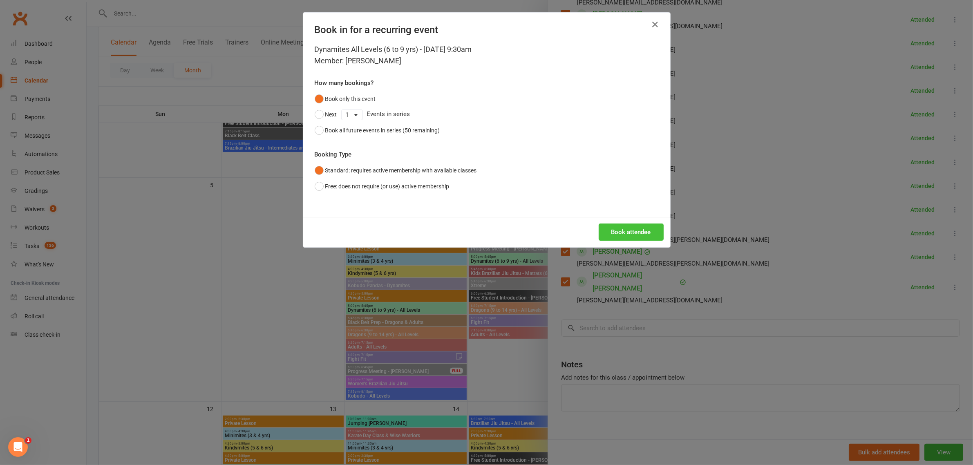
click at [614, 235] on button "Book attendee" at bounding box center [631, 232] width 65 height 17
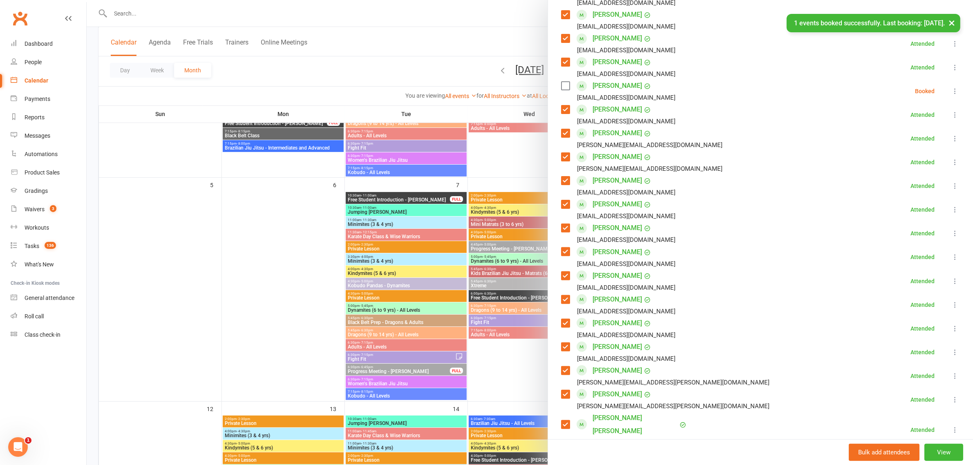
scroll to position [201, 0]
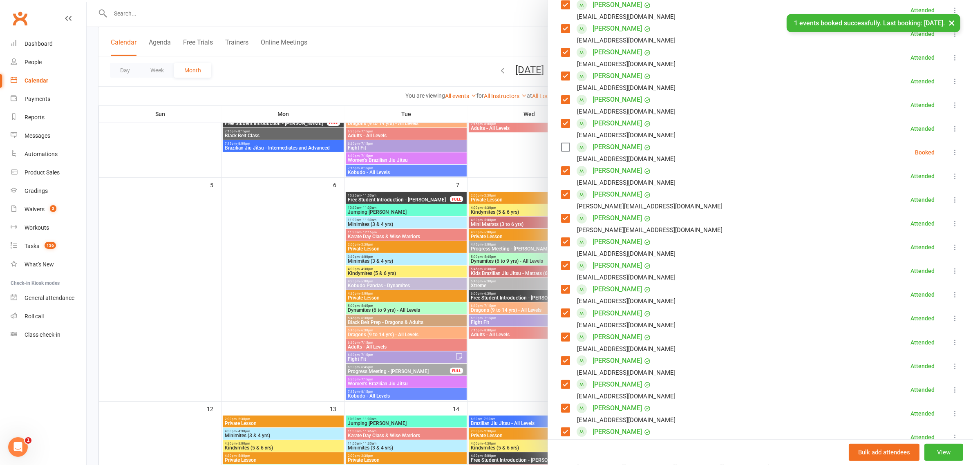
click at [561, 141] on div "[PERSON_NAME] [EMAIL_ADDRESS][DOMAIN_NAME]" at bounding box center [620, 153] width 118 height 24
click at [561, 148] on label at bounding box center [565, 147] width 8 height 8
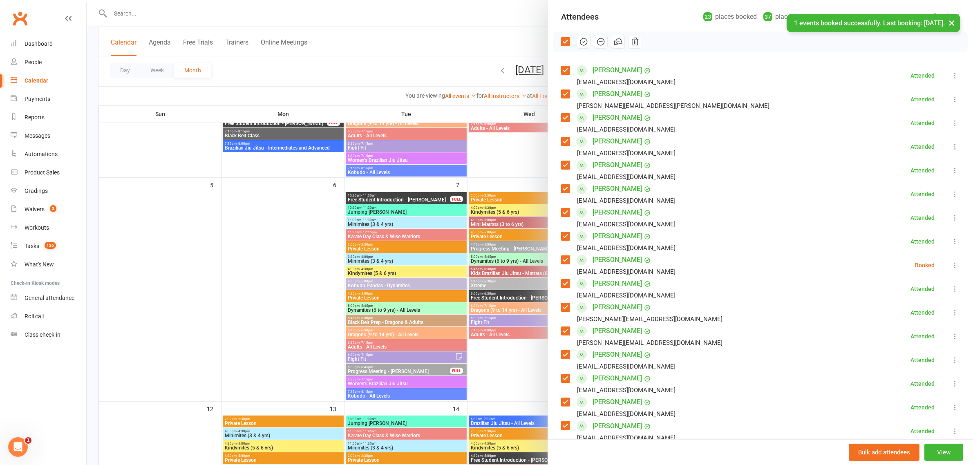
scroll to position [0, 0]
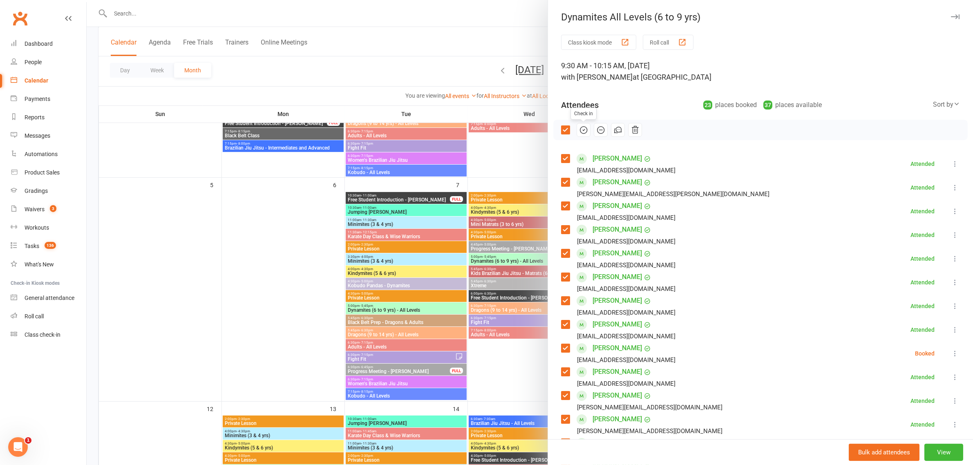
click at [583, 130] on button "button" at bounding box center [584, 130] width 14 height 14
click at [561, 129] on label at bounding box center [565, 130] width 8 height 8
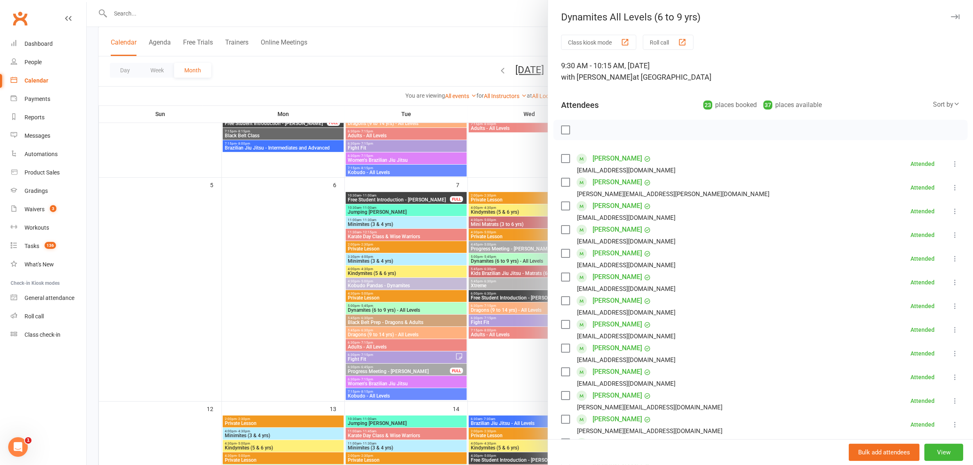
click at [496, 152] on div at bounding box center [530, 232] width 886 height 465
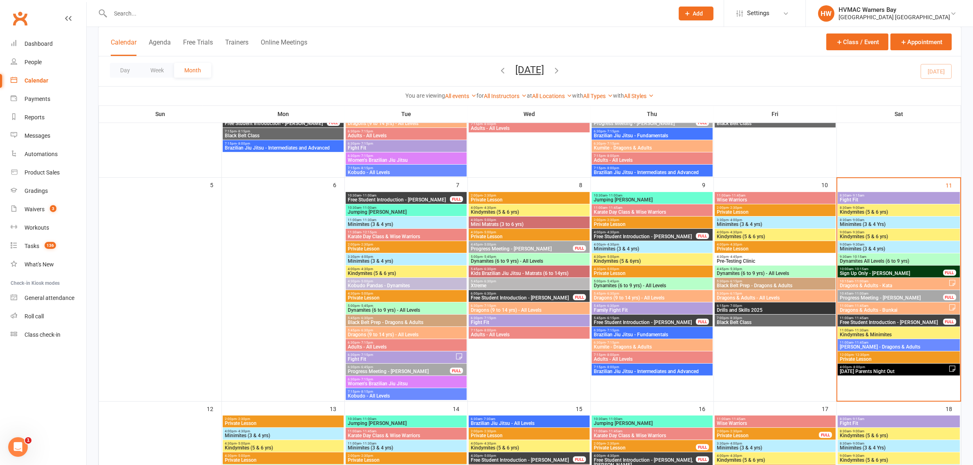
click at [889, 236] on span "Kindymites (5 & 6 yrs)" at bounding box center [898, 236] width 119 height 5
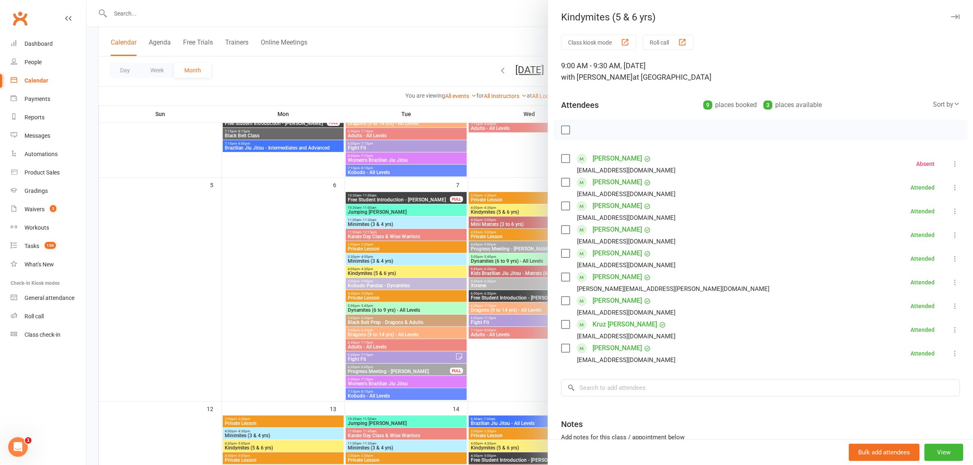
click at [438, 184] on div at bounding box center [530, 232] width 886 height 465
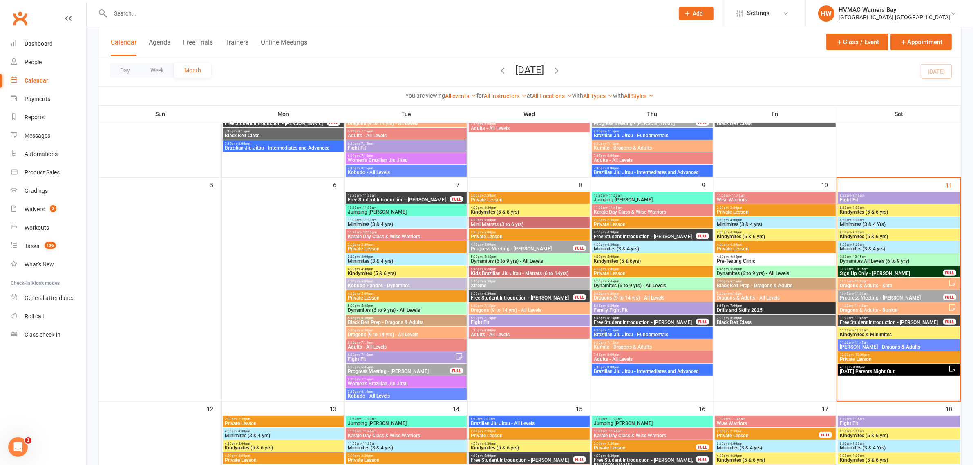
click at [886, 285] on span "Dragons & Adults - Kata" at bounding box center [893, 285] width 109 height 5
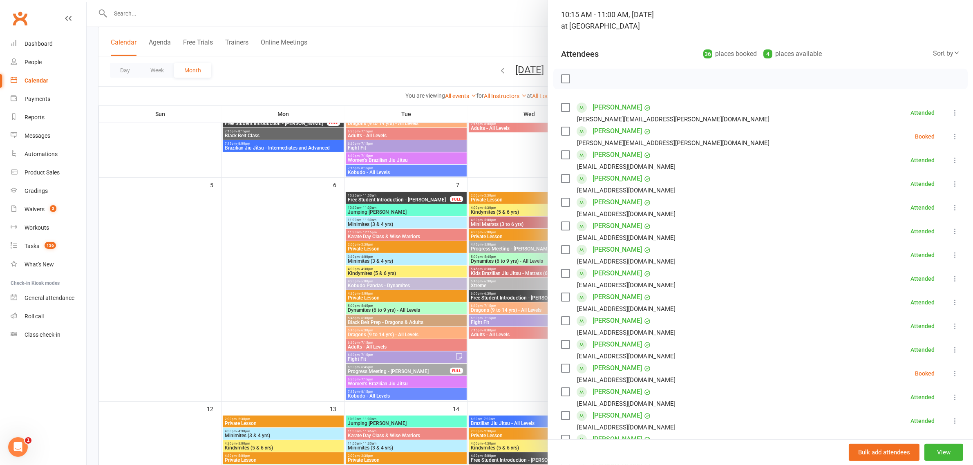
scroll to position [102, 0]
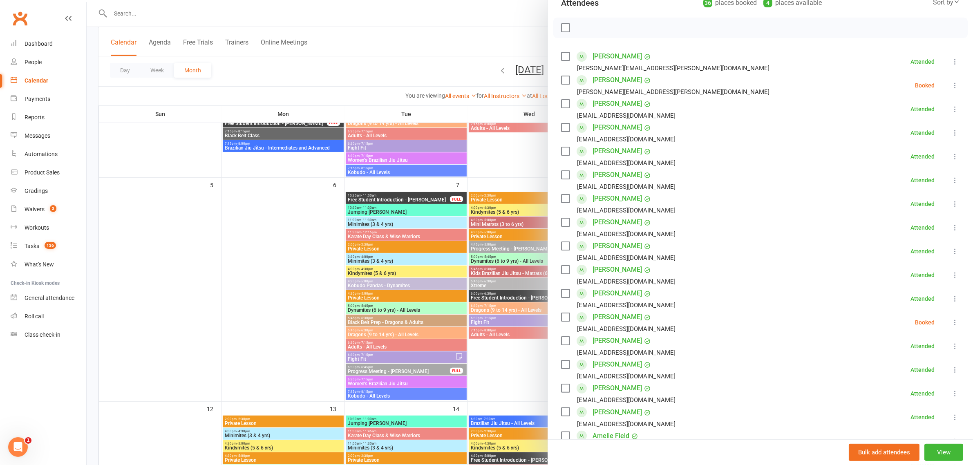
click at [565, 82] on label at bounding box center [565, 80] width 8 height 8
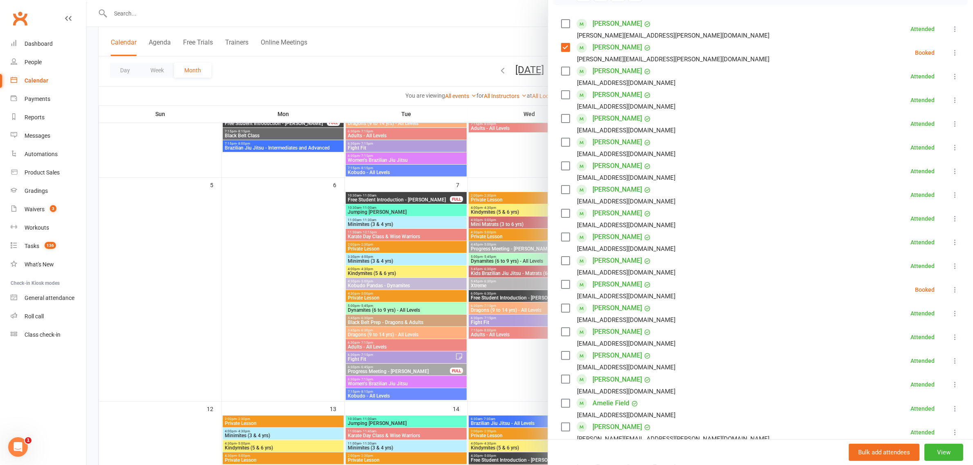
scroll to position [153, 0]
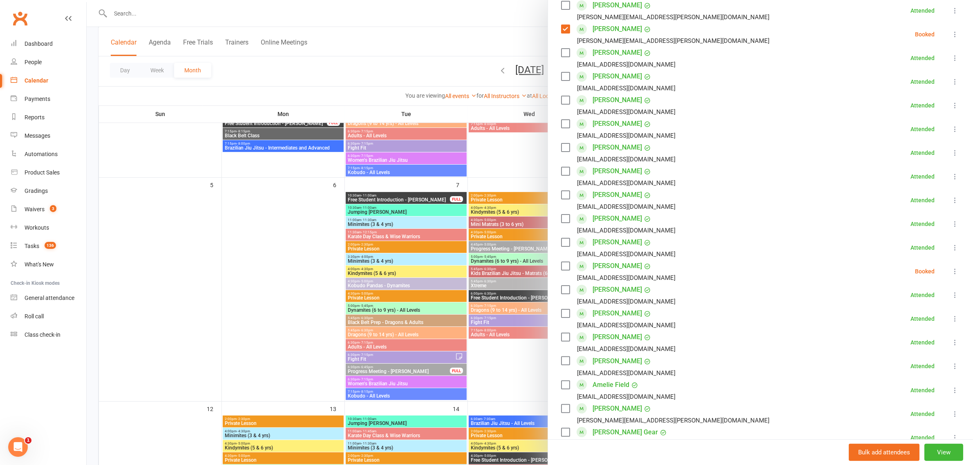
click at [561, 51] on label at bounding box center [565, 53] width 8 height 8
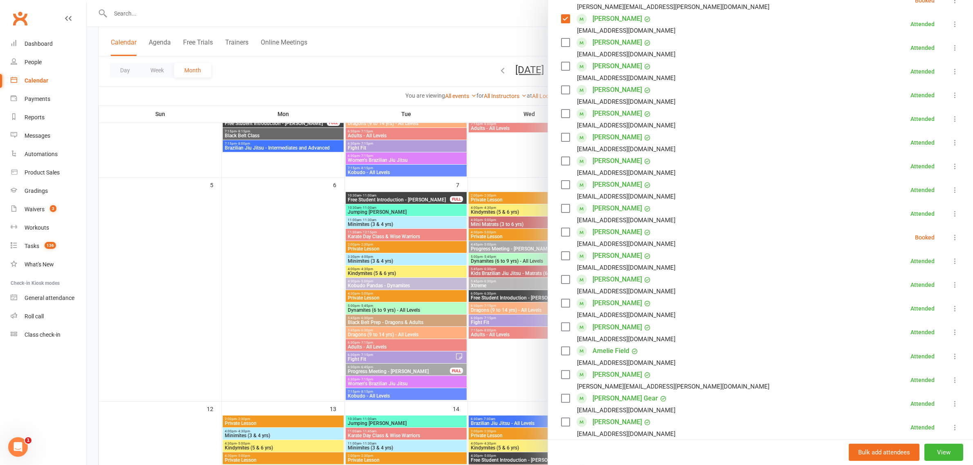
scroll to position [204, 0]
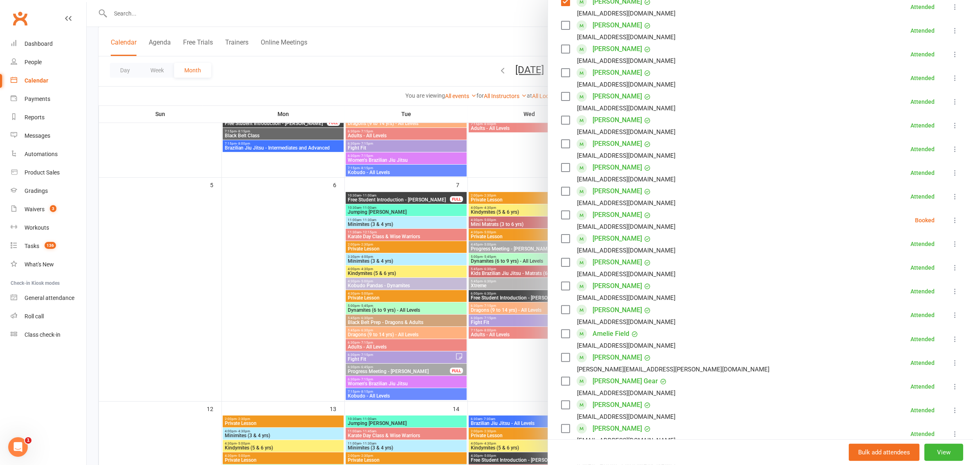
click at [561, 358] on label at bounding box center [565, 357] width 8 height 8
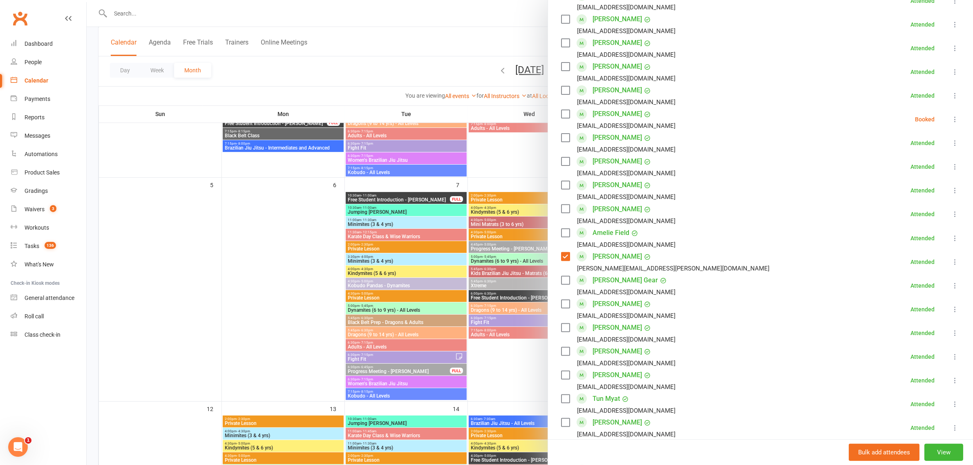
scroll to position [306, 0]
click at [561, 277] on label at bounding box center [565, 279] width 8 height 8
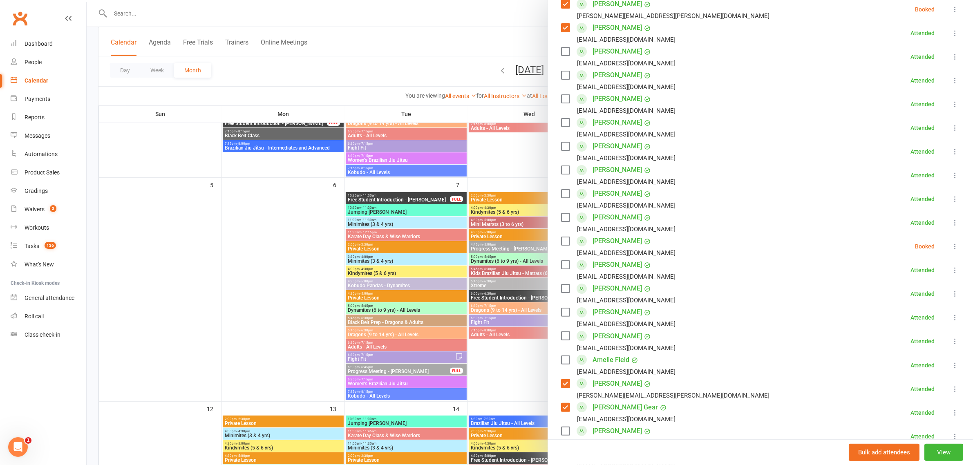
scroll to position [153, 0]
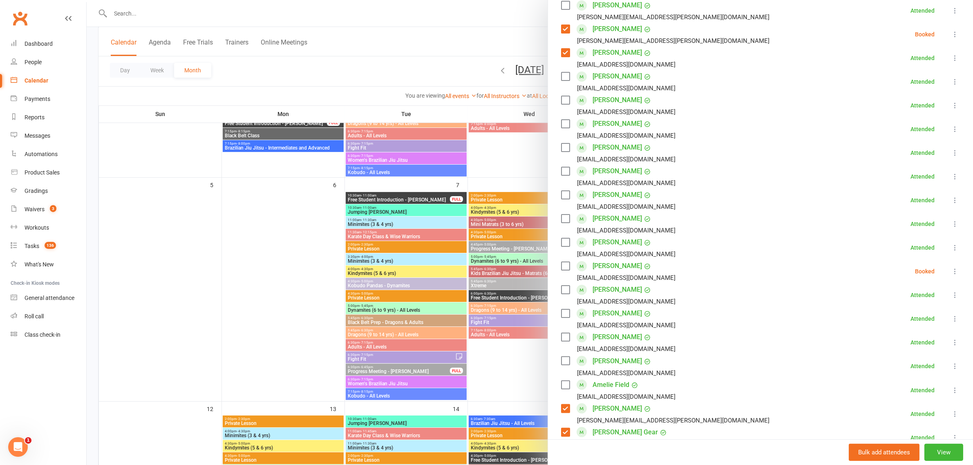
click at [563, 152] on div "[PERSON_NAME] [EMAIL_ADDRESS][DOMAIN_NAME]" at bounding box center [620, 153] width 118 height 24
click at [563, 147] on label at bounding box center [565, 147] width 8 height 8
click at [561, 166] on div "[PERSON_NAME] [EMAIL_ADDRESS][DOMAIN_NAME]" at bounding box center [620, 177] width 118 height 24
click at [563, 172] on label at bounding box center [565, 171] width 8 height 8
click at [564, 197] on label at bounding box center [565, 195] width 8 height 8
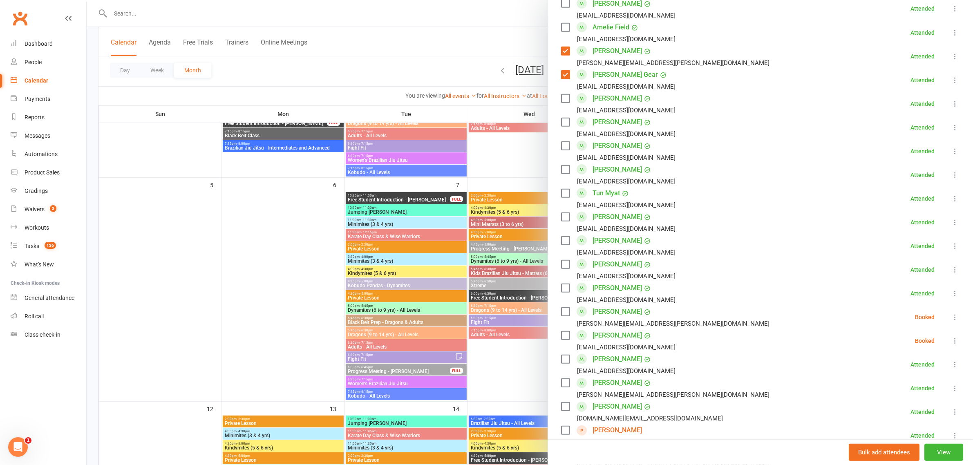
scroll to position [613, 0]
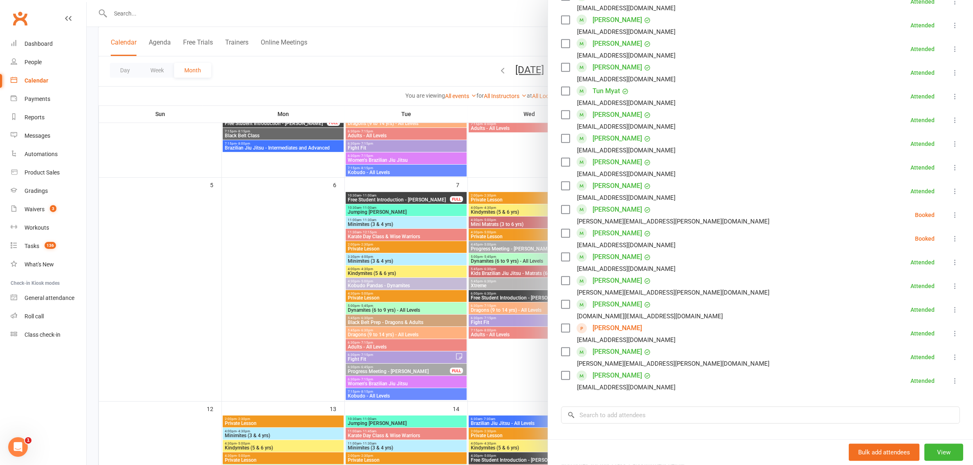
click at [561, 208] on label at bounding box center [565, 210] width 8 height 8
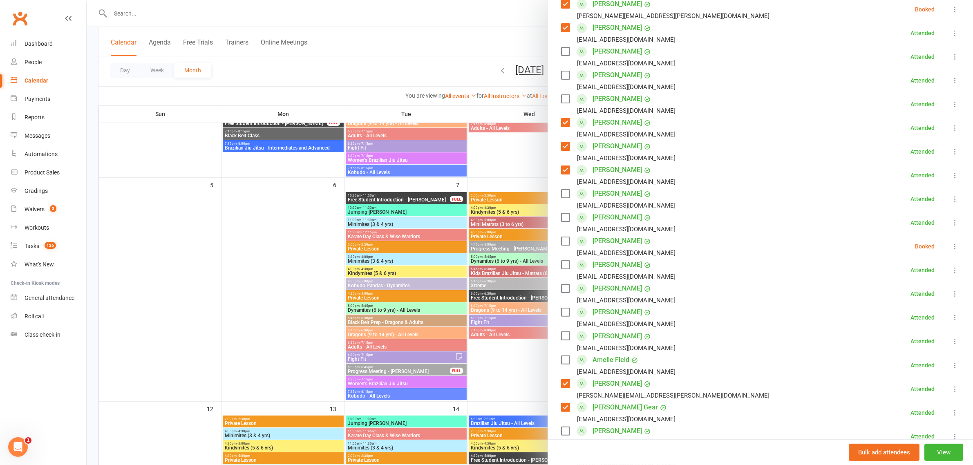
scroll to position [51, 0]
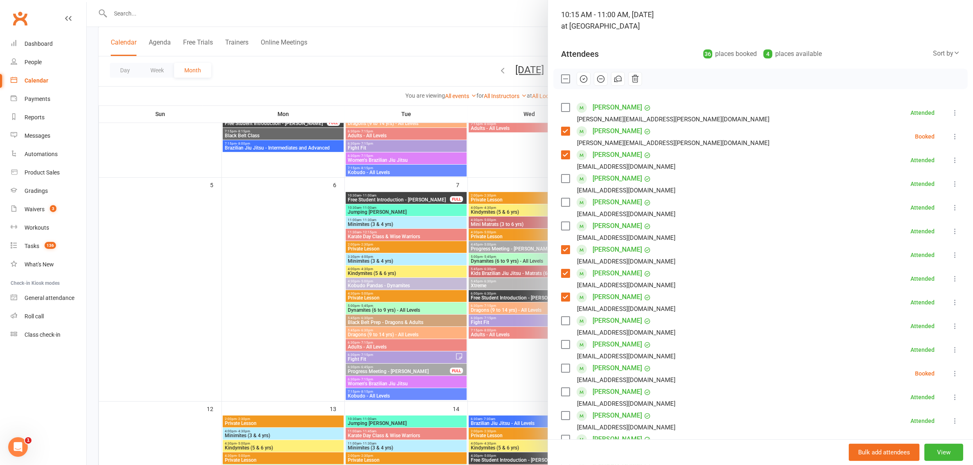
click at [561, 178] on label at bounding box center [565, 178] width 8 height 8
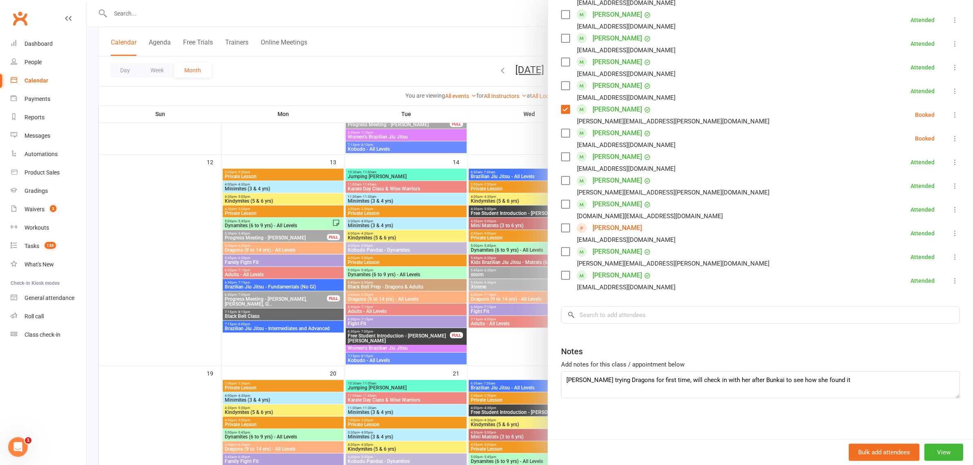
scroll to position [526, 0]
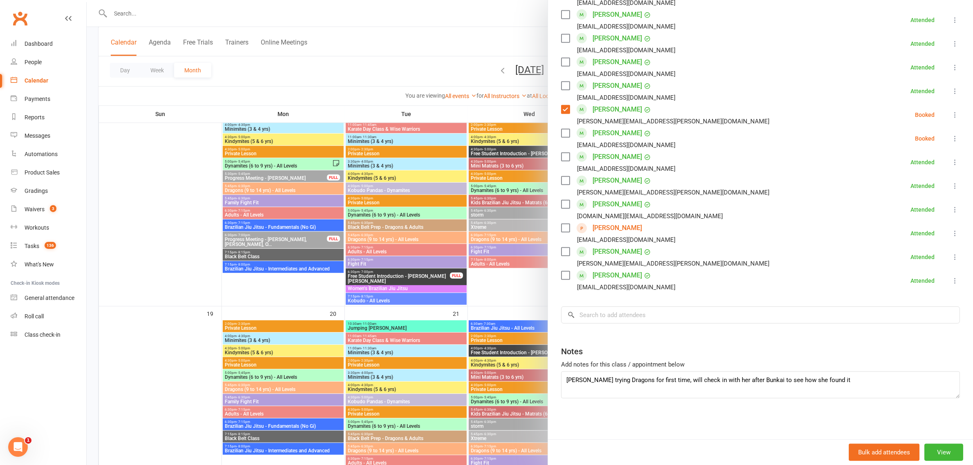
click at [561, 273] on label at bounding box center [565, 275] width 8 height 8
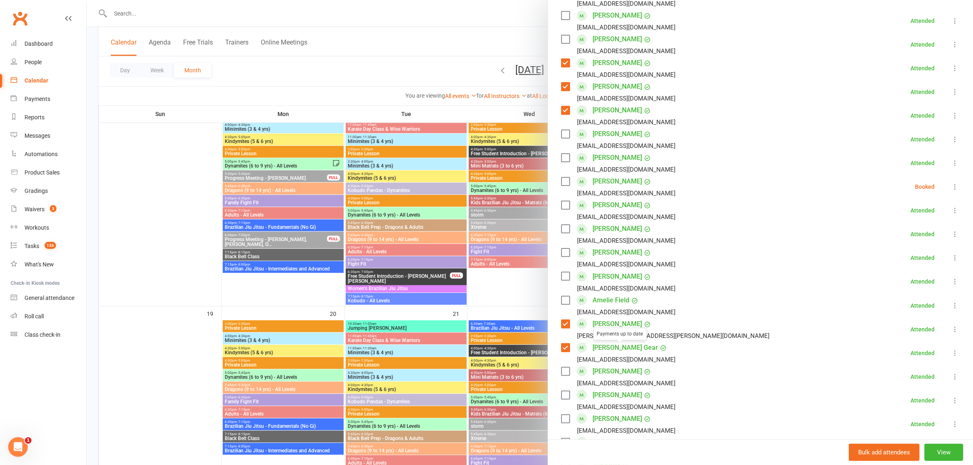
scroll to position [101, 0]
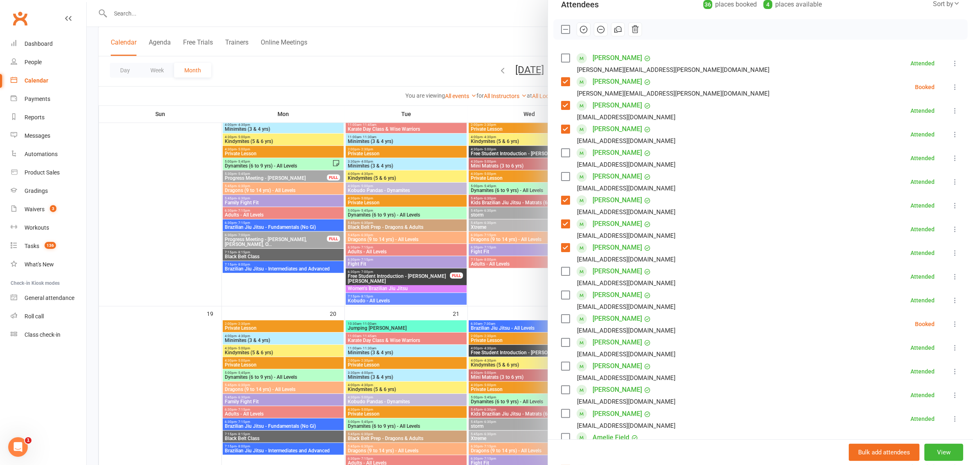
click at [563, 369] on label at bounding box center [565, 366] width 8 height 8
click at [561, 388] on label at bounding box center [565, 390] width 8 height 8
click at [561, 416] on label at bounding box center [565, 413] width 8 height 8
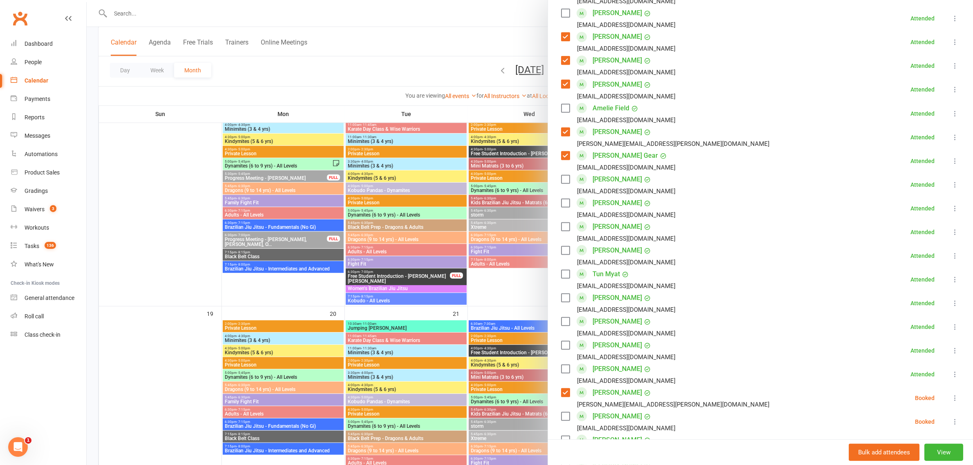
scroll to position [509, 0]
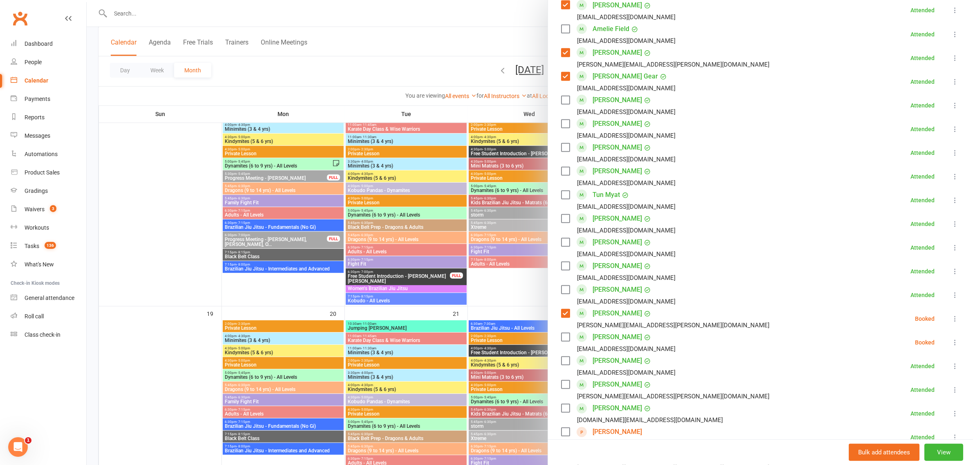
click at [561, 244] on label at bounding box center [565, 242] width 8 height 8
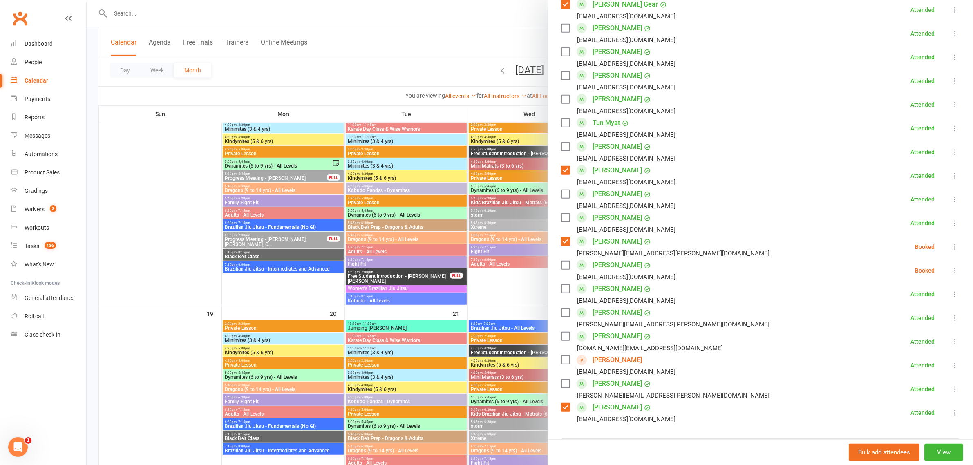
scroll to position [713, 0]
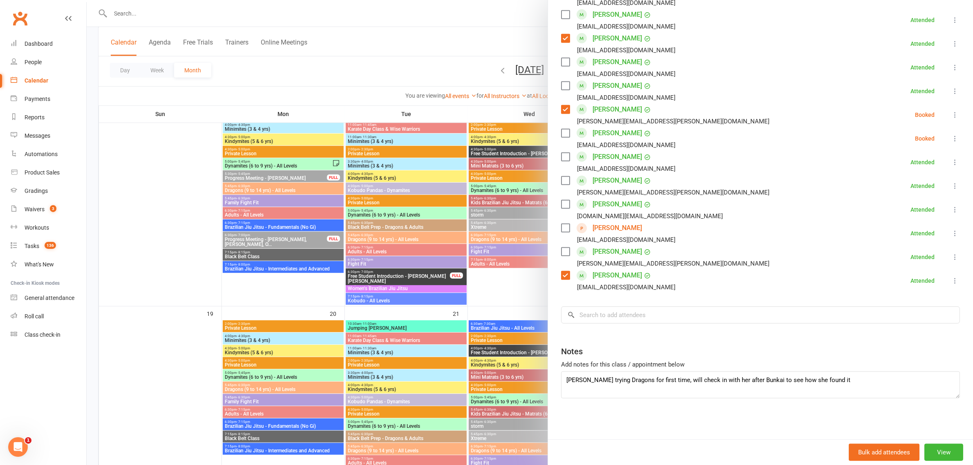
click at [562, 252] on label at bounding box center [565, 252] width 8 height 8
click at [561, 203] on label at bounding box center [565, 204] width 8 height 8
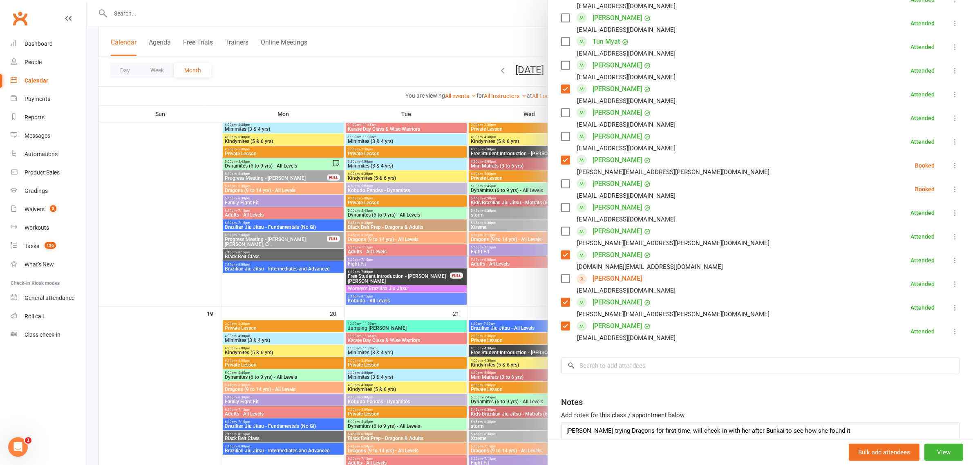
scroll to position [611, 0]
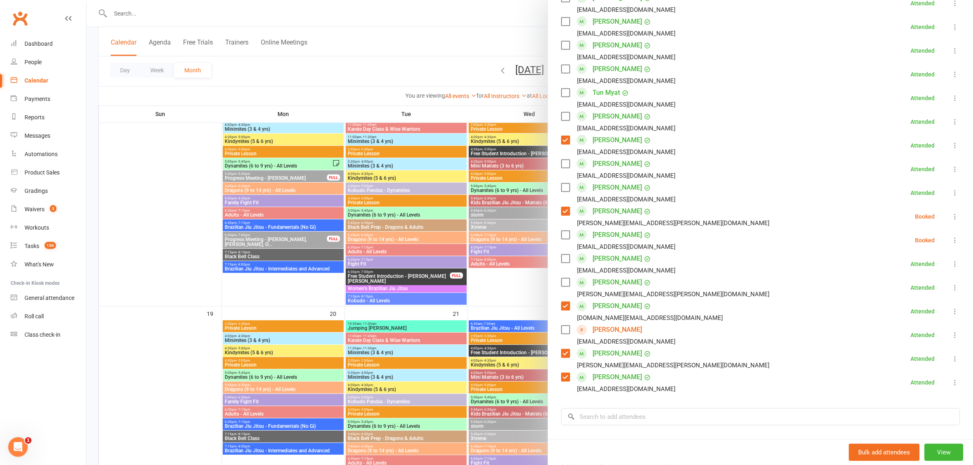
click at [561, 44] on label at bounding box center [565, 45] width 8 height 8
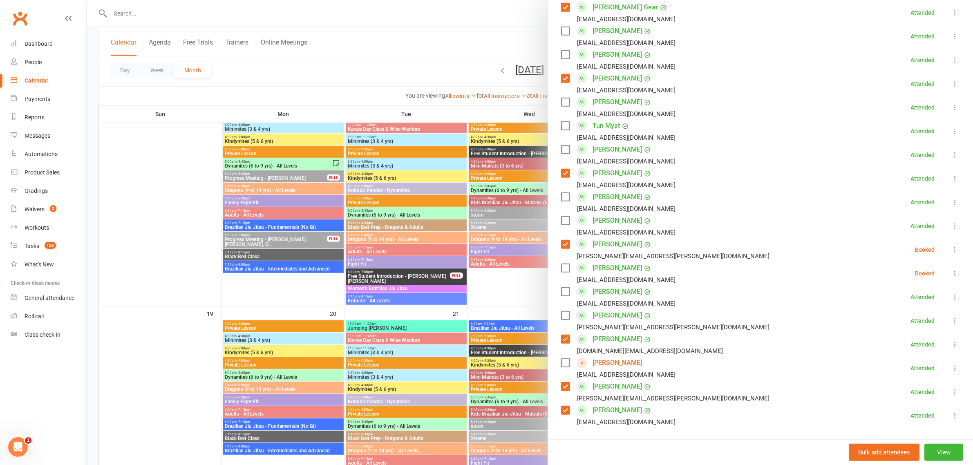
scroll to position [560, 0]
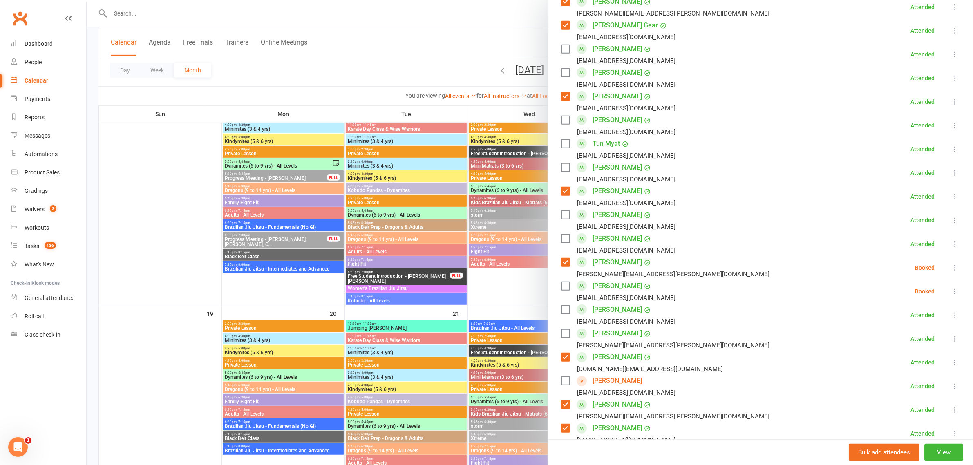
click at [561, 48] on label at bounding box center [565, 49] width 8 height 8
click at [561, 307] on label at bounding box center [565, 310] width 8 height 8
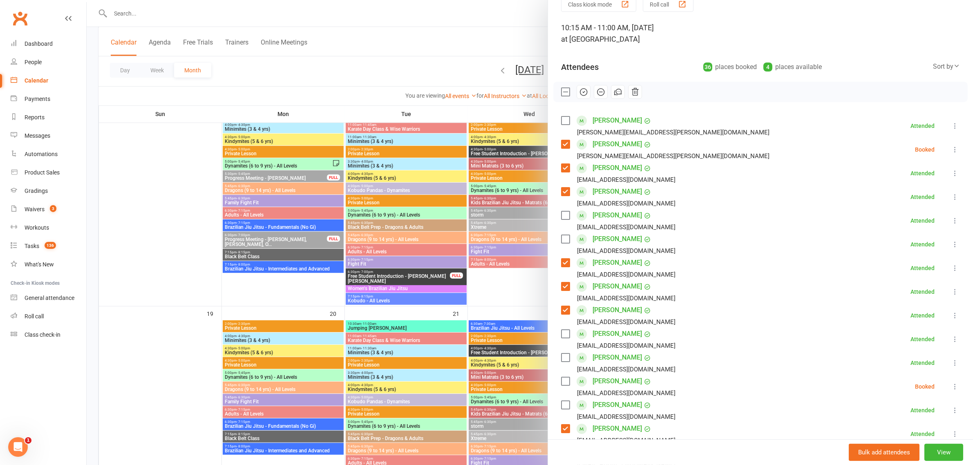
scroll to position [0, 0]
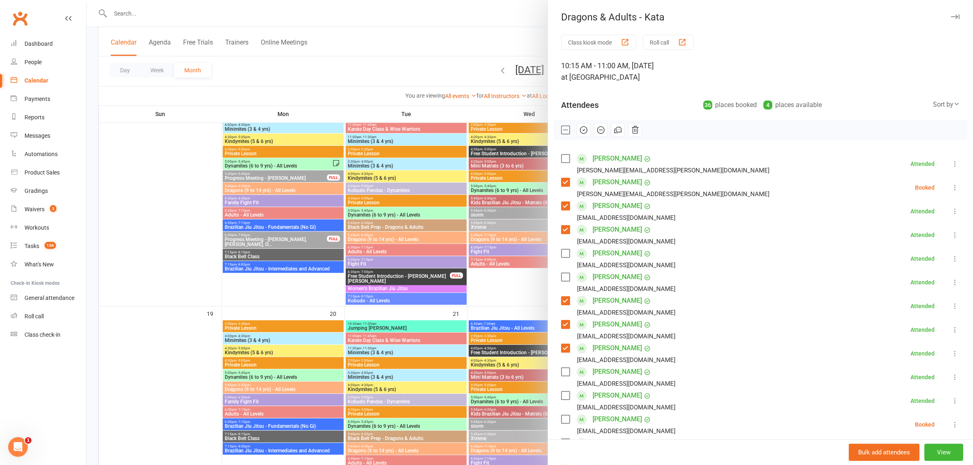
click at [561, 154] on label at bounding box center [565, 158] width 8 height 8
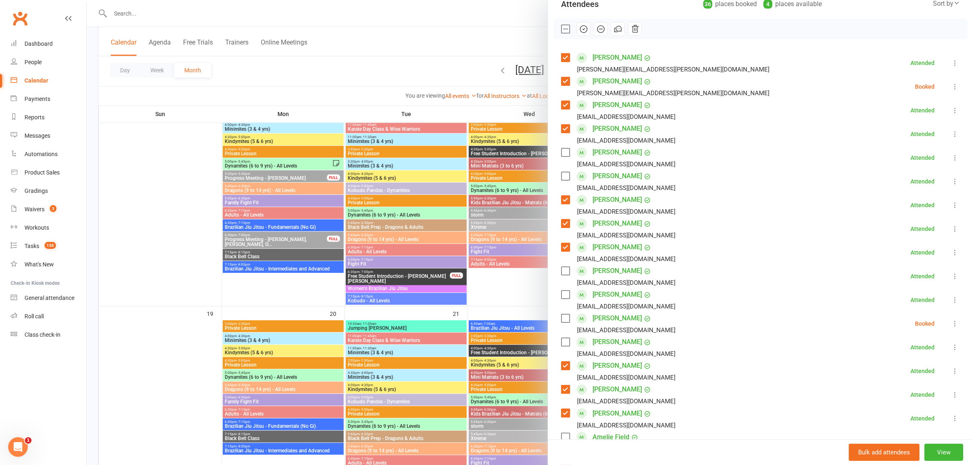
scroll to position [102, 0]
click at [561, 295] on label at bounding box center [565, 293] width 8 height 8
click at [561, 178] on label at bounding box center [565, 175] width 8 height 8
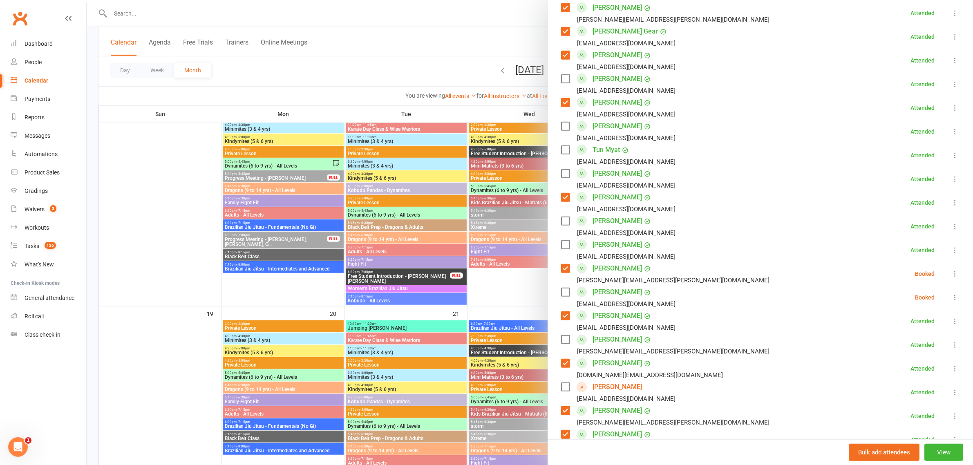
scroll to position [613, 0]
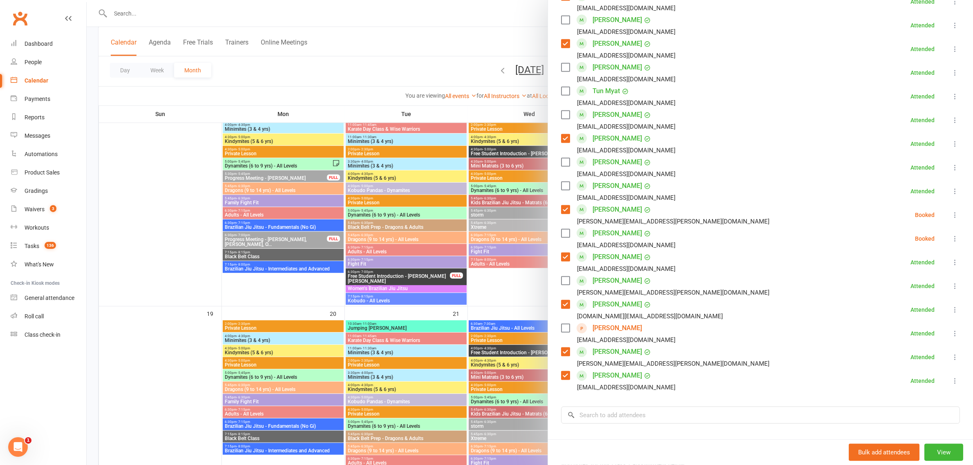
click at [562, 282] on label at bounding box center [565, 281] width 8 height 8
click at [561, 187] on label at bounding box center [565, 186] width 8 height 8
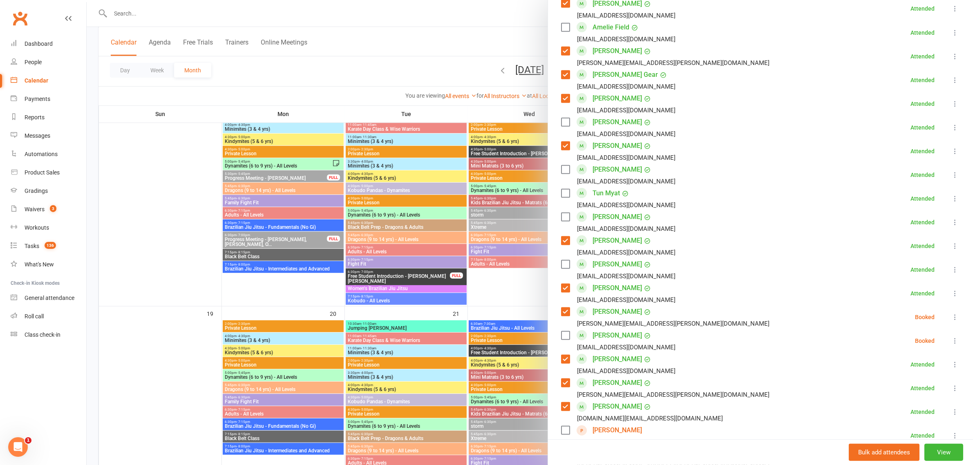
click at [561, 27] on label at bounding box center [565, 27] width 8 height 8
click at [564, 263] on label at bounding box center [565, 264] width 8 height 8
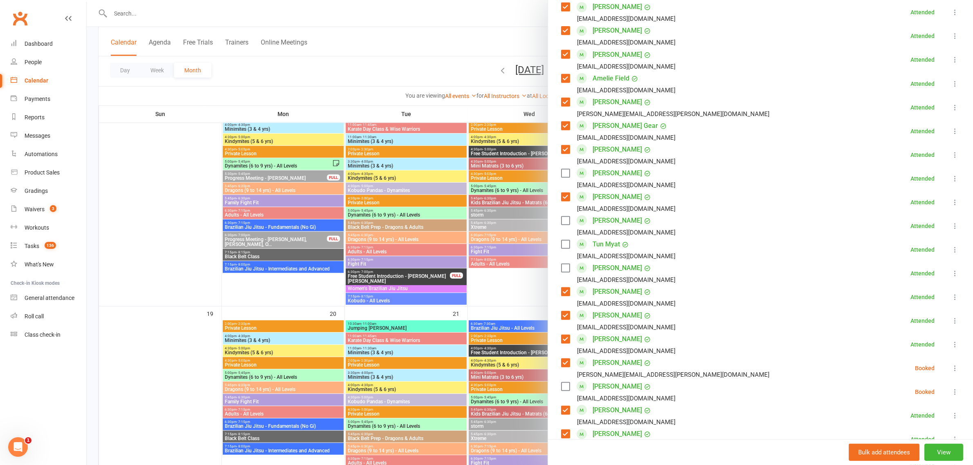
scroll to position [0, 0]
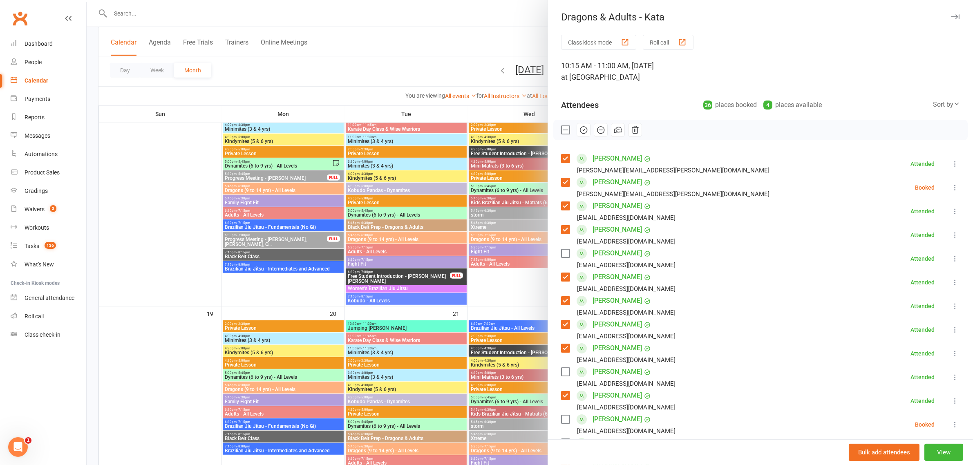
drag, startPoint x: 565, startPoint y: 256, endPoint x: 561, endPoint y: 256, distance: 4.1
click at [565, 256] on label at bounding box center [565, 253] width 8 height 8
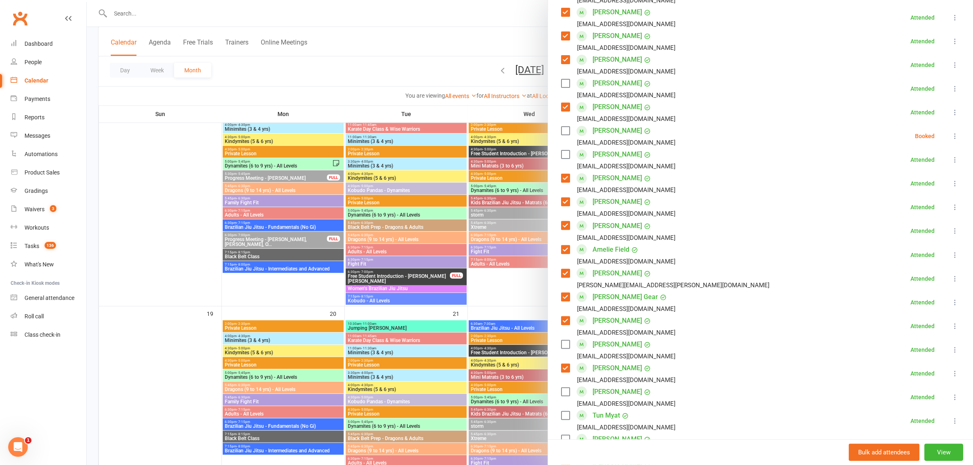
scroll to position [306, 0]
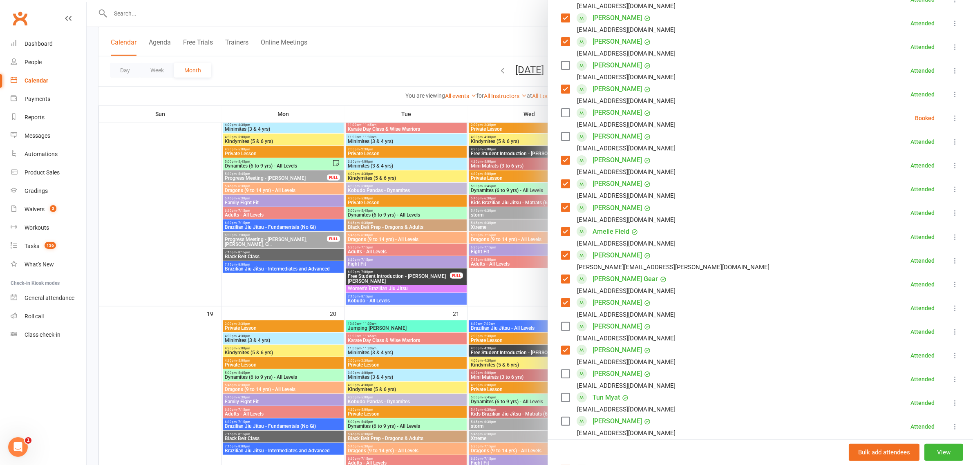
click at [564, 328] on label at bounding box center [565, 326] width 8 height 8
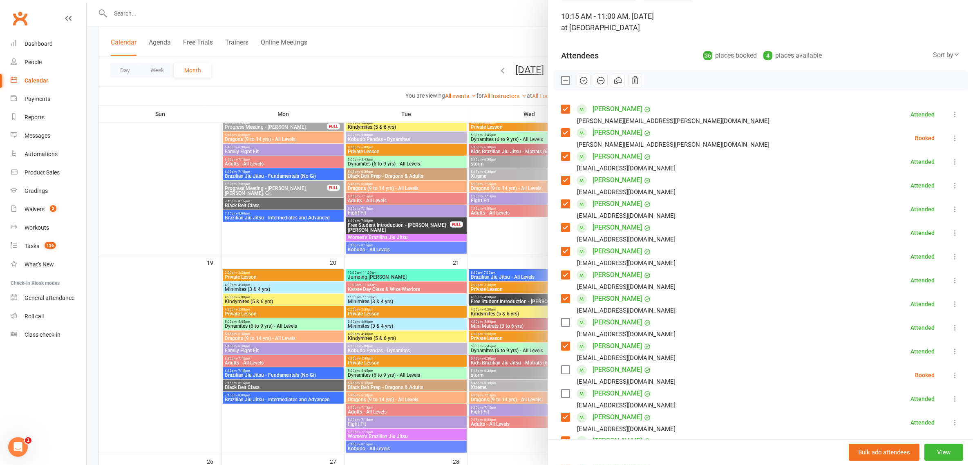
scroll to position [153, 0]
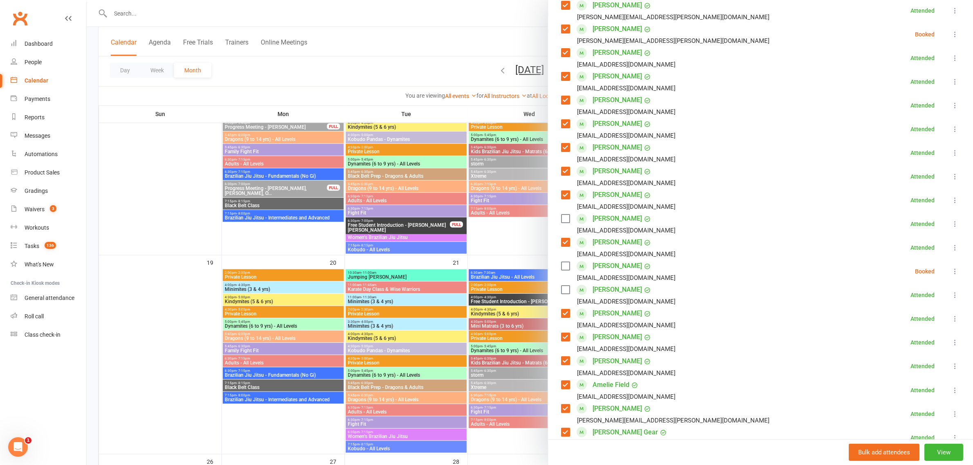
click at [561, 265] on label at bounding box center [565, 266] width 8 height 8
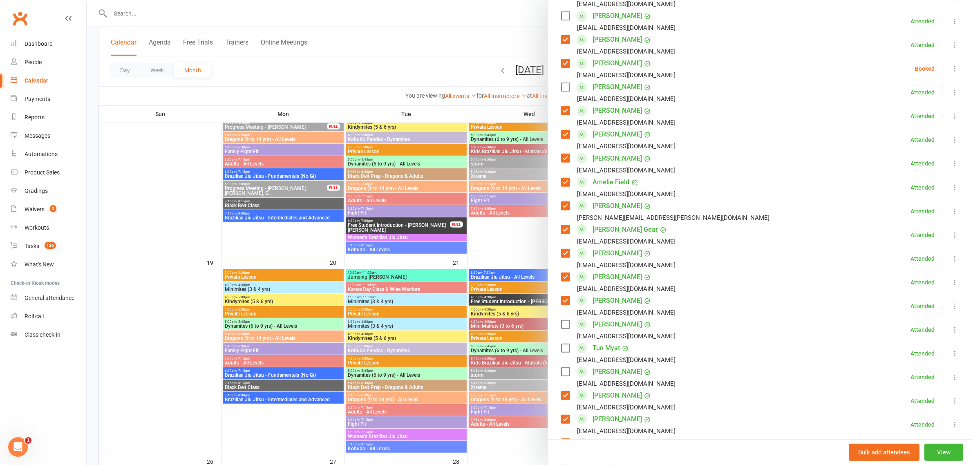
scroll to position [358, 0]
click at [561, 349] on label at bounding box center [565, 346] width 8 height 8
click at [561, 325] on label at bounding box center [565, 323] width 8 height 8
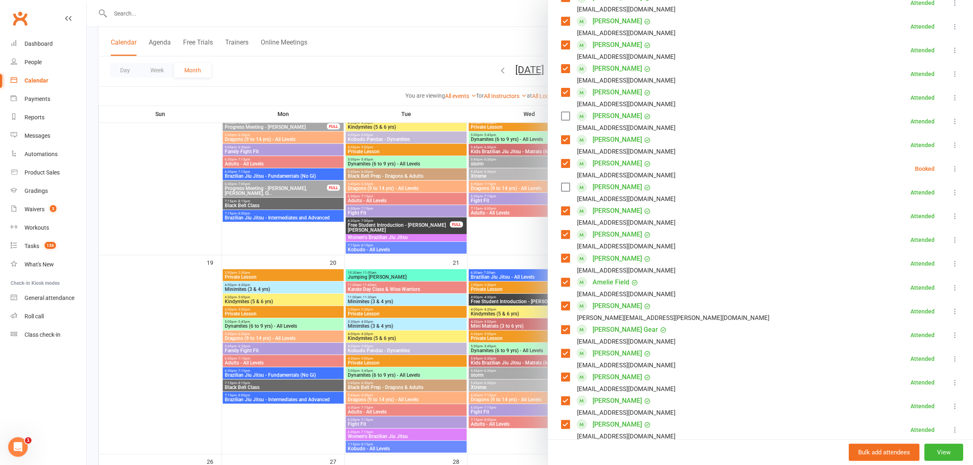
scroll to position [255, 0]
click at [564, 114] on label at bounding box center [565, 116] width 8 height 8
click at [563, 190] on label at bounding box center [565, 187] width 8 height 8
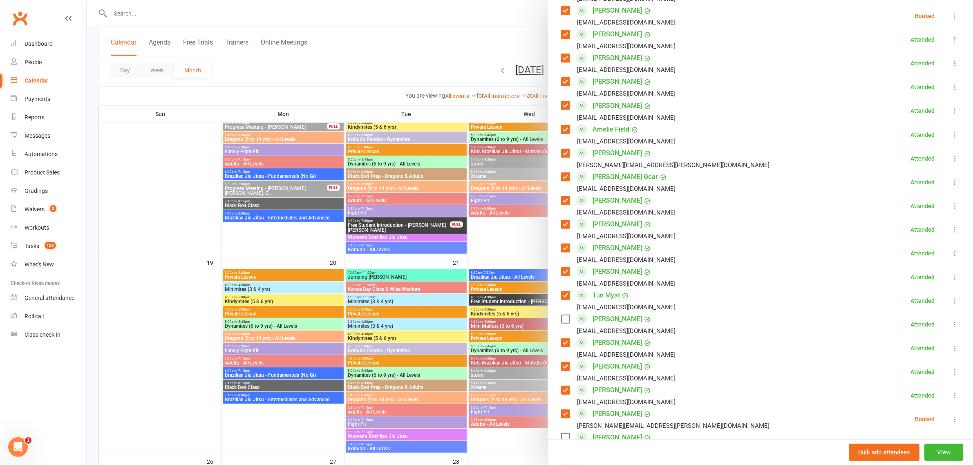
scroll to position [511, 0]
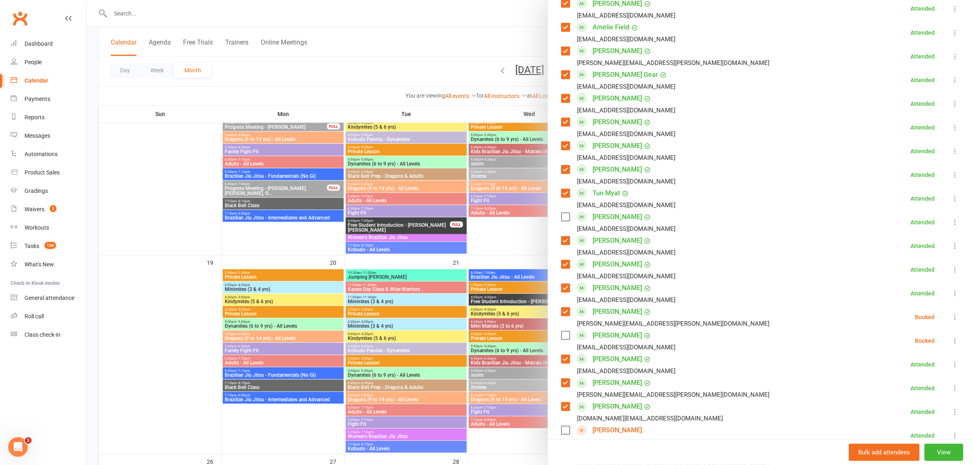
click at [561, 215] on label at bounding box center [565, 217] width 8 height 8
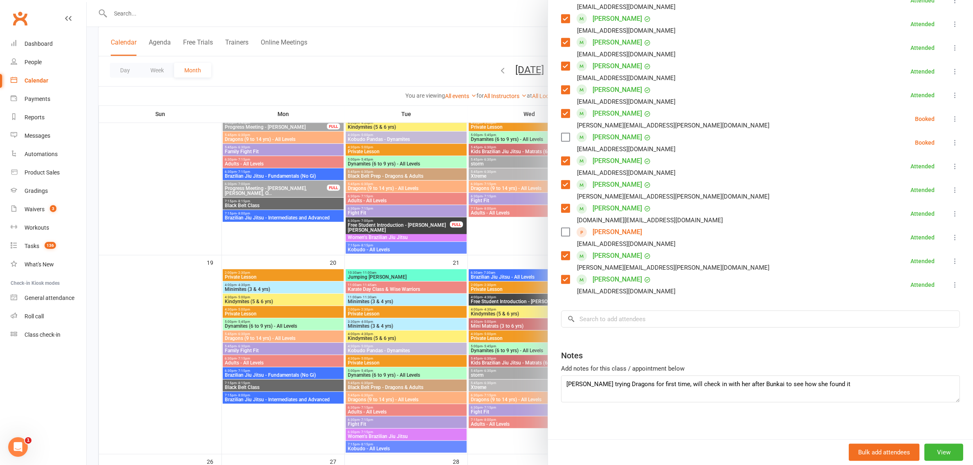
scroll to position [713, 0]
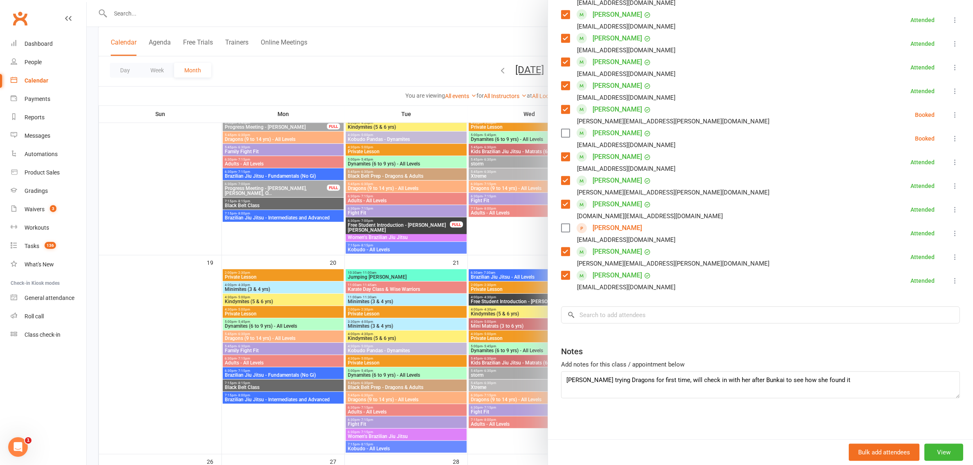
click at [561, 228] on label at bounding box center [565, 228] width 8 height 8
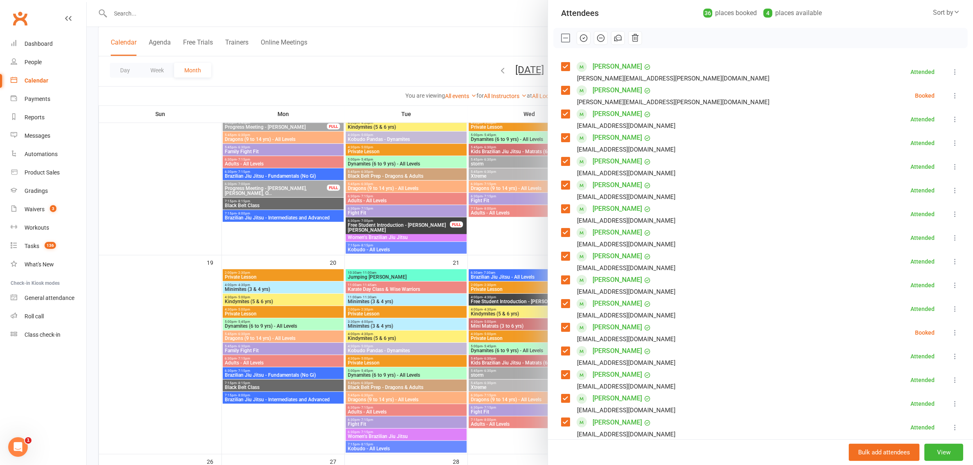
scroll to position [0, 0]
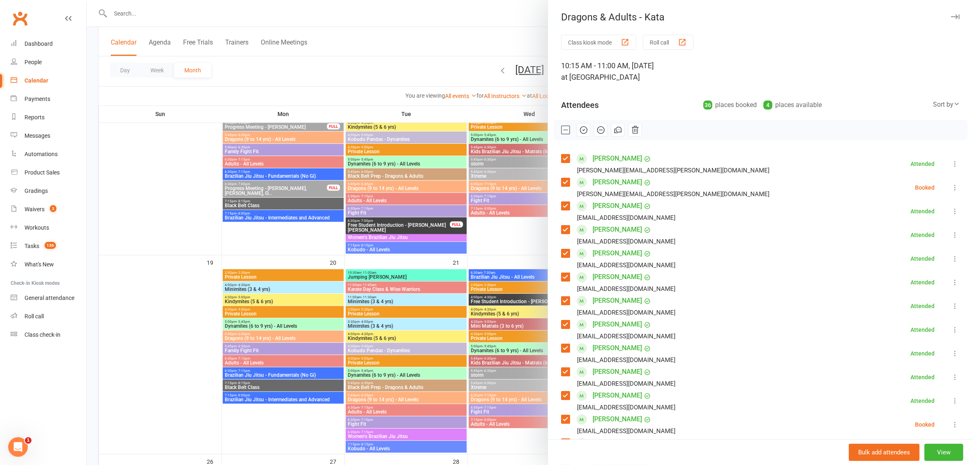
click at [579, 131] on icon "button" at bounding box center [583, 129] width 9 height 9
click at [561, 160] on label at bounding box center [565, 158] width 8 height 8
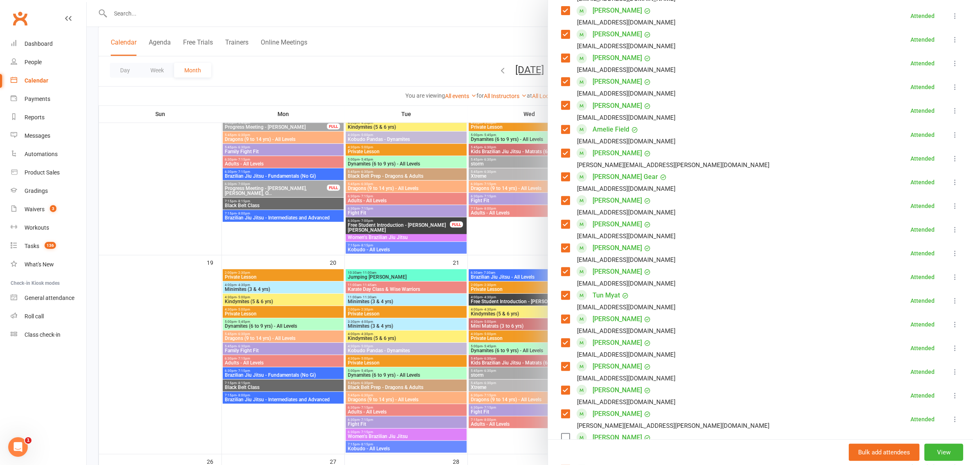
scroll to position [713, 0]
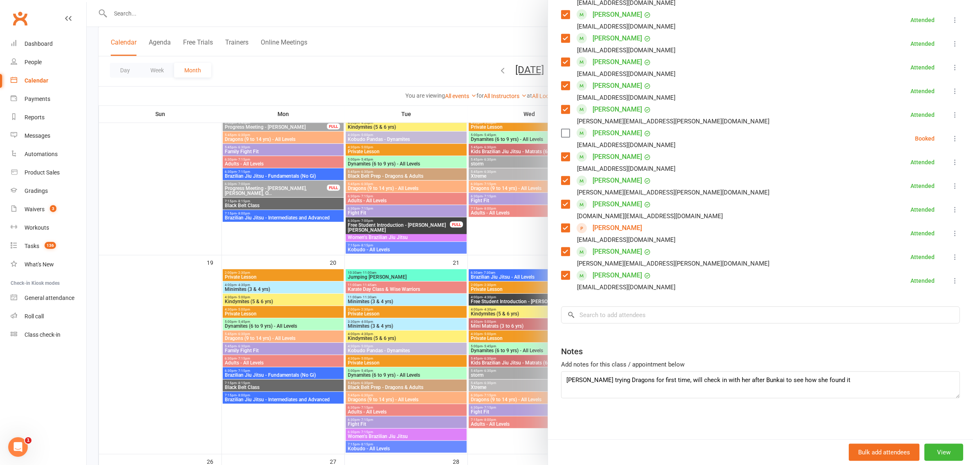
click at [951, 138] on icon at bounding box center [955, 138] width 8 height 8
click at [914, 205] on link "Mark absent" at bounding box center [916, 203] width 88 height 16
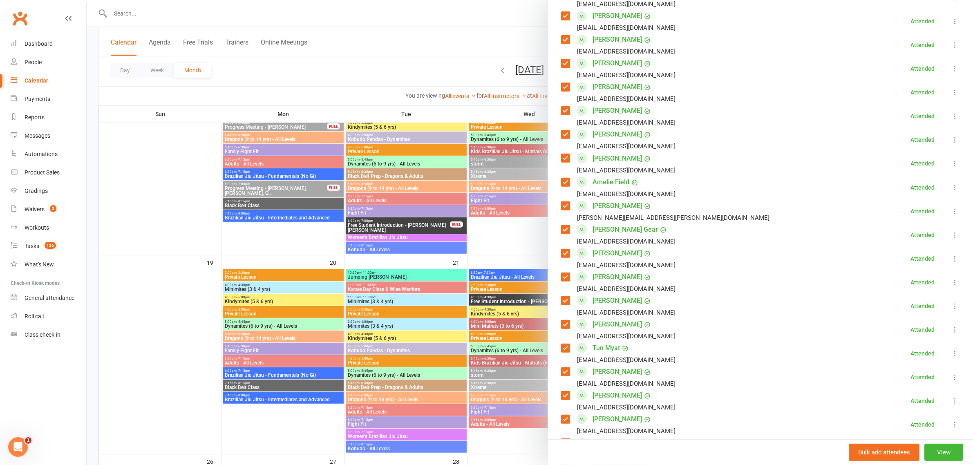
scroll to position [0, 0]
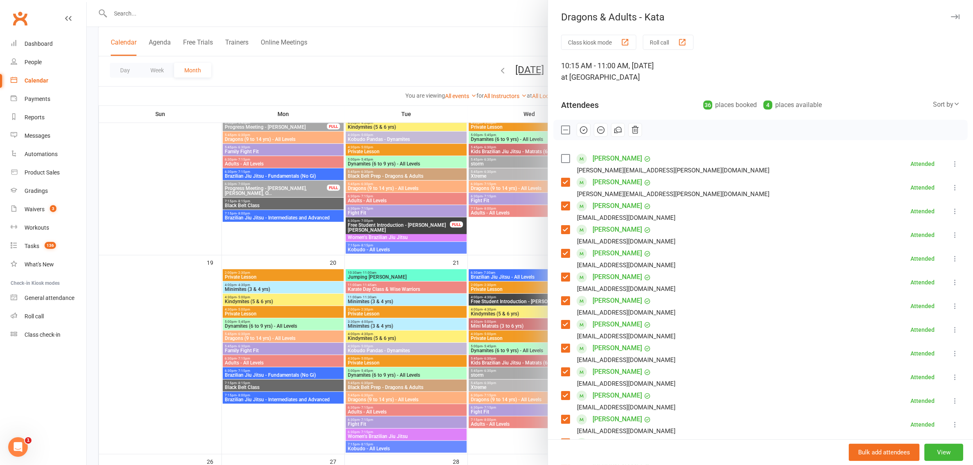
click at [561, 134] on label at bounding box center [565, 130] width 8 height 8
click at [342, 72] on div at bounding box center [530, 232] width 886 height 465
